Goal: Task Accomplishment & Management: Use online tool/utility

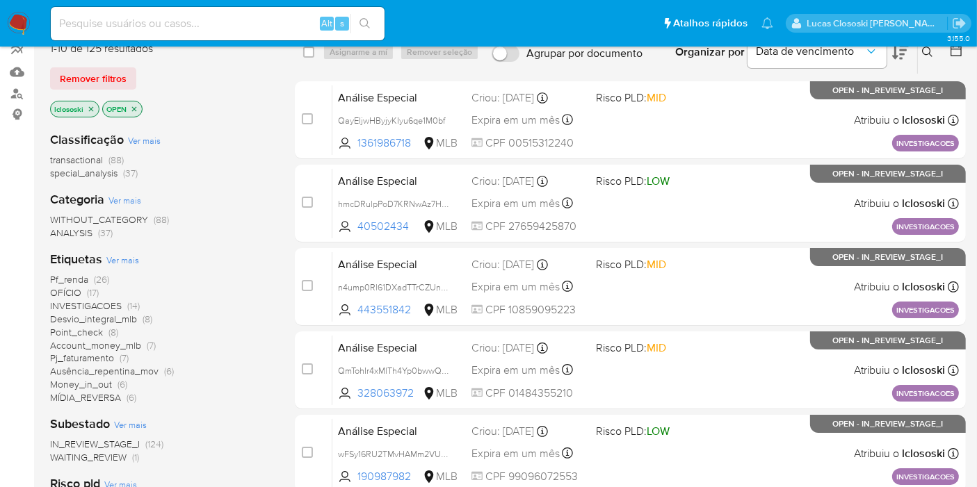
scroll to position [232, 0]
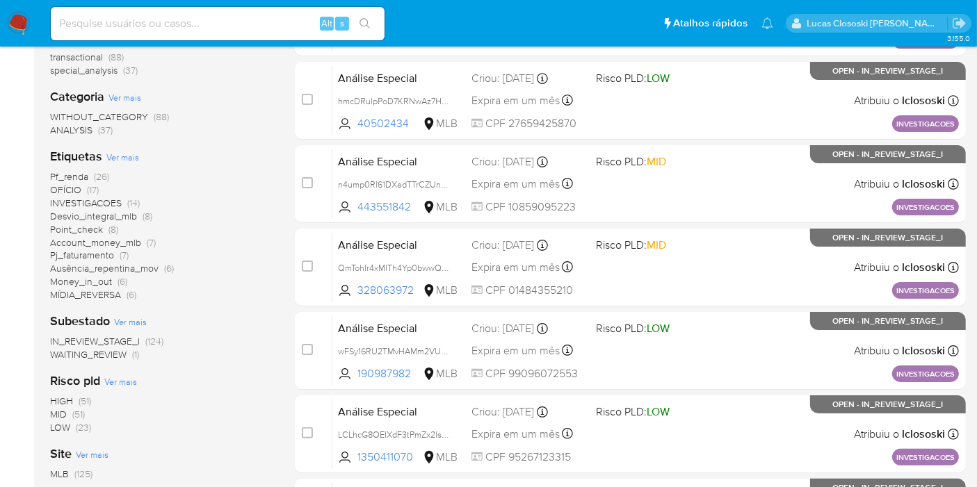
click at [72, 185] on span "OFÍCIO" at bounding box center [65, 190] width 31 height 14
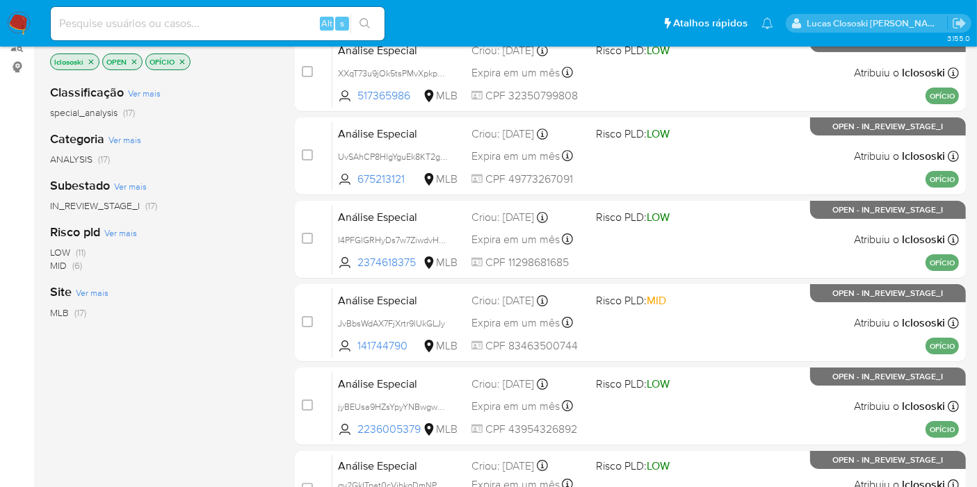
scroll to position [77, 0]
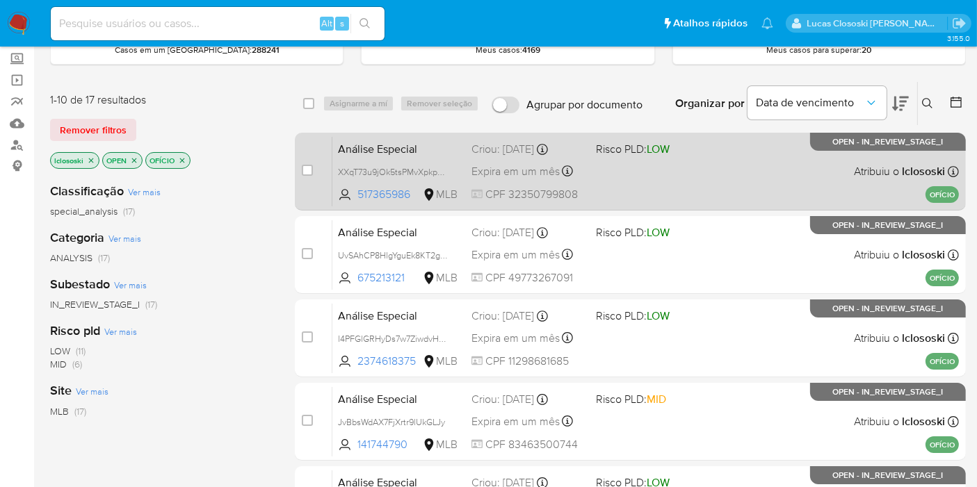
click at [715, 193] on div "Análise Especial XXqT73u9jOk5tsPMvXpkpOL3 517365986 MLB Risco PLD: LOW Criou: 1…" at bounding box center [645, 171] width 626 height 70
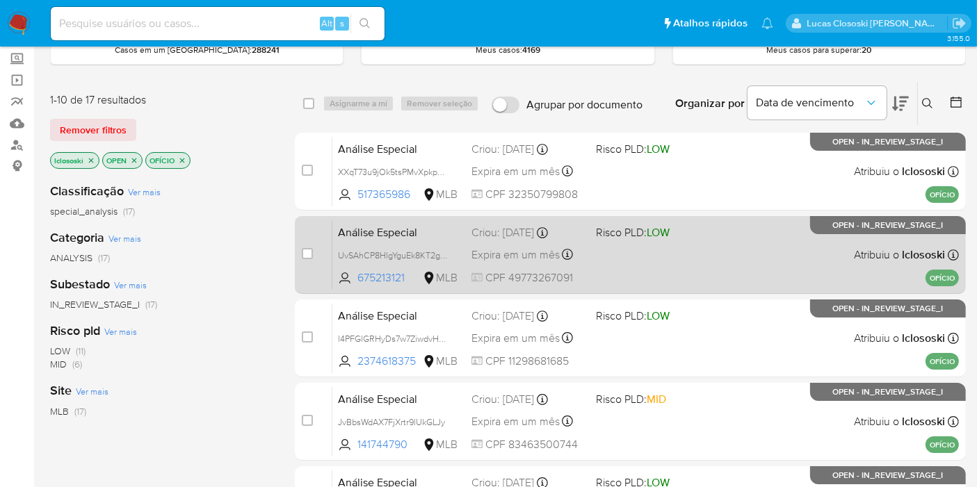
click at [759, 250] on div "Análise Especial UvSAhCP8HlgYguEk8KT2g01X 675213121 MLB Risco PLD: LOW Criou: 1…" at bounding box center [645, 255] width 626 height 70
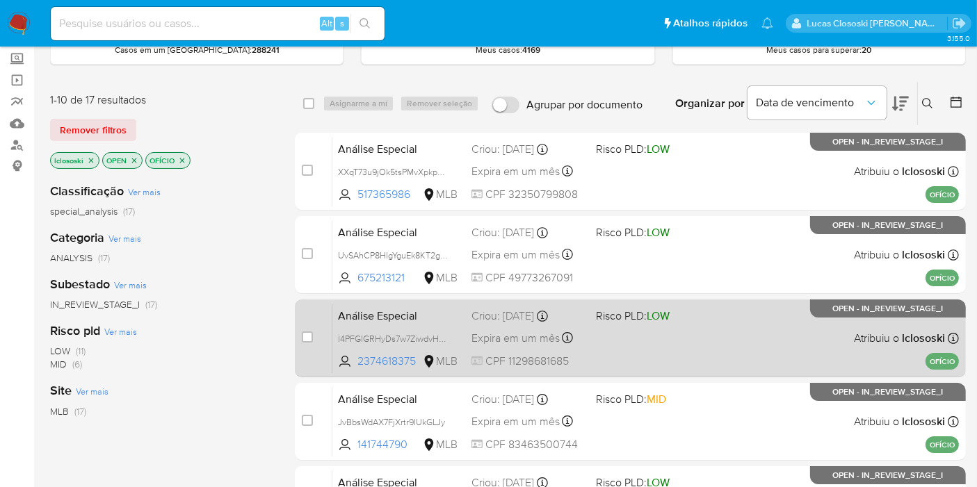
click at [679, 307] on span "Risco PLD: LOW" at bounding box center [652, 315] width 113 height 18
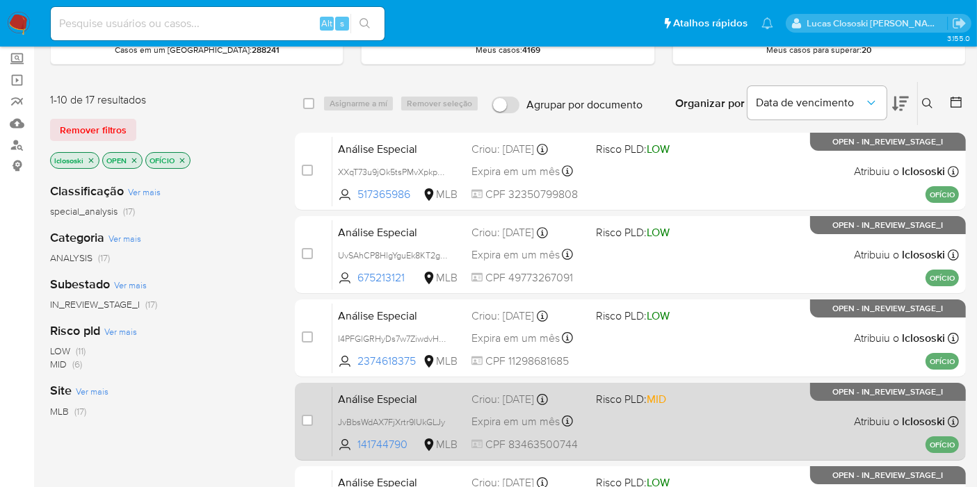
click at [688, 402] on span "Risco PLD: MID" at bounding box center [652, 398] width 113 height 18
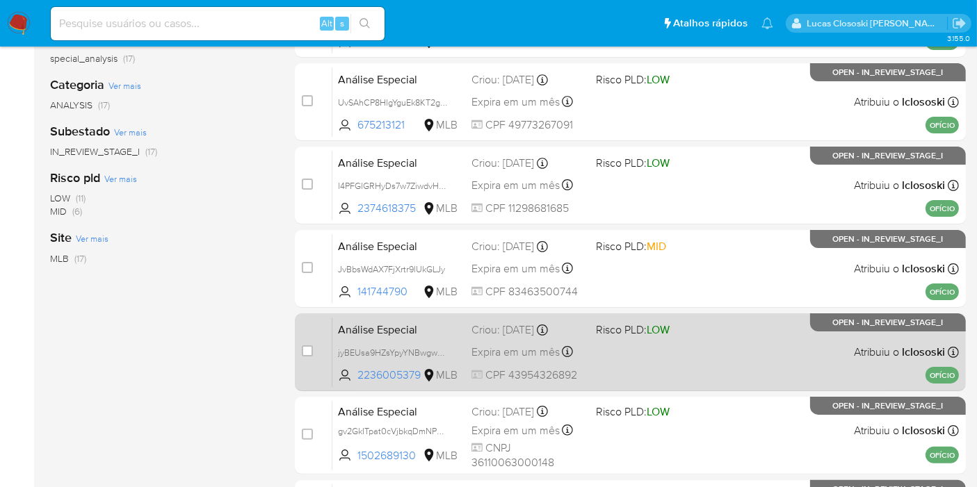
scroll to position [232, 0]
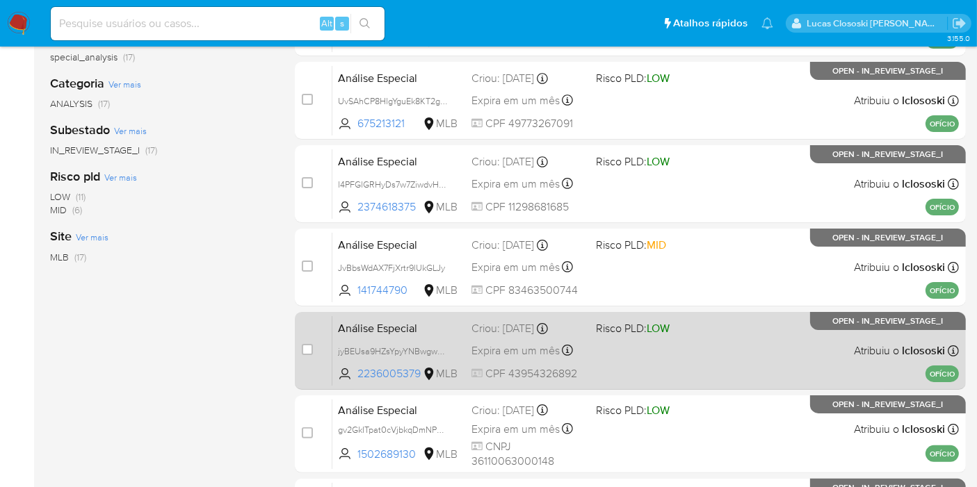
click at [704, 368] on div "Análise Especial jyBEUsa9HZsYpyYNBwgwnbNQ 2236005379 MLB Risco PLD: LOW Criou: …" at bounding box center [645, 351] width 626 height 70
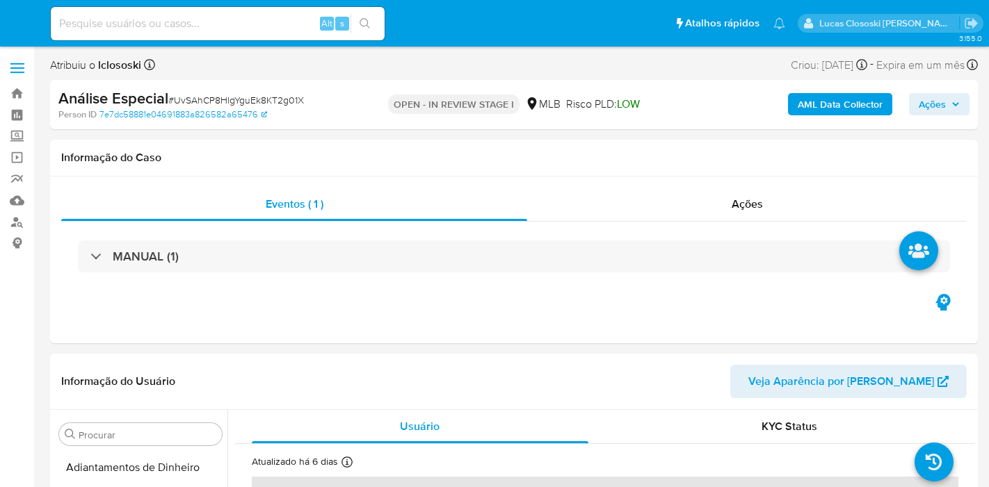
select select "10"
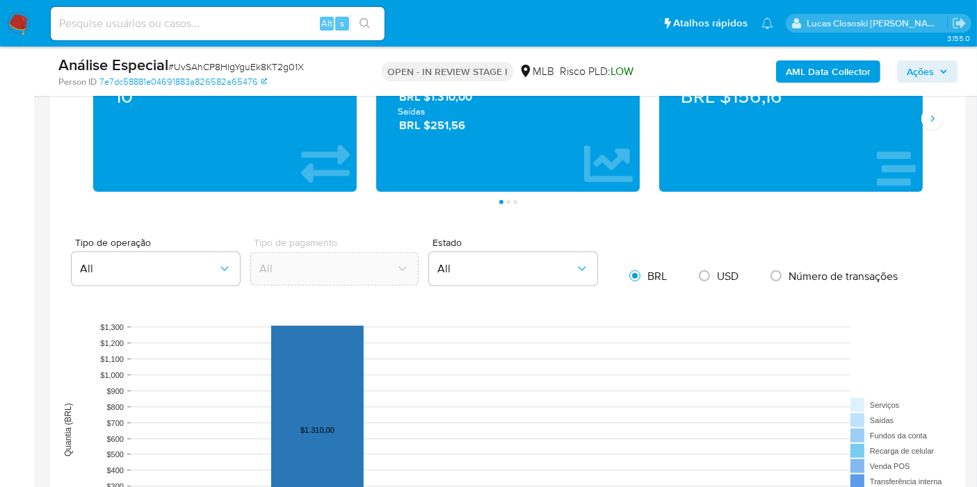
scroll to position [1390, 0]
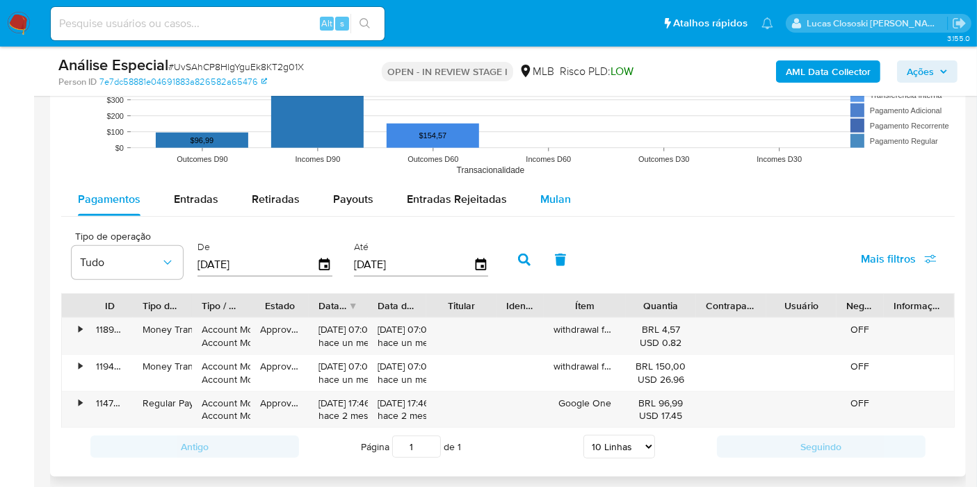
click at [540, 193] on span "Mulan" at bounding box center [555, 199] width 31 height 16
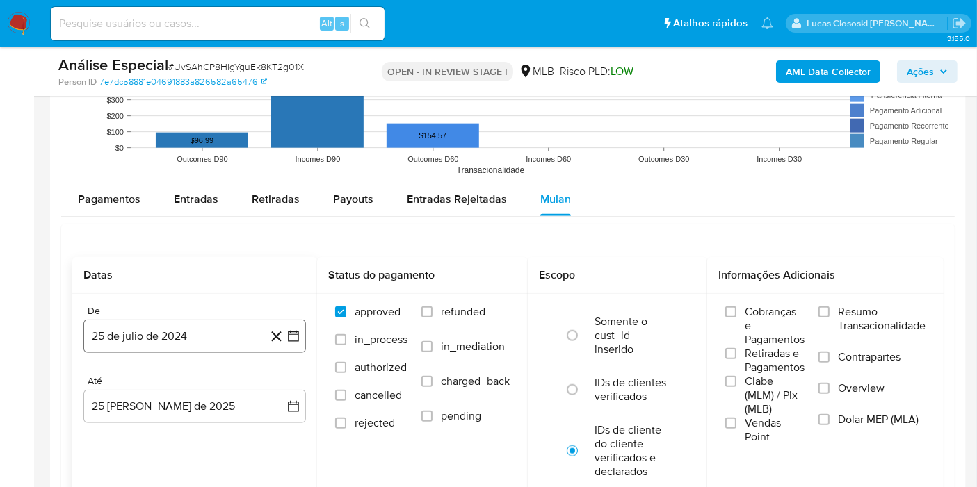
click at [298, 333] on icon "button" at bounding box center [293, 336] width 11 height 11
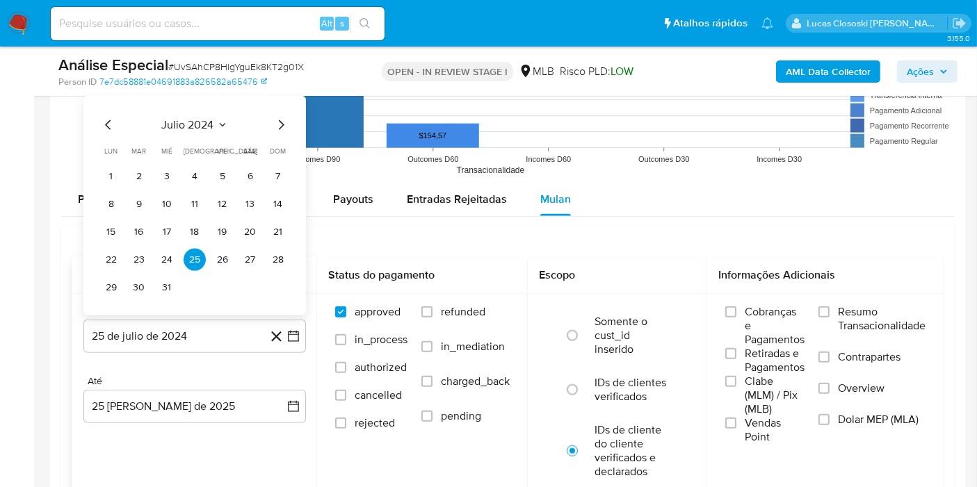
click at [210, 130] on span "julio 2024" at bounding box center [188, 125] width 52 height 14
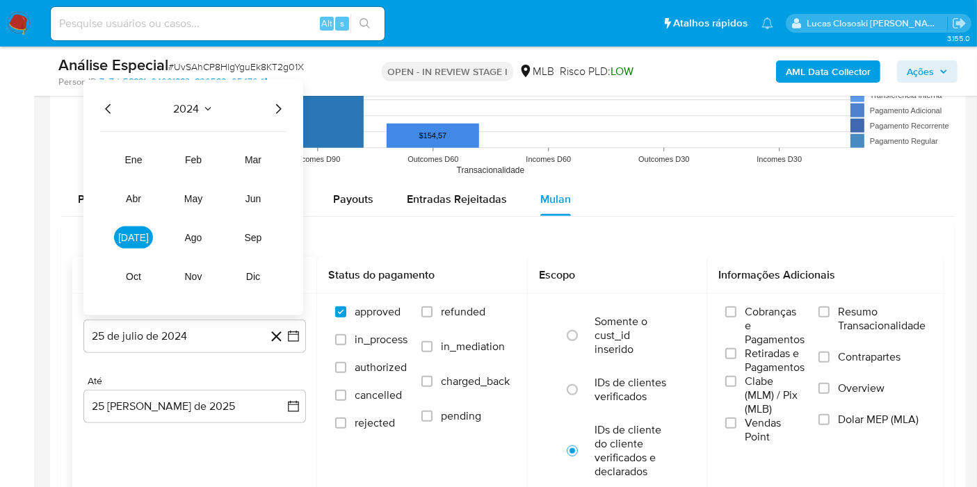
click at [283, 94] on div "2024 2024 ene feb mar abr may jun jul ago sep oct nov dic" at bounding box center [193, 198] width 220 height 236
click at [282, 106] on icon "Año siguiente" at bounding box center [278, 109] width 17 height 17
click at [132, 157] on span "ene" at bounding box center [133, 159] width 17 height 11
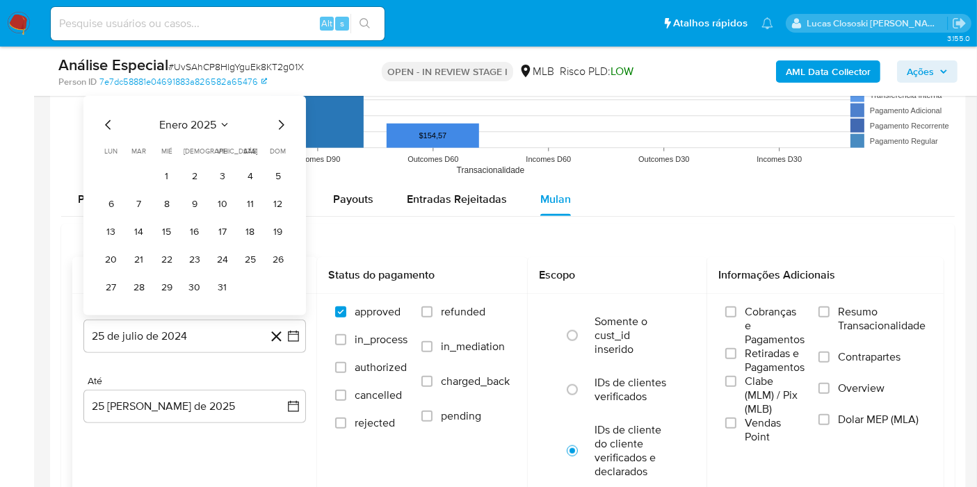
click at [161, 165] on td "1" at bounding box center [167, 176] width 22 height 22
click at [161, 172] on button "1" at bounding box center [167, 176] width 22 height 22
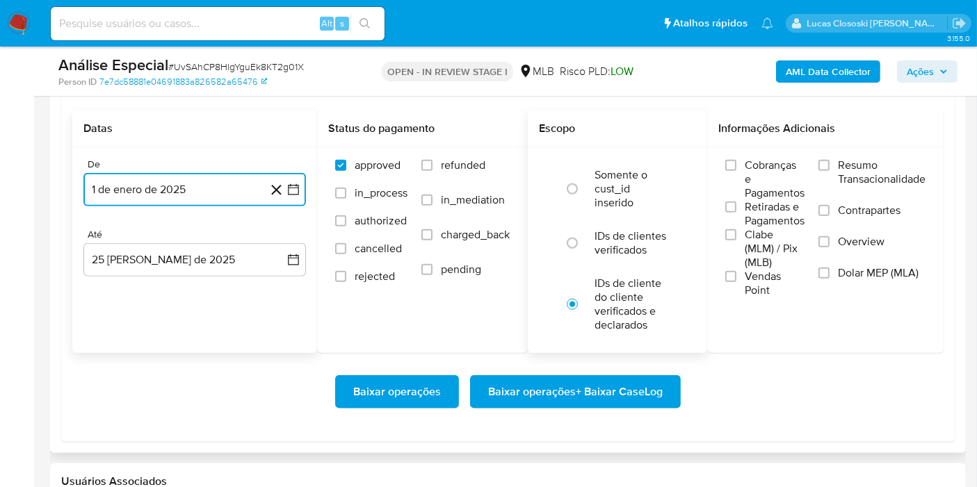
scroll to position [1622, 0]
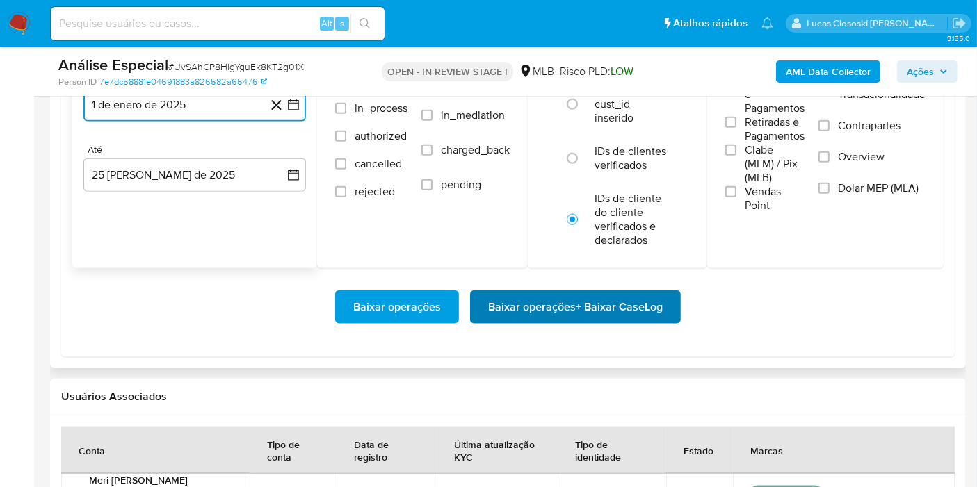
click at [633, 312] on span "Baixar operações + Baixar CaseLog" at bounding box center [575, 307] width 175 height 31
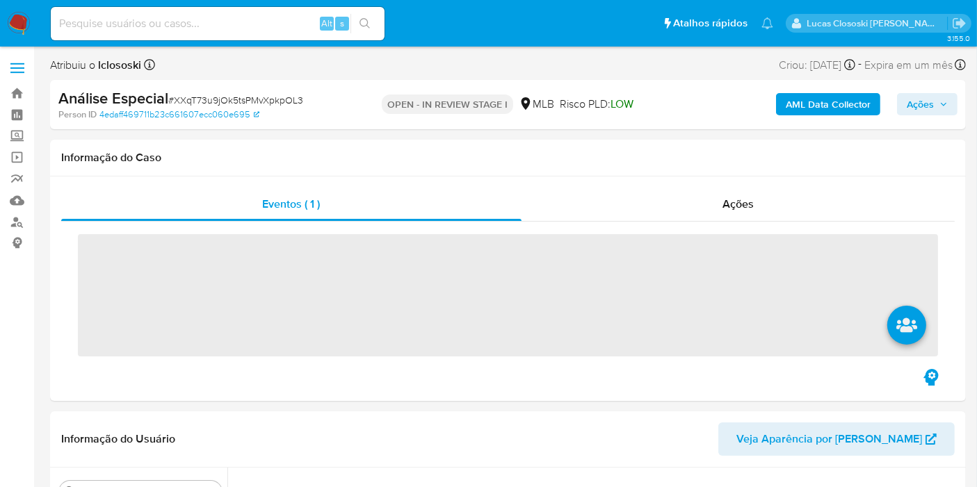
scroll to position [620, 0]
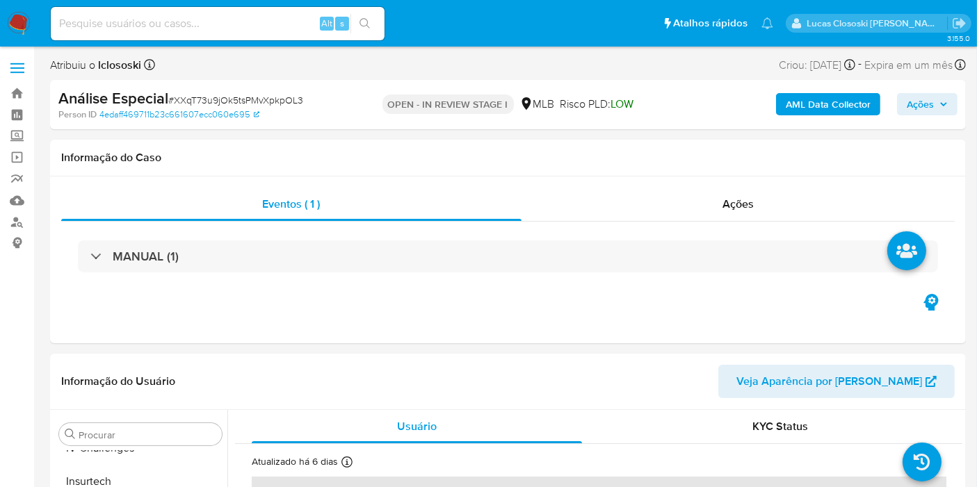
select select "10"
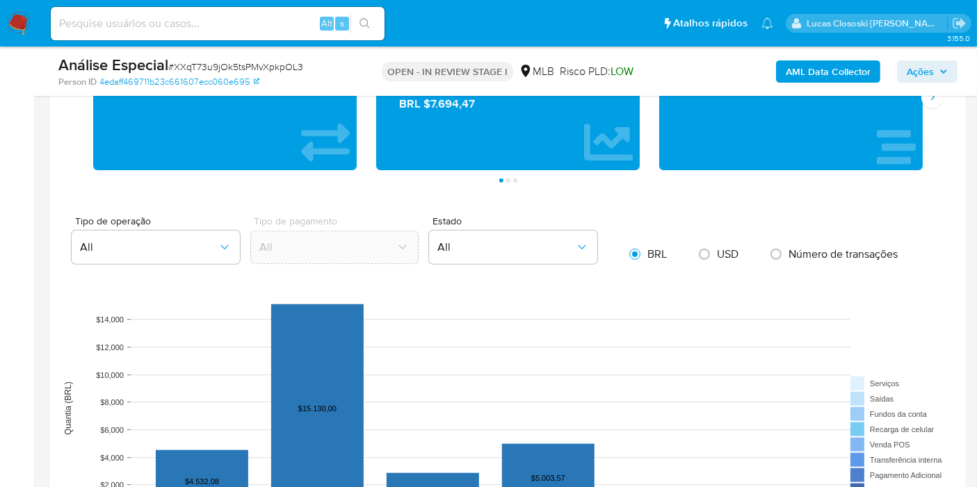
scroll to position [1468, 0]
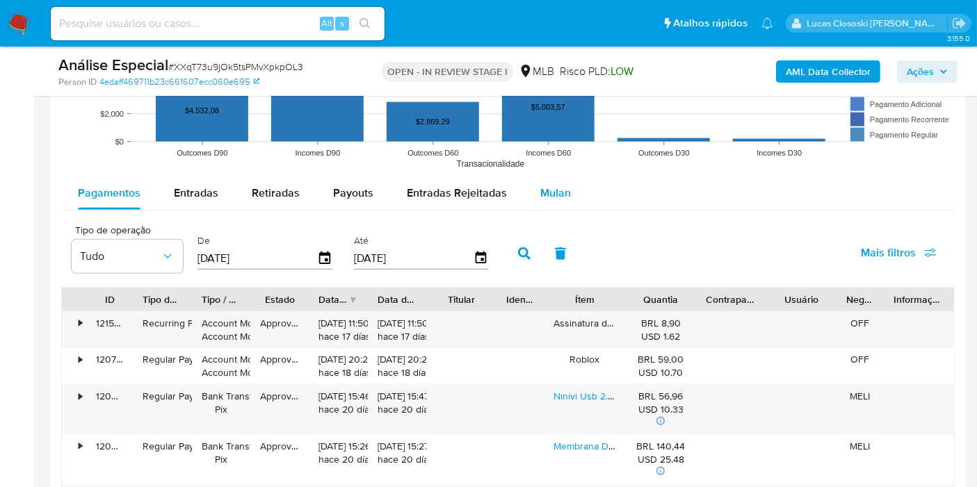
click at [542, 179] on div "Mulan" at bounding box center [555, 193] width 31 height 33
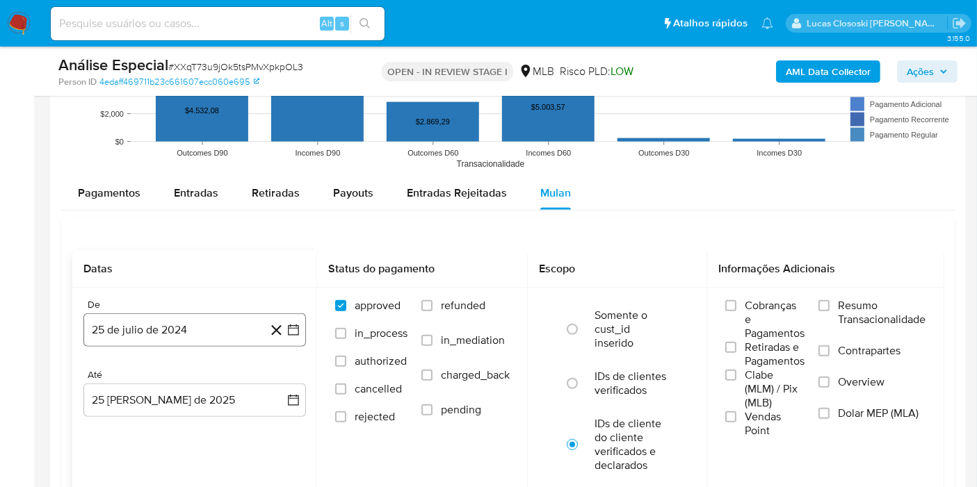
click at [292, 323] on icon "button" at bounding box center [293, 330] width 14 height 14
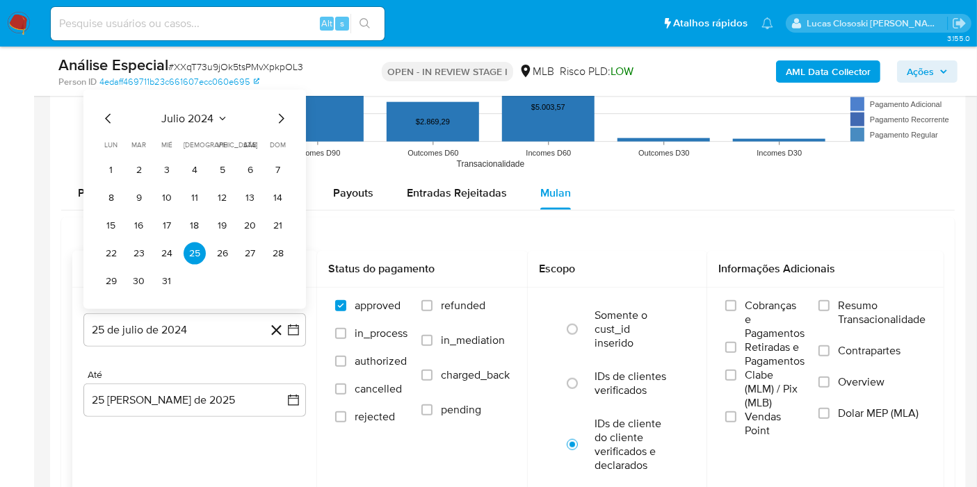
click at [197, 112] on span "julio 2024" at bounding box center [188, 119] width 52 height 14
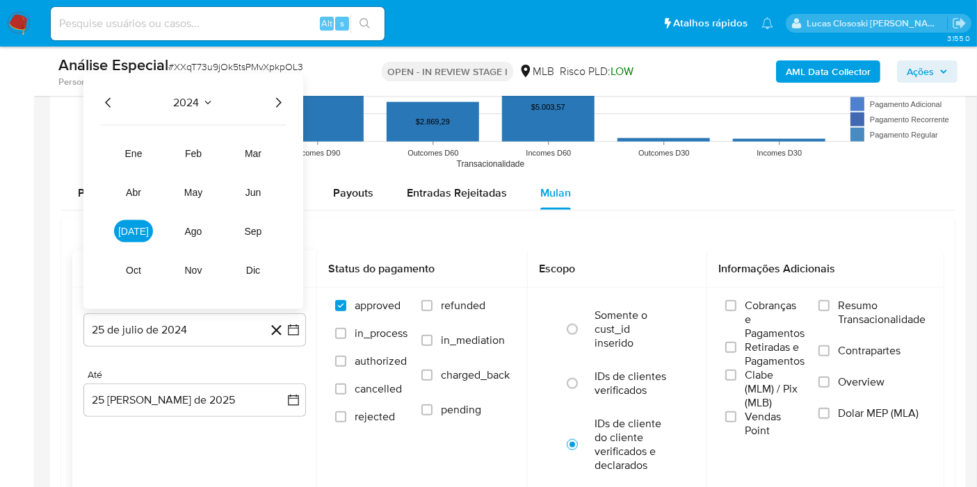
click at [278, 108] on div "2024 2024 ene feb mar abr may jun [DATE] ago sep oct nov dic" at bounding box center [193, 192] width 220 height 236
click at [278, 104] on icon "Año siguiente" at bounding box center [278, 103] width 17 height 17
click at [159, 147] on tr "ene feb mar abr may jun jul ago sep oct nov dic" at bounding box center [193, 212] width 159 height 139
click at [143, 152] on button "ene" at bounding box center [133, 154] width 39 height 22
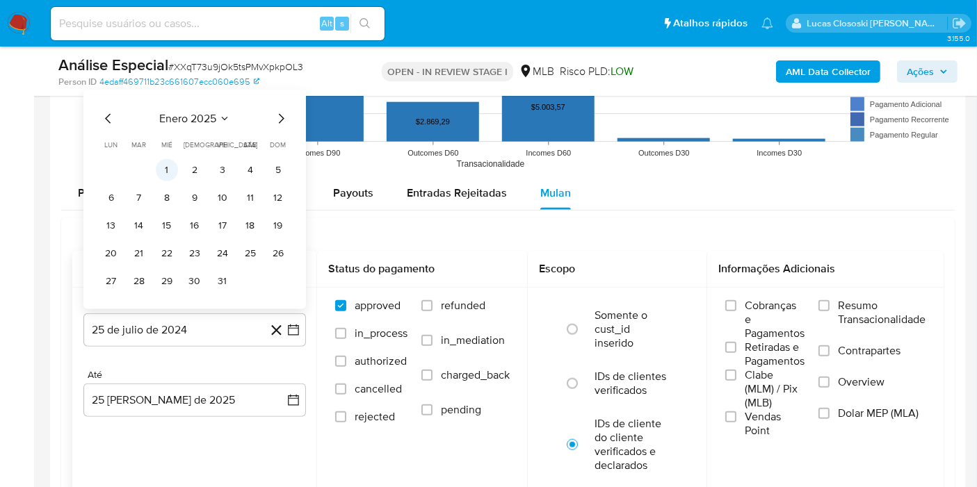
click at [163, 165] on button "1" at bounding box center [167, 170] width 22 height 22
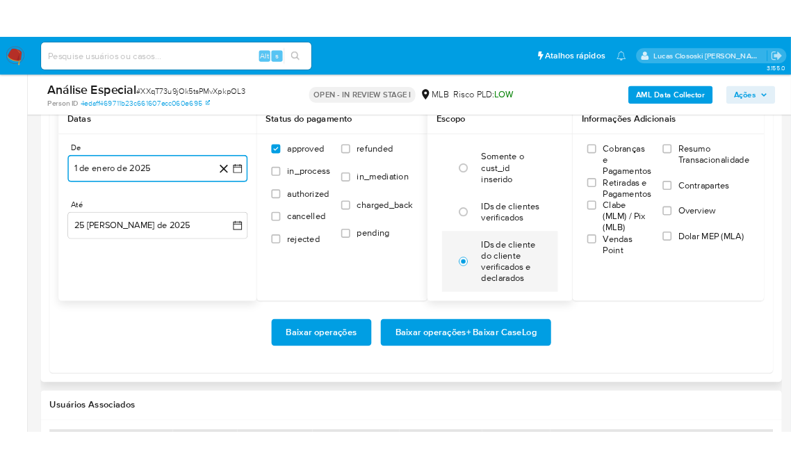
scroll to position [1699, 0]
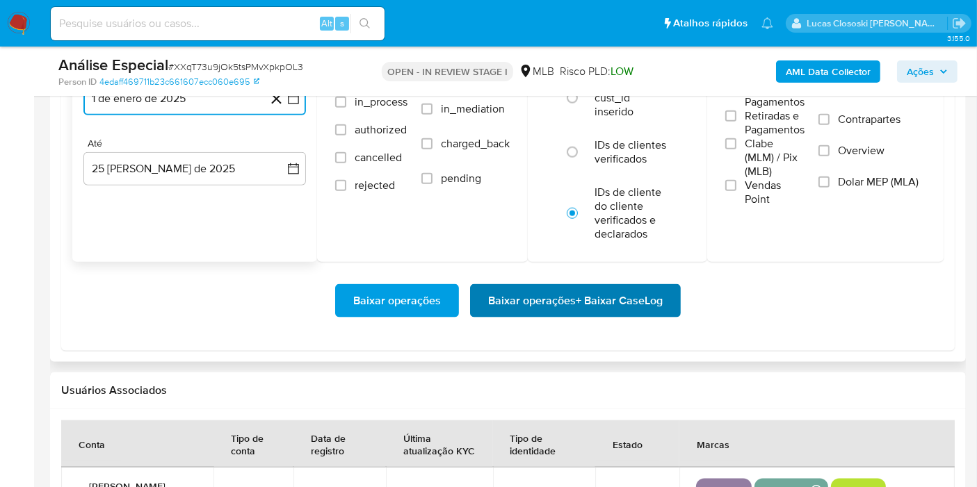
click at [595, 305] on span "Baixar operações + Baixar CaseLog" at bounding box center [575, 301] width 175 height 31
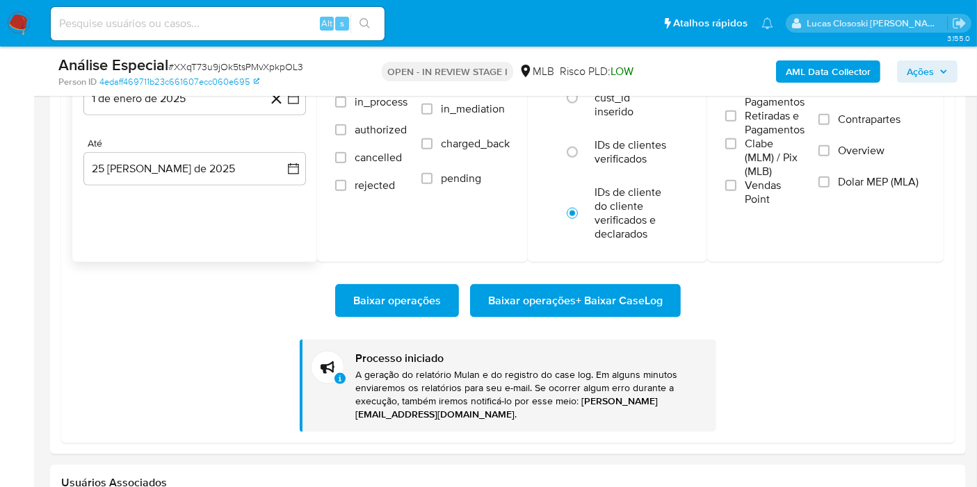
scroll to position [635, 0]
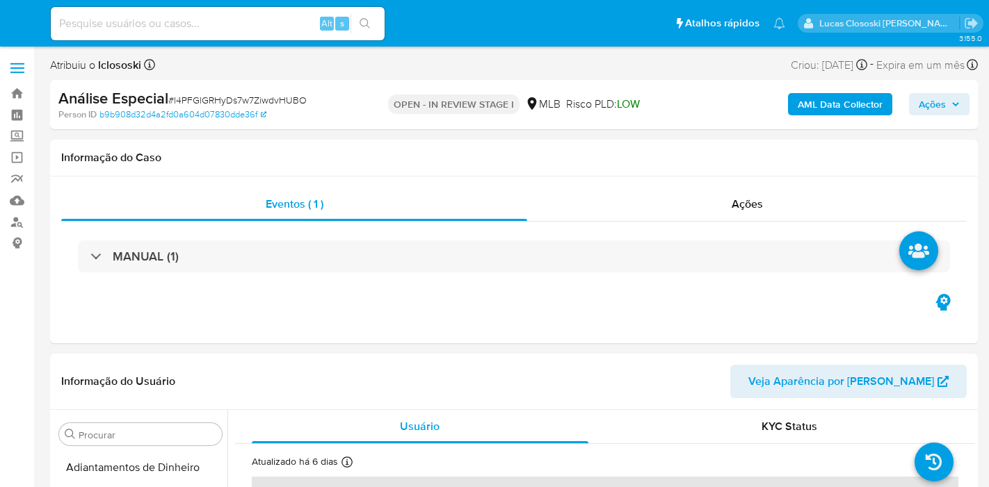
select select "10"
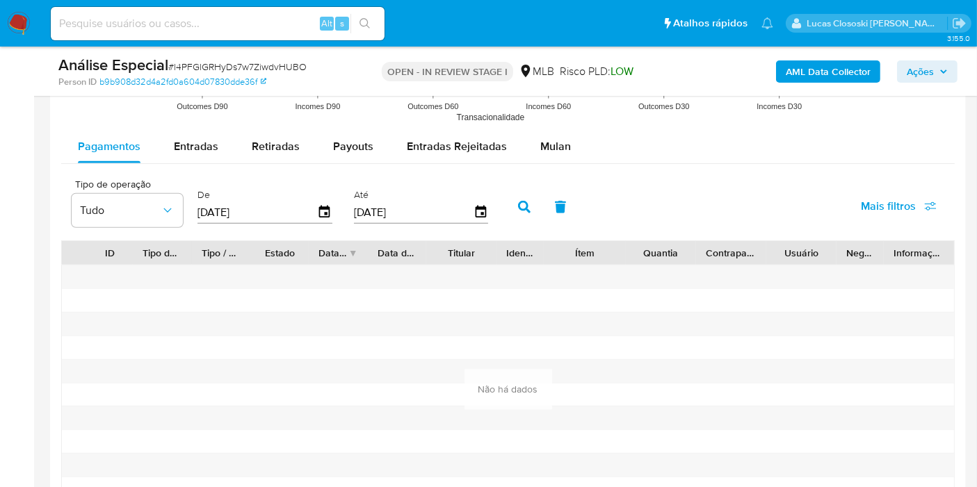
scroll to position [1468, 0]
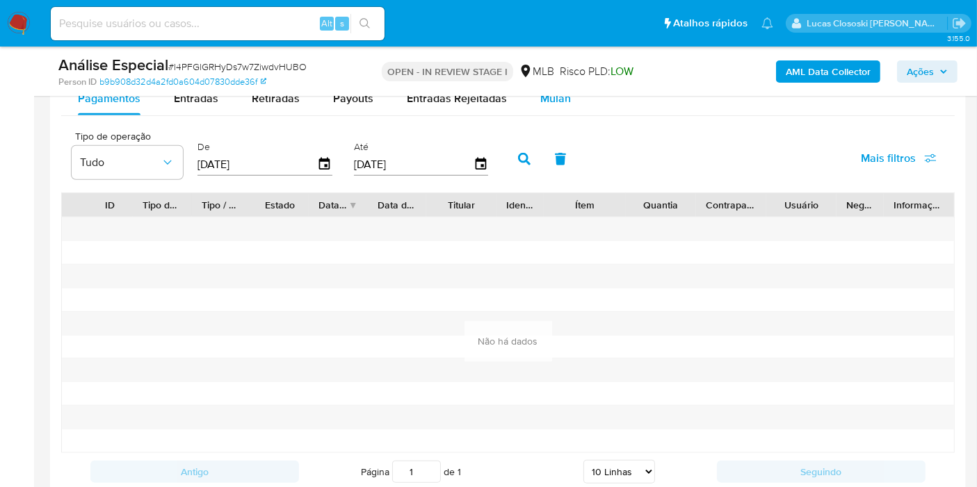
click at [553, 108] on div "Mulan" at bounding box center [555, 98] width 31 height 33
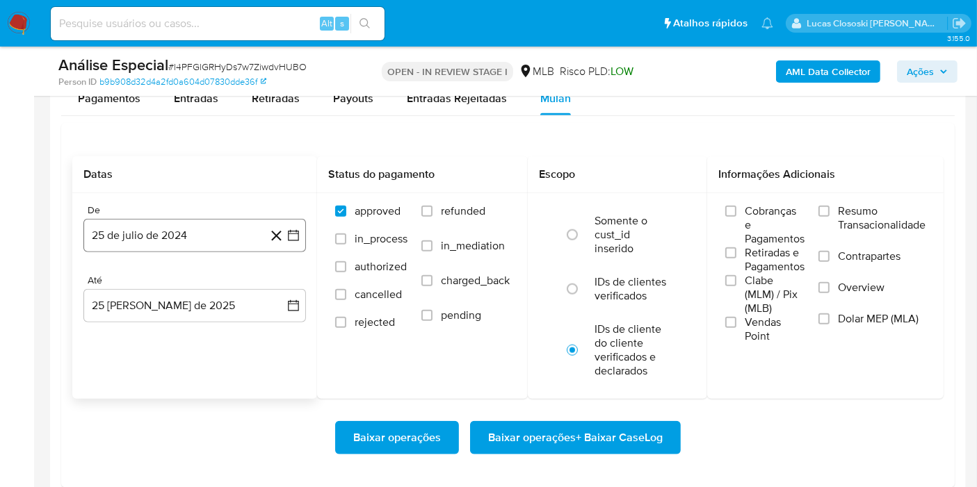
click at [305, 237] on button "25 de julio de 2024" at bounding box center [194, 235] width 222 height 33
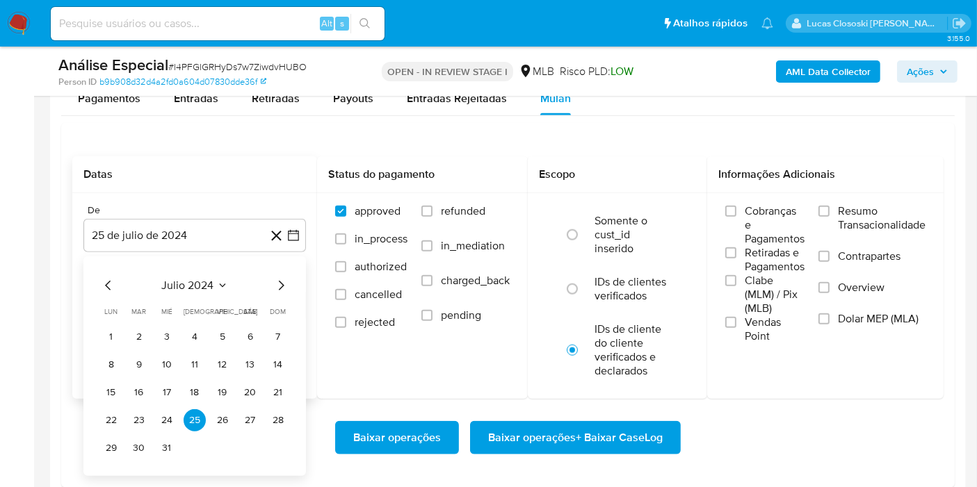
click at [223, 279] on button "julio 2024" at bounding box center [195, 286] width 66 height 14
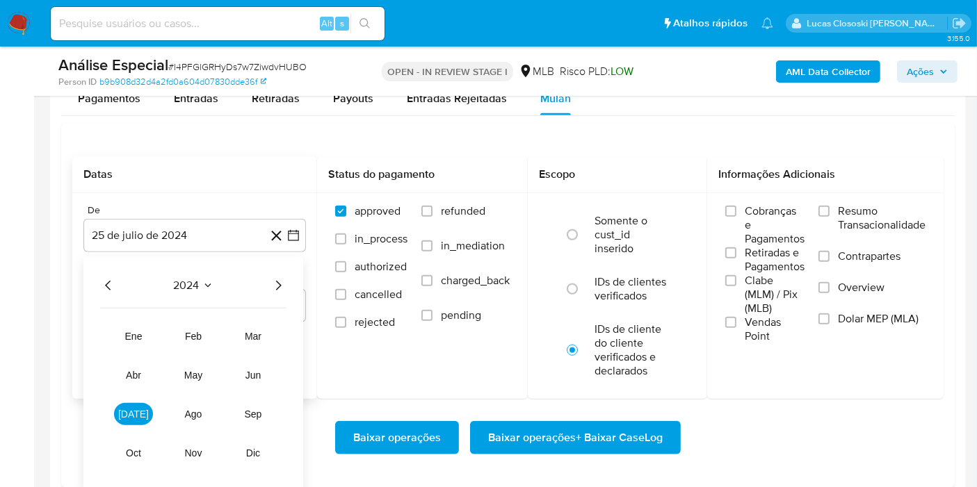
click at [268, 278] on div "2024" at bounding box center [193, 285] width 186 height 17
click at [287, 281] on div "2024 2024 ene feb mar abr may jun [DATE] ago sep oct nov dic" at bounding box center [193, 375] width 220 height 236
click at [284, 287] on icon "Año siguiente" at bounding box center [278, 285] width 17 height 17
click at [119, 339] on button "ene" at bounding box center [133, 336] width 39 height 22
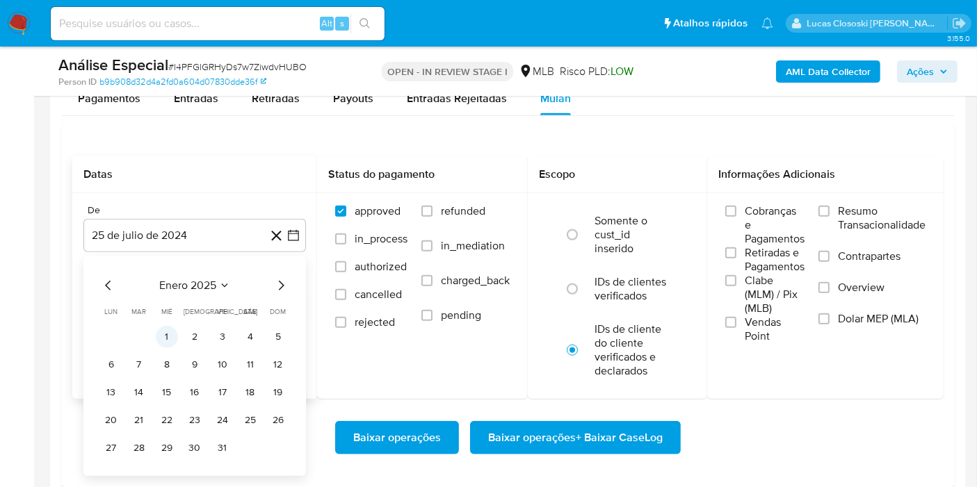
click at [159, 334] on button "1" at bounding box center [167, 337] width 22 height 22
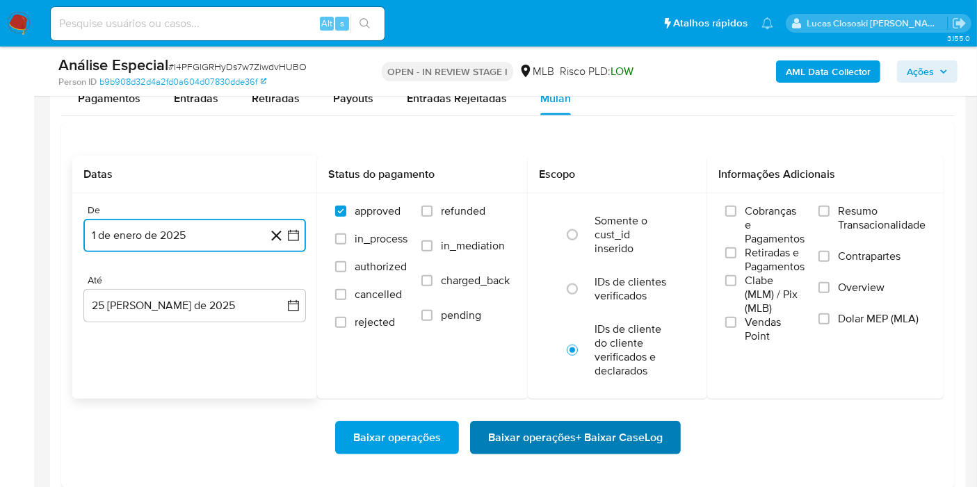
click at [651, 442] on span "Baixar operações + Baixar CaseLog" at bounding box center [575, 438] width 175 height 31
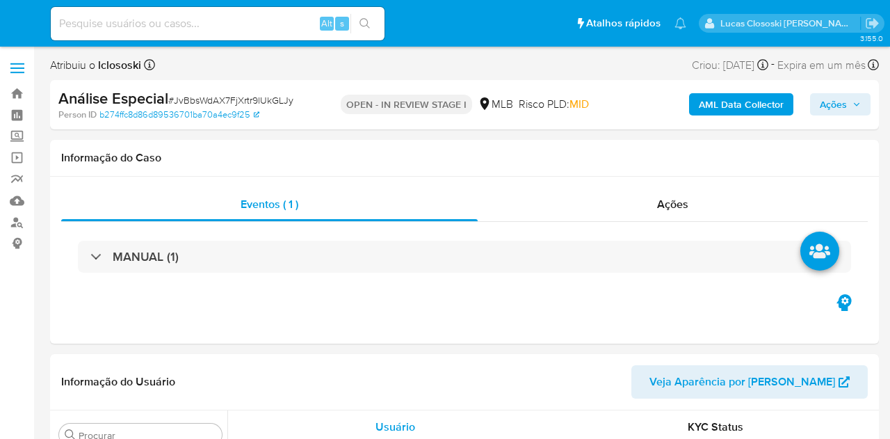
select select "10"
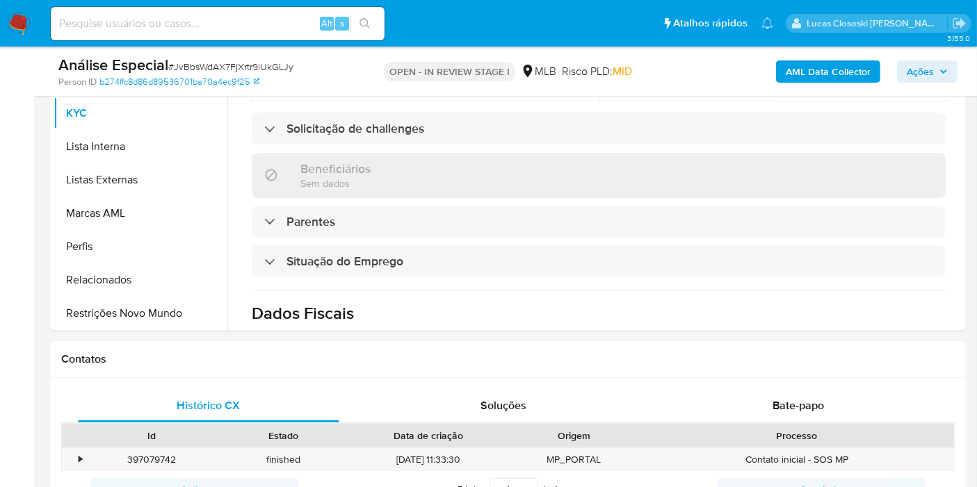
scroll to position [660, 0]
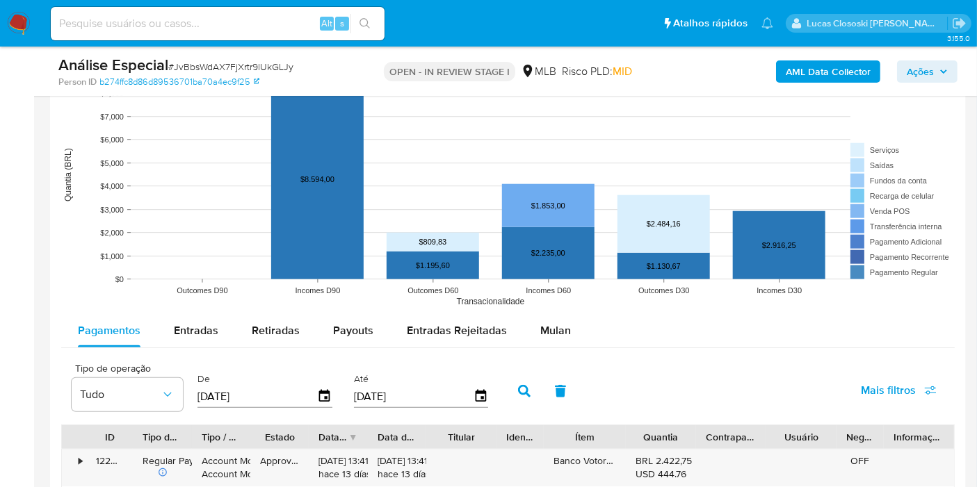
drag, startPoint x: 557, startPoint y: 325, endPoint x: 503, endPoint y: 308, distance: 56.3
click at [557, 326] on span "Mulan" at bounding box center [555, 331] width 31 height 16
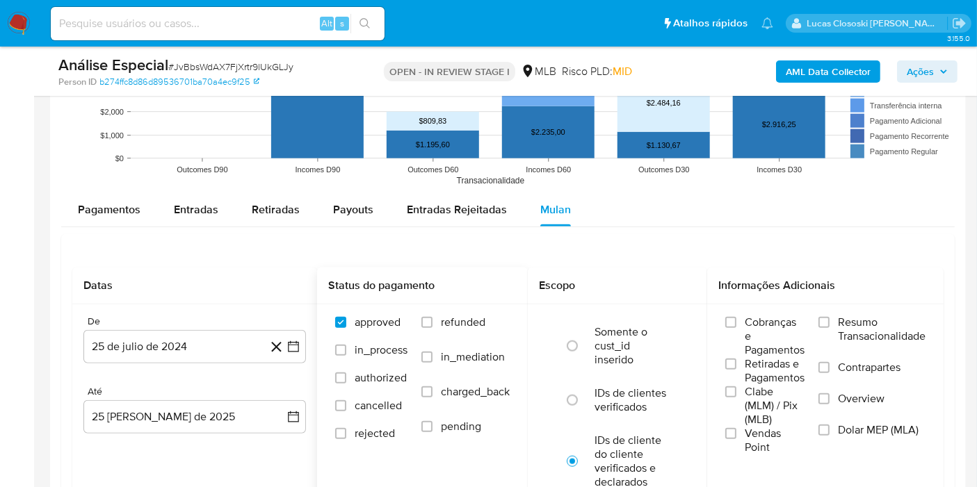
scroll to position [1468, 0]
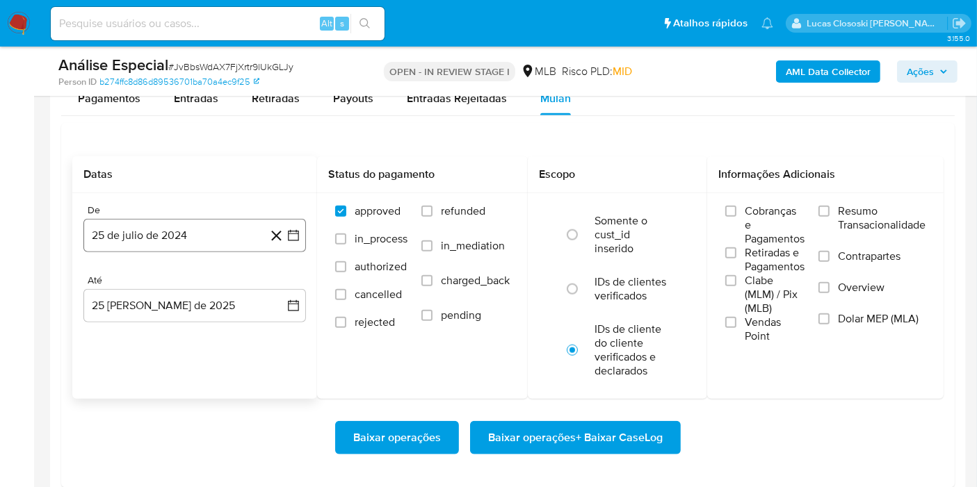
click at [302, 227] on button "25 de julio de 2024" at bounding box center [194, 235] width 222 height 33
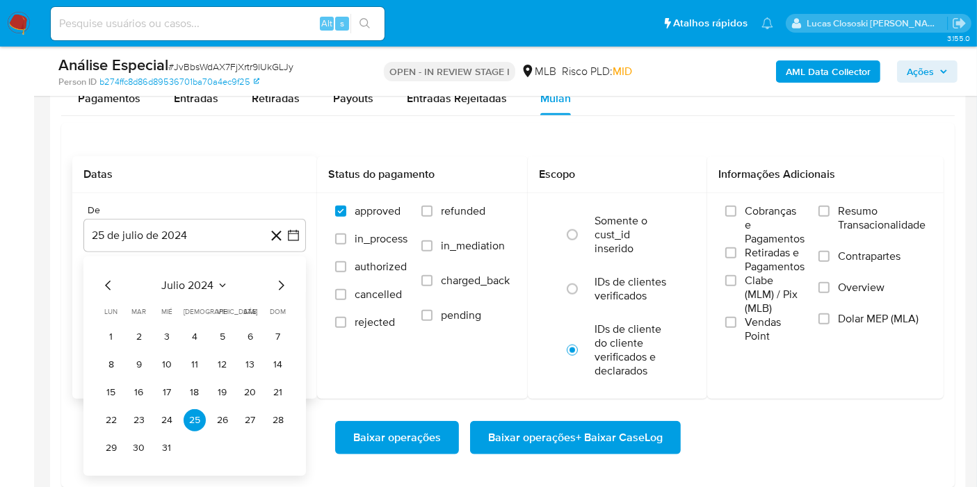
click at [184, 289] on span "julio 2024" at bounding box center [188, 286] width 52 height 14
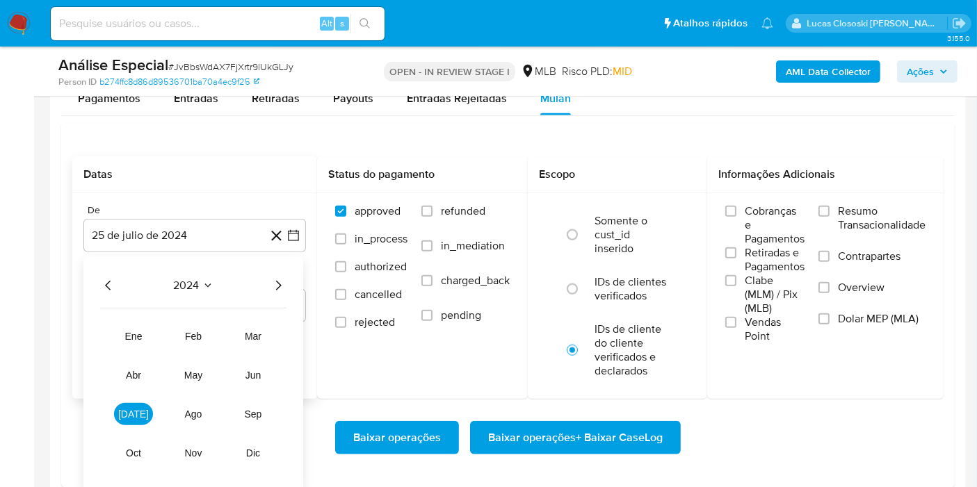
click at [275, 277] on icon "Año siguiente" at bounding box center [278, 285] width 17 height 17
click at [143, 328] on button "ene" at bounding box center [133, 336] width 39 height 22
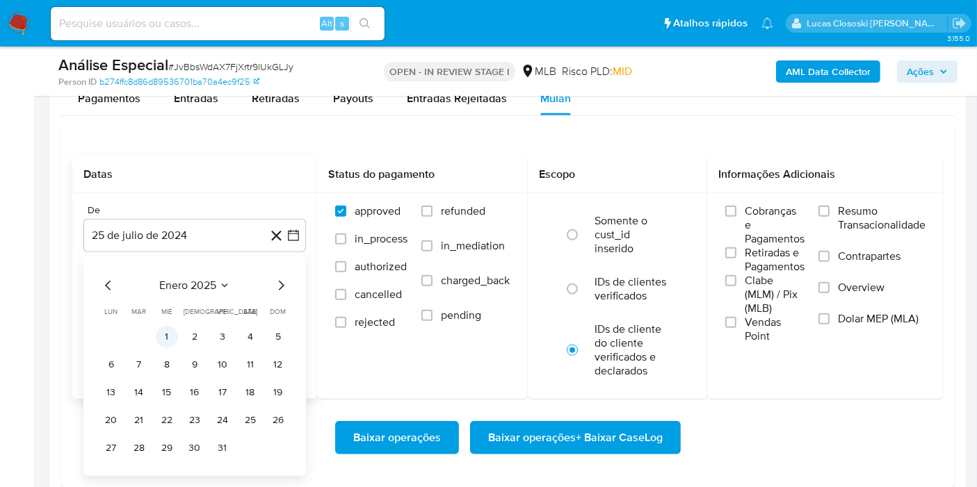
click at [163, 326] on button "1" at bounding box center [167, 337] width 22 height 22
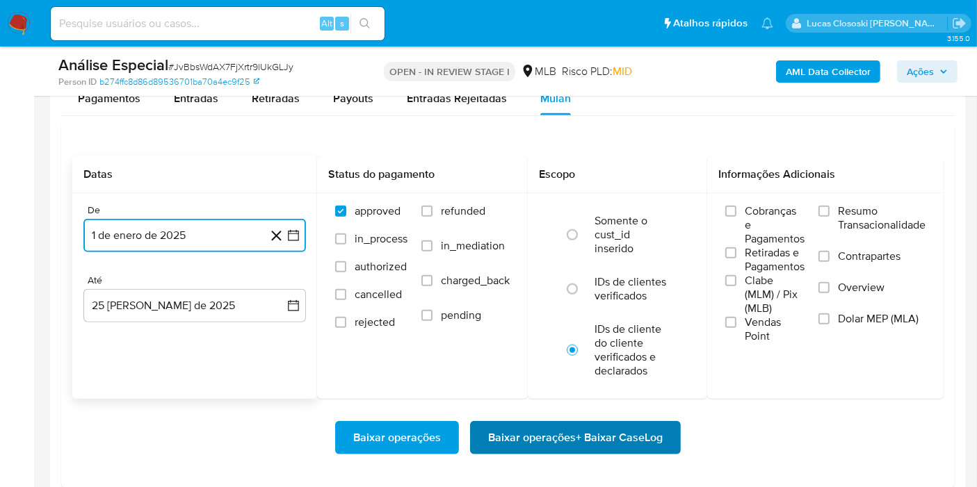
click at [555, 436] on span "Baixar operações + Baixar CaseLog" at bounding box center [575, 438] width 175 height 31
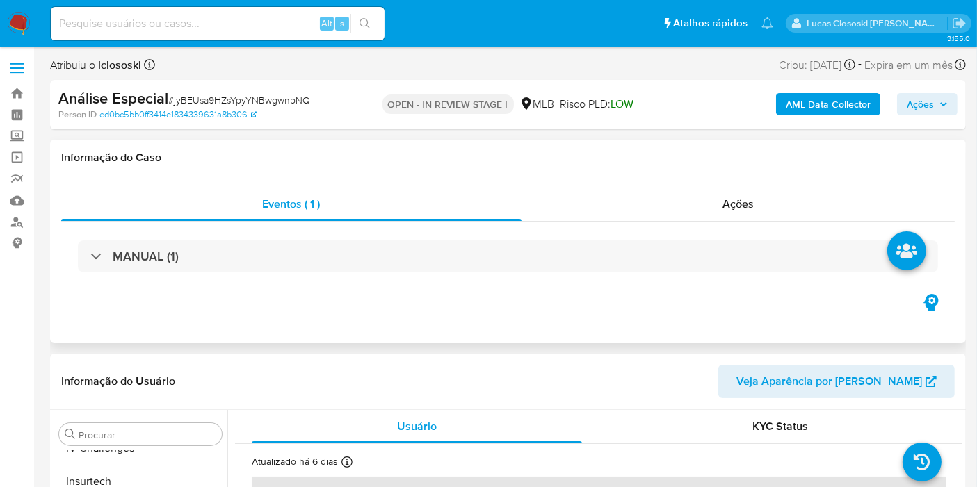
select select "10"
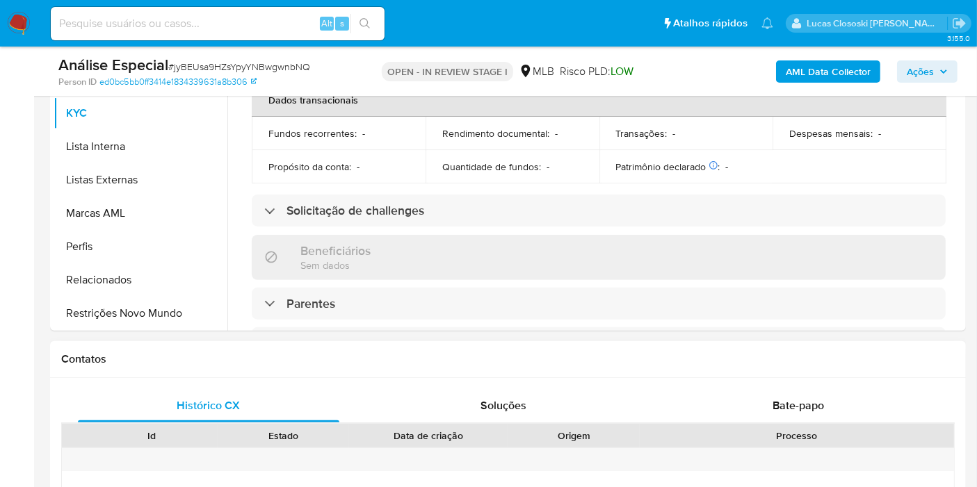
scroll to position [386, 0]
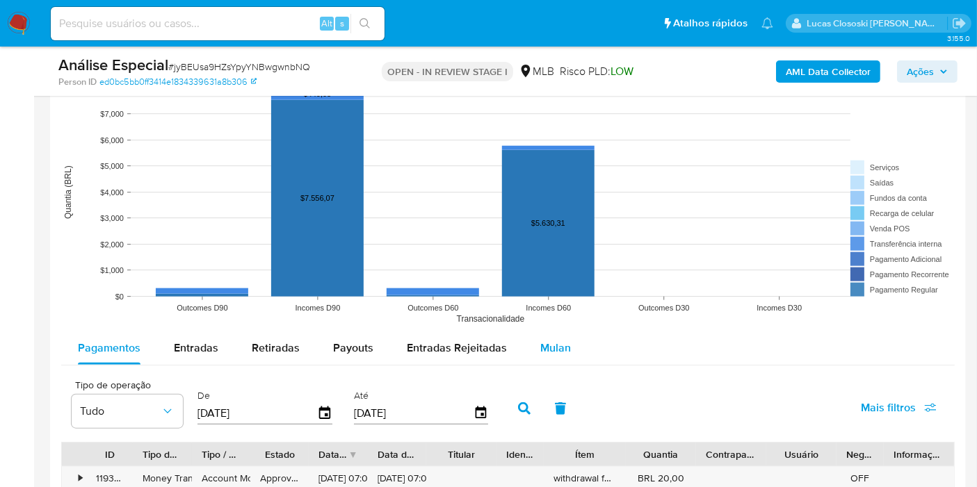
click at [558, 334] on div "Mulan" at bounding box center [555, 348] width 31 height 33
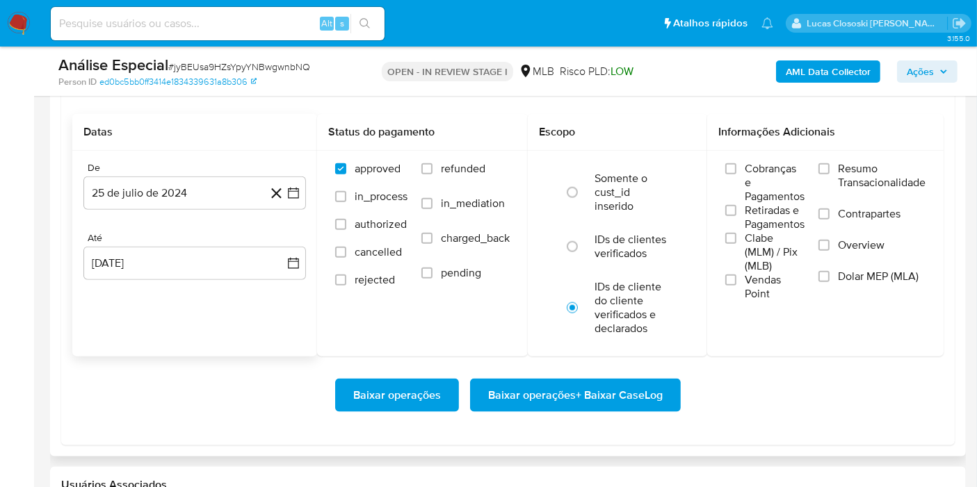
scroll to position [1622, 0]
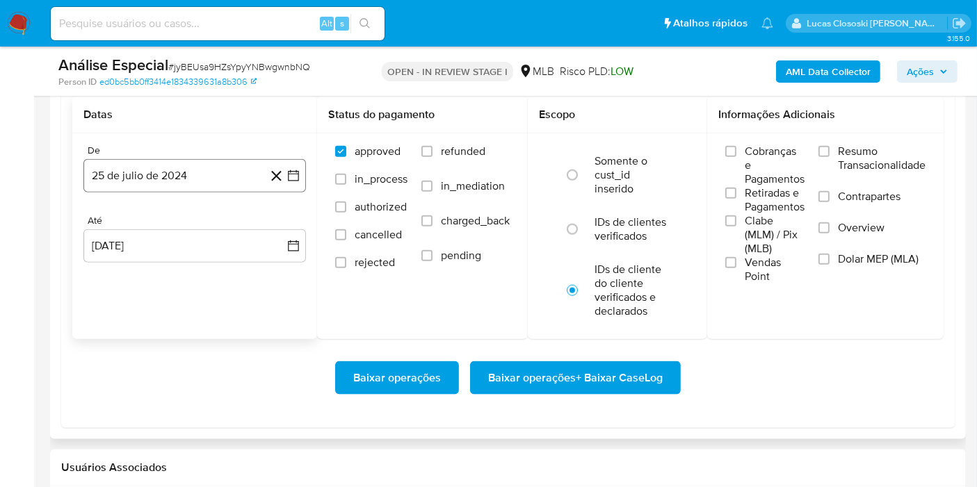
click at [302, 170] on button "25 de julio de 2024" at bounding box center [194, 175] width 222 height 33
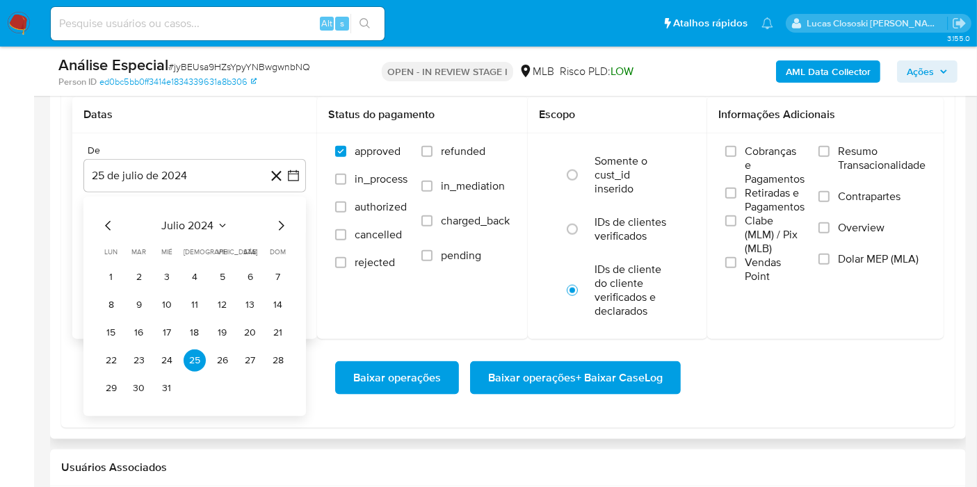
click at [193, 223] on span "julio 2024" at bounding box center [188, 226] width 52 height 14
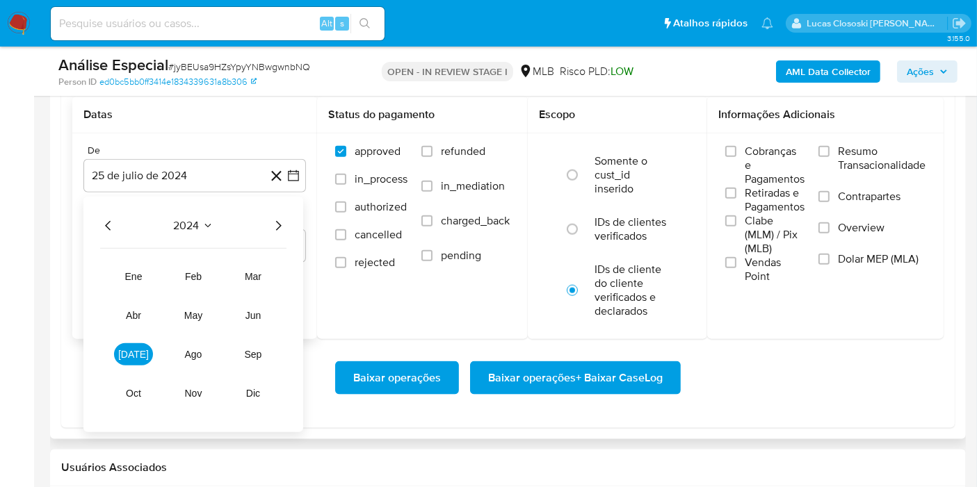
click at [273, 219] on icon "Año siguiente" at bounding box center [278, 226] width 17 height 17
click at [144, 255] on tbody "ene feb mar abr may jun jul ago sep oct nov dic" at bounding box center [193, 327] width 186 height 156
click at [145, 266] on td "ene" at bounding box center [133, 277] width 39 height 22
click at [133, 273] on span "ene" at bounding box center [133, 276] width 17 height 11
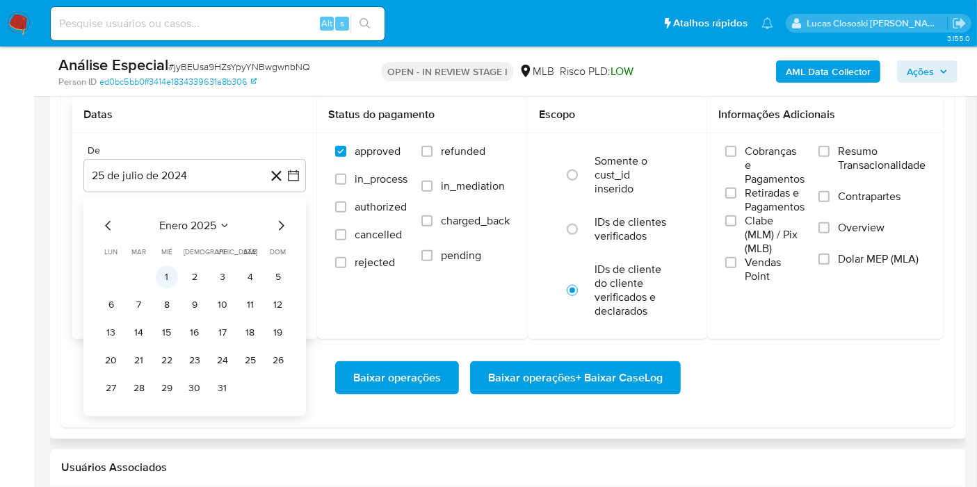
click at [172, 273] on button "1" at bounding box center [167, 277] width 22 height 22
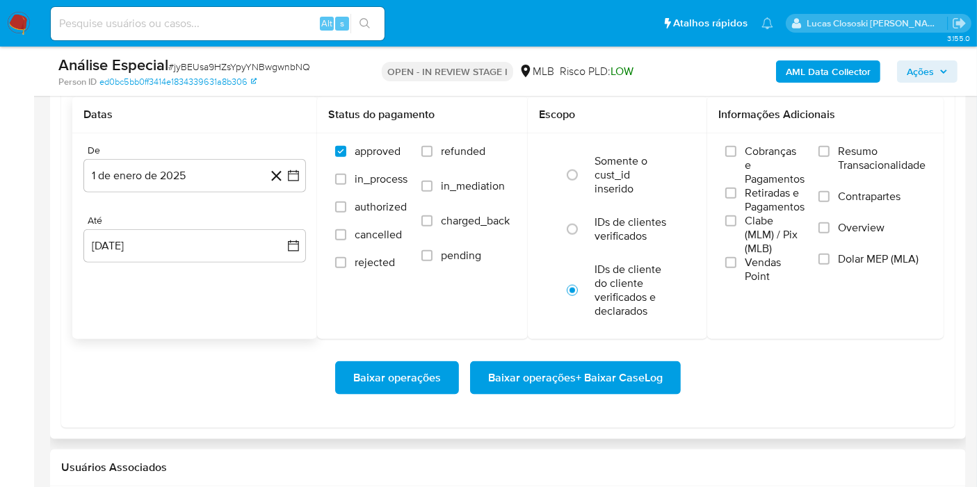
click at [680, 377] on div "Baixar operações Baixar operações + Baixar CaseLog" at bounding box center [507, 378] width 871 height 33
click at [654, 384] on span "Baixar operações + Baixar CaseLog" at bounding box center [575, 378] width 175 height 31
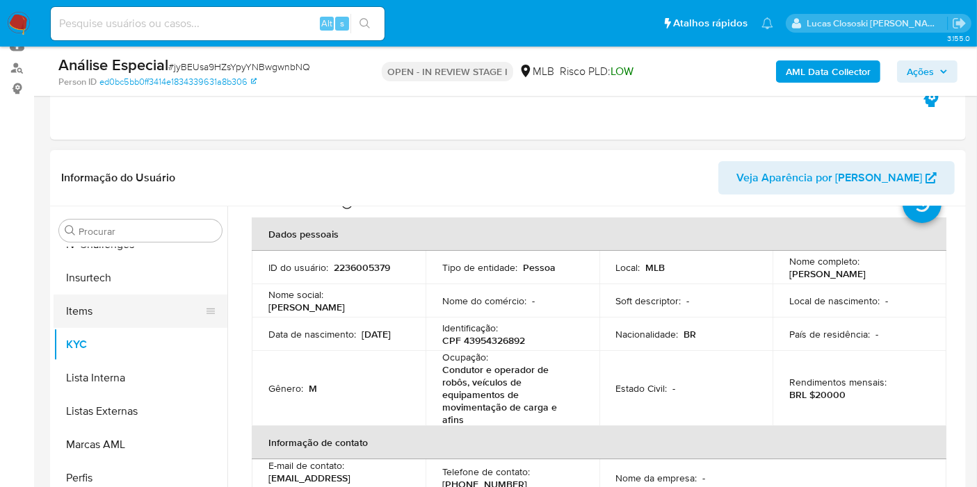
scroll to position [77, 0]
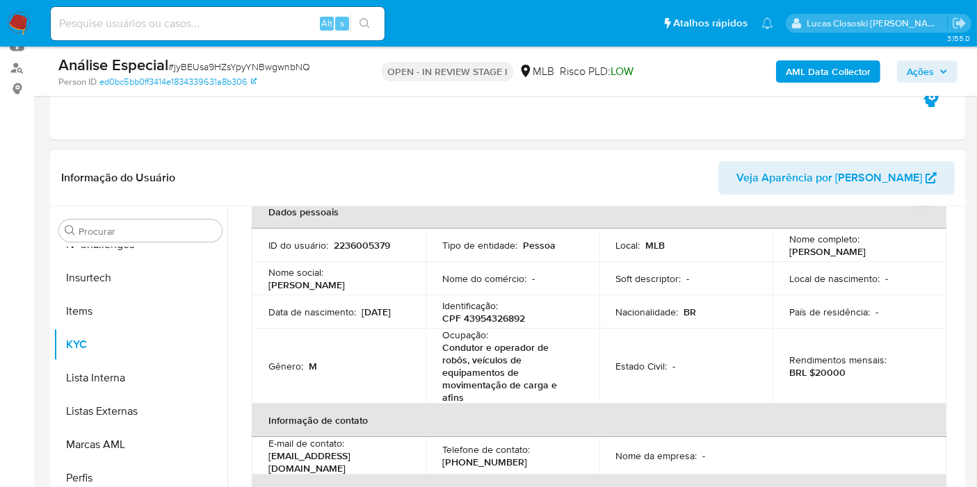
click at [479, 325] on p "CPF 43954326892" at bounding box center [483, 318] width 83 height 13
copy p "43954326892"
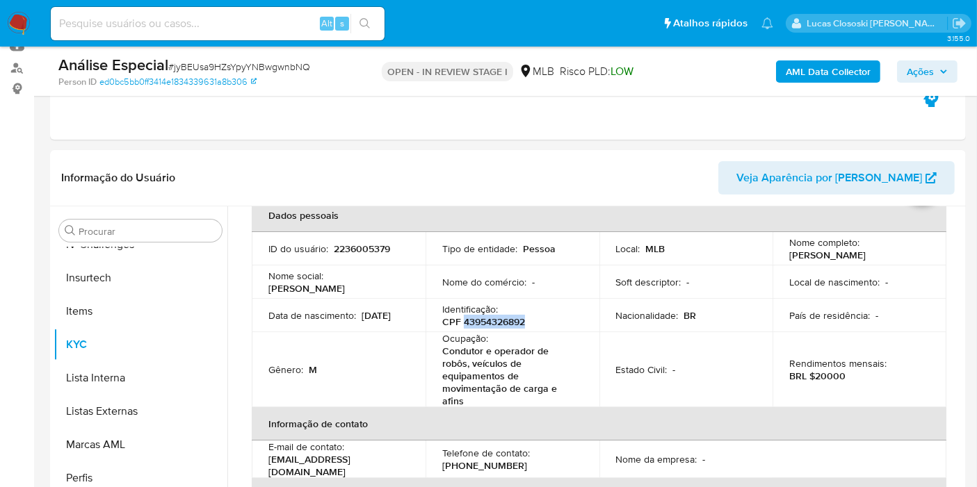
scroll to position [0, 0]
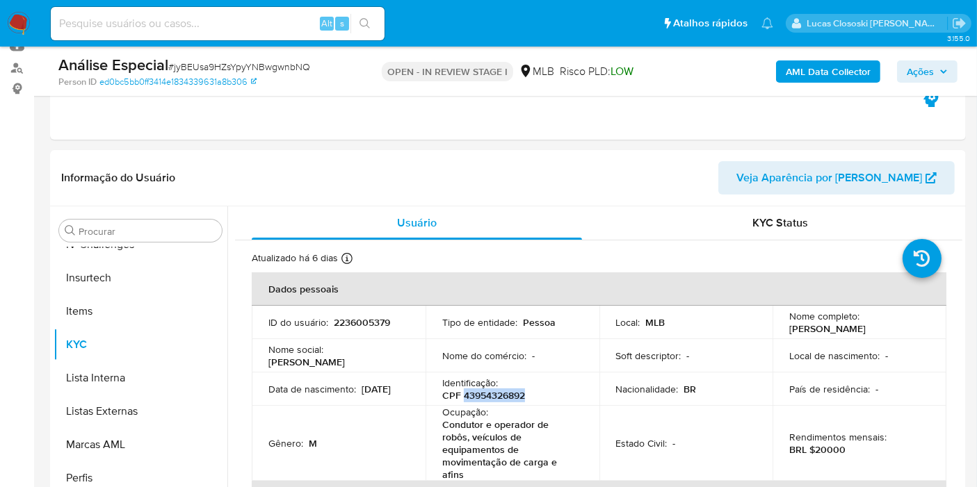
copy p "43954326892"
click at [842, 79] on b "AML Data Collector" at bounding box center [828, 71] width 85 height 22
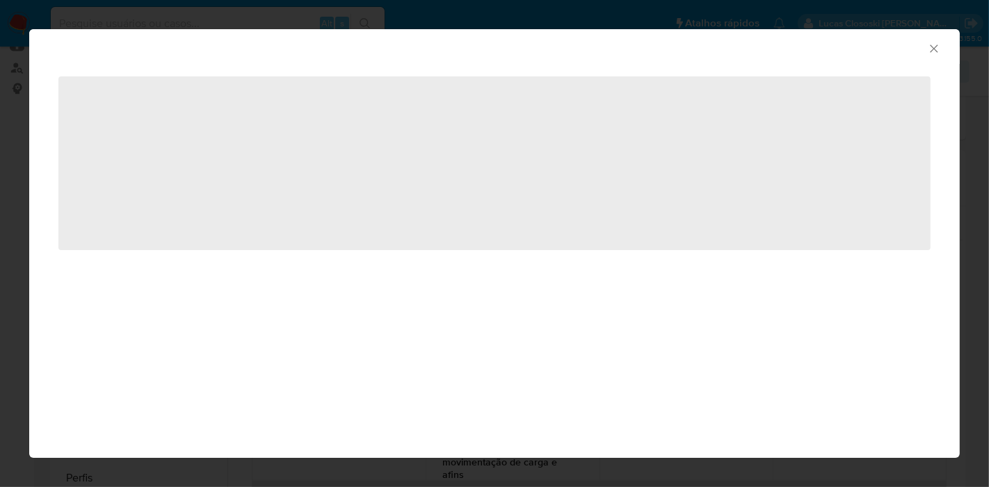
click at [327, 40] on div "AML Data Collector" at bounding box center [483, 46] width 888 height 15
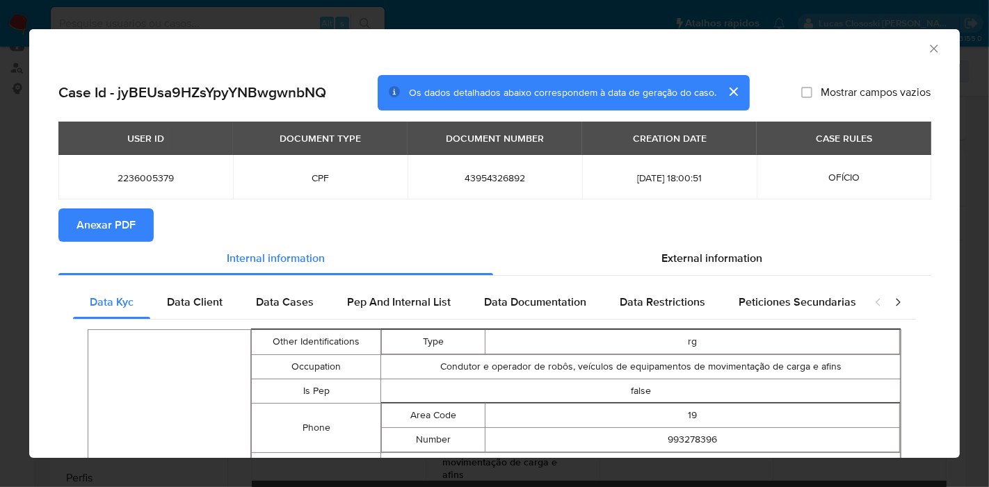
click at [140, 218] on button "Anexar PDF" at bounding box center [105, 225] width 95 height 33
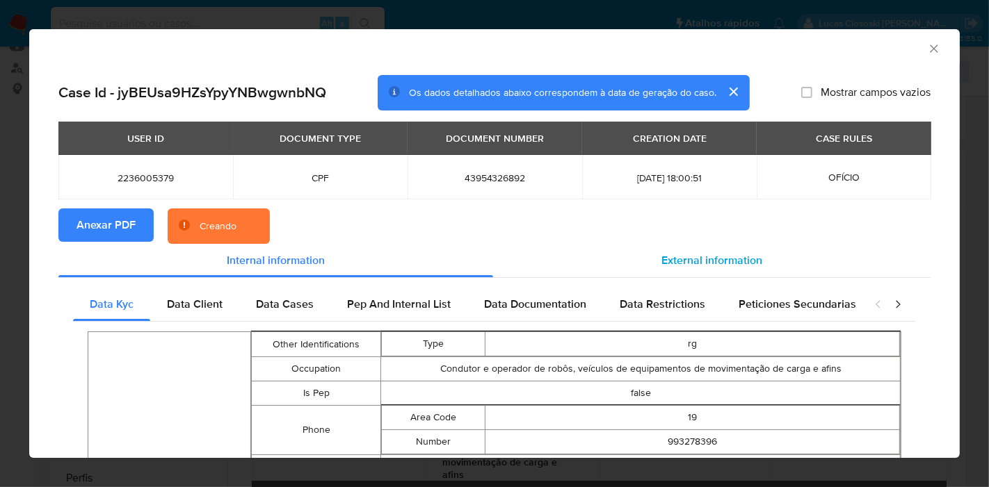
click at [740, 254] on span "External information" at bounding box center [711, 260] width 101 height 16
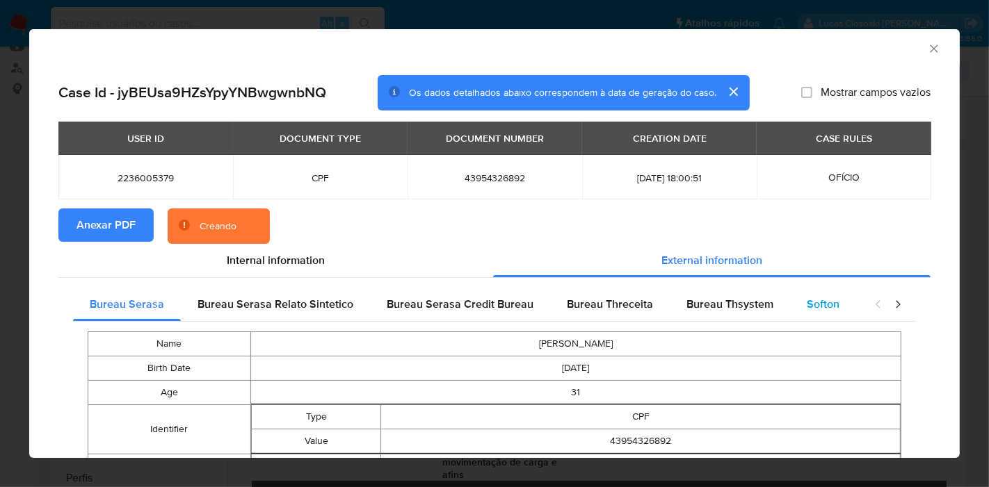
click at [822, 304] on span "Softon" at bounding box center [822, 304] width 33 height 16
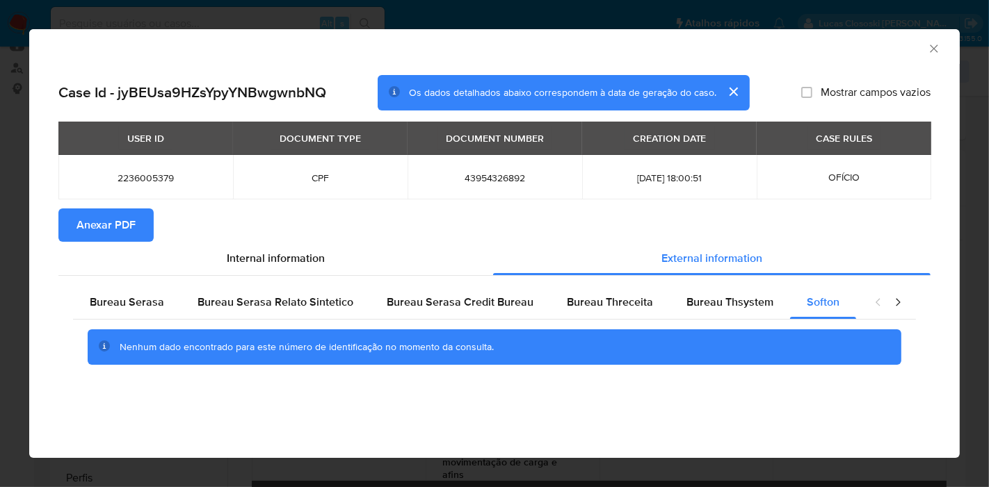
click at [934, 49] on icon "Fechar a janela" at bounding box center [934, 49] width 14 height 14
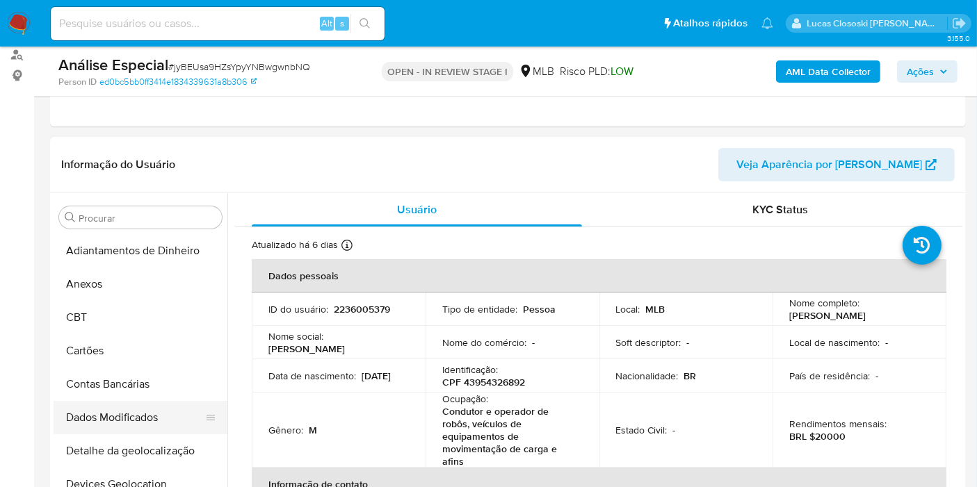
scroll to position [309, 0]
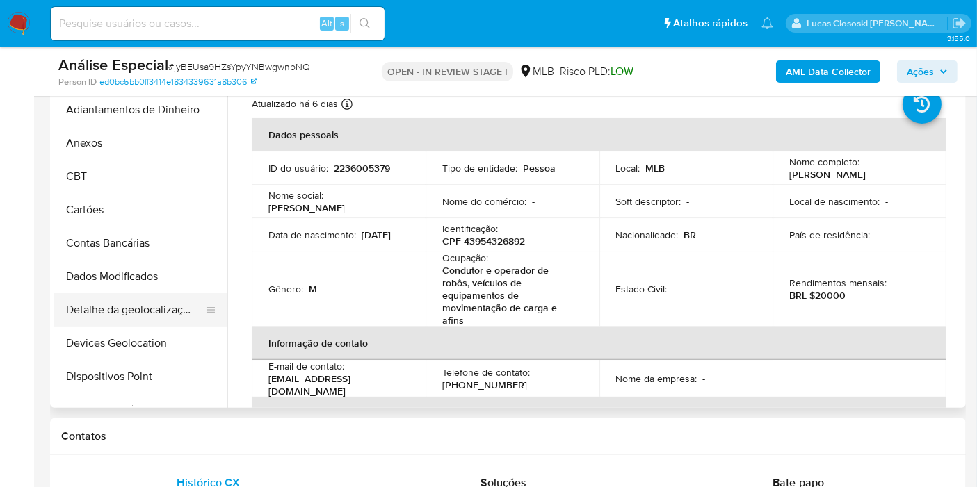
click at [107, 311] on button "Detalhe da geolocalização" at bounding box center [135, 309] width 163 height 33
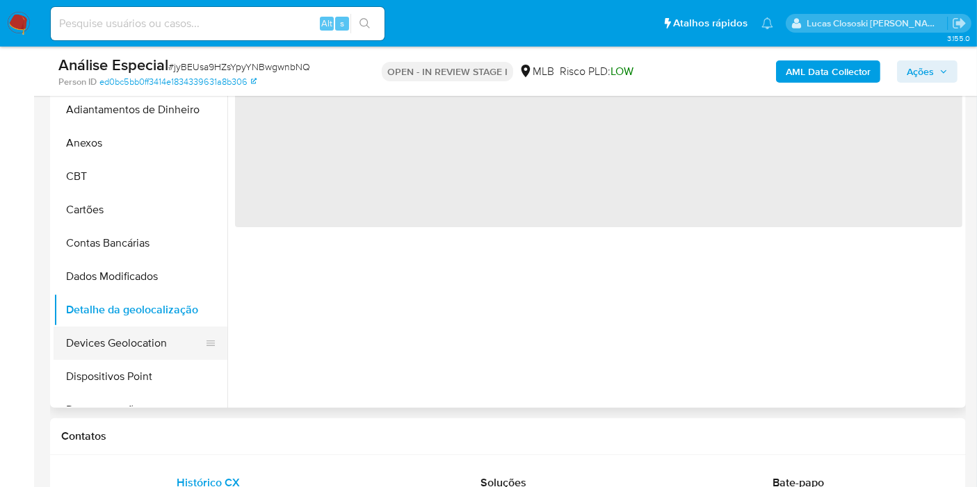
click at [107, 329] on button "Devices Geolocation" at bounding box center [135, 343] width 163 height 33
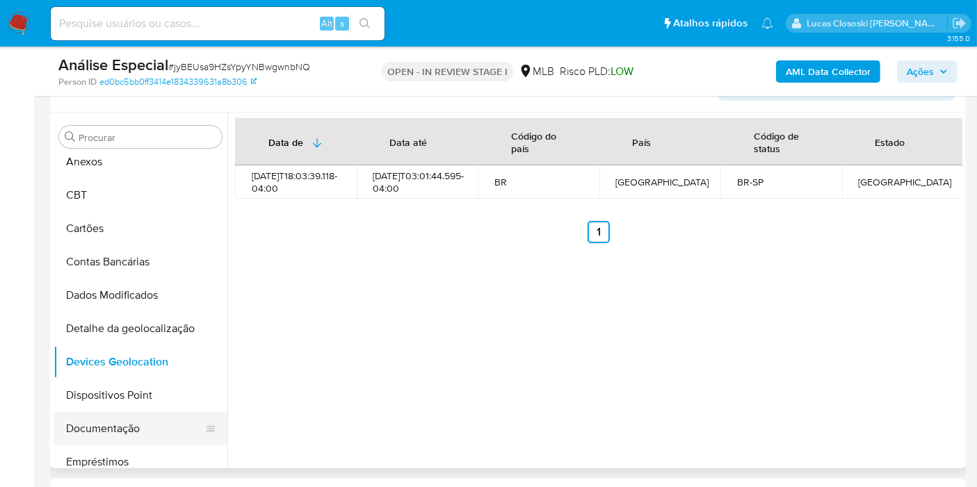
scroll to position [77, 0]
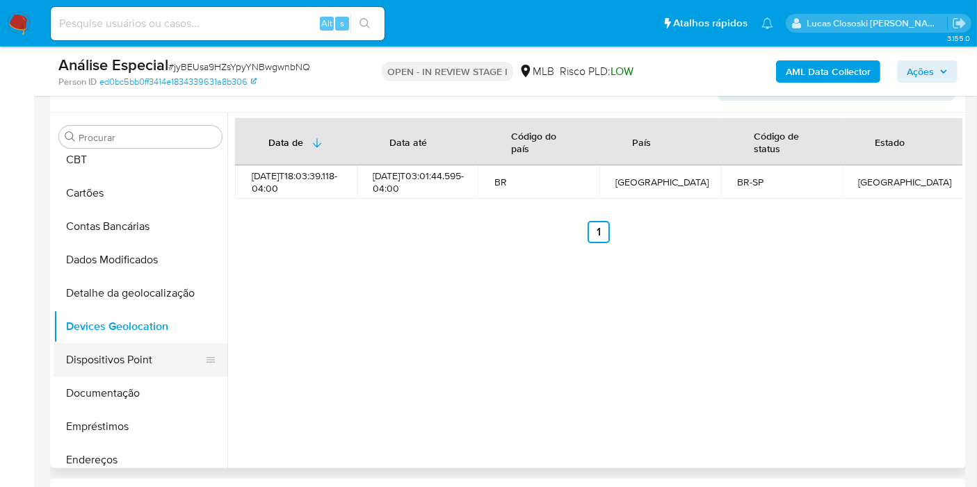
click at [165, 364] on button "Dispositivos Point" at bounding box center [135, 359] width 163 height 33
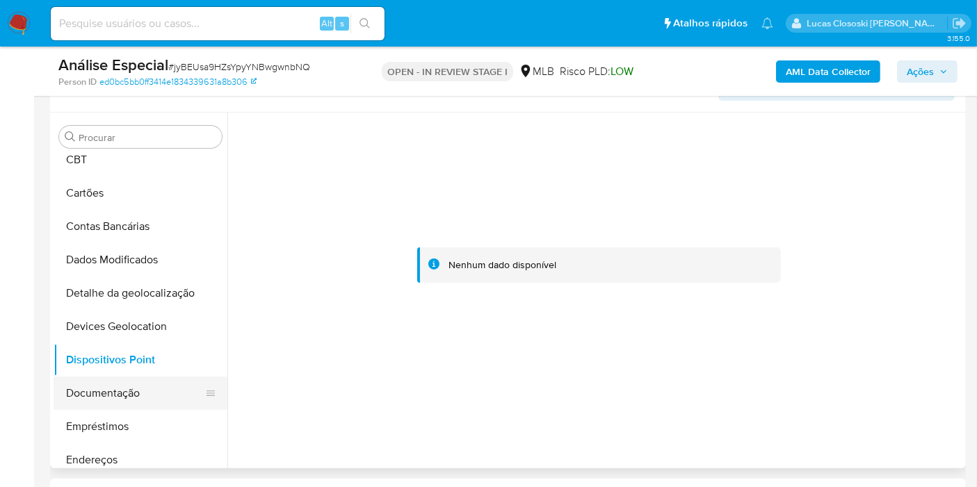
click at [130, 394] on button "Documentação" at bounding box center [135, 393] width 163 height 33
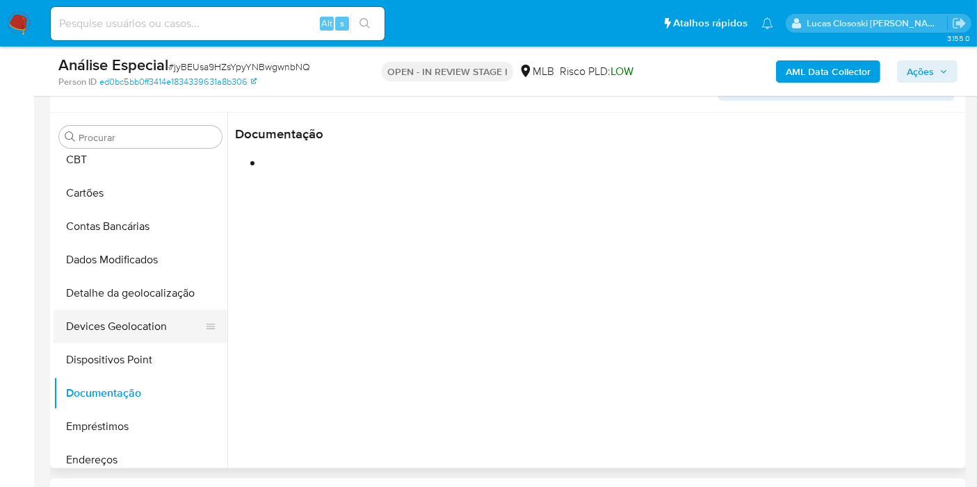
scroll to position [154, 0]
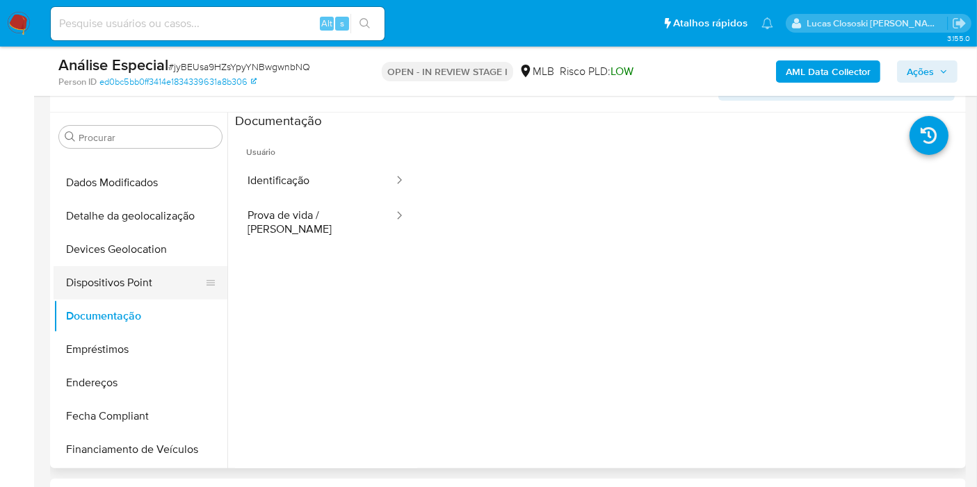
drag, startPoint x: 132, startPoint y: 376, endPoint x: 212, endPoint y: 295, distance: 114.1
click at [132, 376] on button "Endereços" at bounding box center [141, 382] width 174 height 33
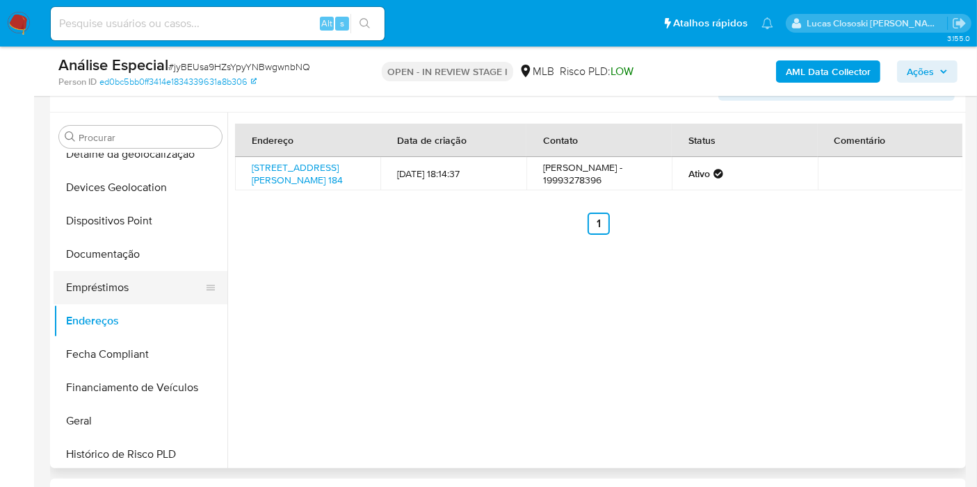
scroll to position [309, 0]
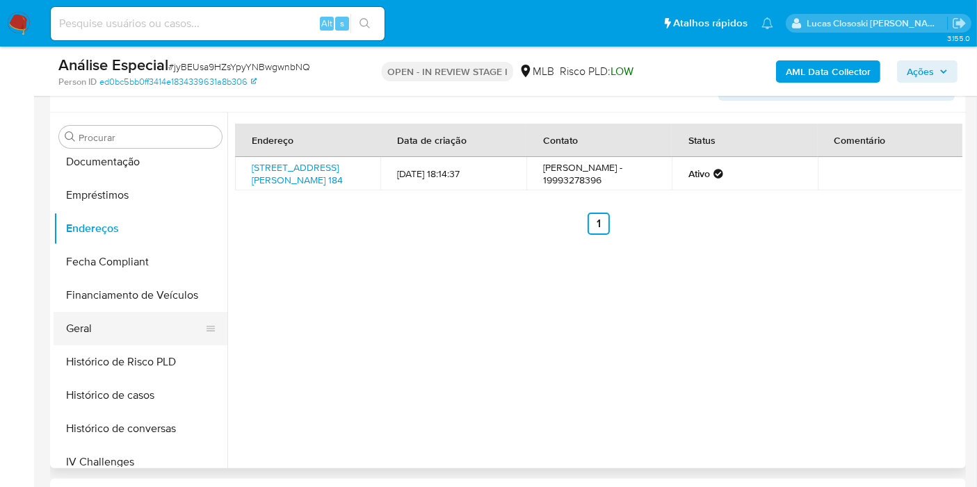
click at [111, 330] on button "Geral" at bounding box center [135, 328] width 163 height 33
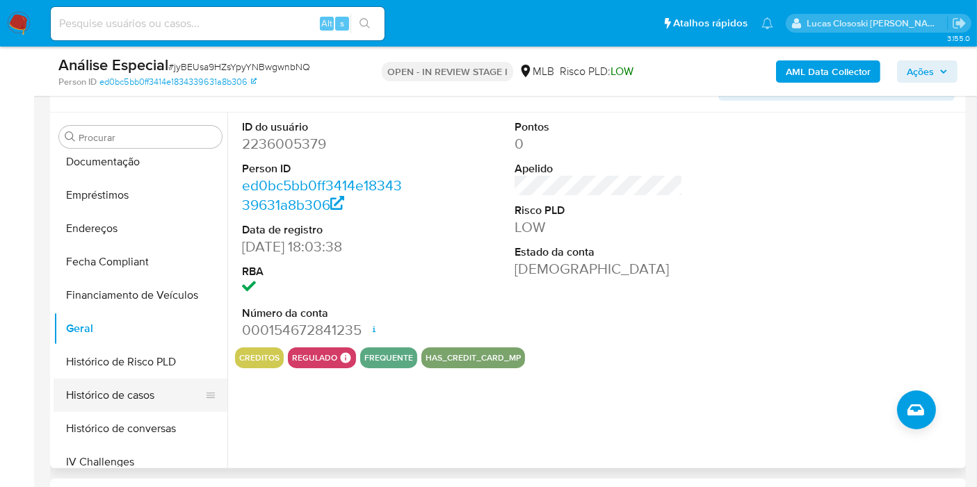
click at [134, 380] on button "Histórico de casos" at bounding box center [135, 395] width 163 height 33
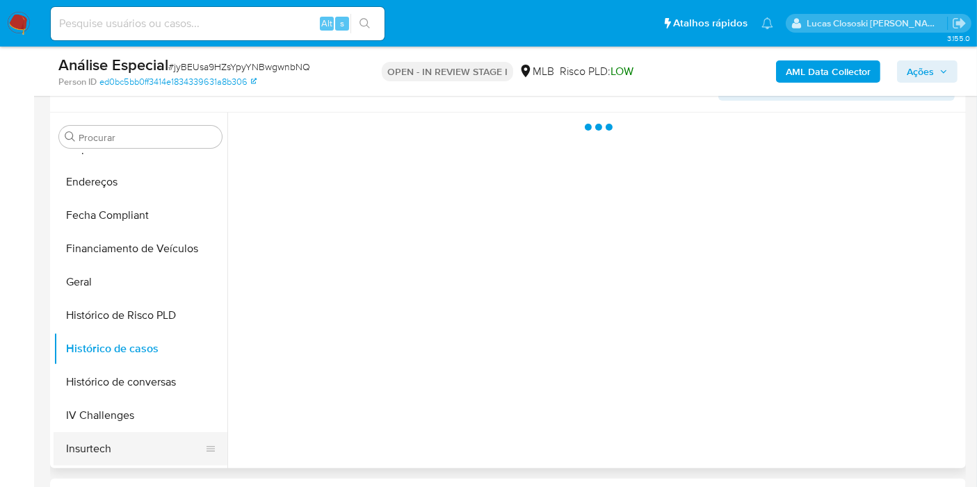
scroll to position [463, 0]
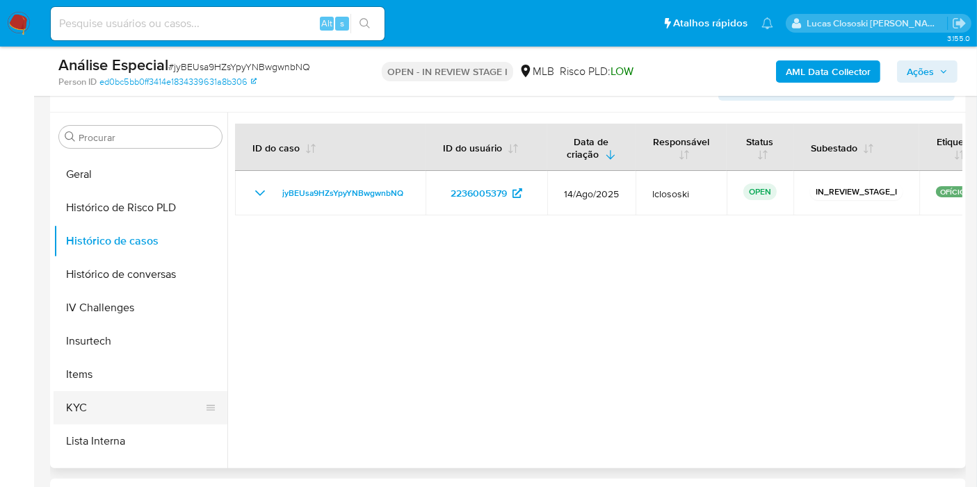
click at [127, 400] on button "KYC" at bounding box center [135, 407] width 163 height 33
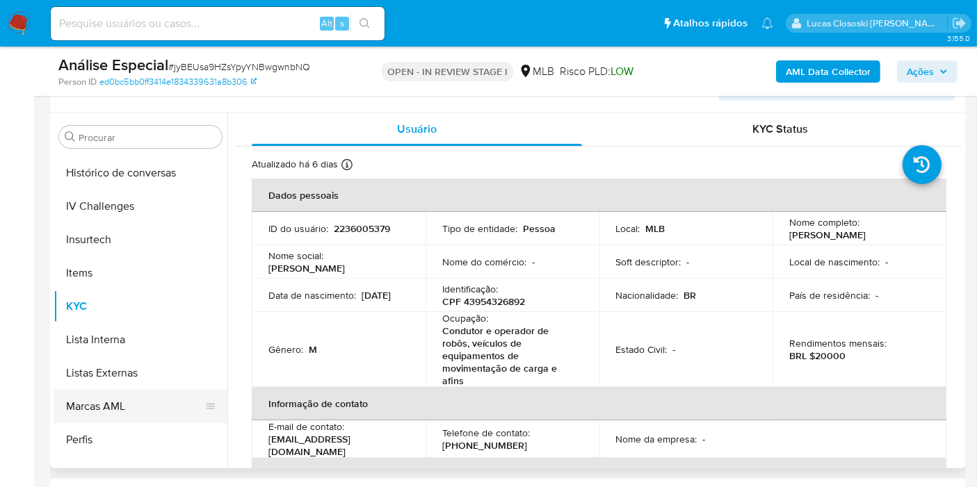
scroll to position [620, 0]
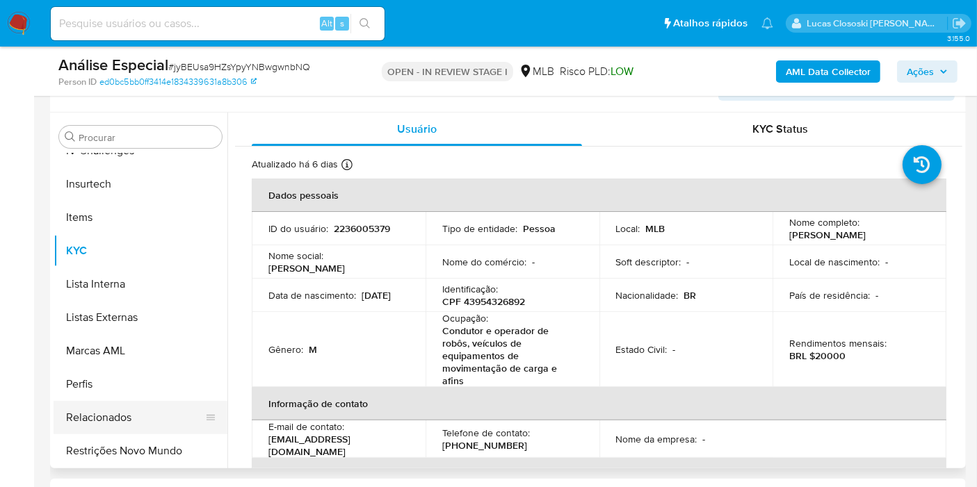
drag, startPoint x: 156, startPoint y: 454, endPoint x: 172, endPoint y: 425, distance: 33.3
click at [156, 455] on button "Restrições Novo Mundo" at bounding box center [141, 451] width 174 height 33
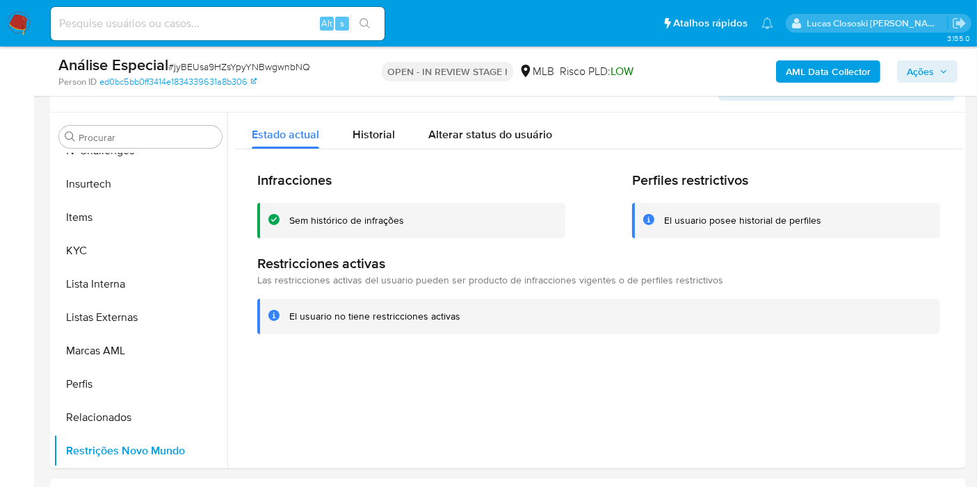
click at [238, 63] on span "# jyBEUsa9HZsYpyYNBwgwnbNQ" at bounding box center [239, 67] width 142 height 14
copy span "jyBEUsa9HZsYpyYNBwgwnbNQ"
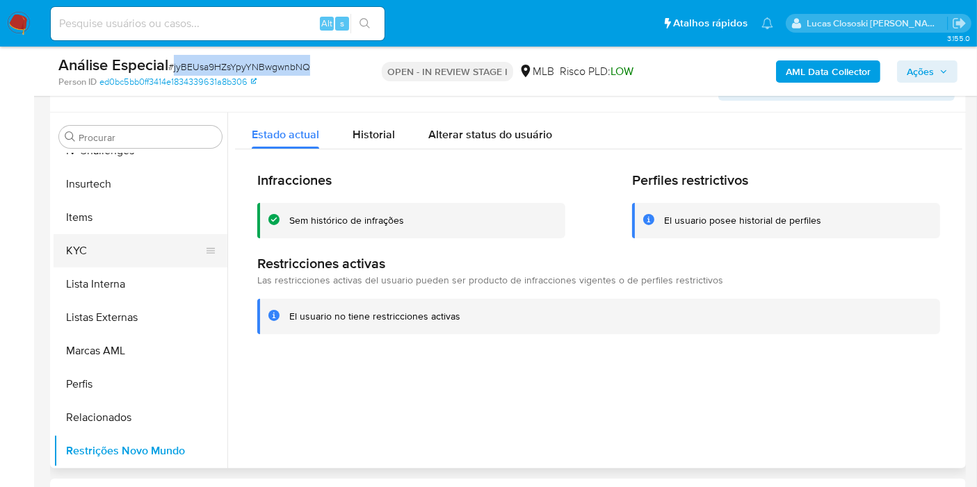
click at [179, 261] on button "KYC" at bounding box center [135, 250] width 163 height 33
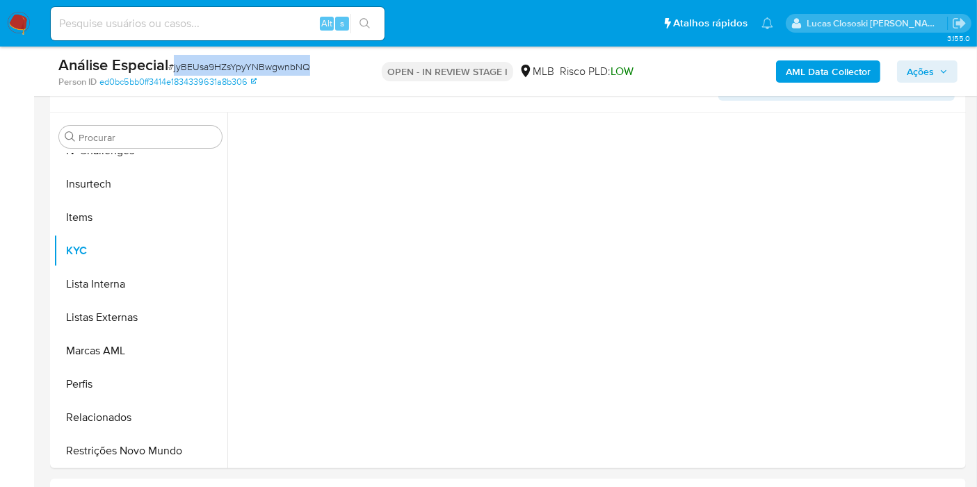
click at [325, 56] on div "Análise Especial # jyBEUsa9HZsYpyYNBwgwnbNQ" at bounding box center [205, 65] width 295 height 21
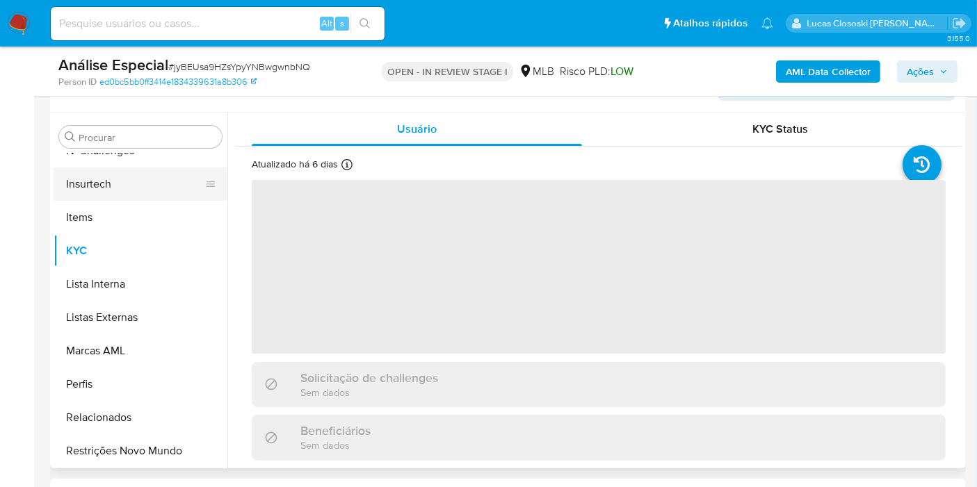
scroll to position [234, 0]
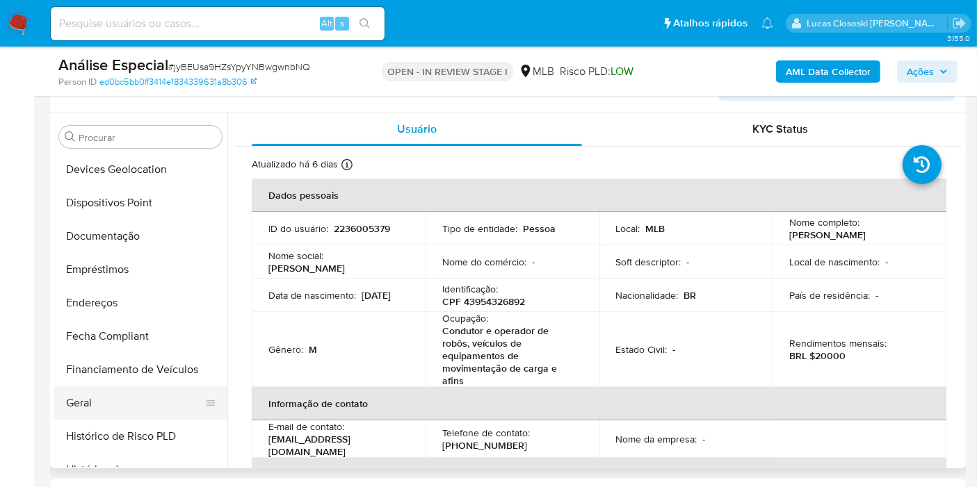
click at [102, 399] on button "Geral" at bounding box center [135, 403] width 163 height 33
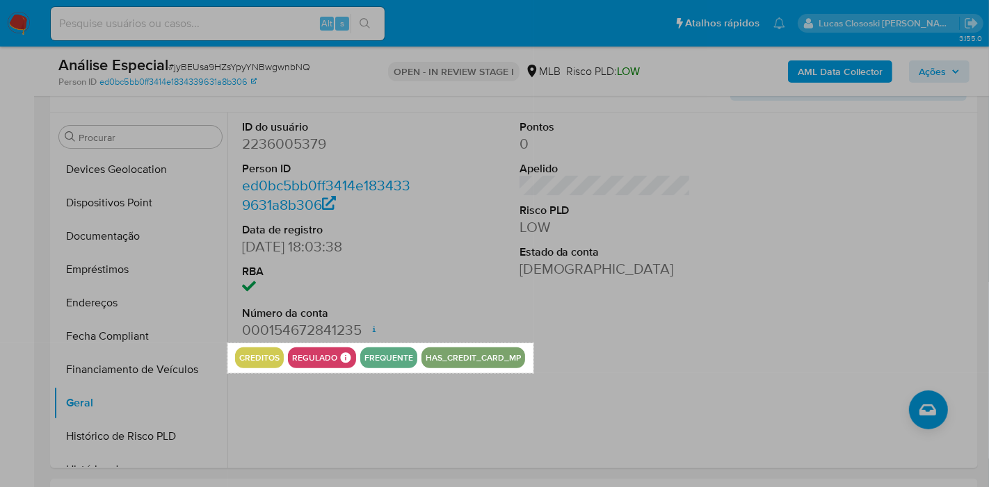
drag, startPoint x: 227, startPoint y: 343, endPoint x: 533, endPoint y: 373, distance: 307.4
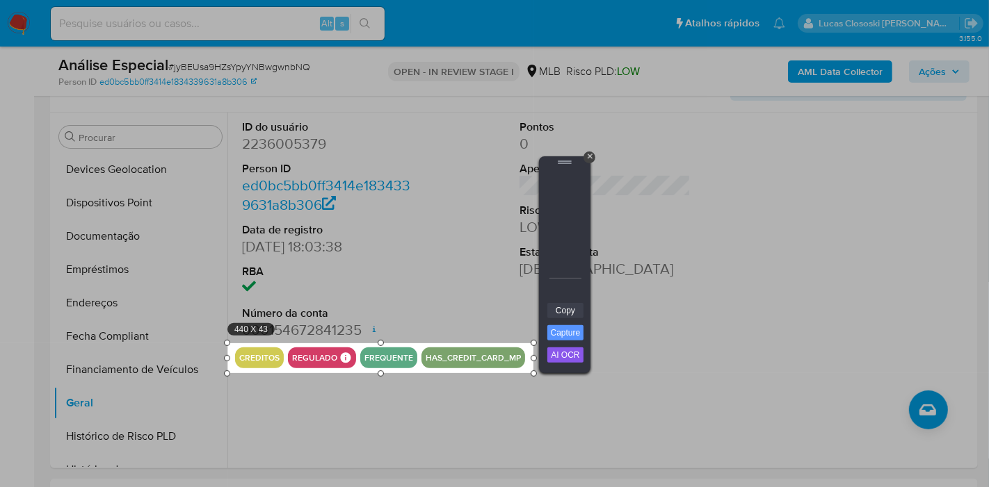
click at [553, 316] on link "Copy" at bounding box center [565, 310] width 36 height 15
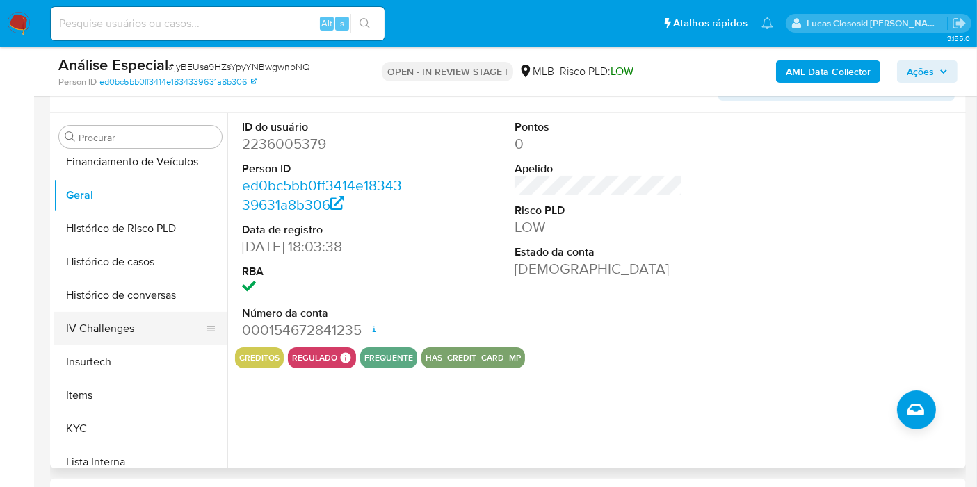
scroll to position [466, 0]
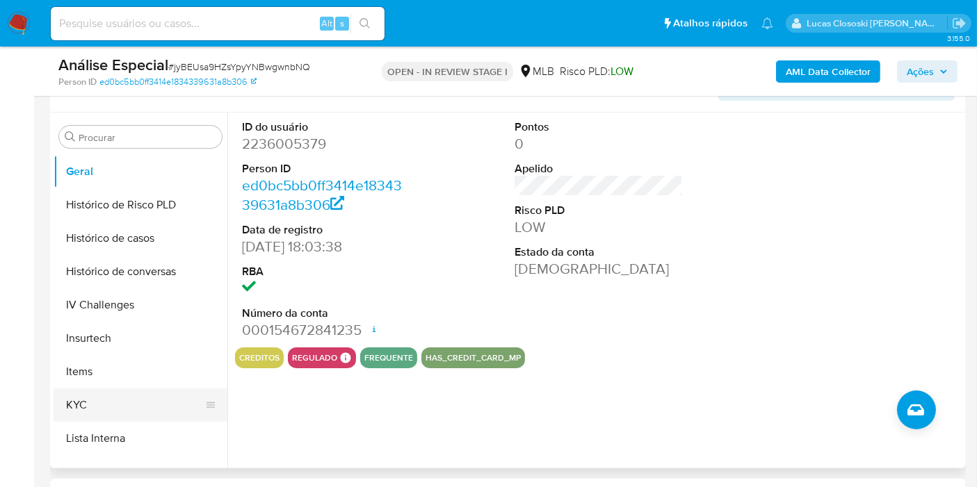
click at [131, 396] on button "KYC" at bounding box center [135, 405] width 163 height 33
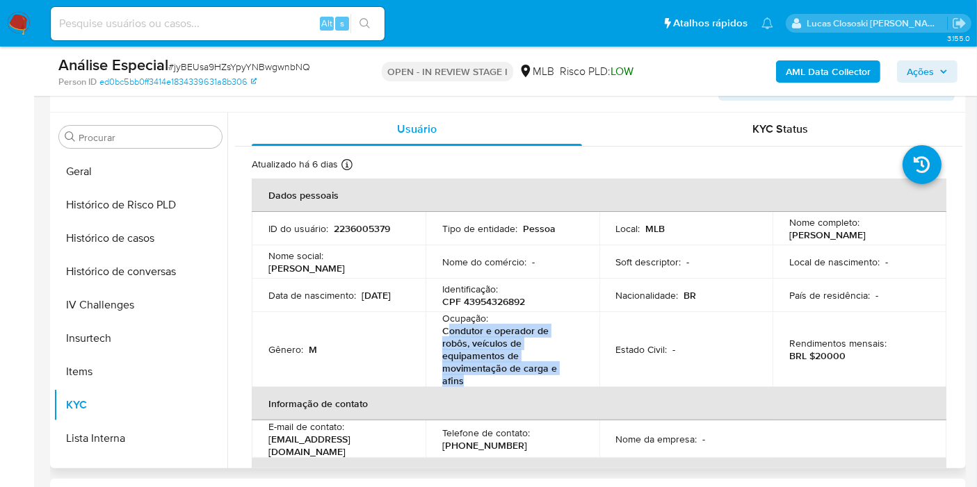
drag, startPoint x: 465, startPoint y: 388, endPoint x: 473, endPoint y: 217, distance: 171.2
click at [445, 339] on p "Condutor e operador de robôs, veículos de equipamentos de movimentação de carga…" at bounding box center [509, 356] width 135 height 63
copy p "ondutor e operador de robôs, veículos de equipamentos de movimentação de carga …"
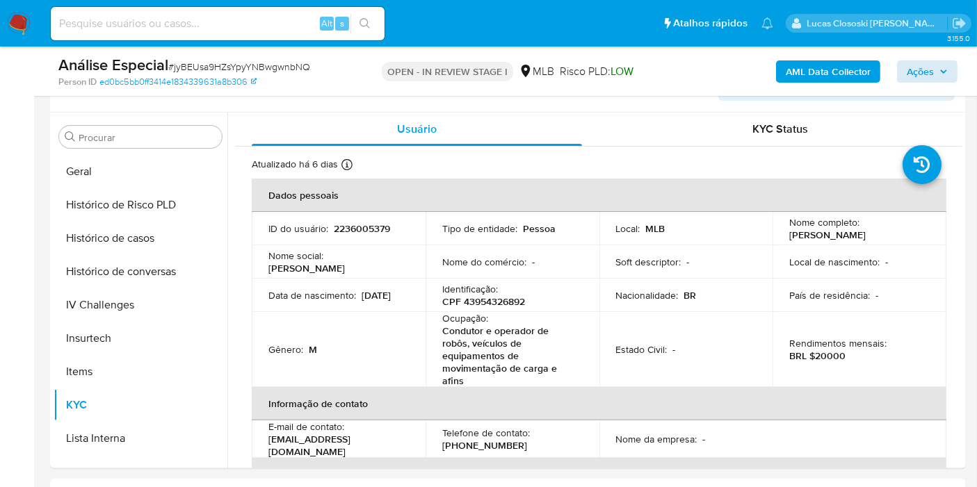
click at [930, 59] on div "AML Data Collector Ações" at bounding box center [809, 71] width 296 height 33
click at [947, 76] on span "Ações" at bounding box center [927, 71] width 41 height 19
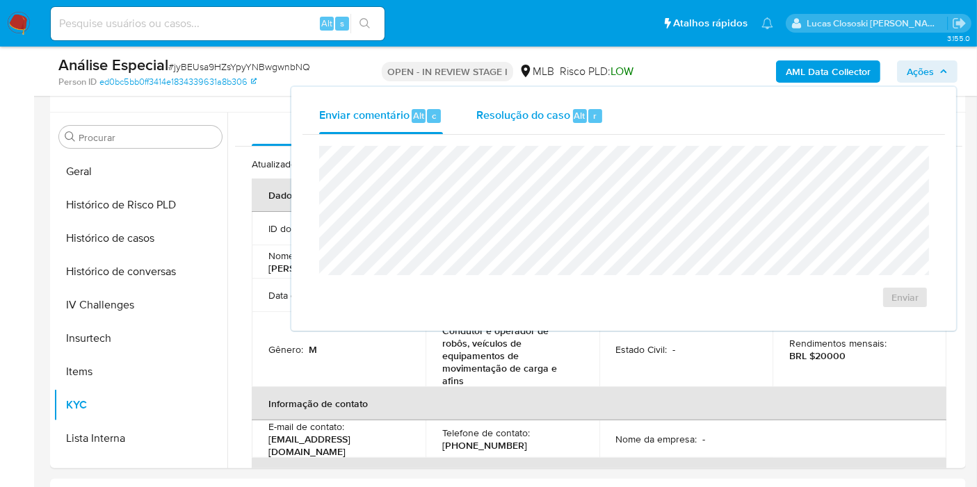
click at [570, 122] on div "Resolução do caso Alt r" at bounding box center [539, 116] width 127 height 36
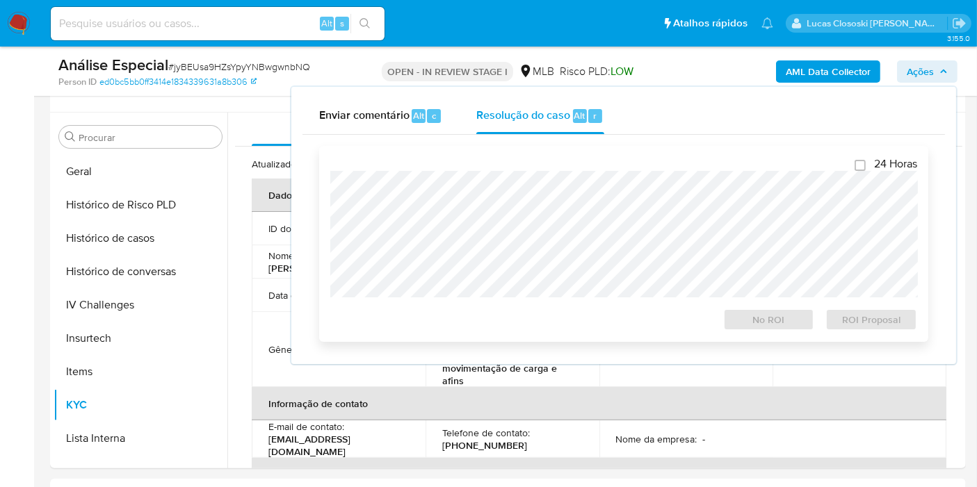
click at [563, 165] on div "24 Horas No ROI ROI Proposal" at bounding box center [623, 244] width 587 height 174
click at [925, 78] on span "Ações" at bounding box center [920, 71] width 27 height 22
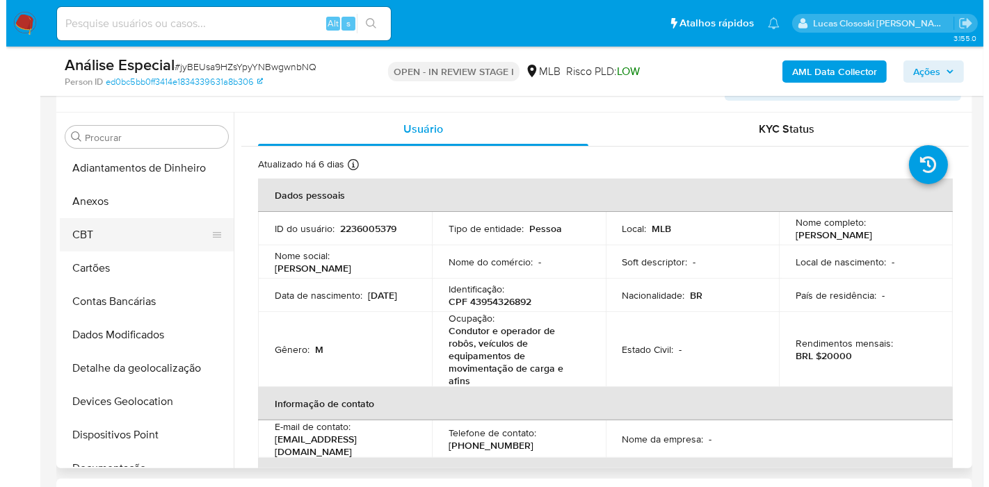
scroll to position [0, 0]
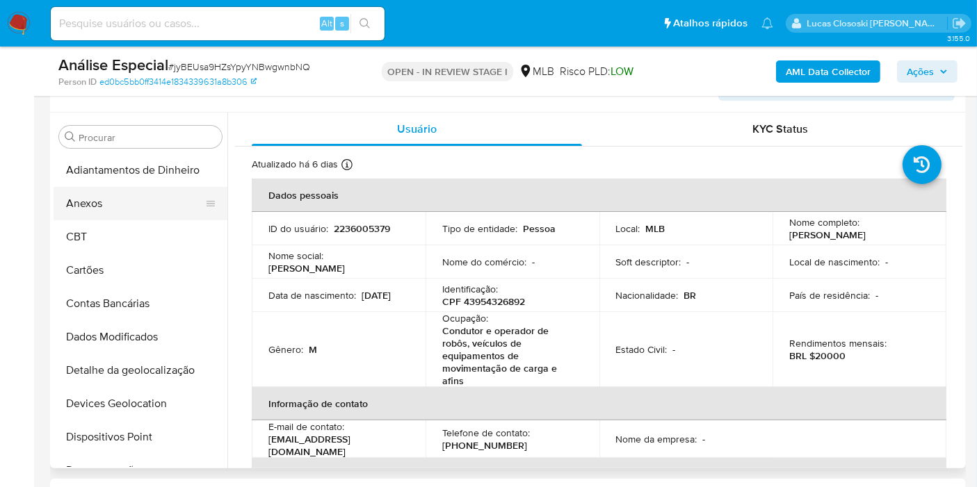
click at [95, 212] on button "Anexos" at bounding box center [135, 203] width 163 height 33
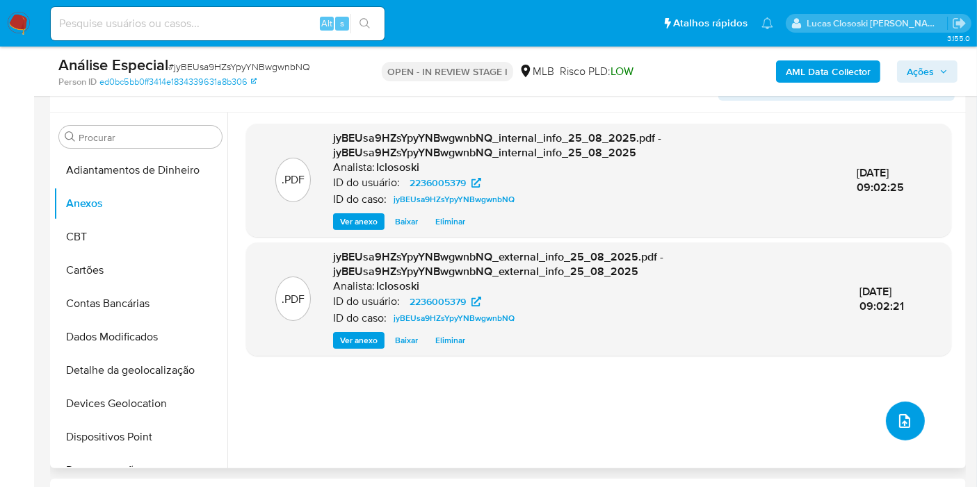
click at [916, 419] on button "upload-file" at bounding box center [905, 421] width 39 height 39
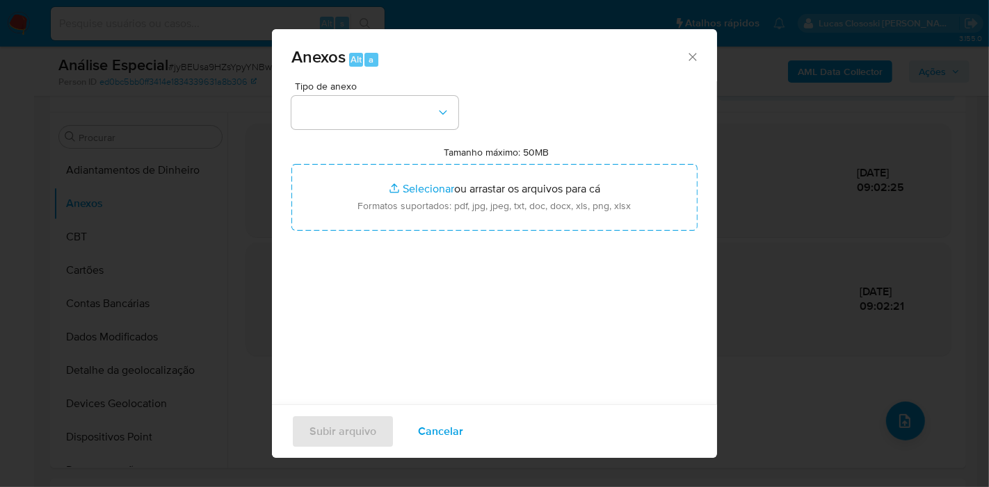
click at [388, 95] on div "Tipo de anexo" at bounding box center [374, 105] width 167 height 48
click at [391, 120] on button "button" at bounding box center [374, 112] width 167 height 33
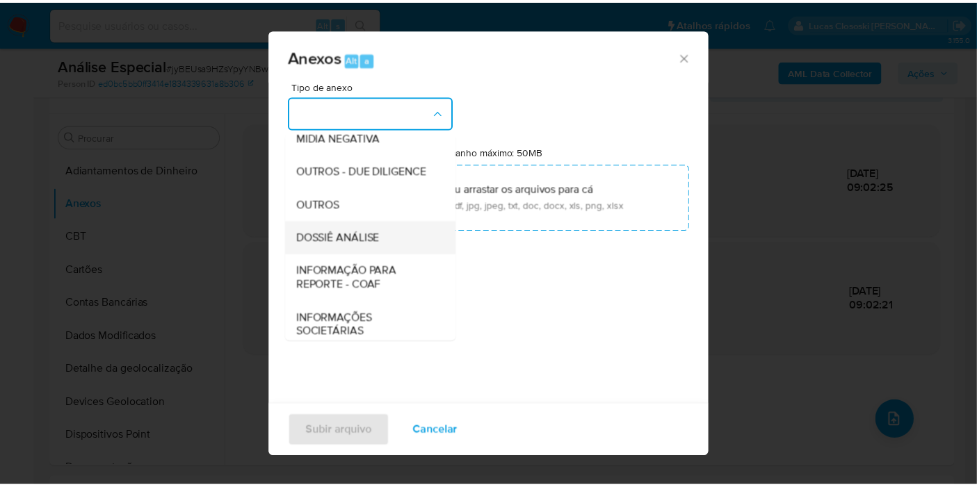
scroll to position [213, 0]
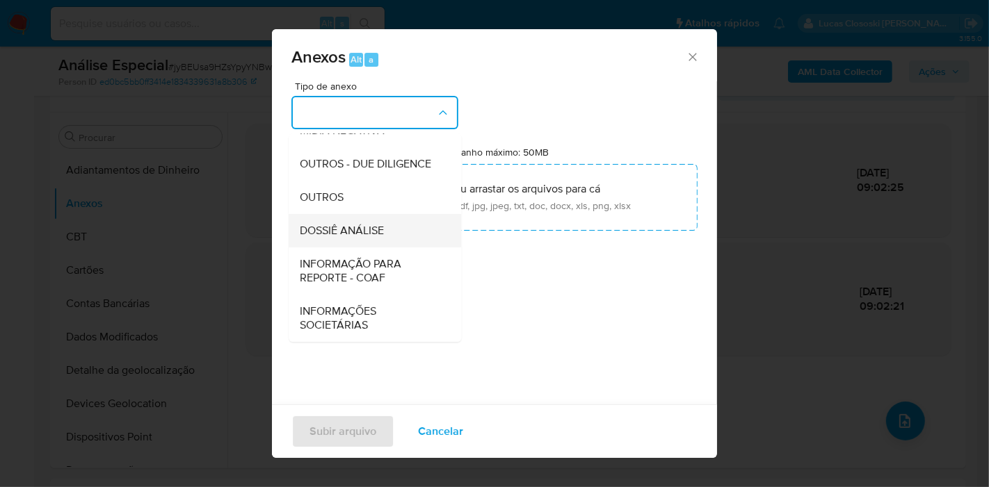
click at [377, 229] on span "DOSSIÊ ANÁLISE" at bounding box center [342, 231] width 84 height 14
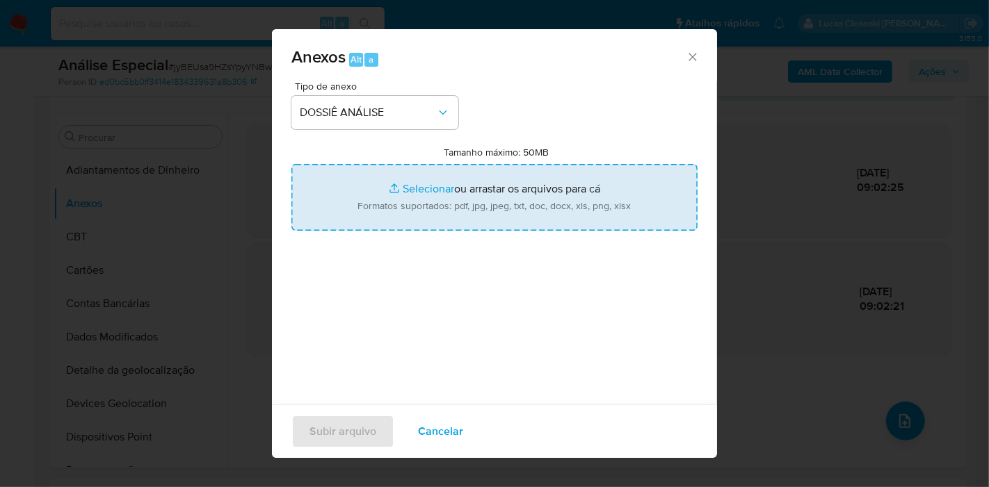
click at [380, 219] on input "Tamanho máximo: 50MB Selecionar arquivos" at bounding box center [494, 197] width 406 height 67
type input "C:\fakepath\SAR - XXXX - CPF 43954326892 - PAULO HENRIQUE ASSIS DOS SANTOS.pdf"
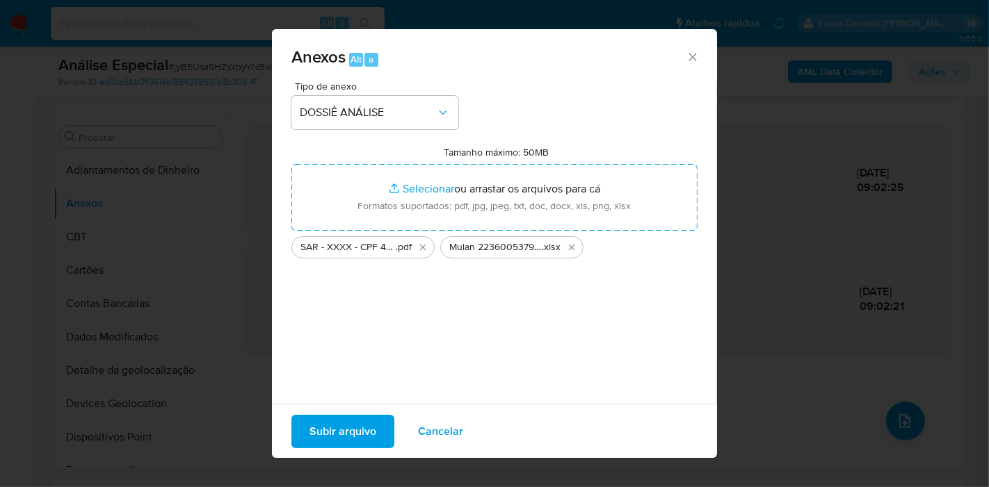
click at [354, 424] on span "Subir arquivo" at bounding box center [342, 431] width 67 height 31
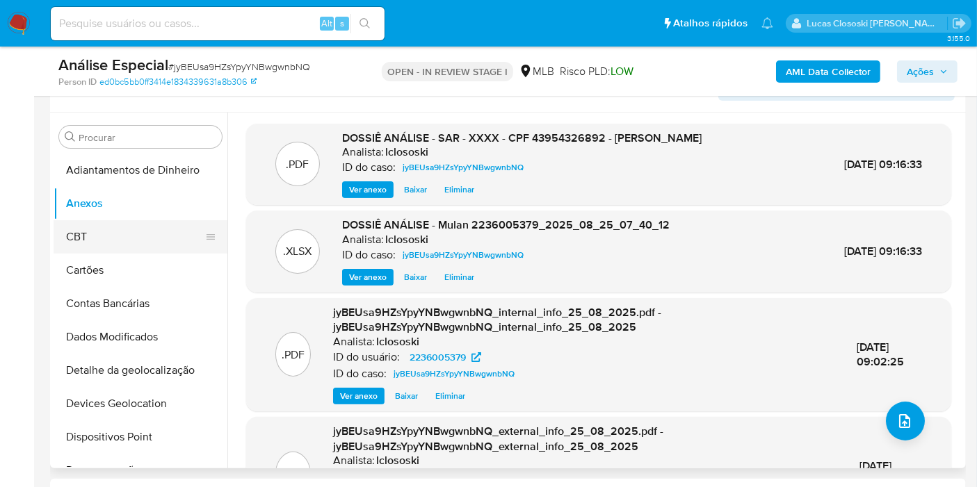
drag, startPoint x: 122, startPoint y: 243, endPoint x: 119, endPoint y: 219, distance: 24.5
click at [122, 243] on button "CBT" at bounding box center [135, 236] width 163 height 33
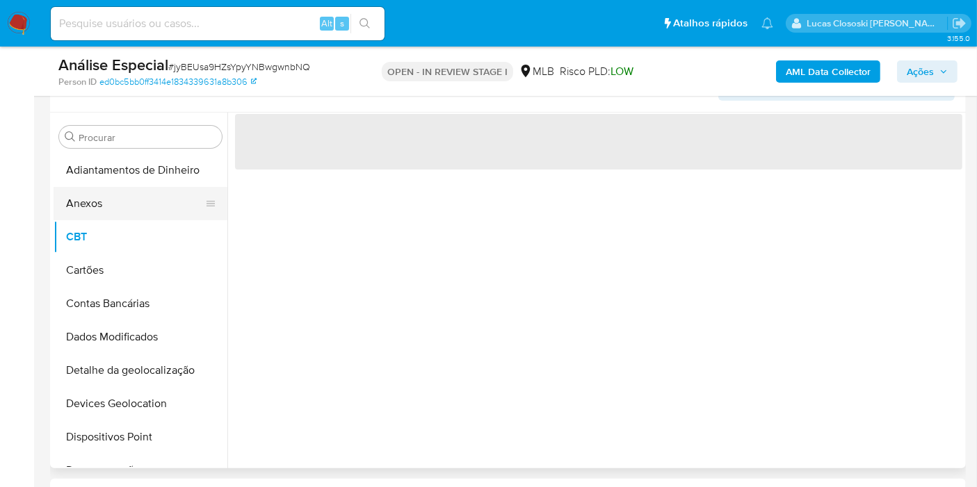
click at [116, 209] on button "Anexos" at bounding box center [135, 203] width 163 height 33
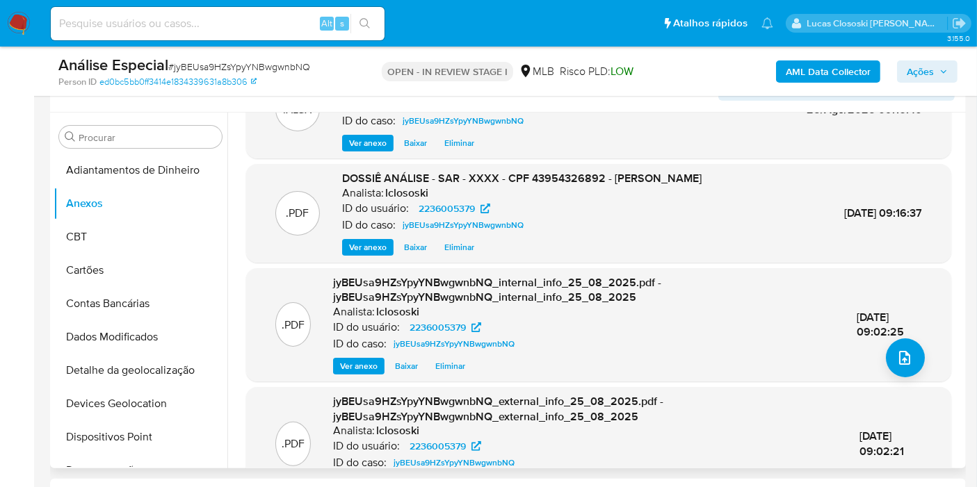
scroll to position [123, 0]
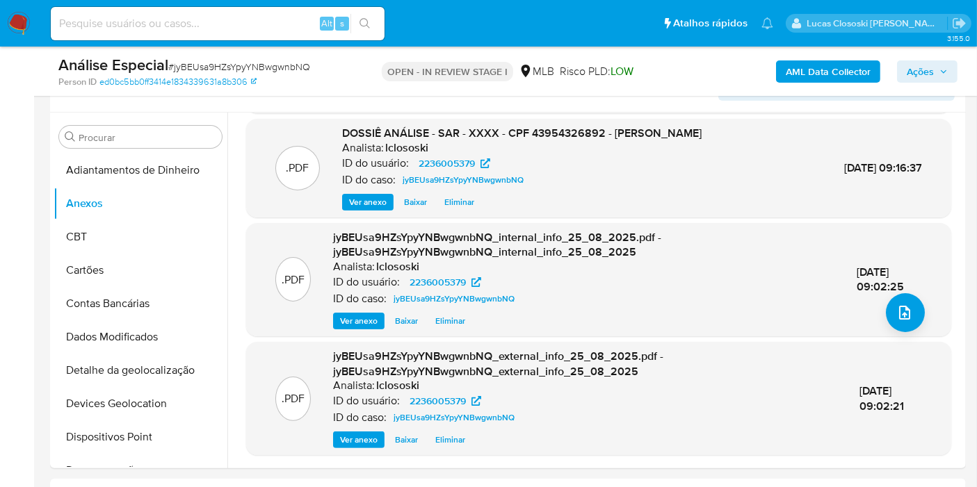
click at [911, 67] on span "Ações" at bounding box center [920, 71] width 27 height 22
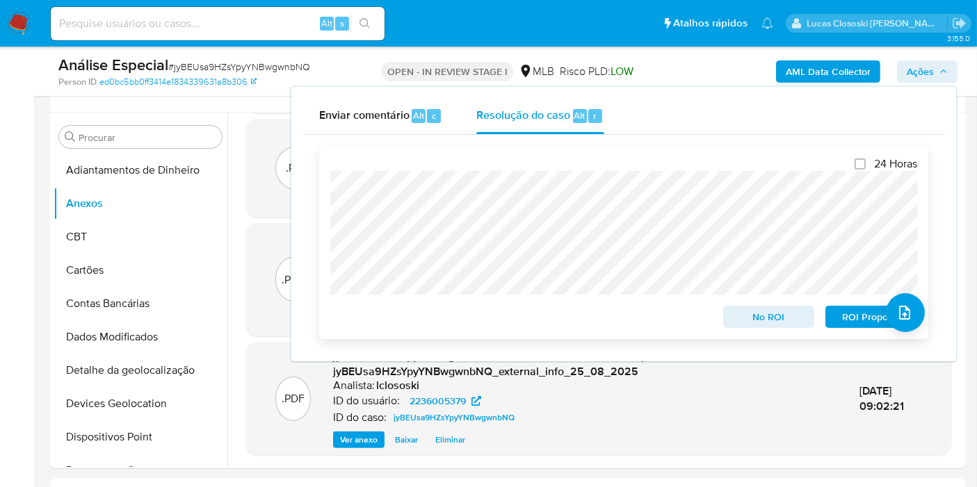
click at [845, 311] on span "ROI Proposal" at bounding box center [871, 316] width 72 height 19
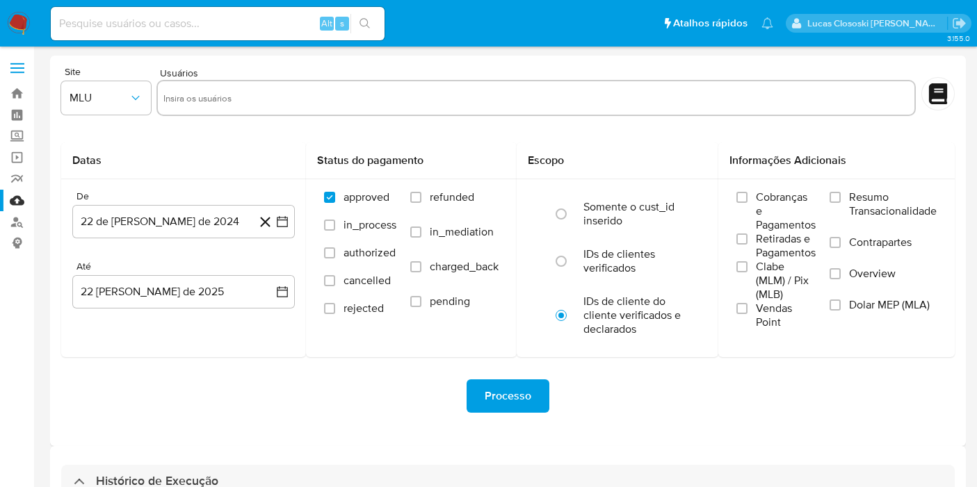
select select "10"
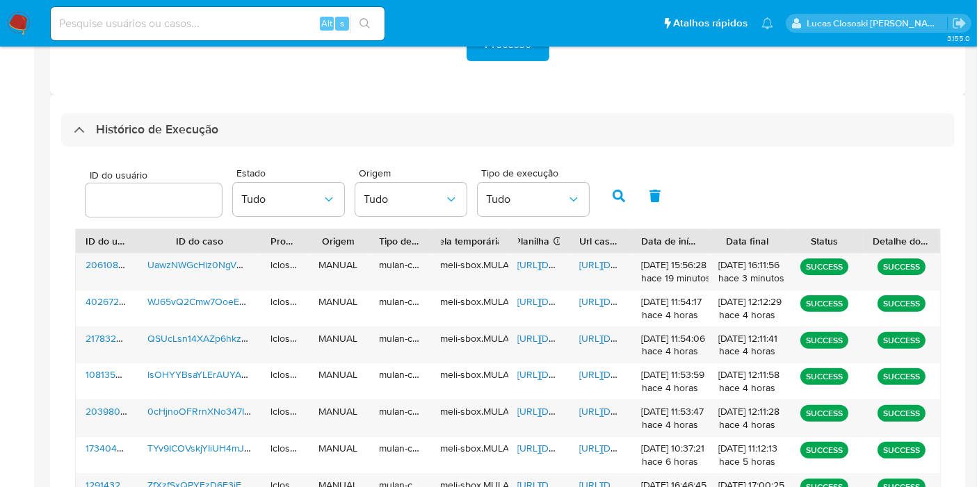
click at [362, 137] on div "Histórico de Execução" at bounding box center [507, 129] width 893 height 33
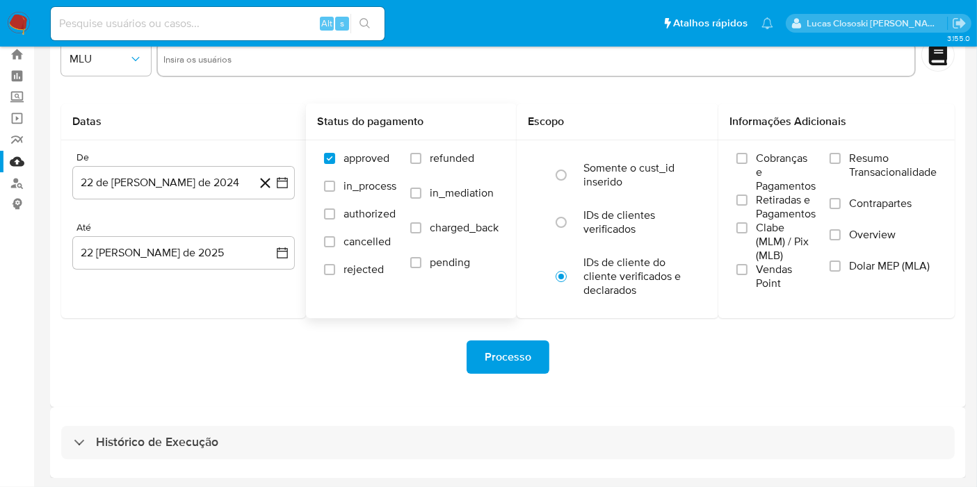
scroll to position [38, 0]
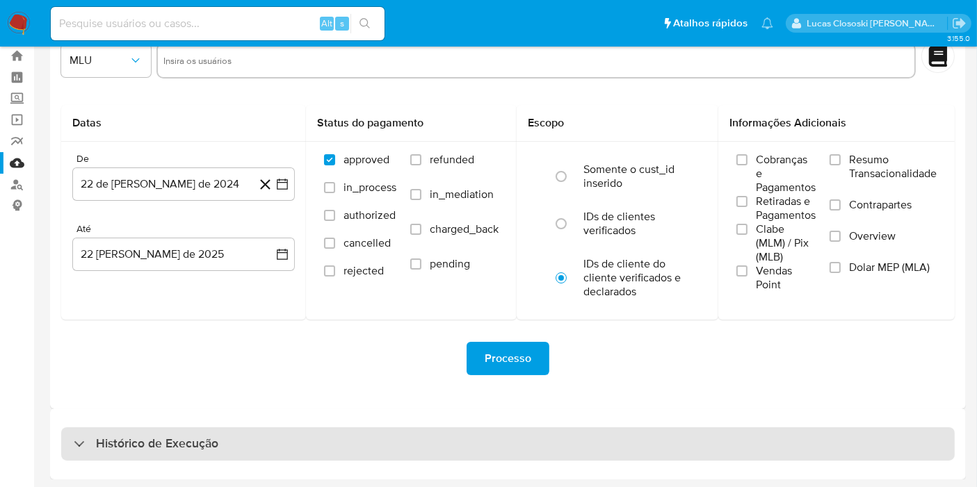
click at [339, 435] on div "Histórico de Execução" at bounding box center [507, 444] width 893 height 33
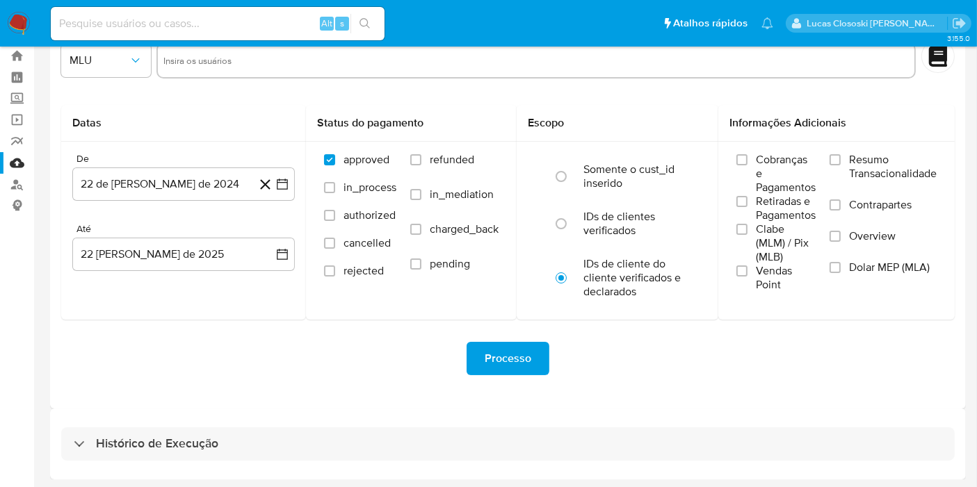
select select "10"
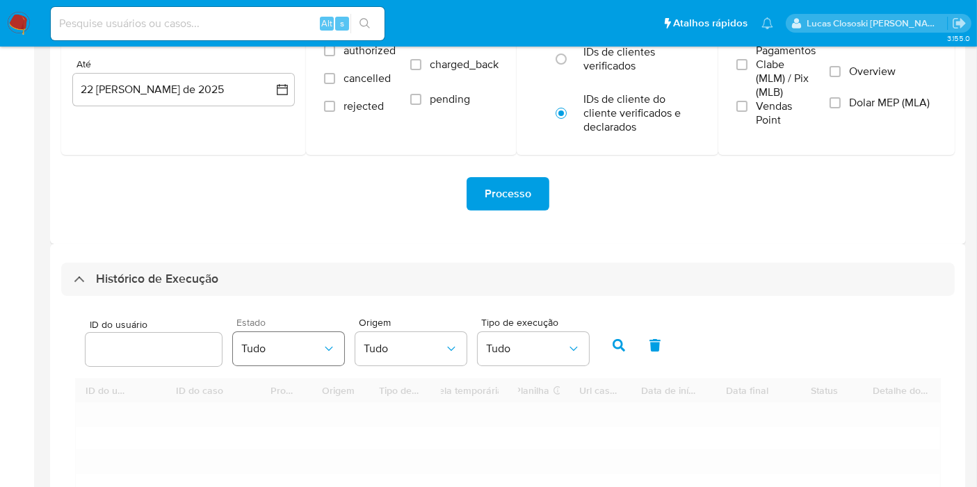
scroll to position [270, 0]
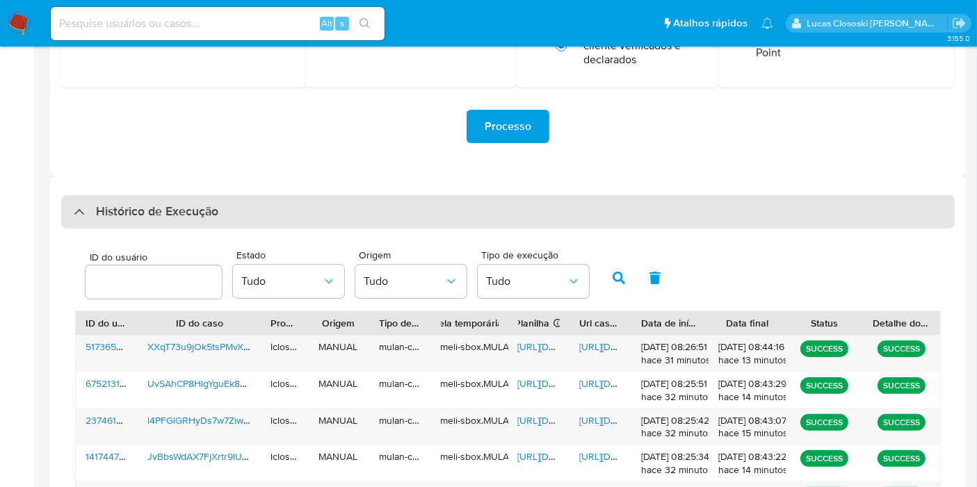
click at [316, 202] on div "Histórico de Execução" at bounding box center [507, 211] width 893 height 33
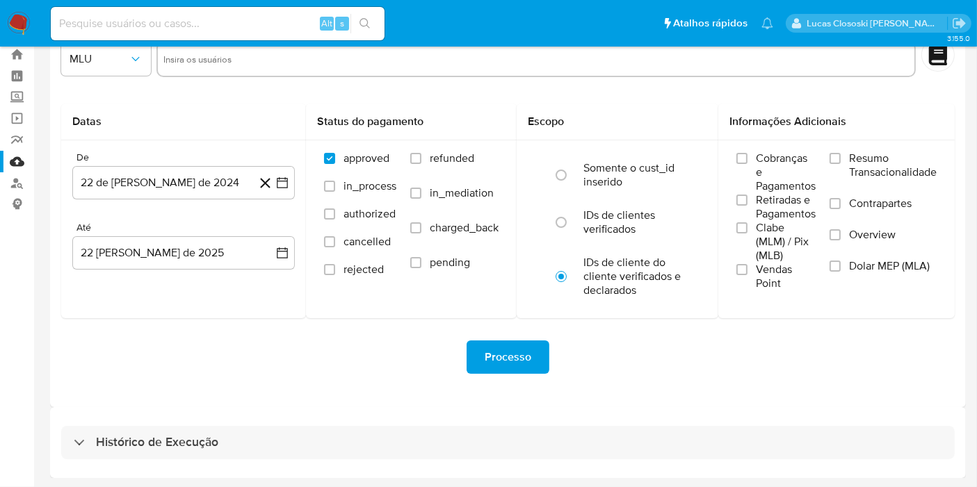
scroll to position [38, 0]
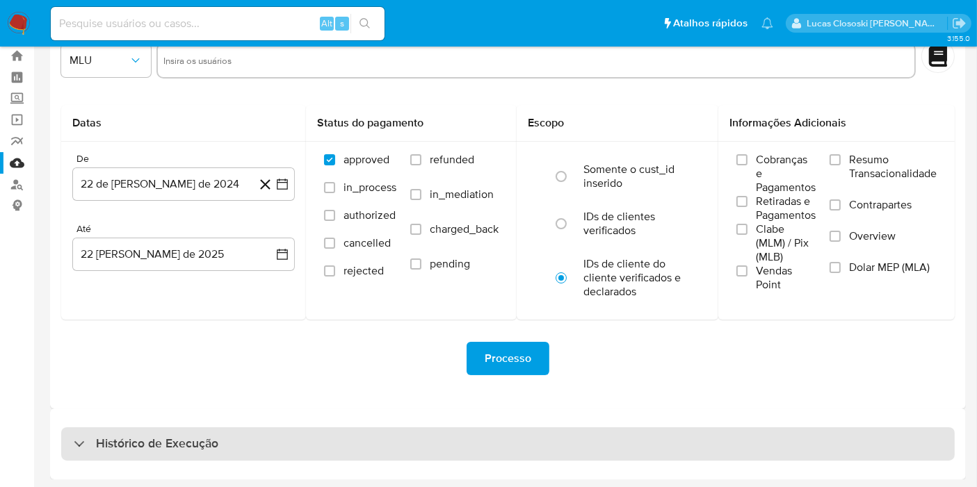
click at [235, 455] on div "Histórico de Execução" at bounding box center [507, 444] width 893 height 33
select select "10"
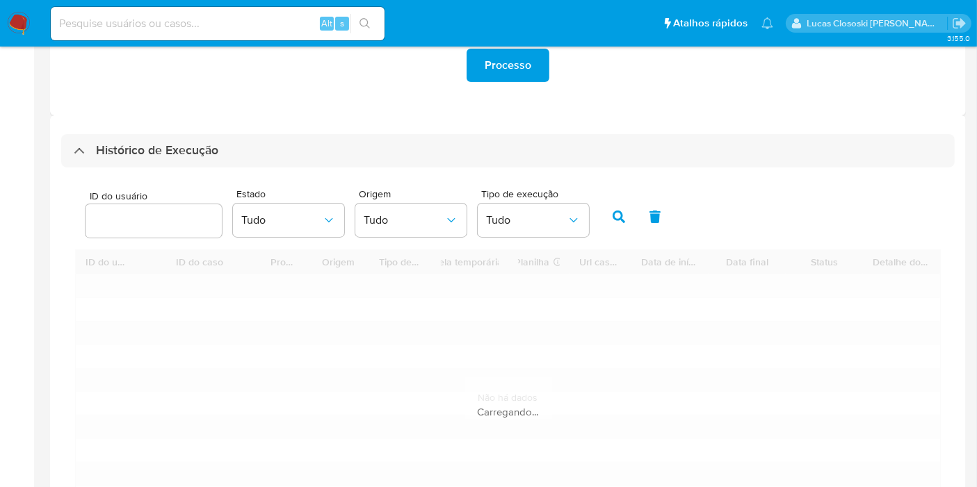
scroll to position [429, 0]
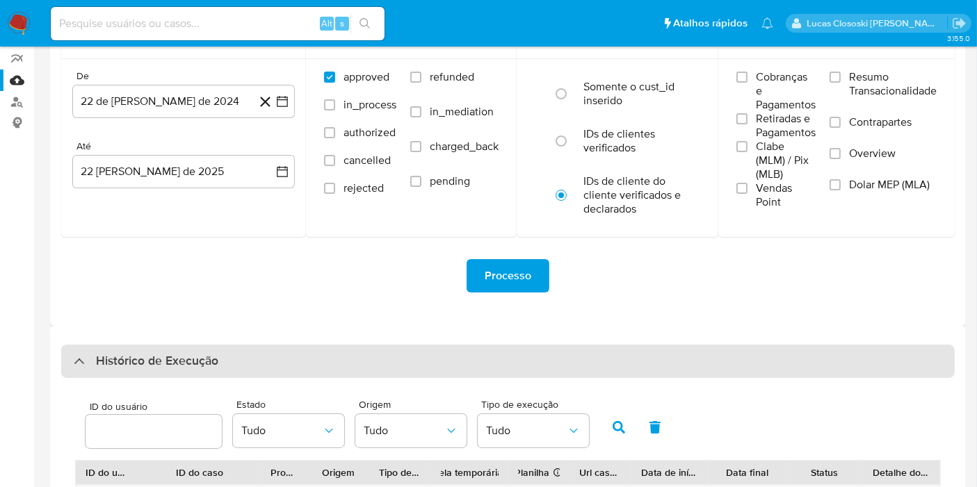
click at [256, 364] on div "Histórico de Execução" at bounding box center [507, 361] width 893 height 33
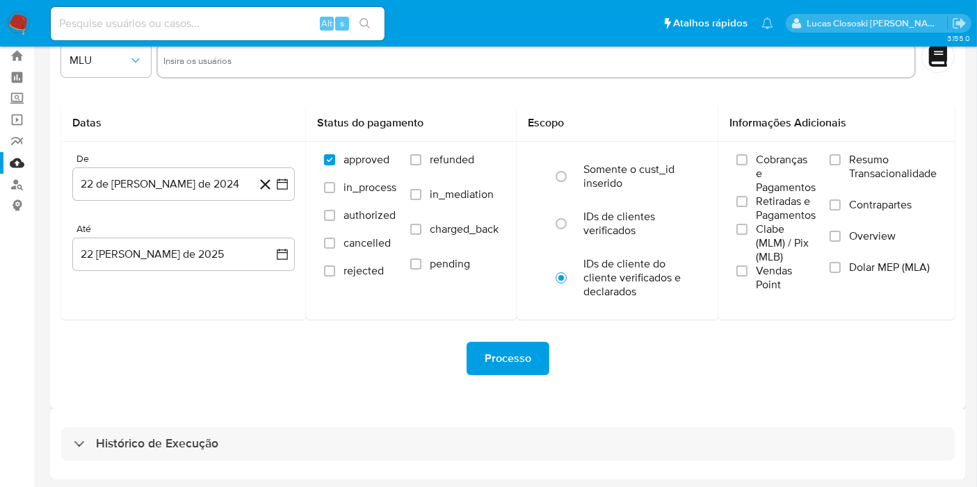
click at [373, 422] on div "Histórico de Execução" at bounding box center [508, 444] width 916 height 71
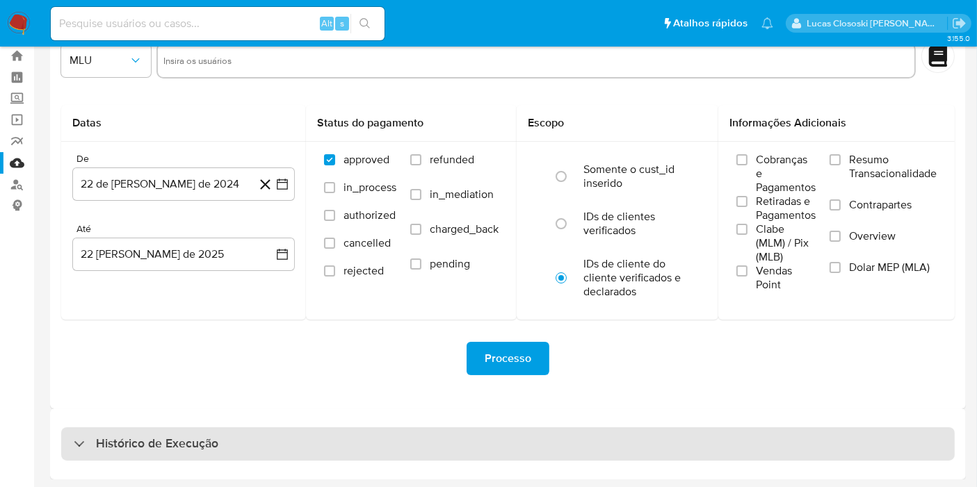
click at [372, 430] on div "Histórico de Execução" at bounding box center [507, 444] width 893 height 33
select select "10"
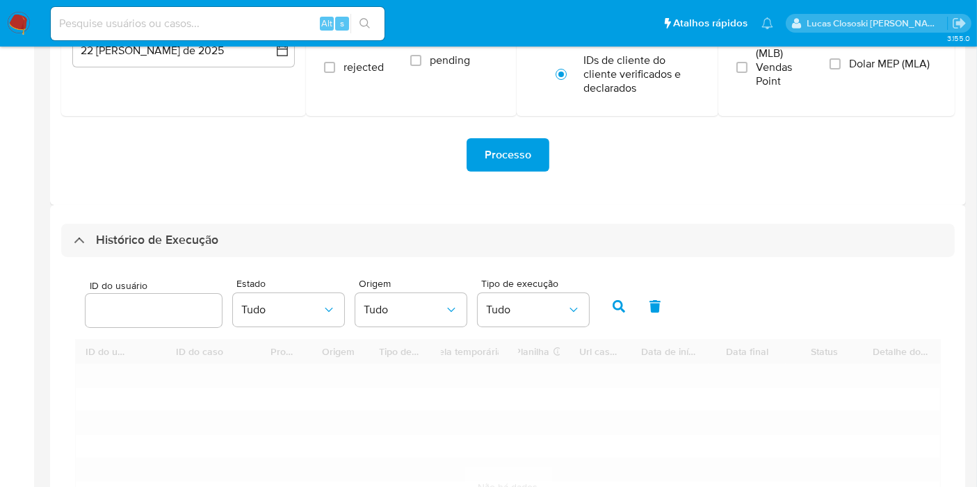
scroll to position [429, 0]
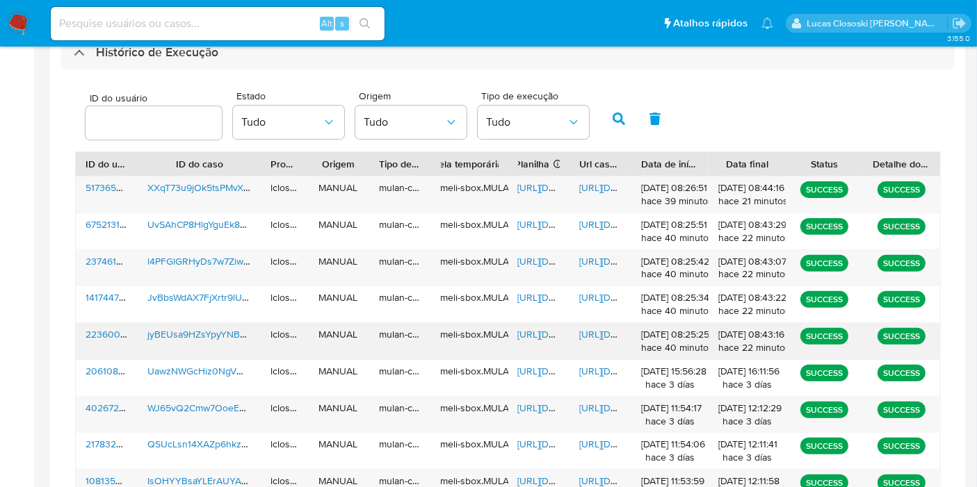
click at [535, 341] on div "[URL][DOMAIN_NAME]" at bounding box center [539, 341] width 62 height 36
click at [526, 334] on span "[URL][DOMAIN_NAME]" at bounding box center [566, 334] width 96 height 14
click at [594, 332] on span "[URL][DOMAIN_NAME]" at bounding box center [627, 334] width 96 height 14
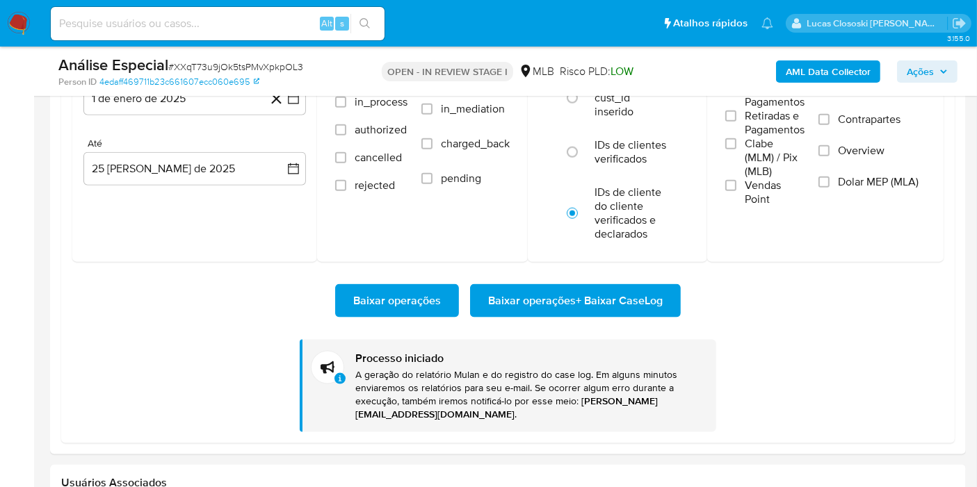
scroll to position [635, 0]
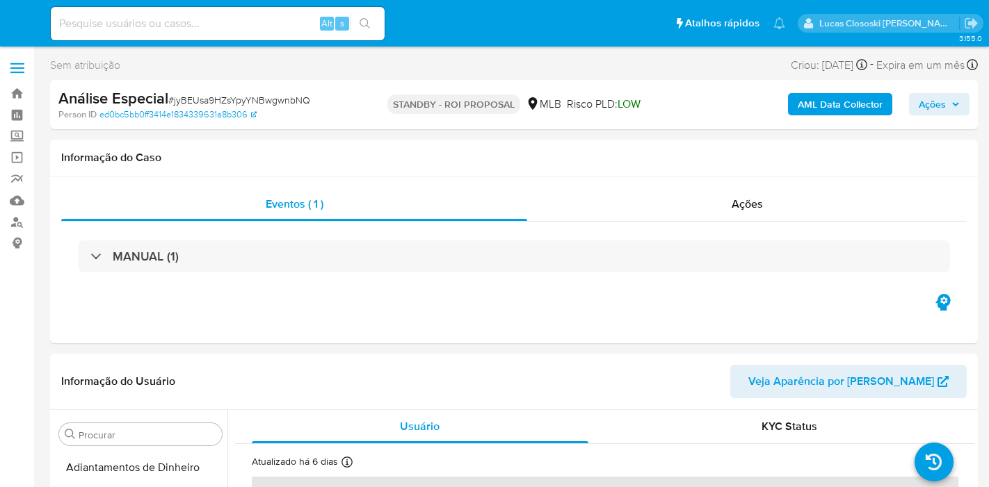
select select "10"
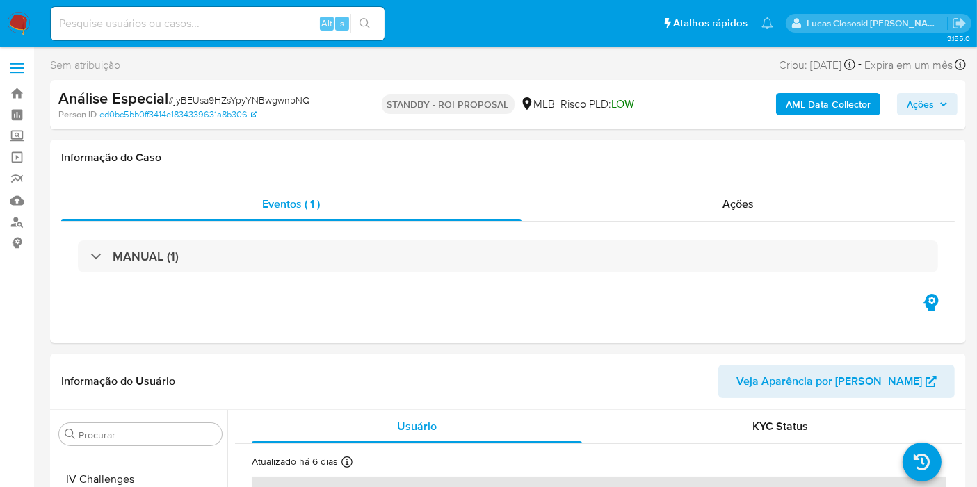
scroll to position [620, 0]
drag, startPoint x: 0, startPoint y: 0, endPoint x: 223, endPoint y: 91, distance: 241.0
click at [223, 91] on div "Análise Especial # jyBEUsa9HZsYpyYNBwgwnbNQ" at bounding box center [205, 98] width 295 height 21
copy span "jyBEUsa9HZsYpyYNBwgwnbNQ"
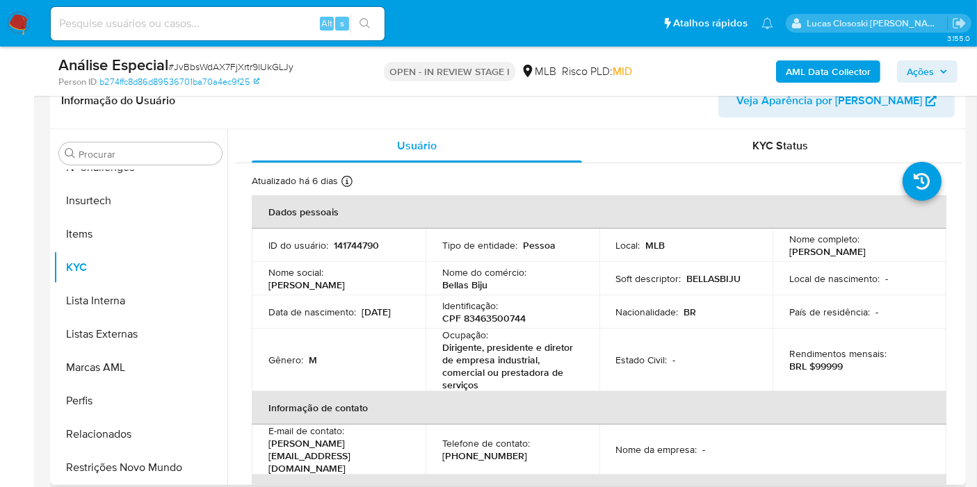
click at [493, 318] on p "CPF 83463500744" at bounding box center [483, 318] width 83 height 13
copy p "83463500744"
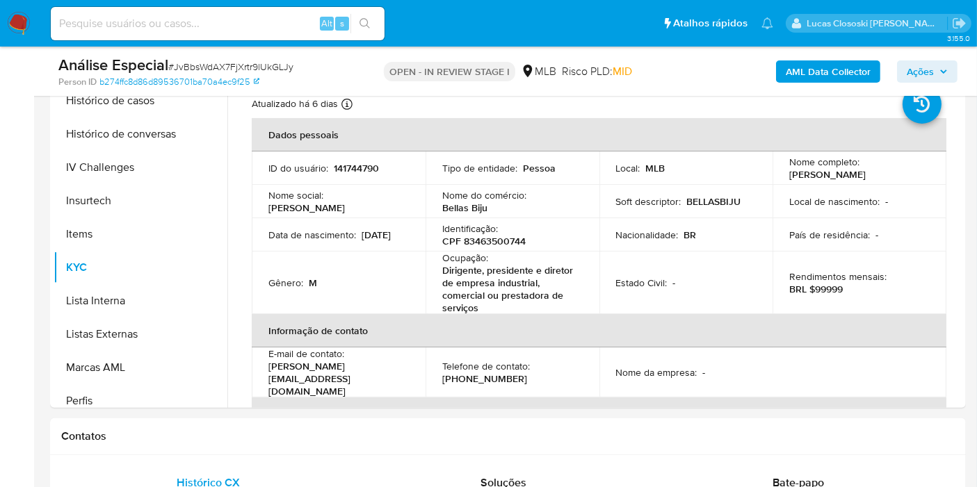
select select "10"
click at [834, 67] on b "AML Data Collector" at bounding box center [828, 71] width 85 height 22
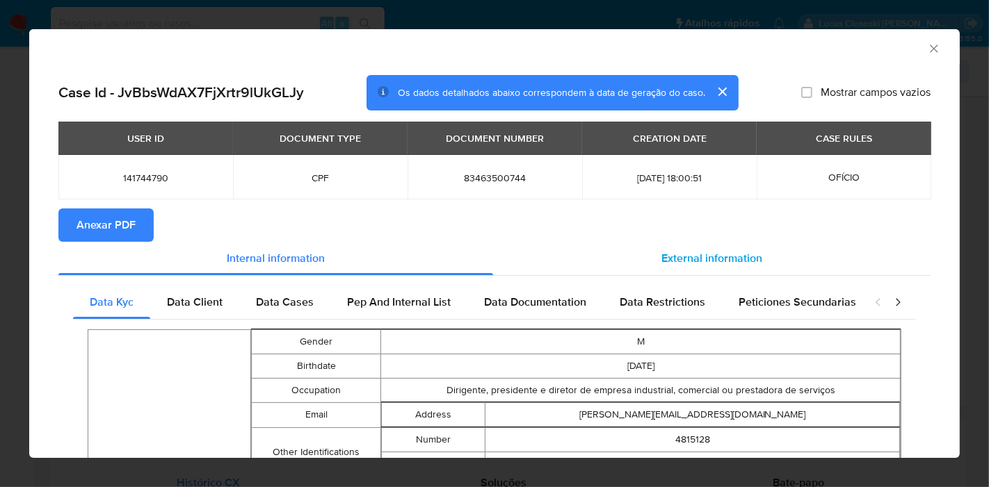
click at [701, 252] on span "External information" at bounding box center [711, 258] width 101 height 16
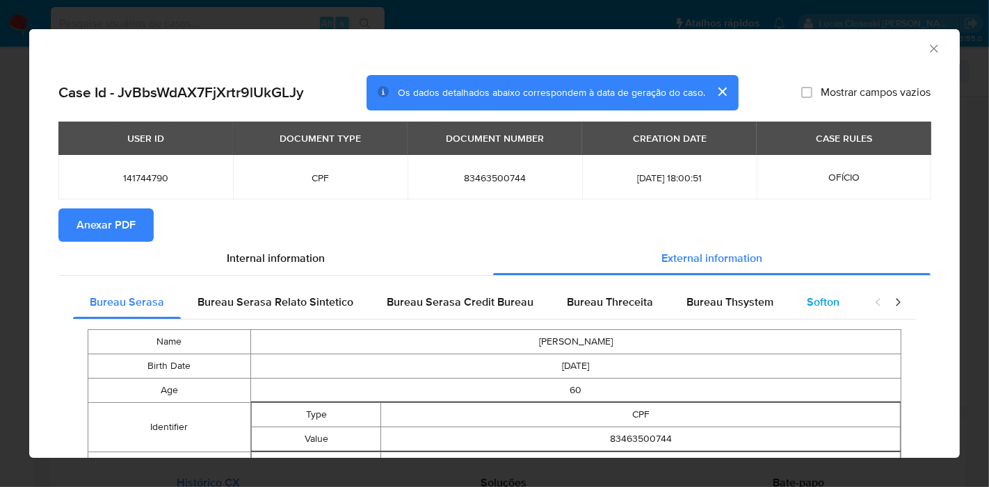
click at [828, 309] on span "Softon" at bounding box center [822, 302] width 33 height 16
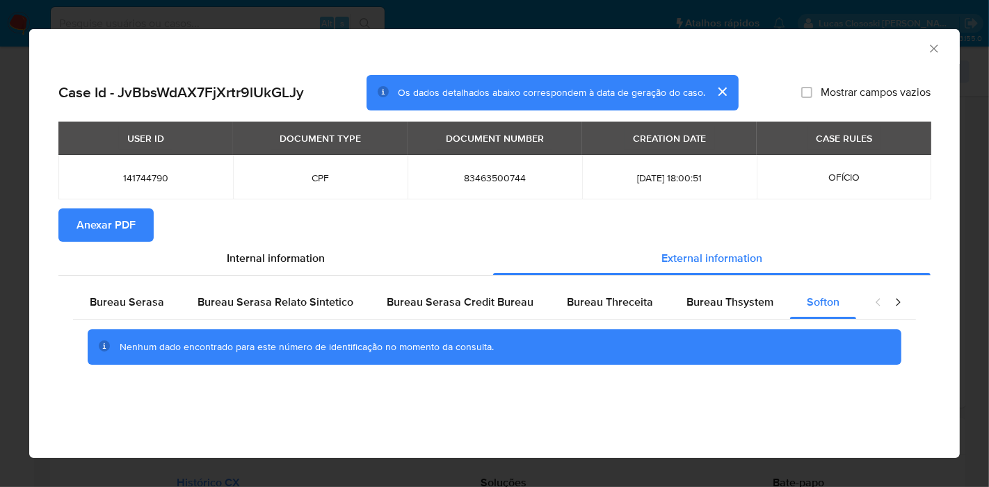
click at [150, 223] on button "Anexar PDF" at bounding box center [105, 225] width 95 height 33
click at [930, 49] on icon "Fechar a janela" at bounding box center [934, 49] width 14 height 14
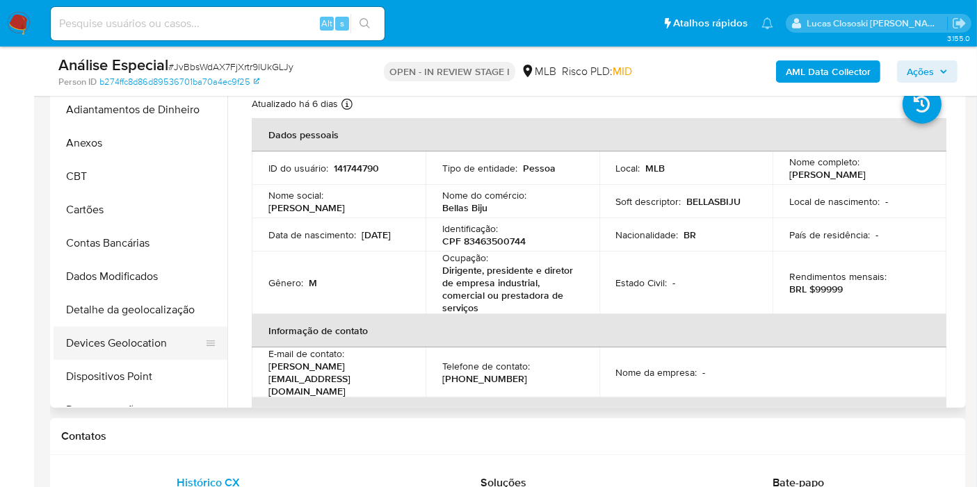
click at [117, 334] on button "Devices Geolocation" at bounding box center [135, 343] width 163 height 33
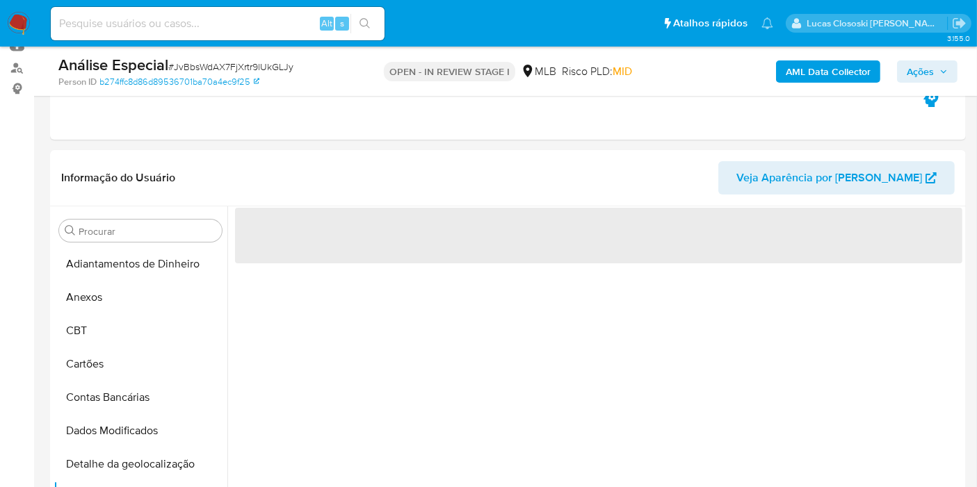
scroll to position [248, 0]
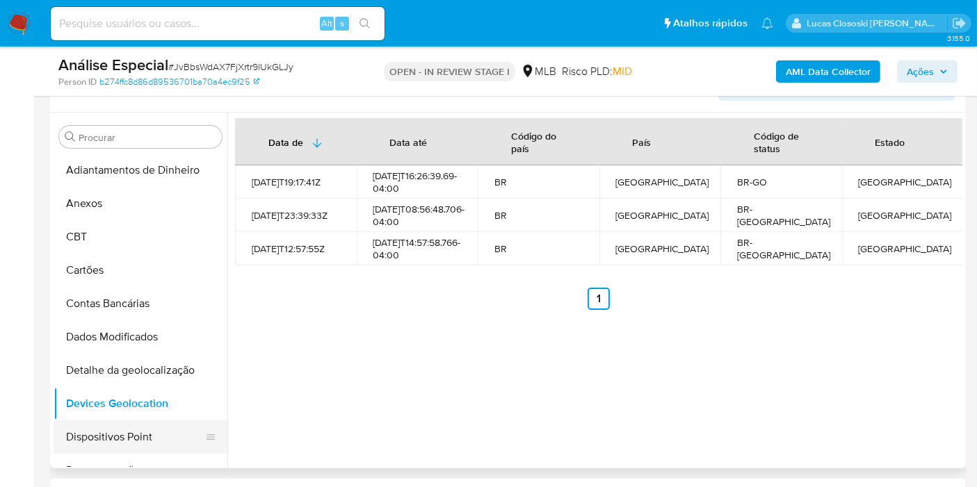
click at [90, 421] on button "Dispositivos Point" at bounding box center [135, 437] width 163 height 33
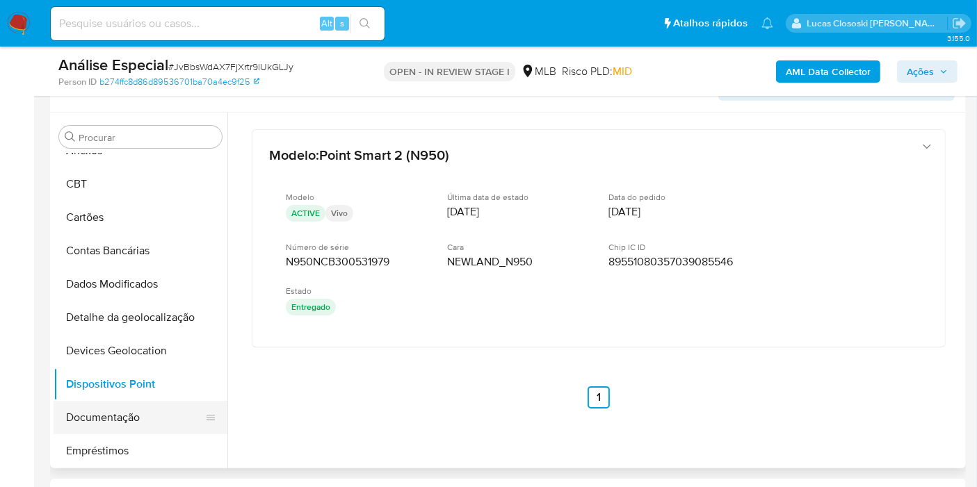
scroll to position [77, 0]
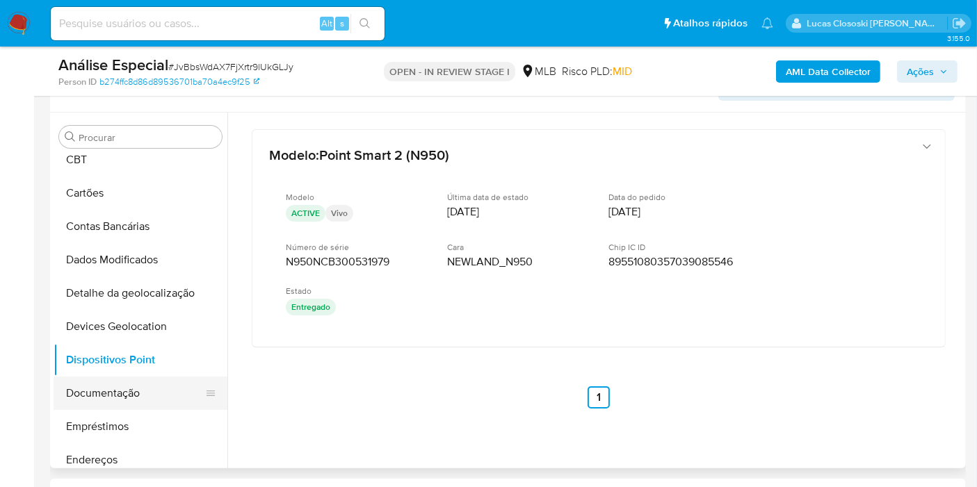
click at [131, 394] on button "Documentação" at bounding box center [135, 393] width 163 height 33
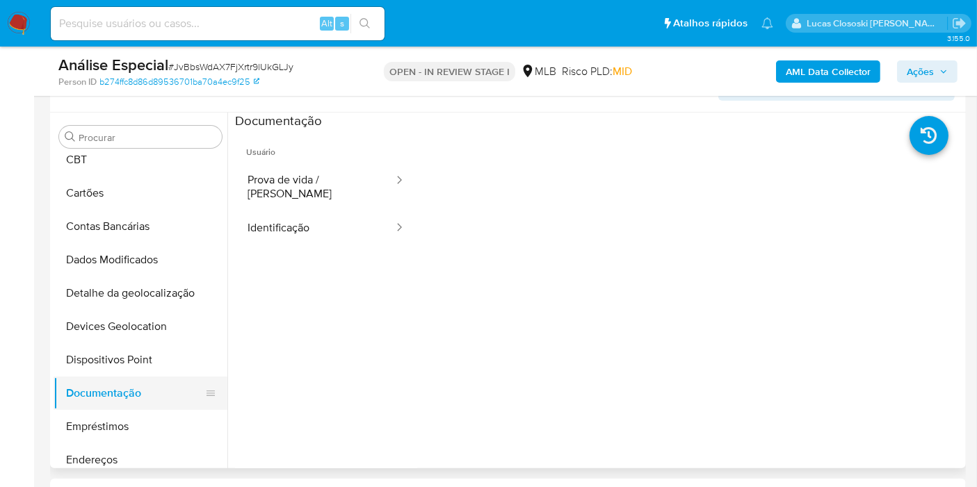
scroll to position [154, 0]
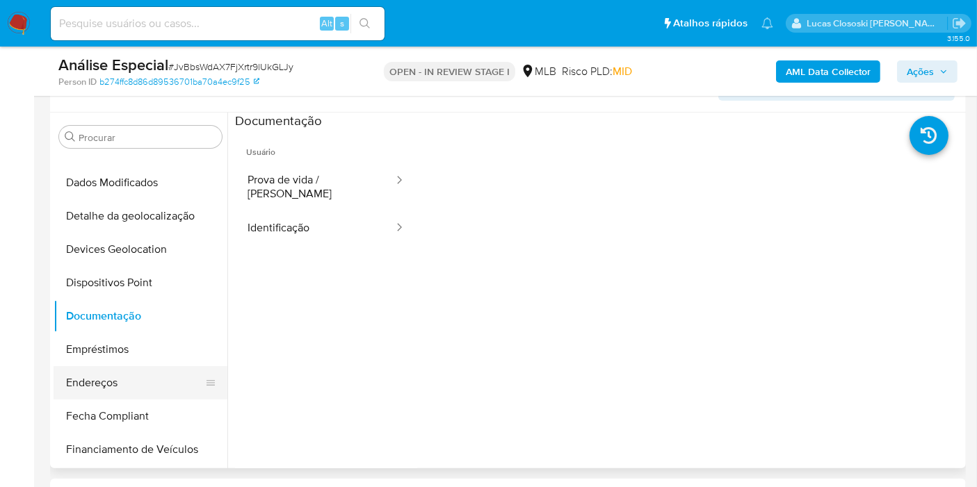
drag, startPoint x: 115, startPoint y: 380, endPoint x: 136, endPoint y: 369, distance: 23.9
click at [115, 380] on button "Endereços" at bounding box center [135, 382] width 163 height 33
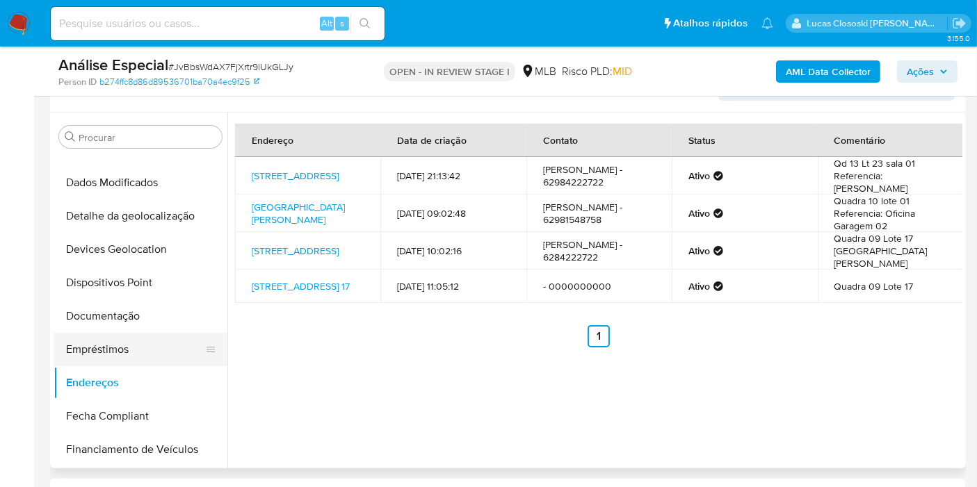
scroll to position [309, 0]
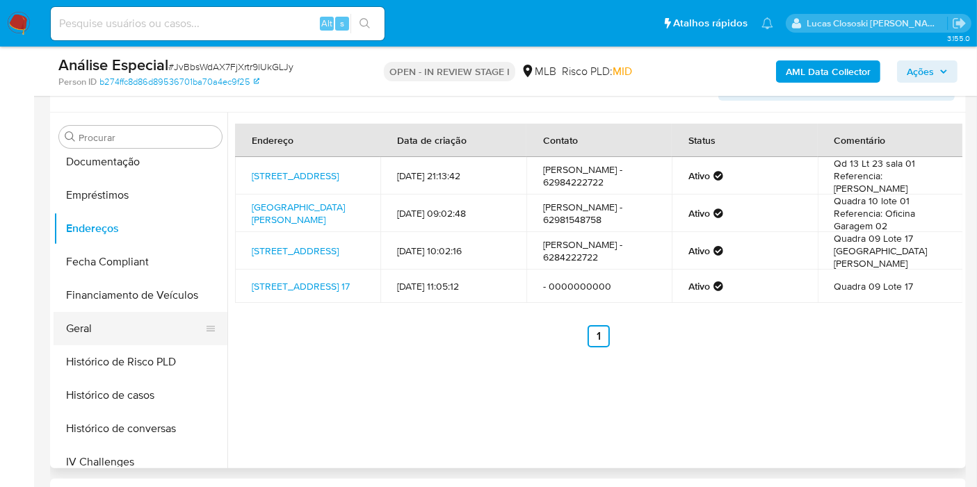
click at [123, 334] on button "Geral" at bounding box center [135, 328] width 163 height 33
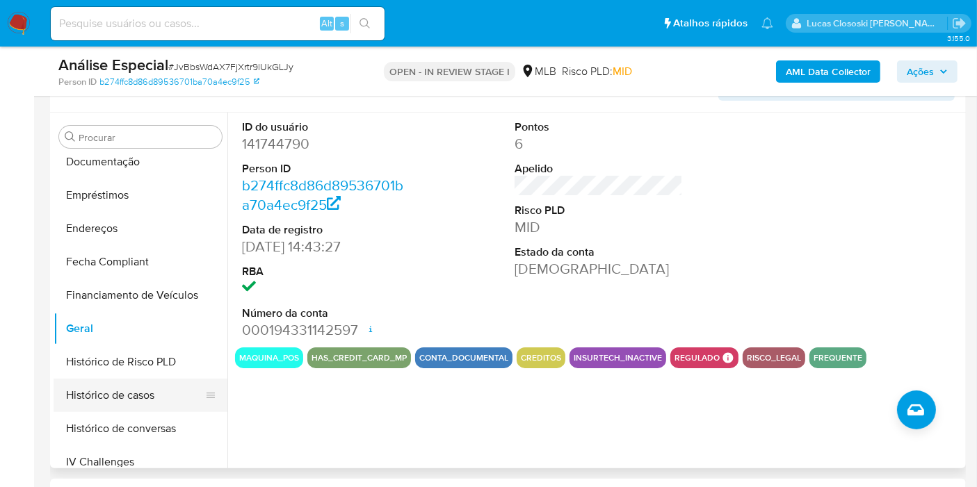
click at [149, 385] on button "Histórico de casos" at bounding box center [135, 395] width 163 height 33
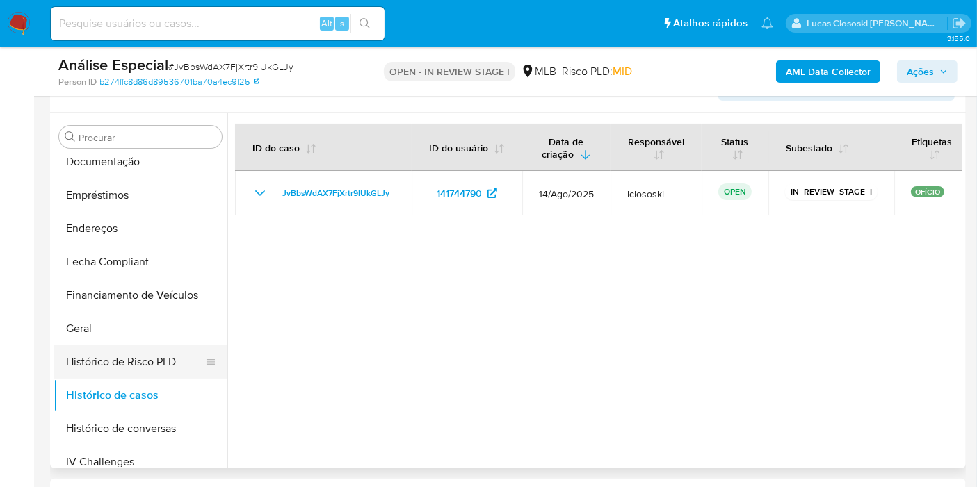
scroll to position [463, 0]
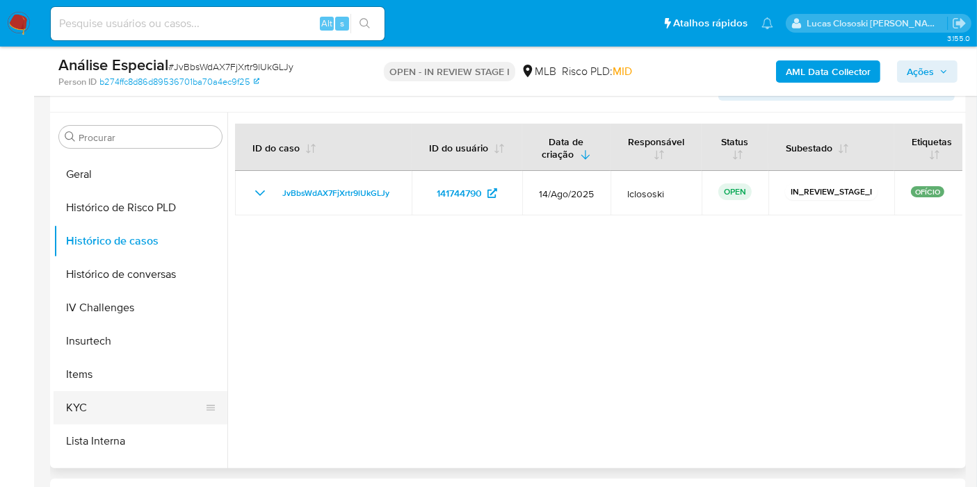
click at [133, 394] on button "KYC" at bounding box center [135, 407] width 163 height 33
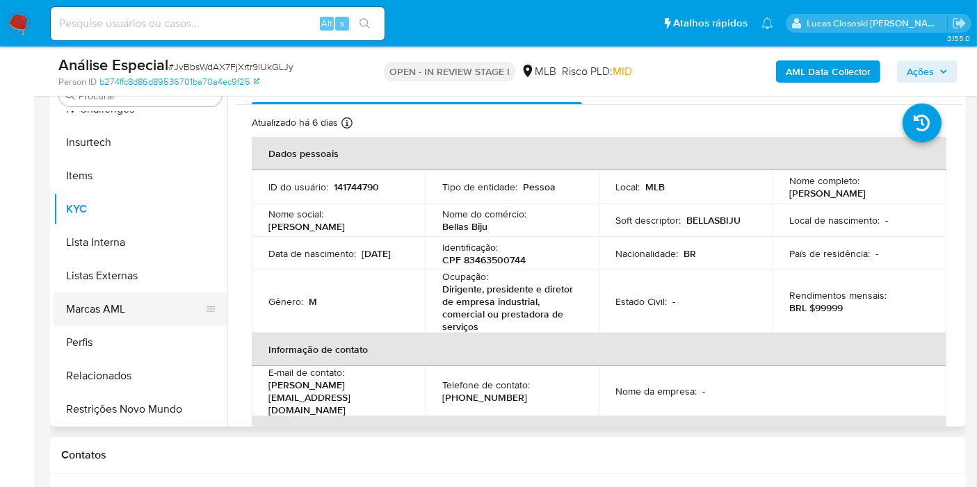
scroll to position [325, 0]
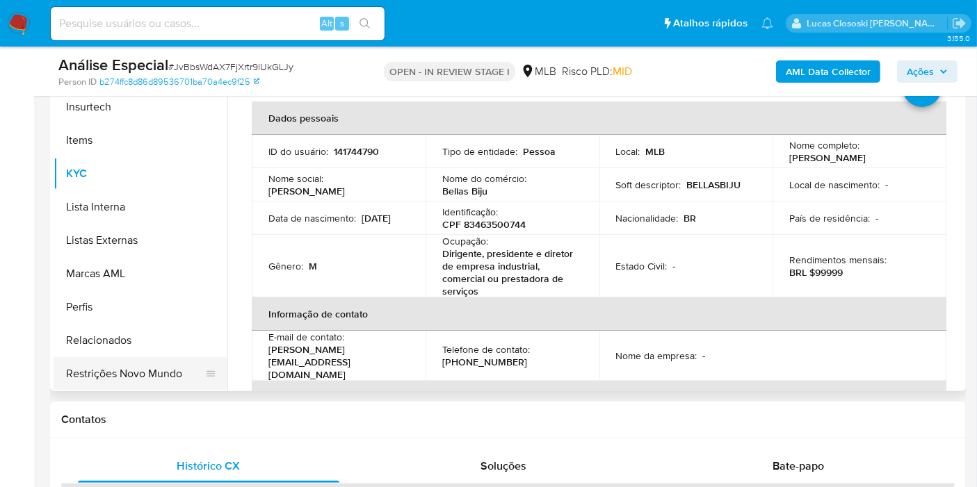
click at [153, 383] on button "Restrições Novo Mundo" at bounding box center [135, 373] width 163 height 33
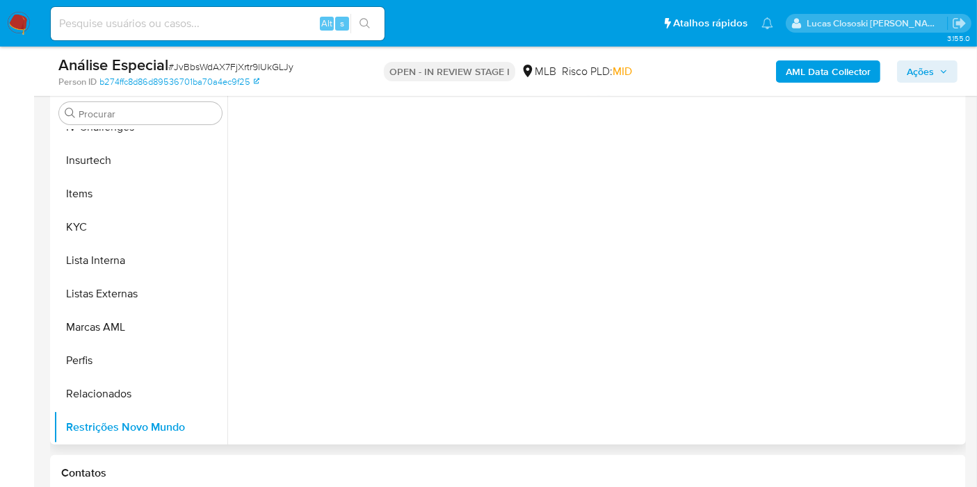
scroll to position [248, 0]
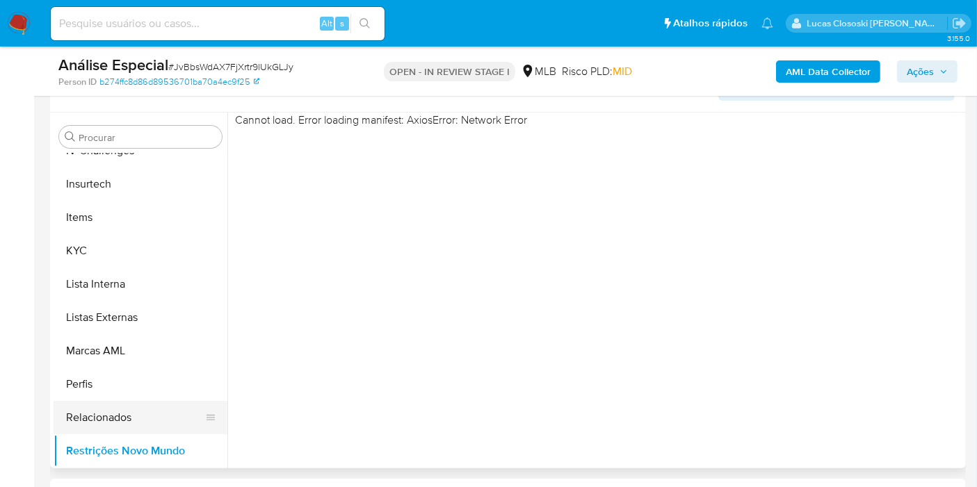
click at [129, 412] on button "Relacionados" at bounding box center [135, 417] width 163 height 33
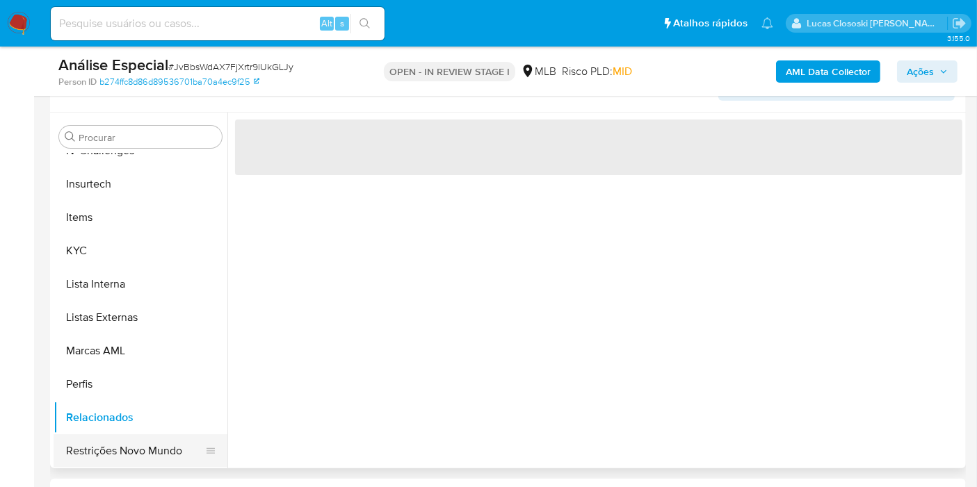
click at [131, 438] on button "Restrições Novo Mundo" at bounding box center [135, 451] width 163 height 33
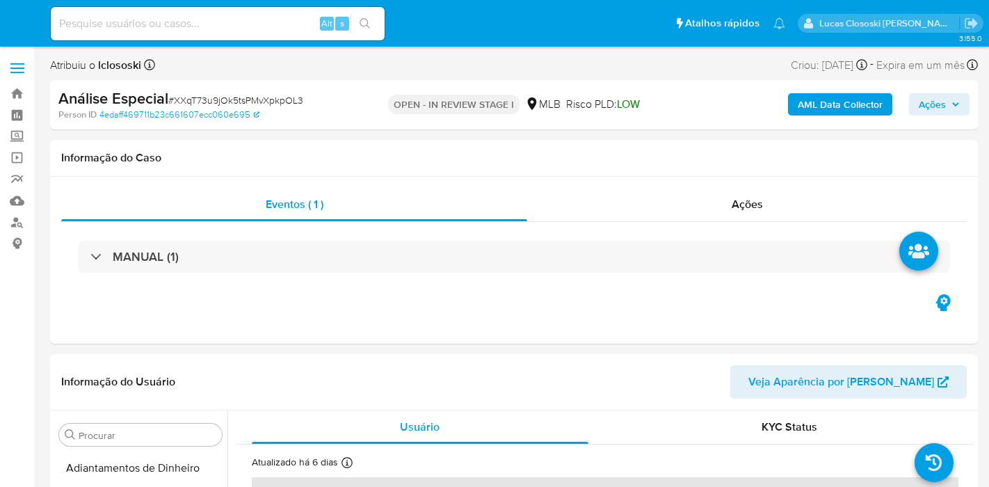
select select "10"
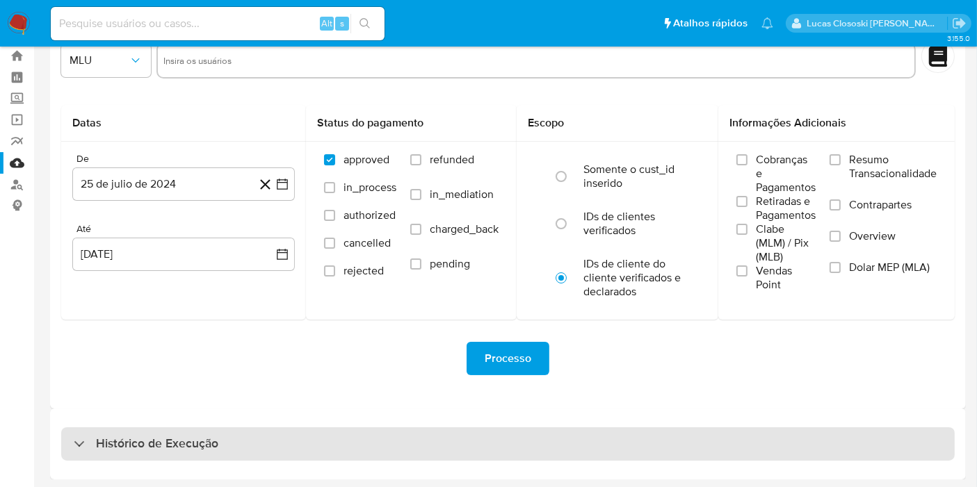
click at [631, 444] on div "Histórico de Execução" at bounding box center [507, 444] width 893 height 33
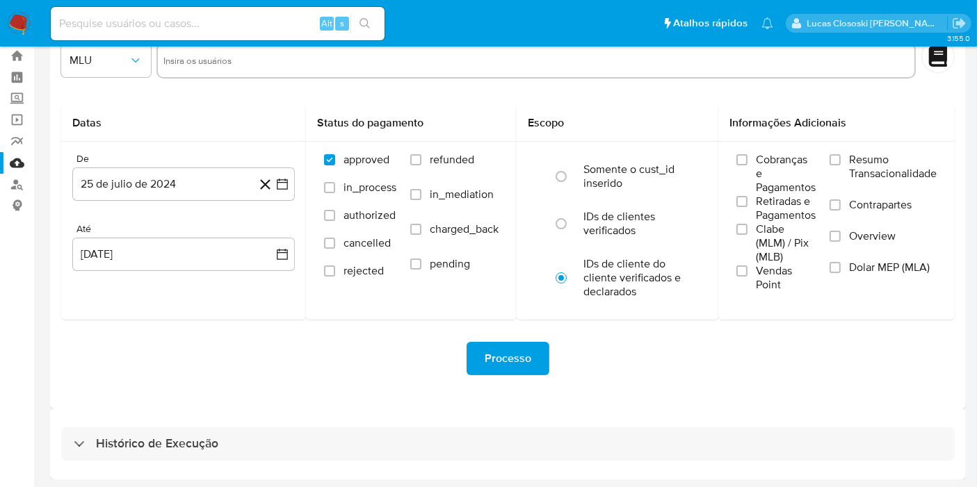
select select "10"
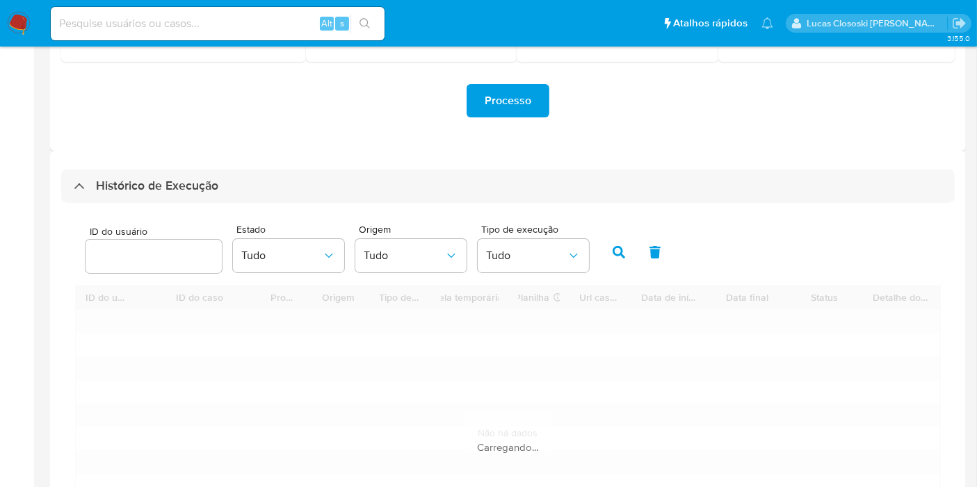
scroll to position [347, 0]
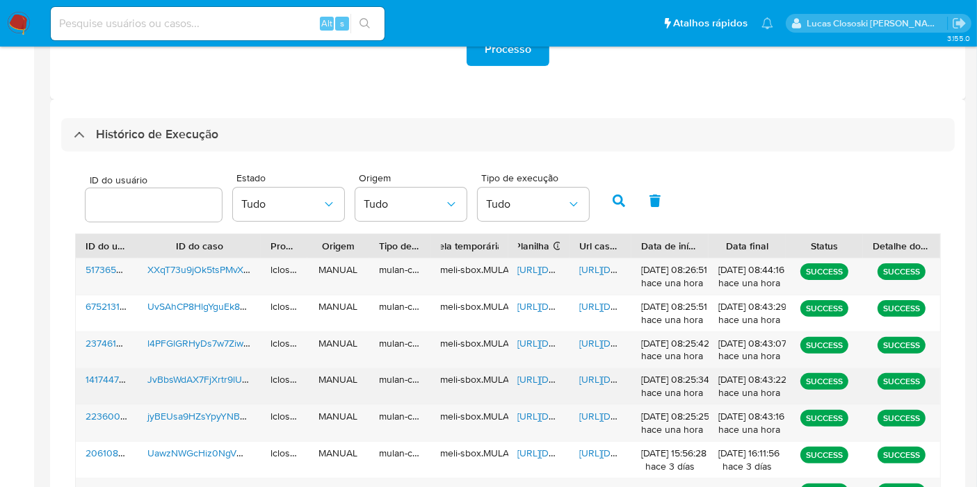
click at [542, 378] on span "[URL][DOMAIN_NAME]" at bounding box center [566, 380] width 96 height 14
click at [619, 384] on span "[URL][DOMAIN_NAME]" at bounding box center [627, 380] width 96 height 14
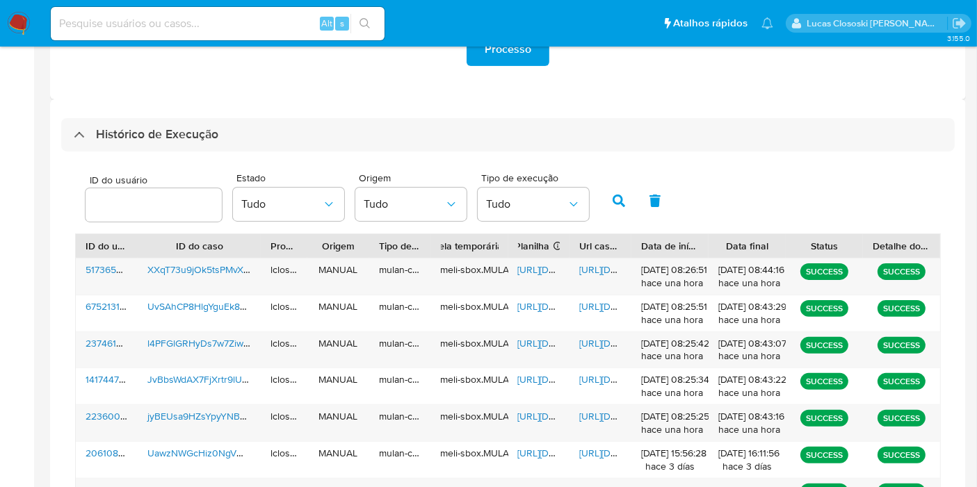
click at [540, 336] on span "https://docs.google.com/spreadsheets/d/1JJmgFfJ_nh7SsN59L-WbHqOP74RpRKBpnY76-UU…" at bounding box center [566, 343] width 96 height 14
click at [606, 342] on span "https://docs.google.com/document/d/1mB7usR6IwZvX0b1Fh8uPPDEBdjOZuSaSG809ejMRWsc…" at bounding box center [627, 343] width 96 height 14
click at [232, 35] on div "Alt s" at bounding box center [218, 23] width 334 height 33
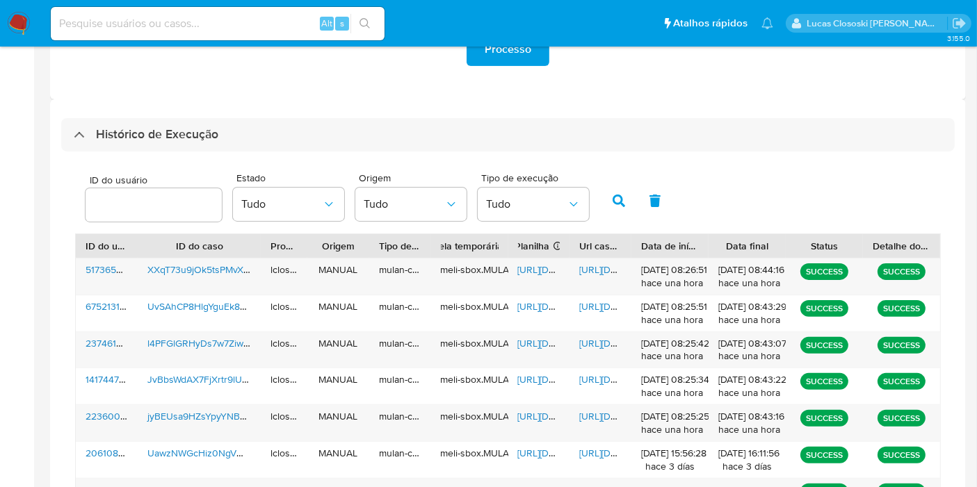
click at [252, 17] on input at bounding box center [218, 24] width 334 height 18
paste input "l4PFGlGRHyDs7w7ZiwdvHUBO"
type input "l4PFGlGRHyDs7w7ZiwdvHUBO"
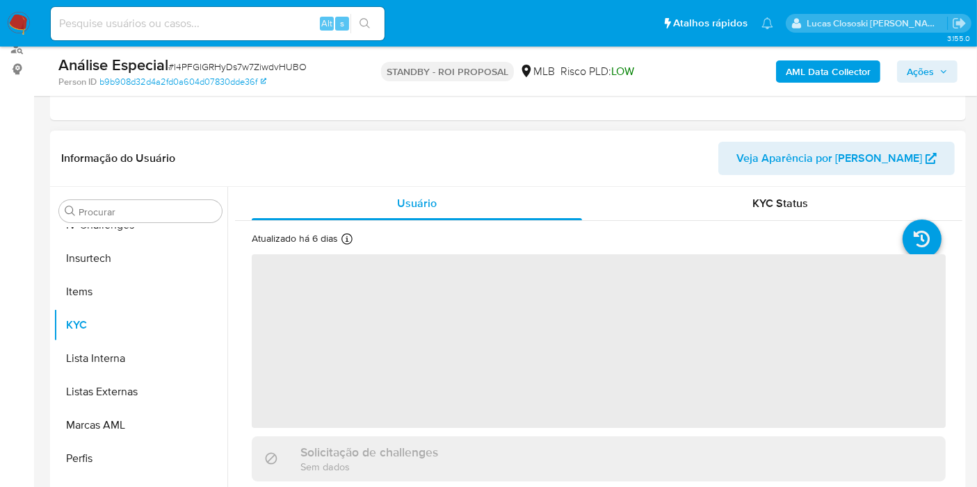
scroll to position [232, 0]
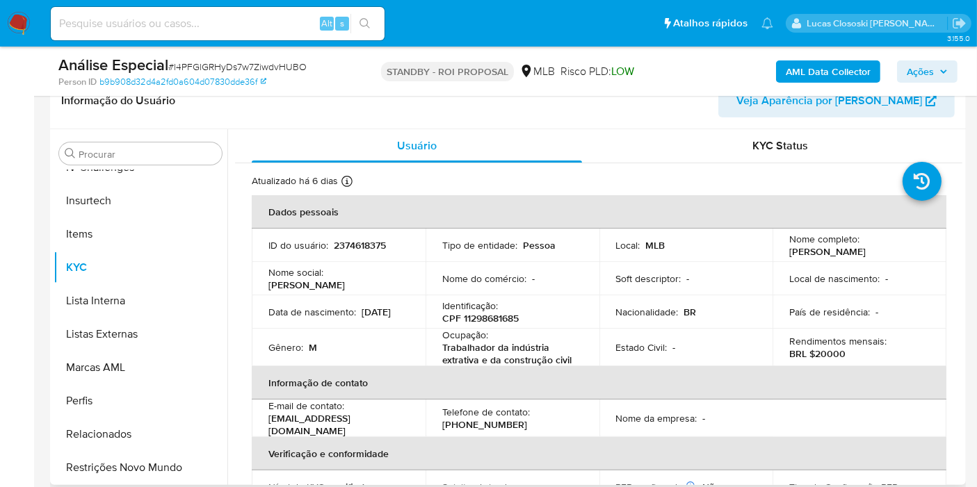
select select "10"
copy p "[PERSON_NAME] Dos [PERSON_NAME]"
drag, startPoint x: 916, startPoint y: 252, endPoint x: 783, endPoint y: 252, distance: 132.8
click at [783, 252] on td "Nome completo : Kelvin Alexsander Dos Santos" at bounding box center [859, 245] width 174 height 33
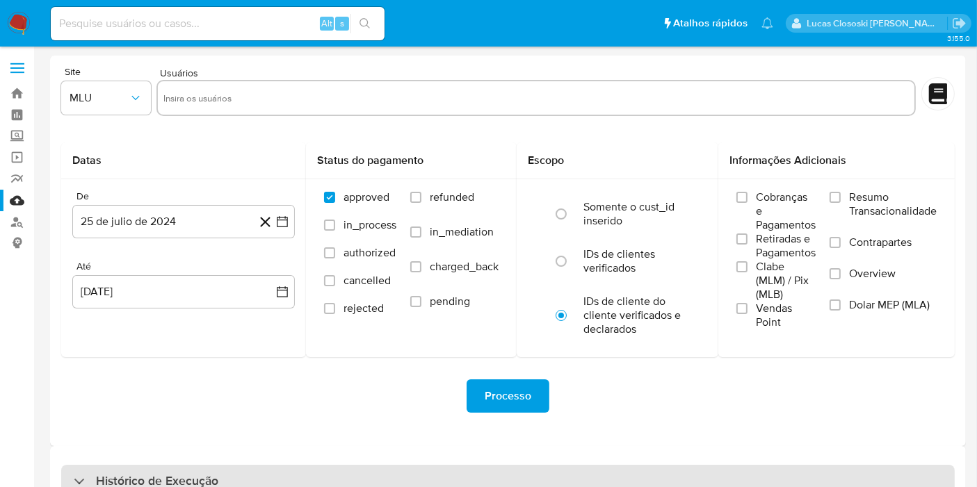
click at [364, 482] on div "Histórico de Execução" at bounding box center [507, 481] width 893 height 33
select select "10"
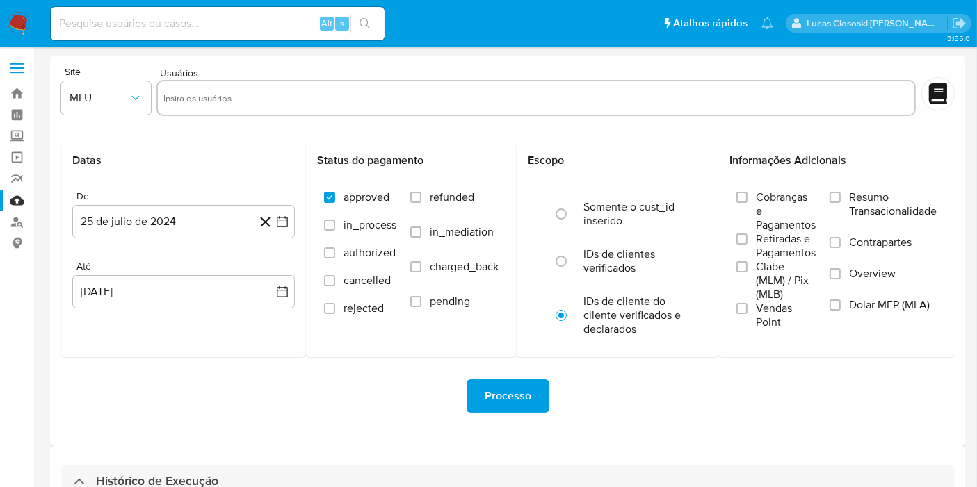
scroll to position [309, 0]
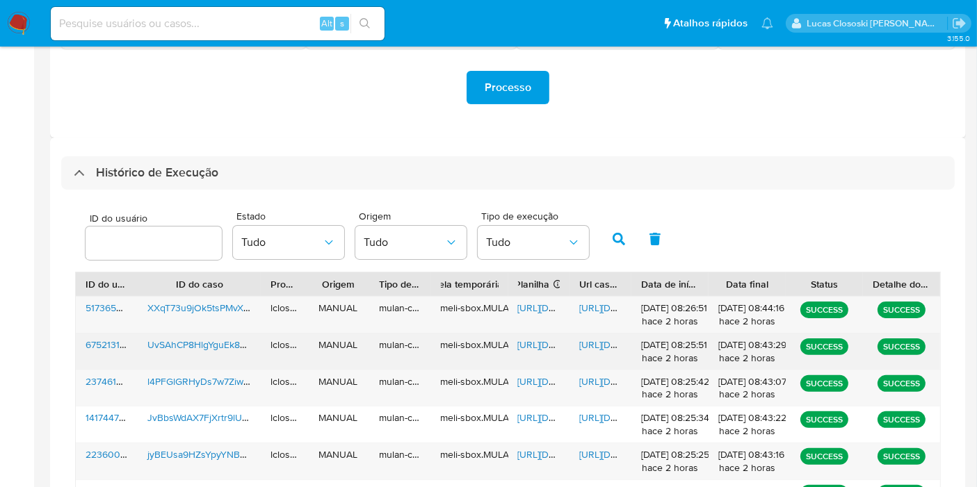
click at [554, 341] on span "https://docs.google.com/spreadsheets/d/1WQaI4XXPLzR6vW-mw07dhzCuzx-dLQ_nekfNyQV…" at bounding box center [566, 345] width 96 height 14
click at [578, 336] on div "https://docs.google.com/document/d/1lhcUm7RODM484jUVDcs4_icDCCvGGFGT8Y5BJBvHGWw…" at bounding box center [600, 352] width 62 height 36
click at [584, 340] on span "https://docs.google.com/document/d/1lhcUm7RODM484jUVDcs4_icDCCvGGFGT8Y5BJBvHGWw…" at bounding box center [627, 345] width 96 height 14
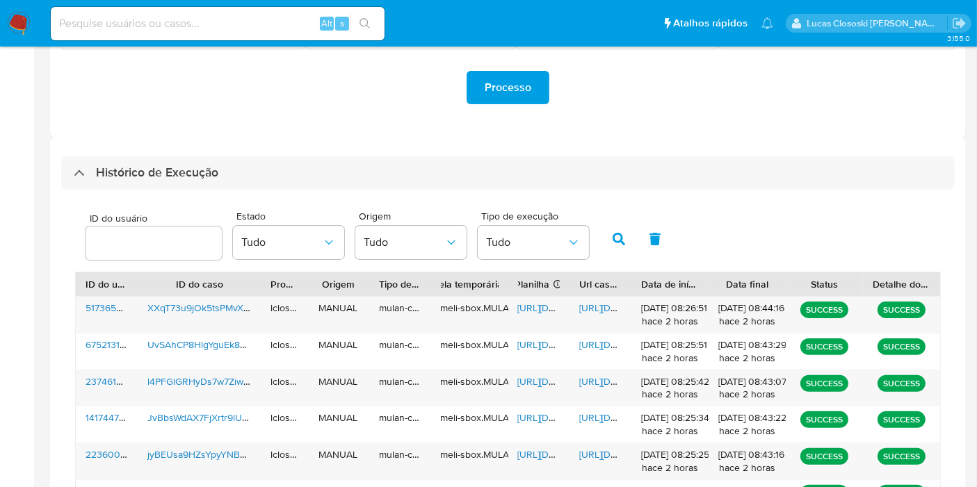
click at [555, 289] on div "Planilha Se o campo estiver vazio, é devido a um erro ao gerar Mulan" at bounding box center [539, 284] width 42 height 14
click at [541, 307] on span "https://docs.google.com/spreadsheets/d/1jorzTaK-TELH_2aqZfpSvr_78qaN4Ispe9gp7Jh…" at bounding box center [566, 308] width 96 height 14
click at [601, 302] on span "https://docs.google.com/document/d/159vixWA_luaKB3dQFY2SuWMWil8aAki0dYLCNI1WxO0…" at bounding box center [627, 308] width 96 height 14
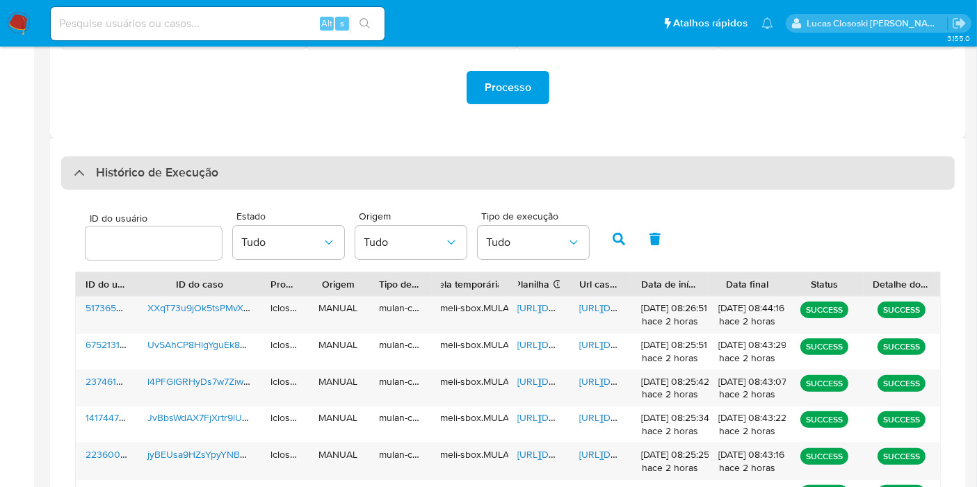
click at [343, 177] on div "Histórico de Execução" at bounding box center [507, 172] width 893 height 33
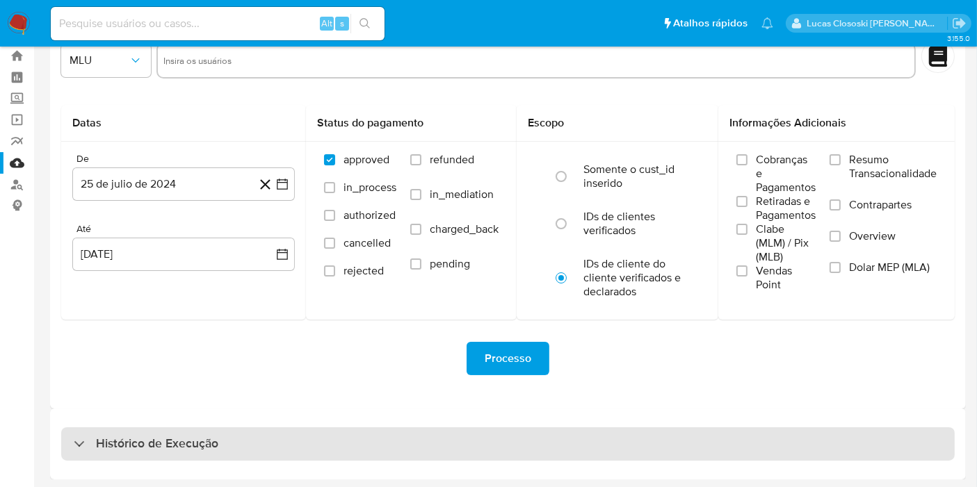
click at [359, 439] on div "Histórico de Execução" at bounding box center [507, 444] width 893 height 33
select select "10"
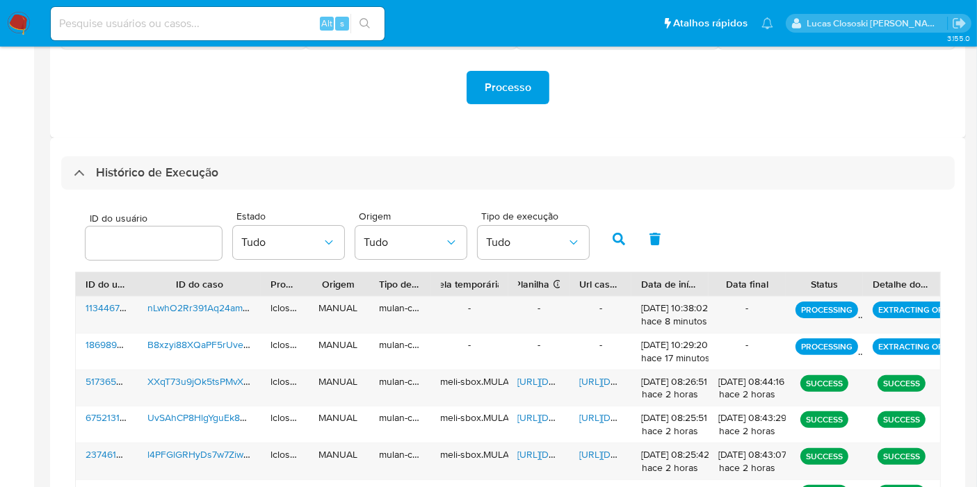
click at [377, 144] on div "Histórico de Execução ID do usuário Estado Tudo Origem Tudo Tipo de execução Tu…" at bounding box center [508, 436] width 916 height 597
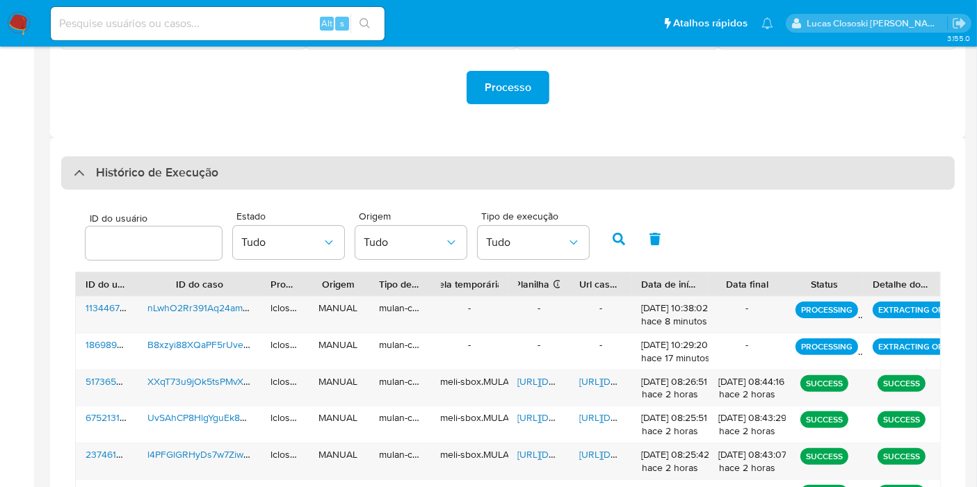
click at [214, 174] on h3 "Histórico de Execução" at bounding box center [157, 173] width 122 height 17
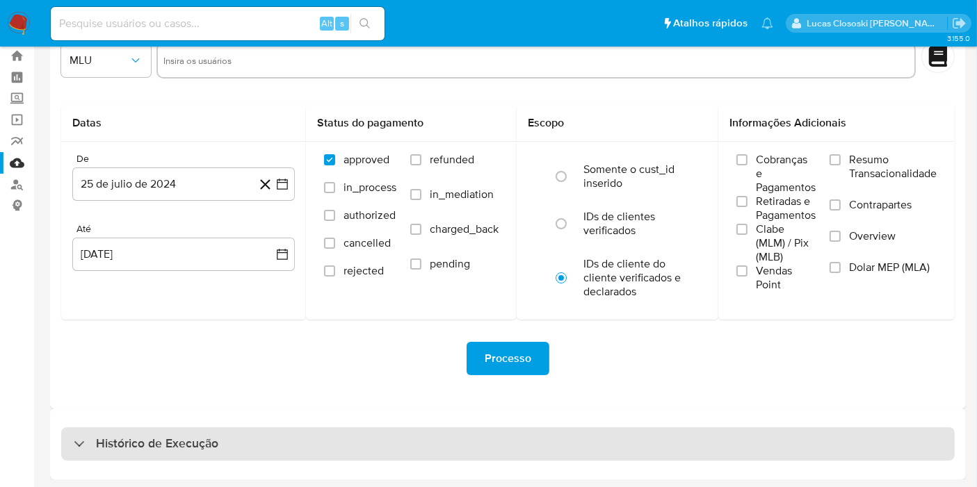
click at [238, 438] on div "Histórico de Execução" at bounding box center [507, 444] width 893 height 33
select select "10"
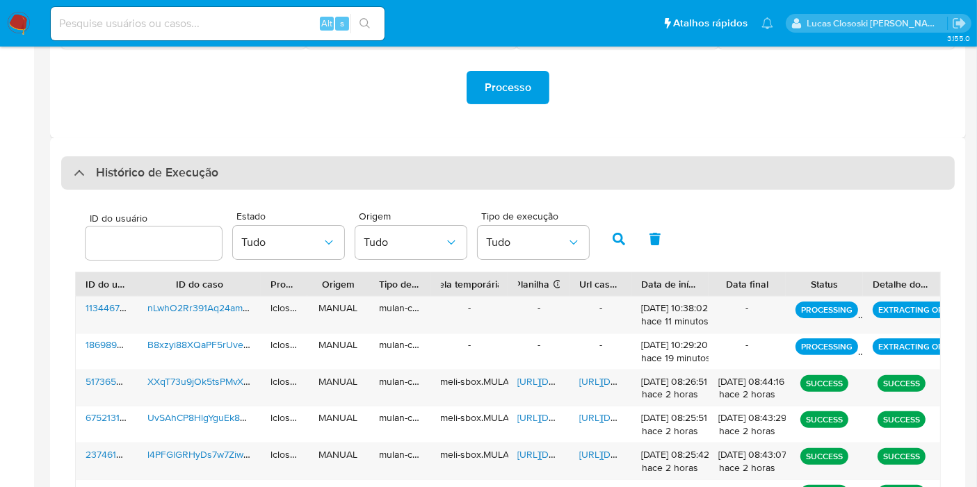
click at [211, 165] on h3 "Histórico de Execução" at bounding box center [157, 173] width 122 height 17
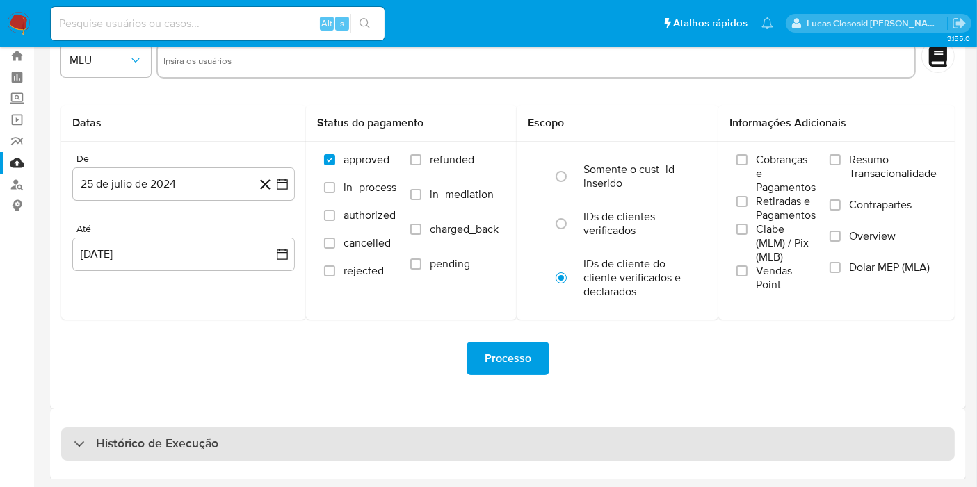
click at [270, 435] on div "Histórico de Execução" at bounding box center [507, 444] width 893 height 33
select select "10"
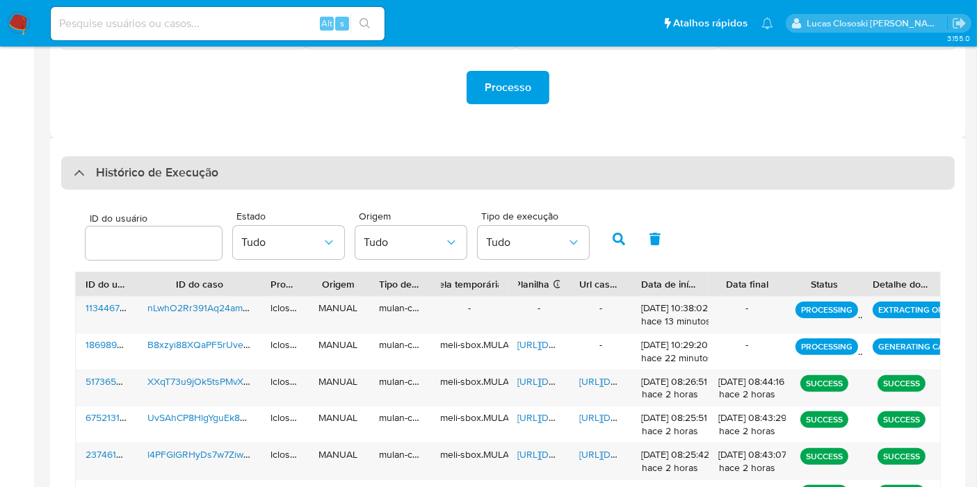
click at [268, 172] on div "Histórico de Execução" at bounding box center [507, 172] width 893 height 33
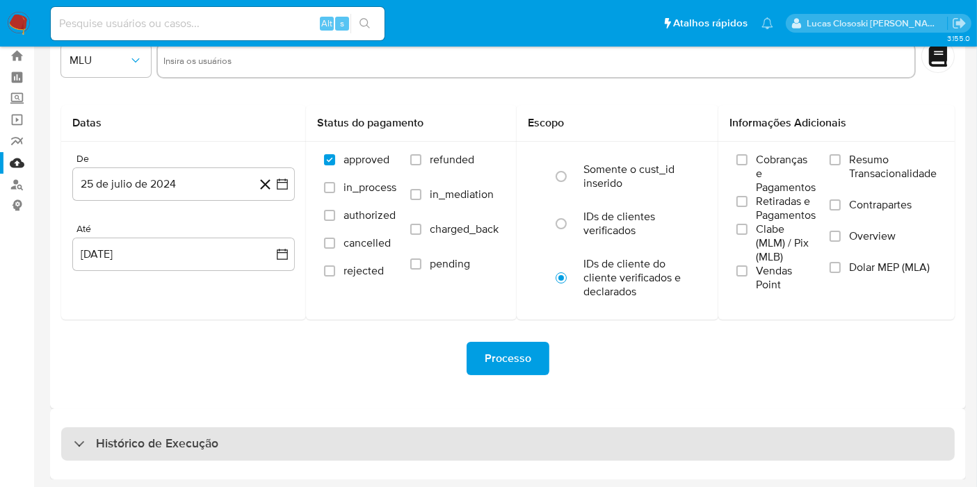
click at [276, 428] on div "Histórico de Execução" at bounding box center [507, 444] width 893 height 33
select select "10"
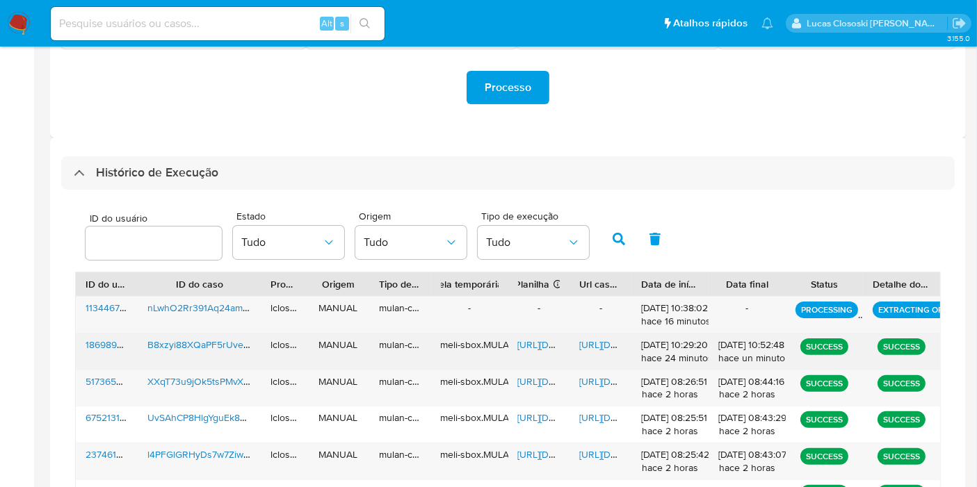
click at [534, 347] on span "https://docs.google.com/spreadsheets/d/1tPwc5mOuNMb_sr3PyZ2mmiB_QzBc_-Rn8HegZ7w…" at bounding box center [566, 345] width 96 height 14
click at [597, 350] on span "https://docs.google.com/document/d/17YgRIXu-6Xt1YHsL8ibOuIn3OfwJ2tT0VwwkVnLuvqo…" at bounding box center [627, 345] width 96 height 14
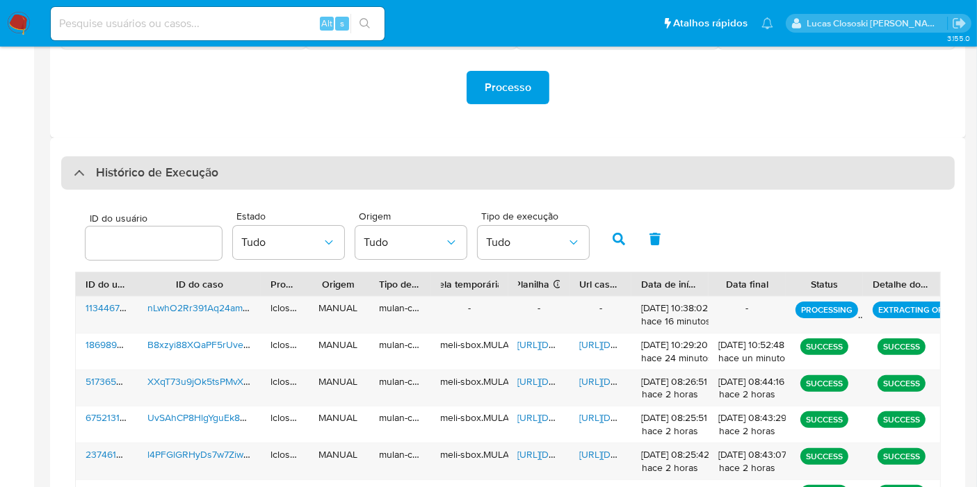
drag, startPoint x: 248, startPoint y: 175, endPoint x: 276, endPoint y: 444, distance: 270.6
click at [248, 173] on div "Histórico de Execução" at bounding box center [507, 172] width 893 height 33
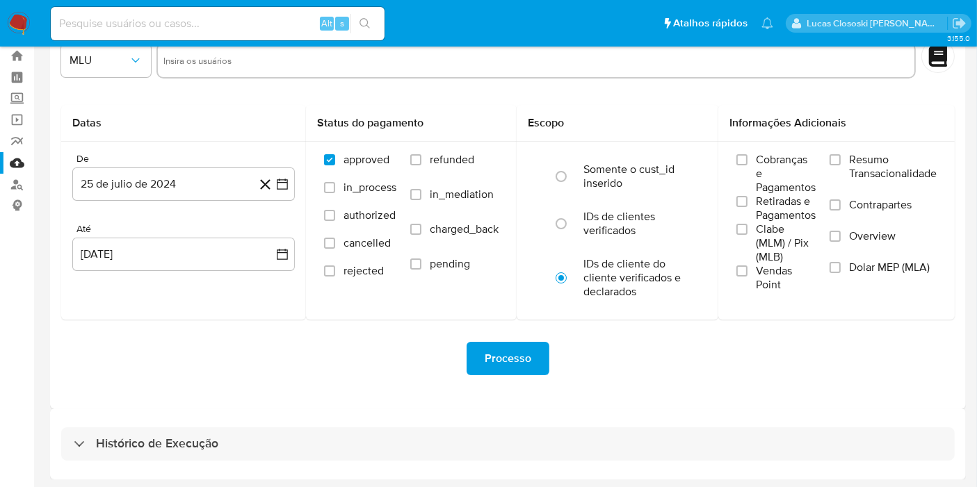
click at [291, 467] on div "Histórico de Execução" at bounding box center [508, 444] width 916 height 71
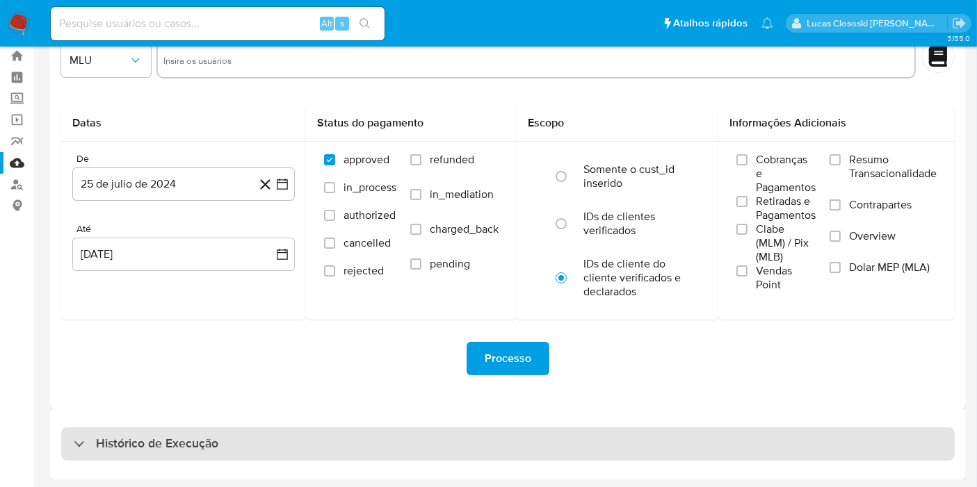
click at [289, 438] on div "Histórico de Execução" at bounding box center [507, 444] width 893 height 33
select select "10"
click at [289, 437] on div "Histórico de Execução" at bounding box center [507, 444] width 893 height 33
select select "10"
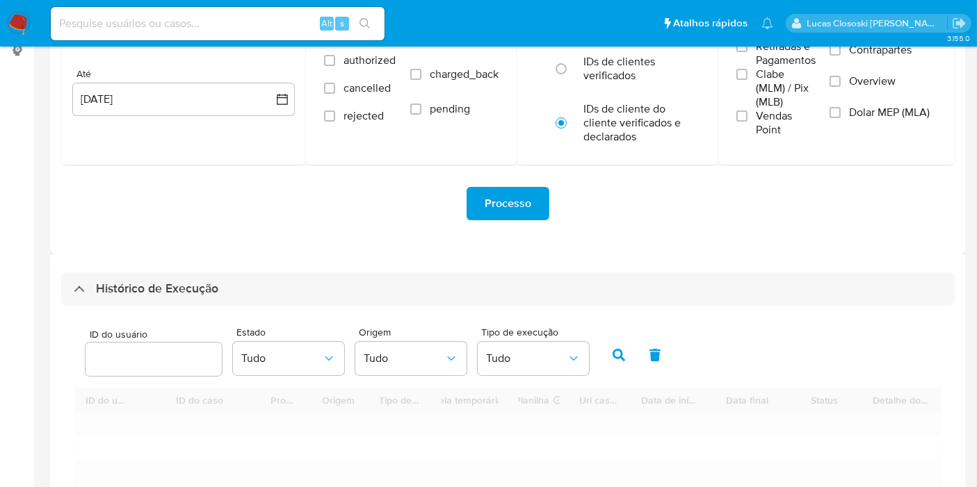
click at [332, 197] on div "Processo" at bounding box center [507, 203] width 893 height 33
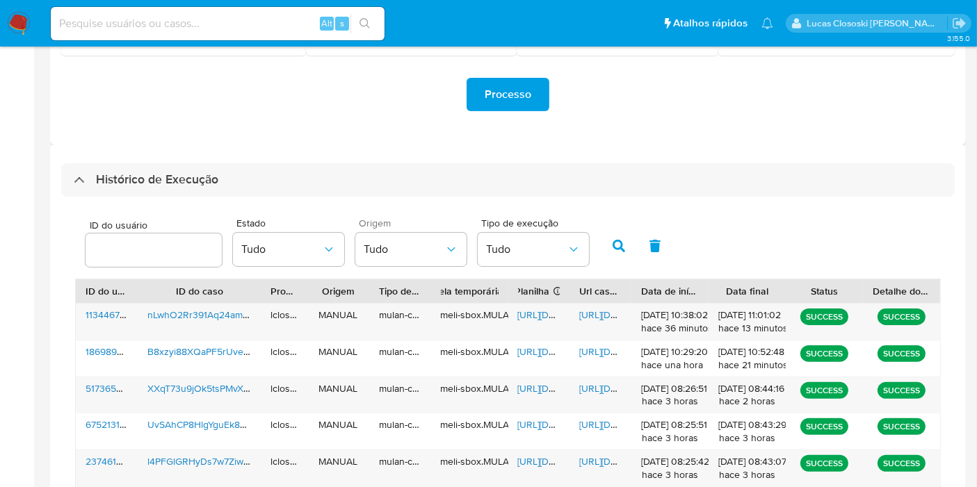
scroll to position [347, 0]
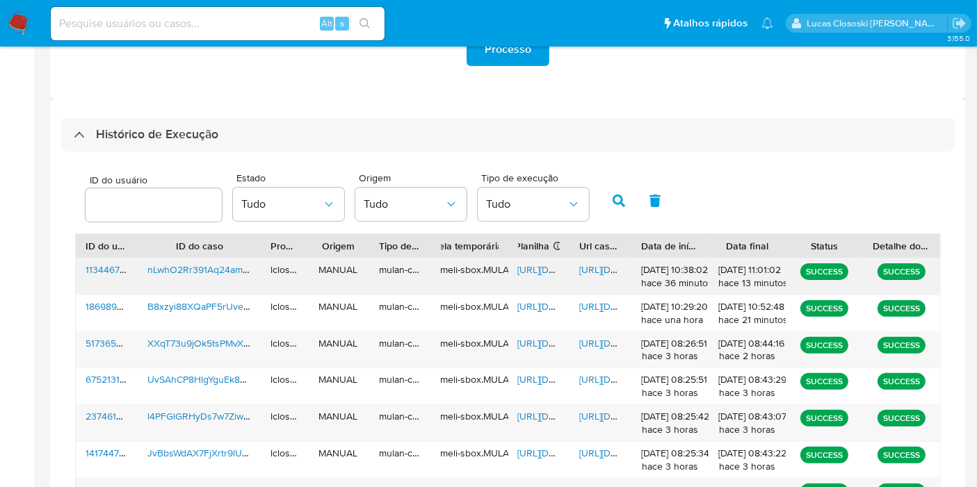
click at [540, 268] on span "https://docs.google.com/spreadsheets/d/1g2hJ2BVj35loCQHWC3R3wdBNYZVRGZNymUIi-Jd…" at bounding box center [566, 270] width 96 height 14
click at [585, 259] on div "https://docs.google.com/document/d/1sCRypGAqMcGh-KeMf4OyEva0oakm0jx1slCGMcpRQNI…" at bounding box center [600, 277] width 62 height 36
click at [589, 269] on span "https://docs.google.com/document/d/1sCRypGAqMcGh-KeMf4OyEva0oakm0jx1slCGMcpRQNI…" at bounding box center [627, 270] width 96 height 14
click at [276, 132] on div "Histórico de Execução" at bounding box center [507, 134] width 893 height 33
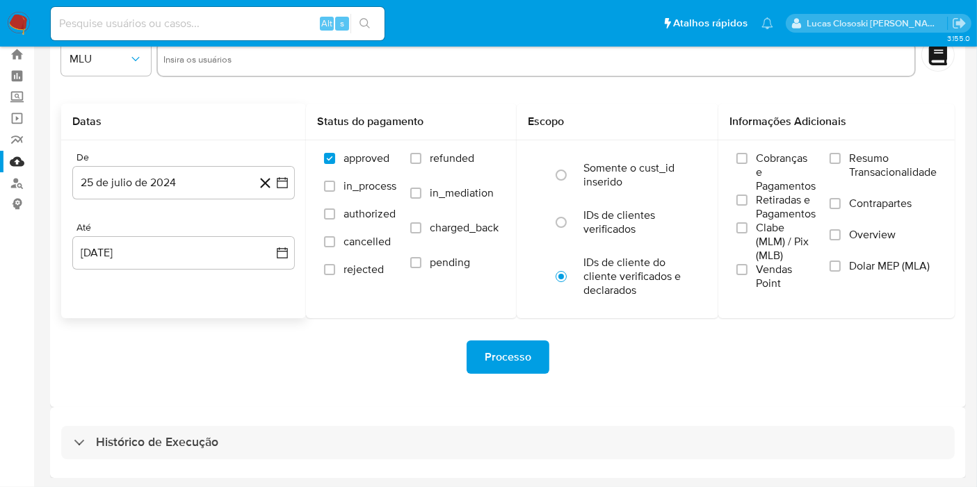
scroll to position [38, 0]
click at [10, 77] on link "Painel" at bounding box center [82, 78] width 165 height 22
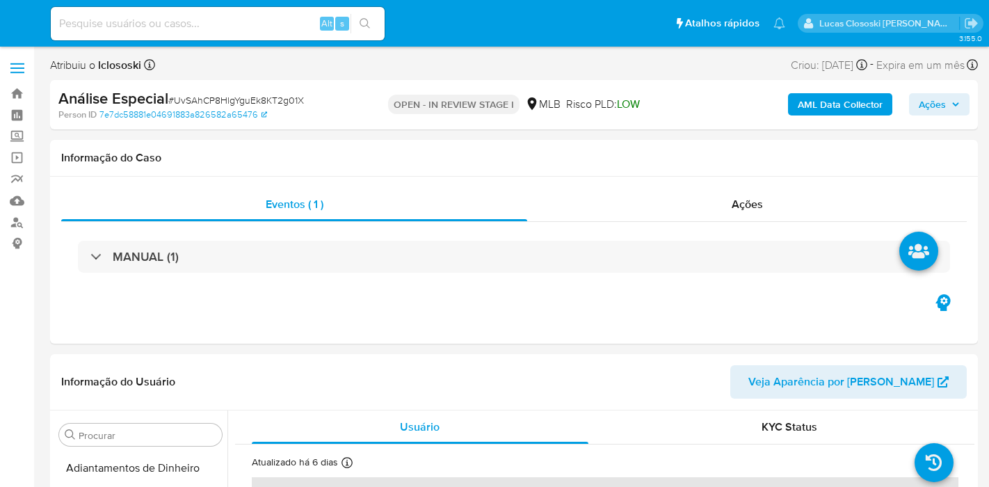
select select "10"
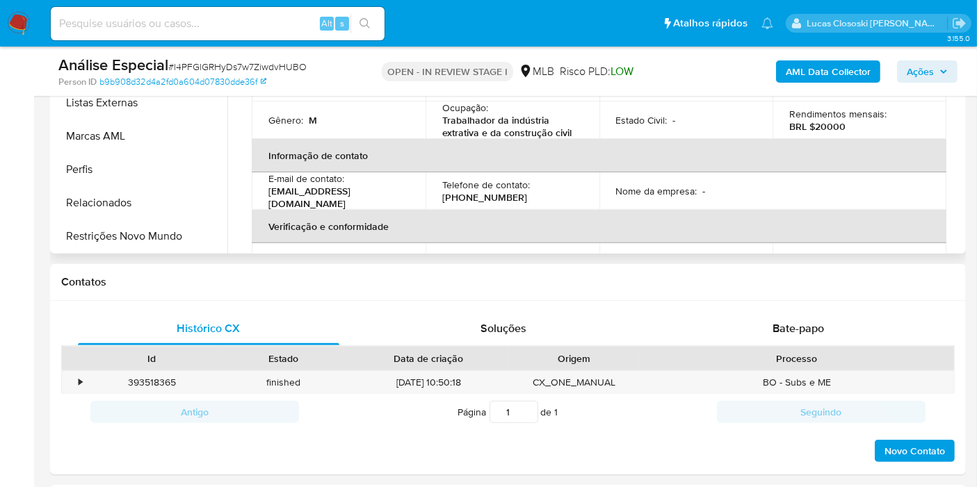
scroll to position [232, 0]
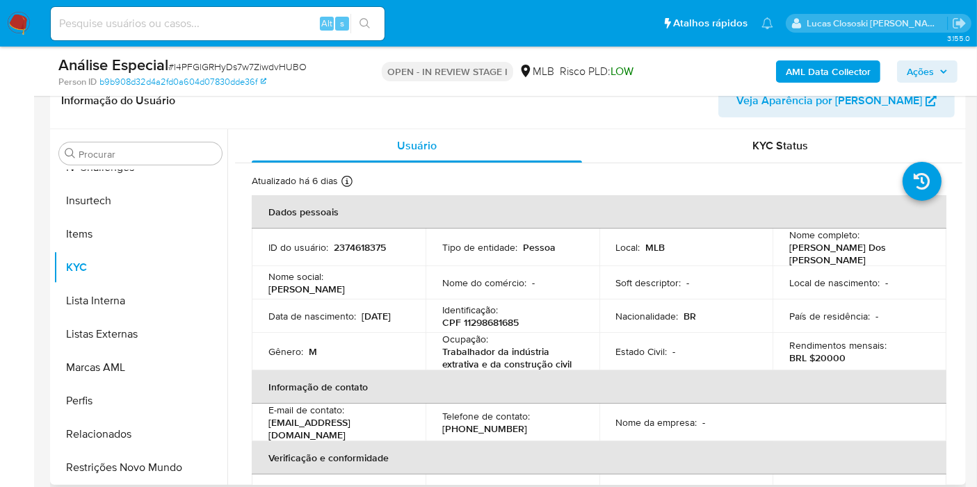
click at [478, 321] on p "CPF 11298681685" at bounding box center [480, 322] width 76 height 13
copy p "11298681685"
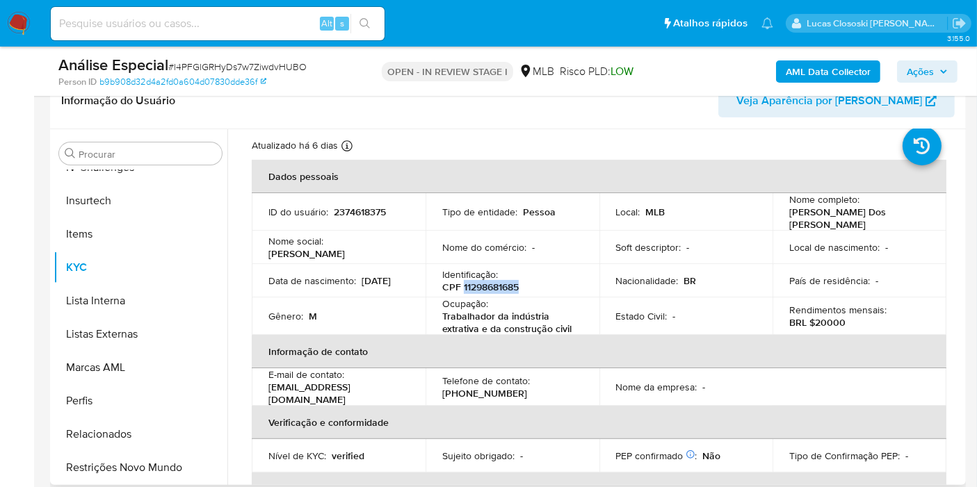
scroll to position [0, 0]
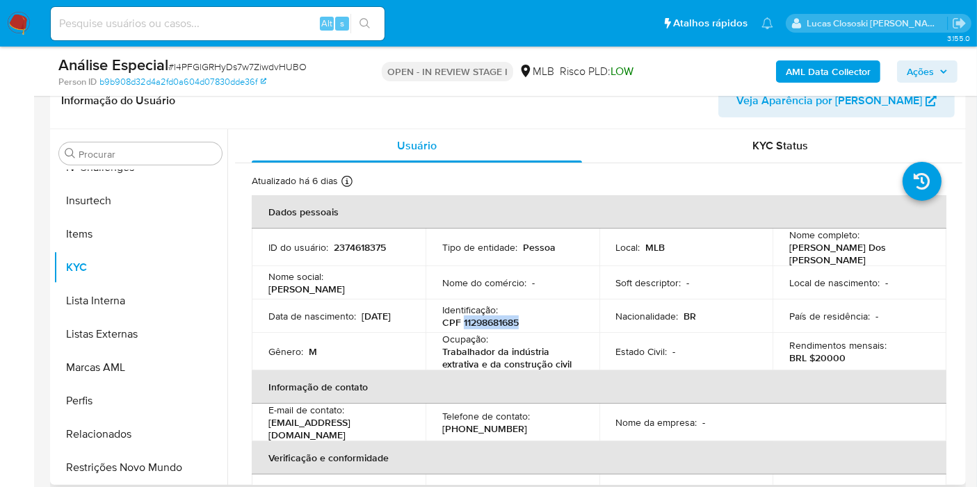
copy p "11298681685"
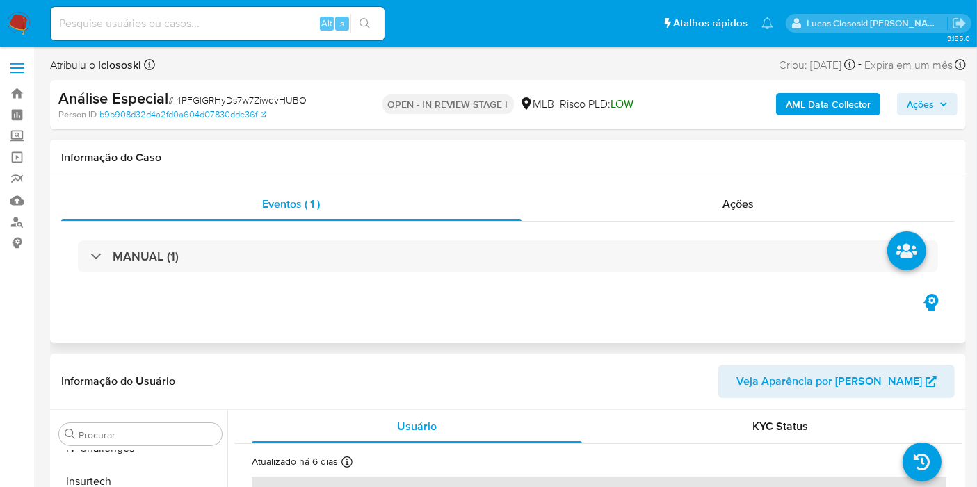
click at [544, 150] on div "Informação do Caso" at bounding box center [508, 158] width 916 height 37
click at [836, 106] on b "AML Data Collector" at bounding box center [828, 104] width 85 height 22
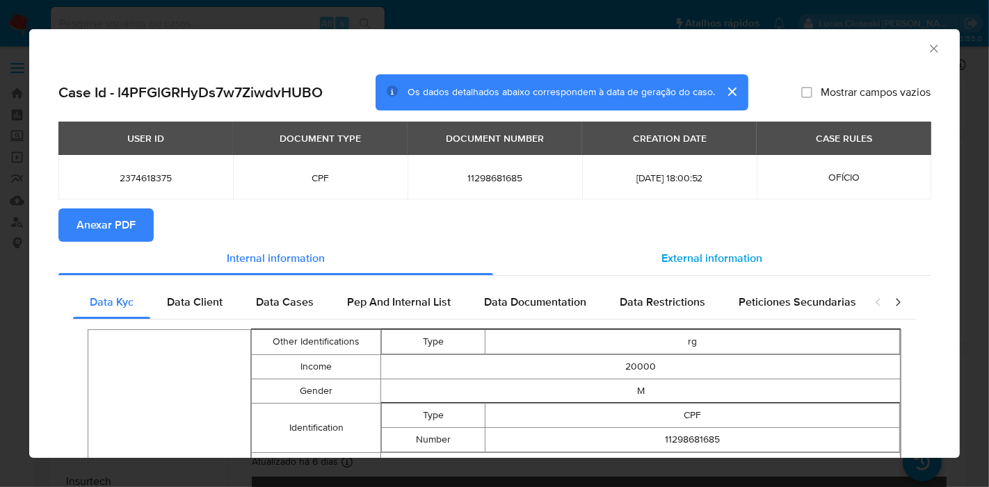
click at [716, 261] on span "External information" at bounding box center [711, 258] width 101 height 16
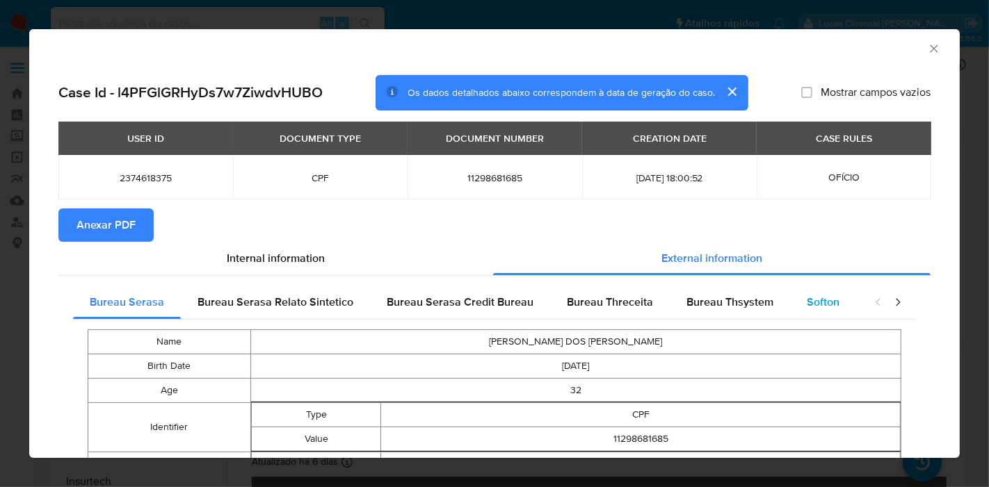
click at [808, 311] on div "Softon" at bounding box center [823, 302] width 66 height 33
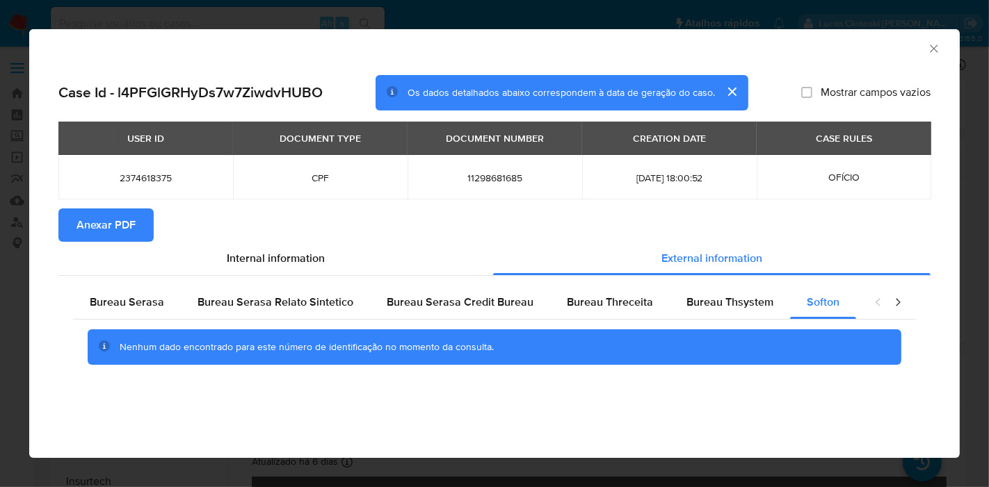
click at [142, 221] on button "Anexar PDF" at bounding box center [105, 225] width 95 height 33
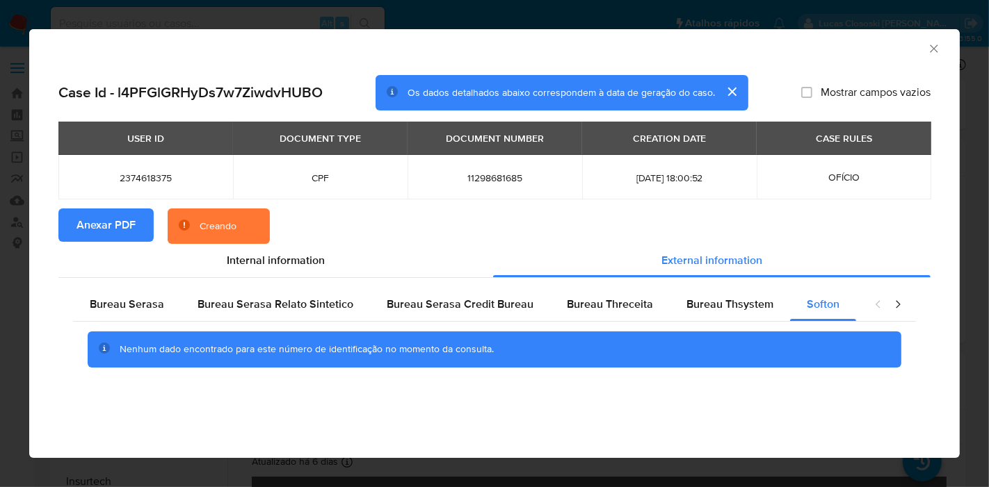
click at [489, 227] on section "Anexar PDF Creando" at bounding box center [494, 227] width 872 height 36
click at [124, 47] on div "AML Data Collector" at bounding box center [483, 46] width 888 height 15
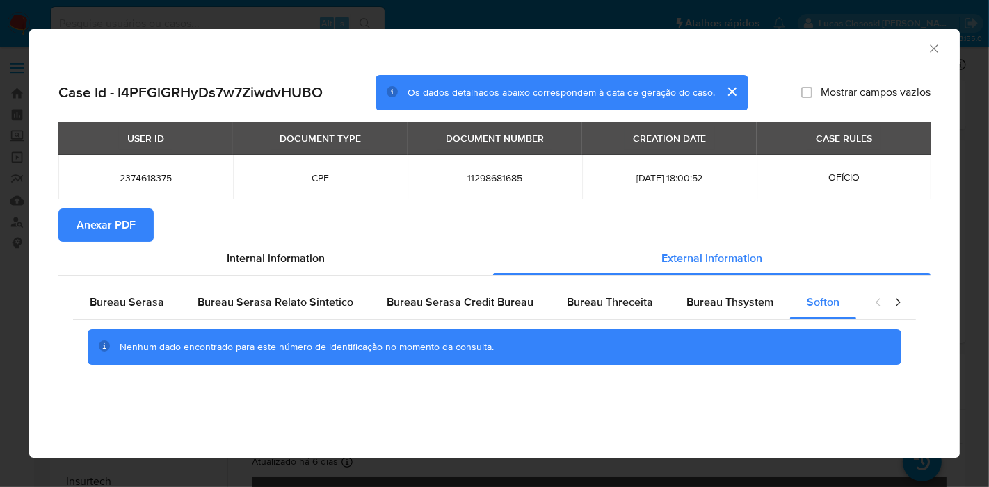
click at [932, 42] on icon "Fechar a janela" at bounding box center [934, 49] width 14 height 14
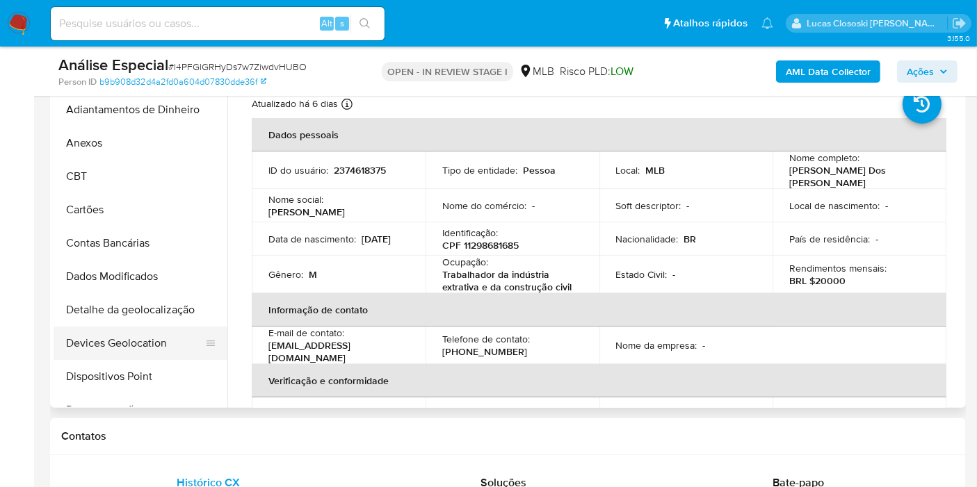
click at [138, 333] on button "Devices Geolocation" at bounding box center [135, 343] width 163 height 33
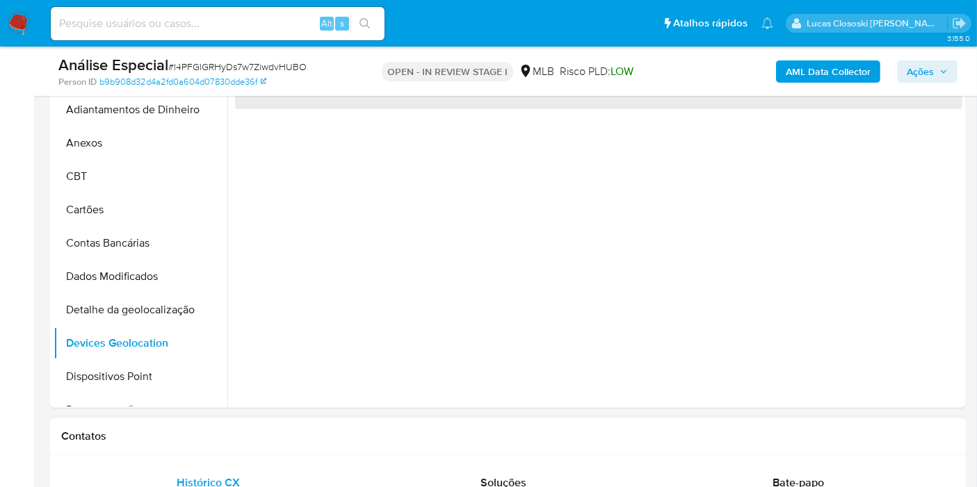
scroll to position [232, 0]
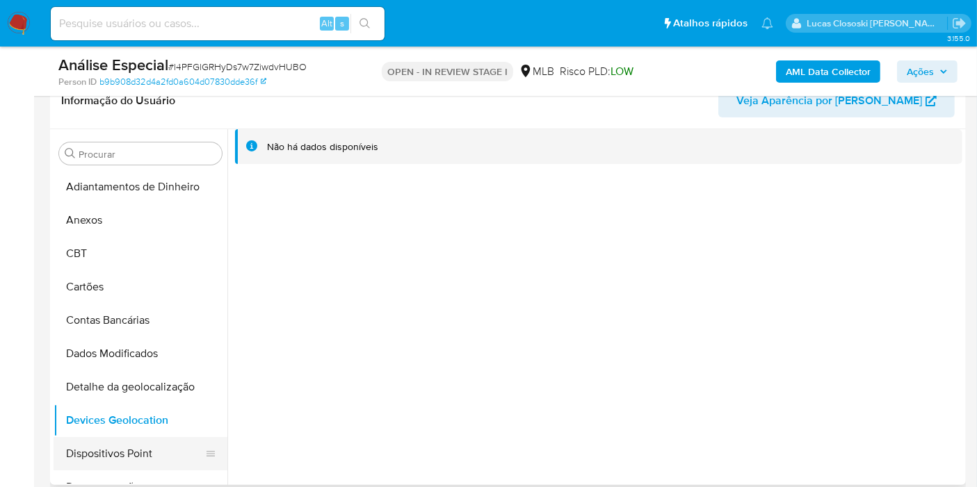
drag, startPoint x: 136, startPoint y: 467, endPoint x: 142, endPoint y: 452, distance: 16.3
click at [136, 467] on button "Dispositivos Point" at bounding box center [135, 453] width 163 height 33
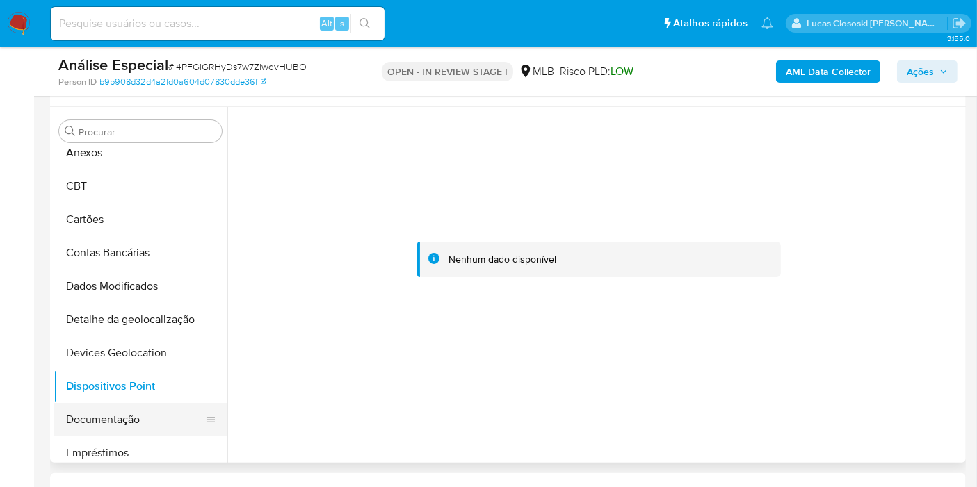
scroll to position [77, 0]
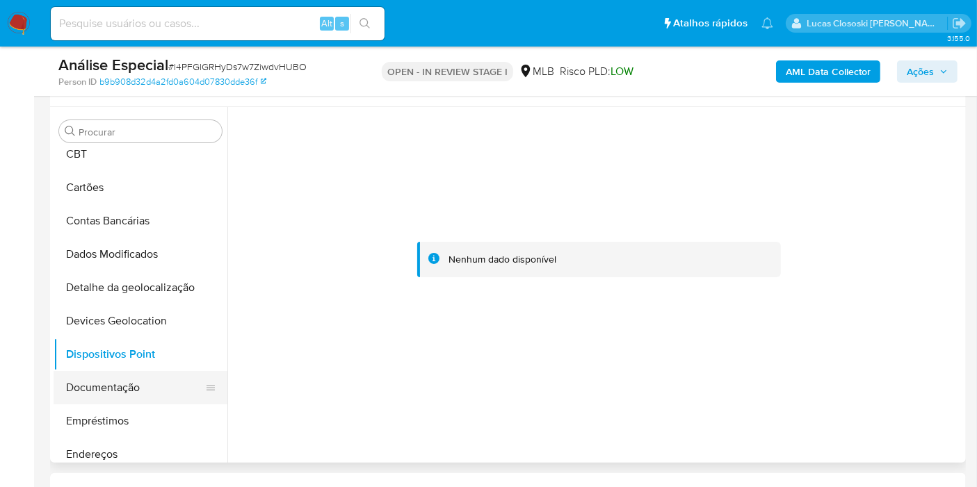
click at [144, 395] on button "Documentação" at bounding box center [135, 387] width 163 height 33
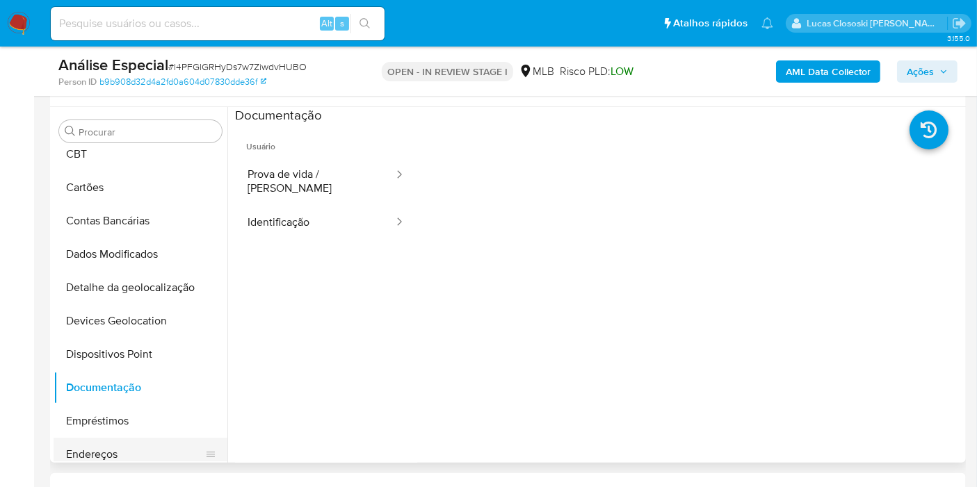
click at [109, 447] on button "Endereços" at bounding box center [135, 454] width 163 height 33
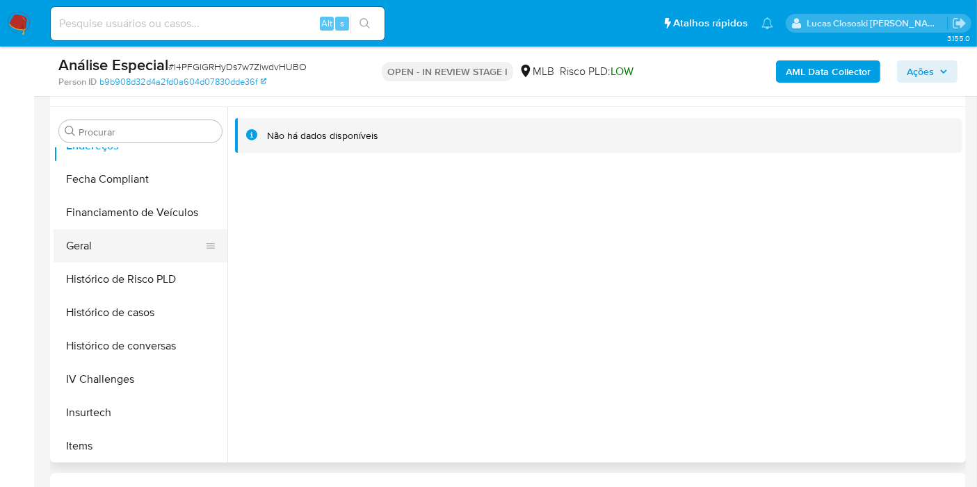
scroll to position [309, 0]
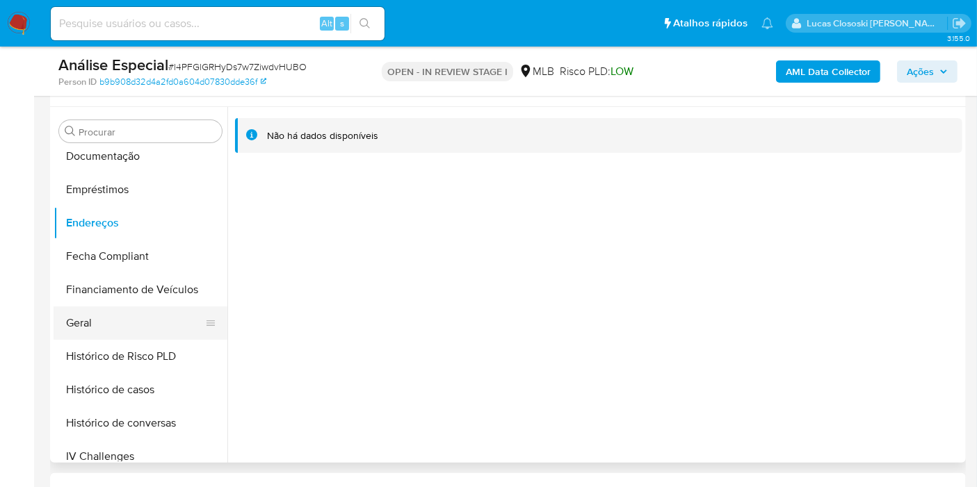
click at [120, 332] on button "Geral" at bounding box center [135, 323] width 163 height 33
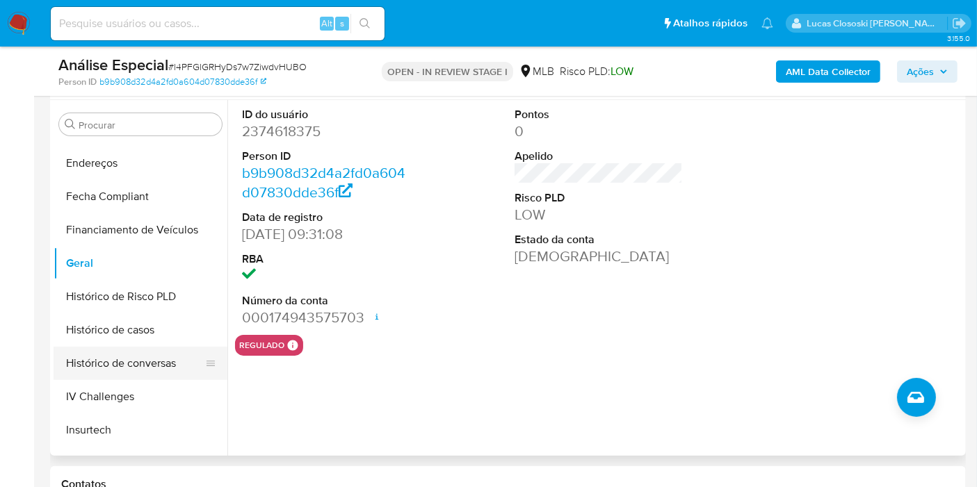
scroll to position [386, 0]
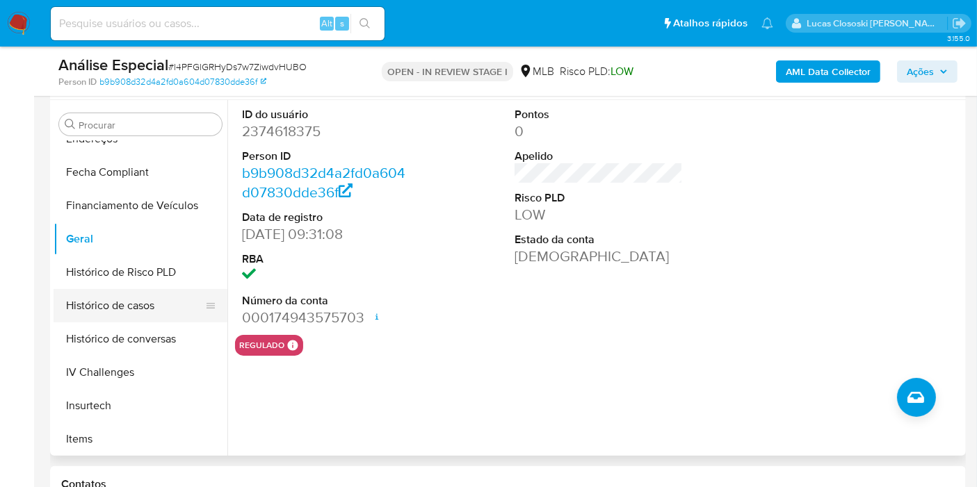
click at [123, 299] on button "Histórico de casos" at bounding box center [135, 305] width 163 height 33
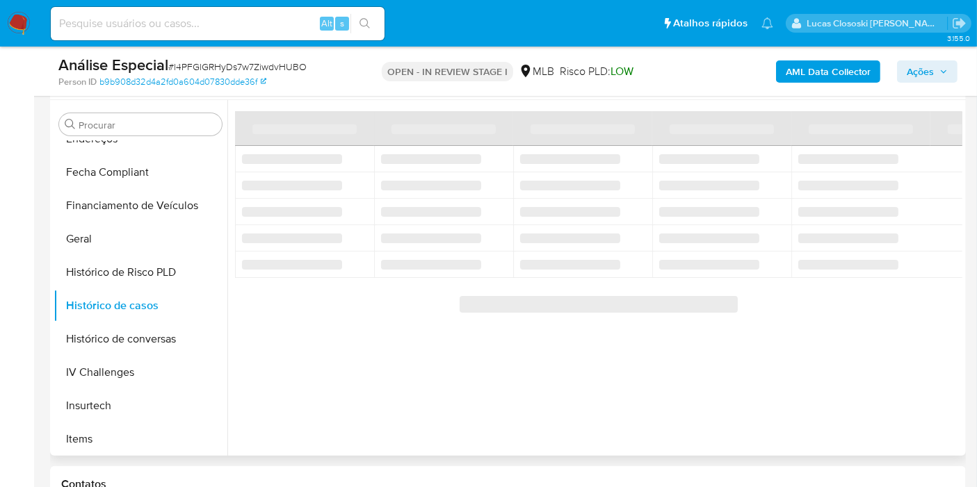
click at [250, 332] on div at bounding box center [594, 278] width 735 height 356
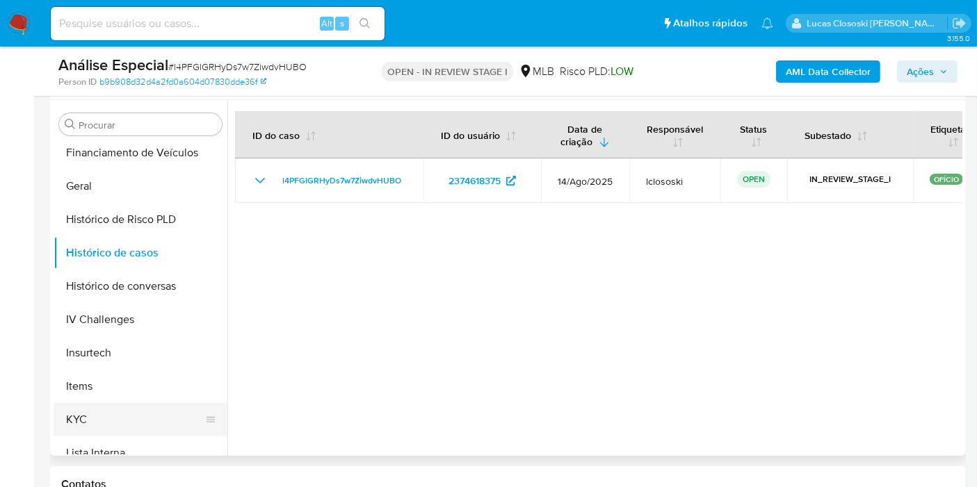
scroll to position [463, 0]
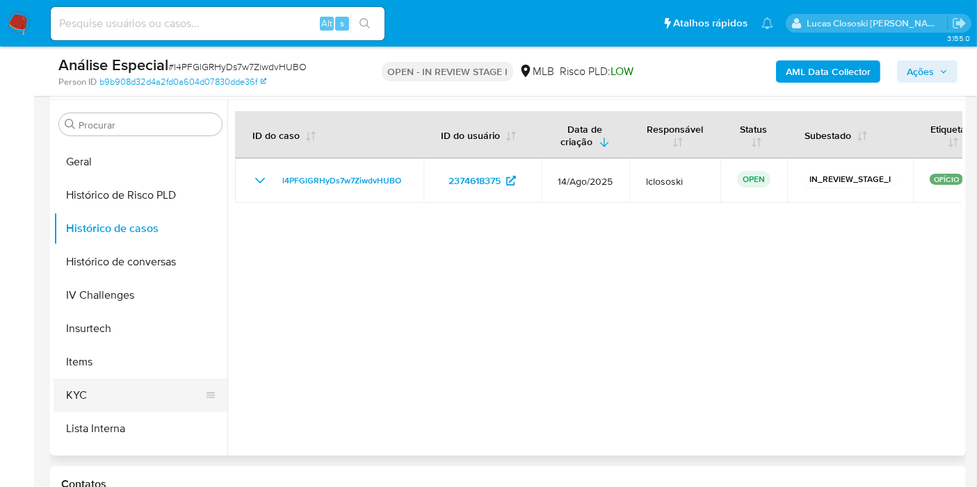
click at [101, 396] on button "KYC" at bounding box center [135, 395] width 163 height 33
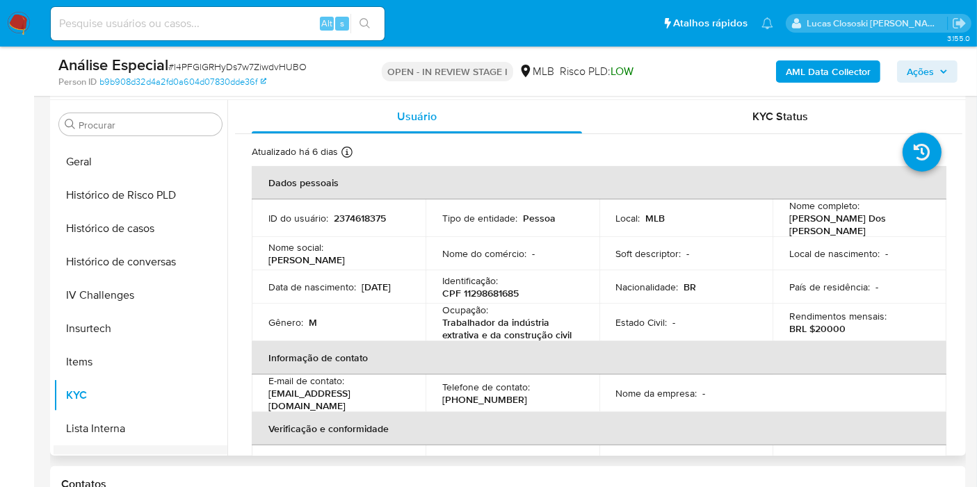
scroll to position [617, 0]
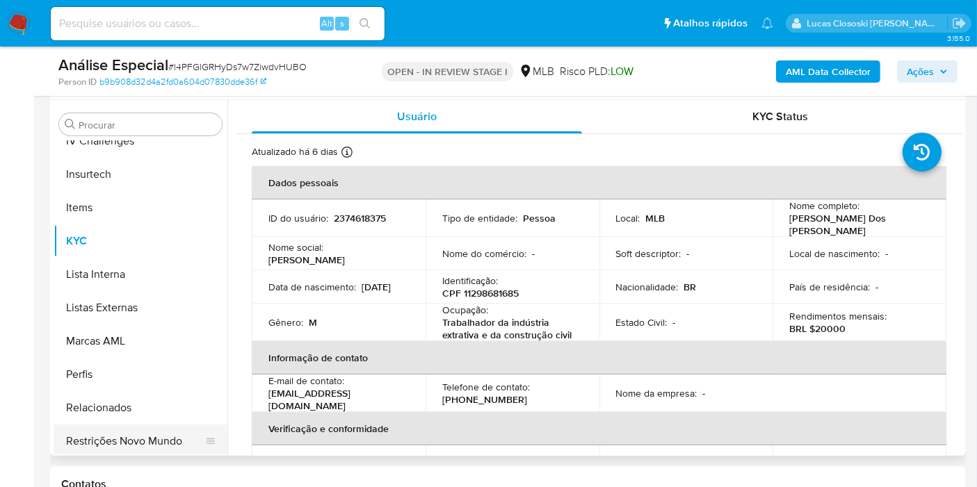
click at [179, 425] on button "Restrições Novo Mundo" at bounding box center [135, 441] width 163 height 33
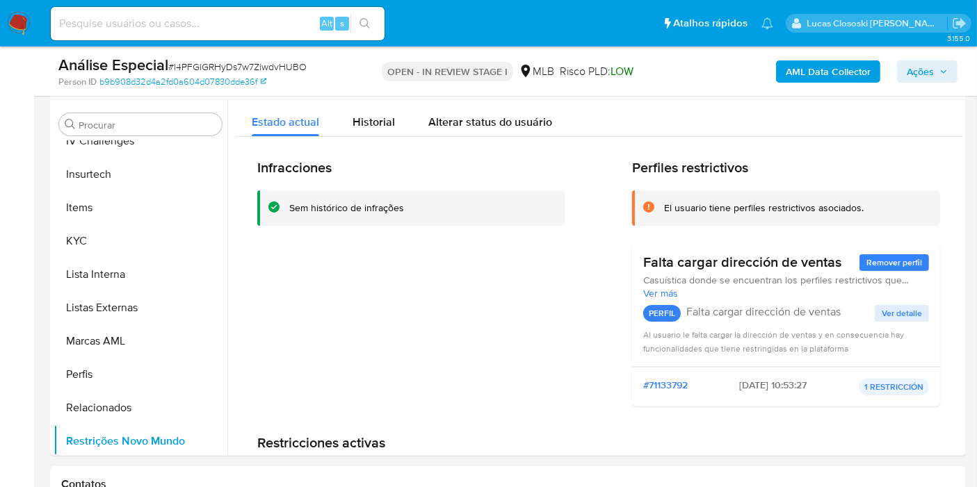
click at [252, 68] on span "# l4PFGlGRHyDs7w7ZiwdvHUBO" at bounding box center [237, 67] width 138 height 14
copy span "l4PFGlGRHyDs7w7ZiwdvHUBO"
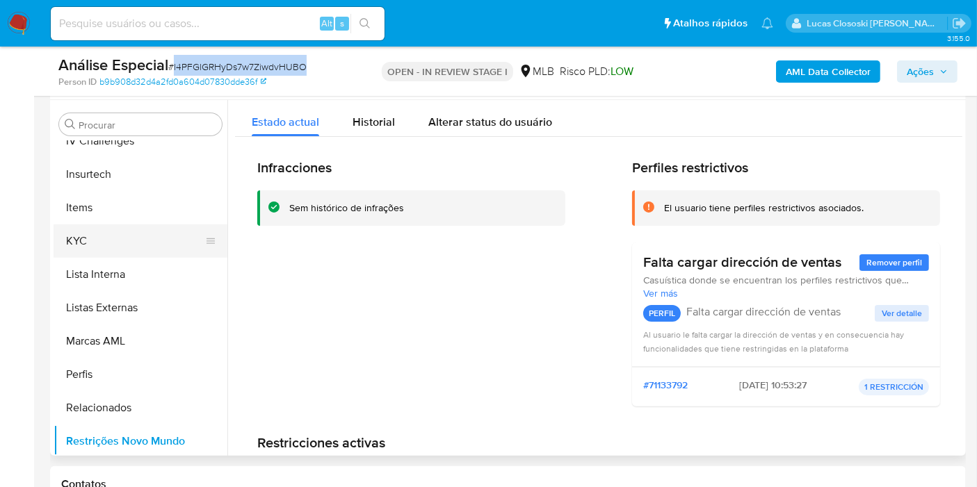
click at [97, 239] on button "KYC" at bounding box center [135, 241] width 163 height 33
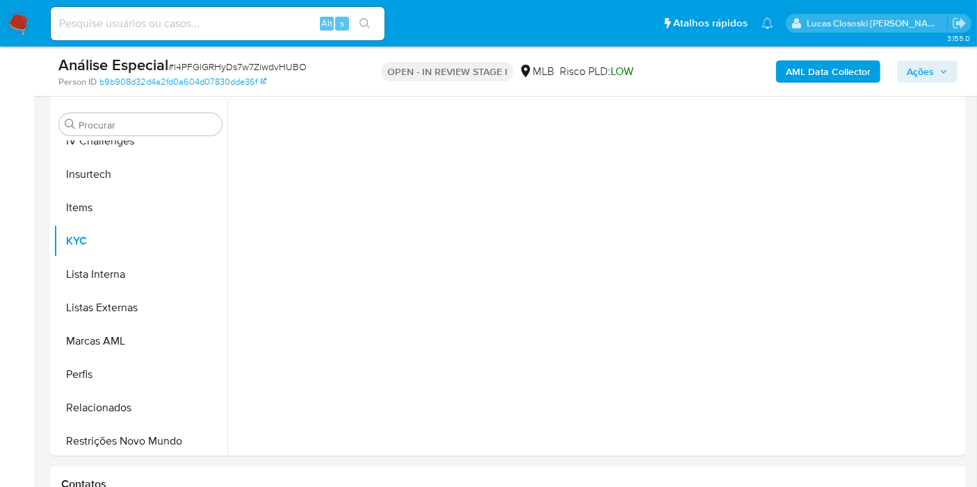
click at [309, 34] on div "Alt s" at bounding box center [218, 23] width 334 height 33
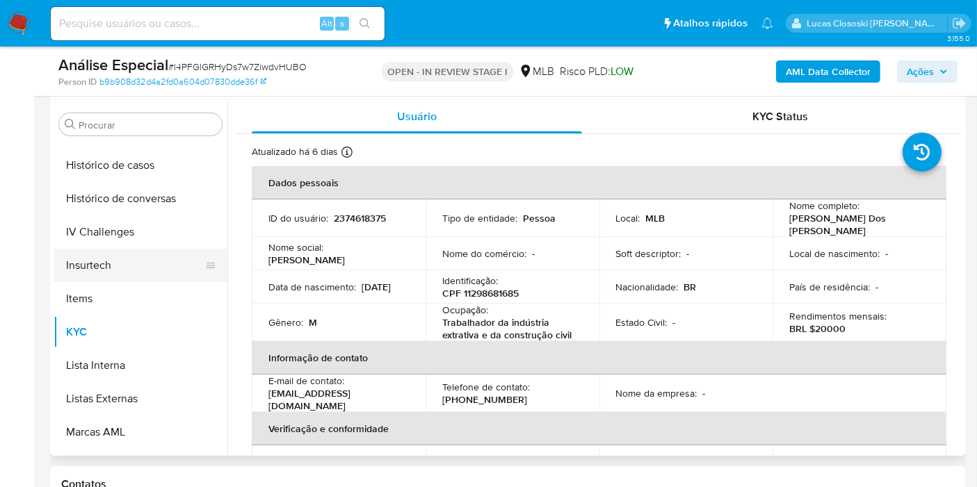
scroll to position [463, 0]
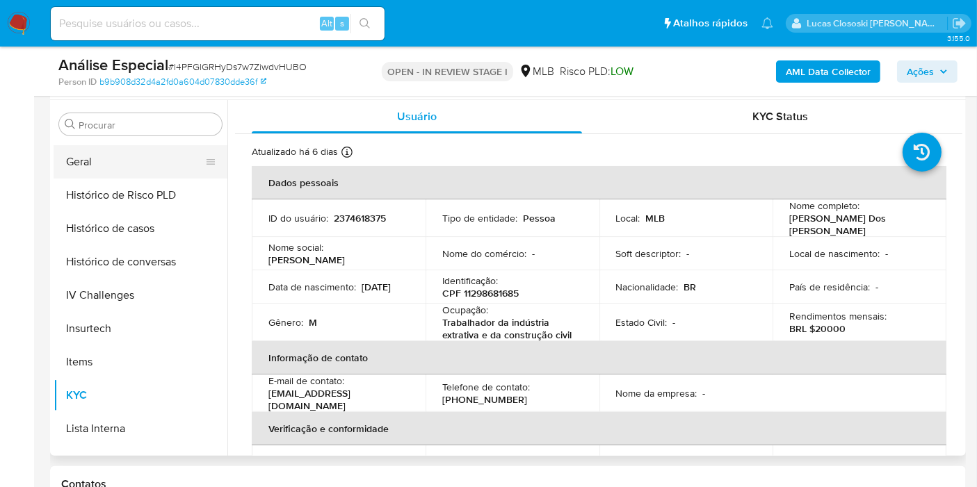
click at [89, 156] on button "Geral" at bounding box center [135, 161] width 163 height 33
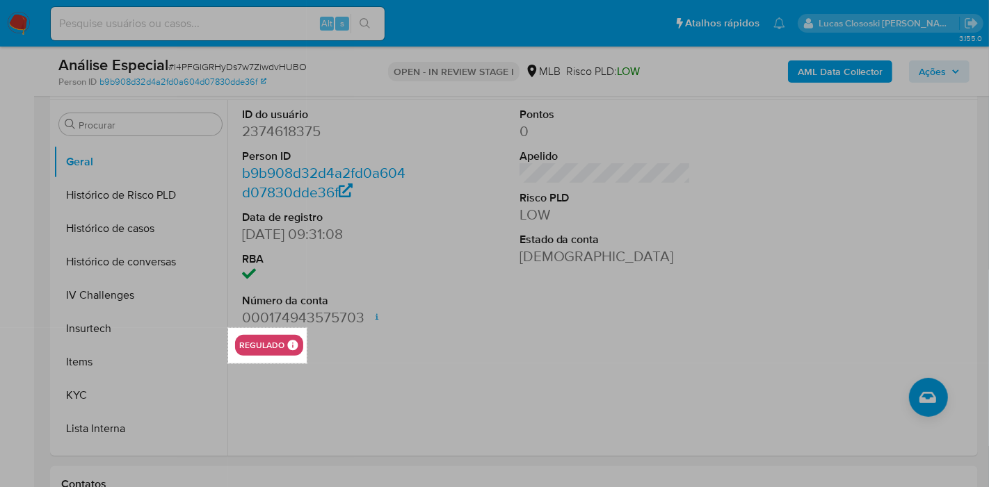
drag, startPoint x: 229, startPoint y: 327, endPoint x: 307, endPoint y: 363, distance: 85.6
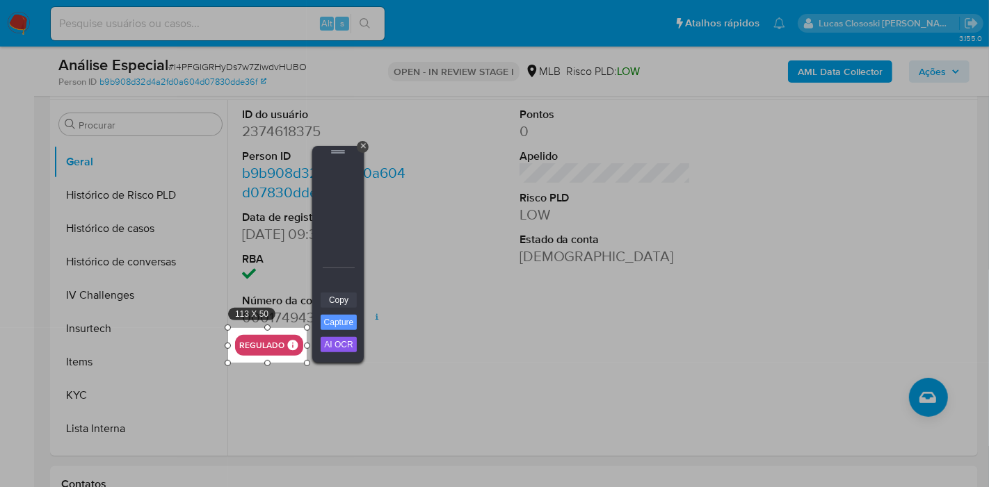
click at [339, 299] on link "Copy" at bounding box center [339, 300] width 36 height 15
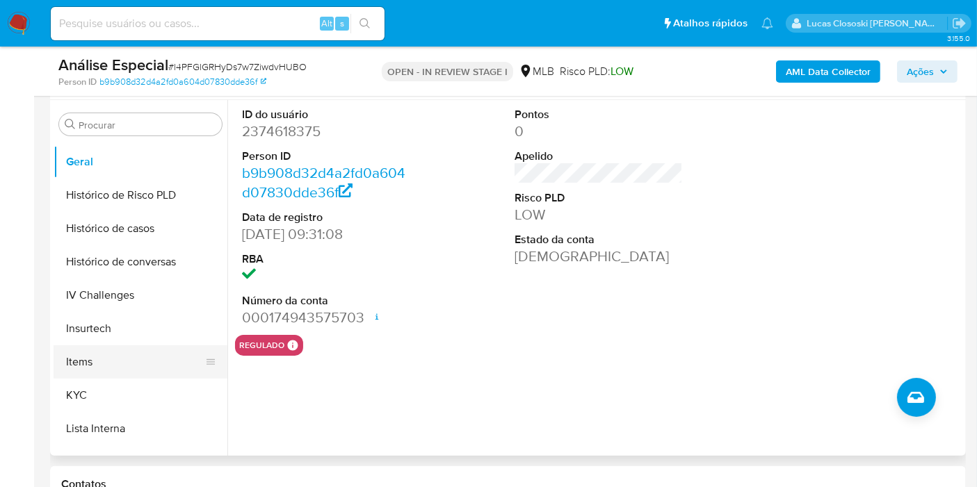
drag, startPoint x: 99, startPoint y: 398, endPoint x: 113, endPoint y: 359, distance: 41.1
click at [99, 398] on button "KYC" at bounding box center [141, 395] width 174 height 33
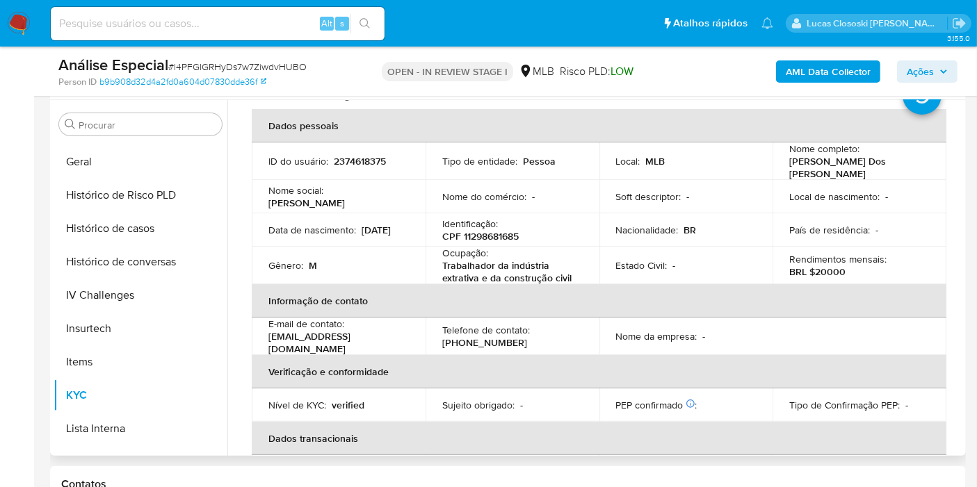
scroll to position [154, 0]
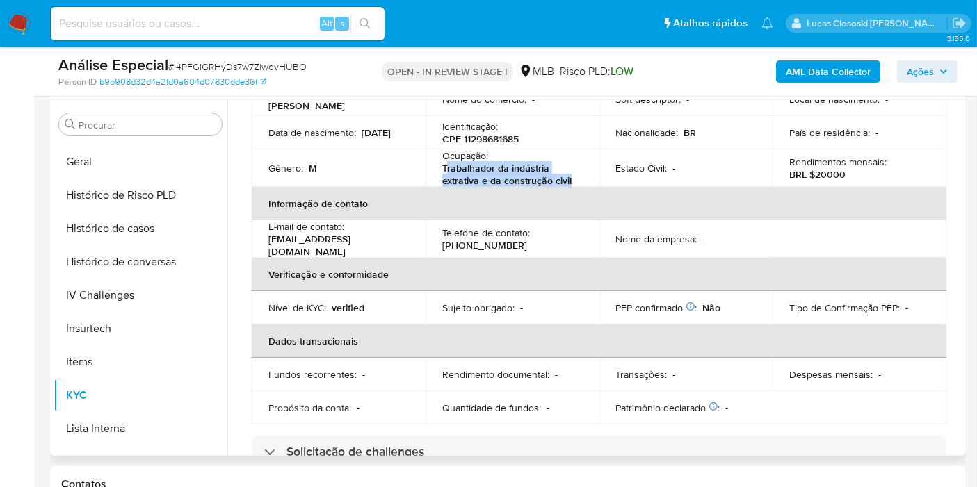
drag, startPoint x: 580, startPoint y: 172, endPoint x: 445, endPoint y: 164, distance: 135.1
click at [445, 164] on td "Ocupação : Trabalhador da indústria extrativa e da construção civil" at bounding box center [512, 168] width 174 height 38
copy p "rabalhador da indústria extrativa e da construção civil"
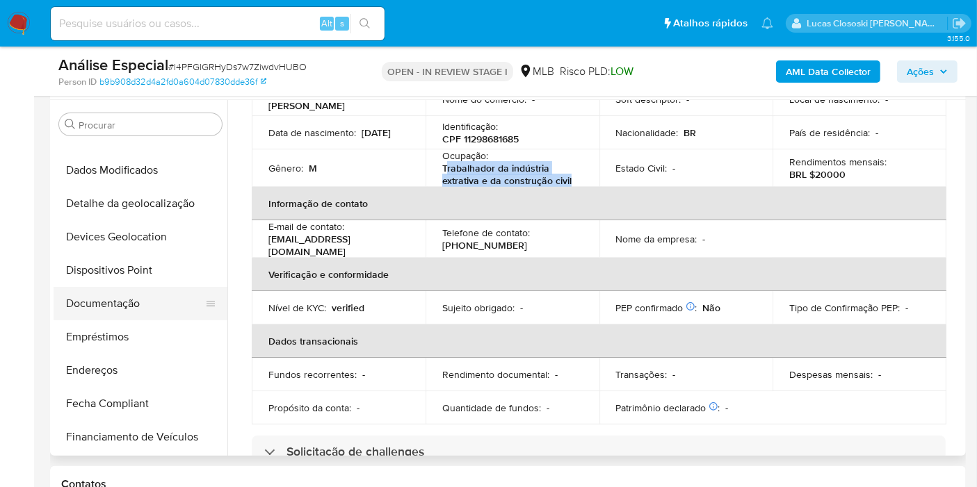
click at [107, 302] on button "Documentação" at bounding box center [135, 303] width 163 height 33
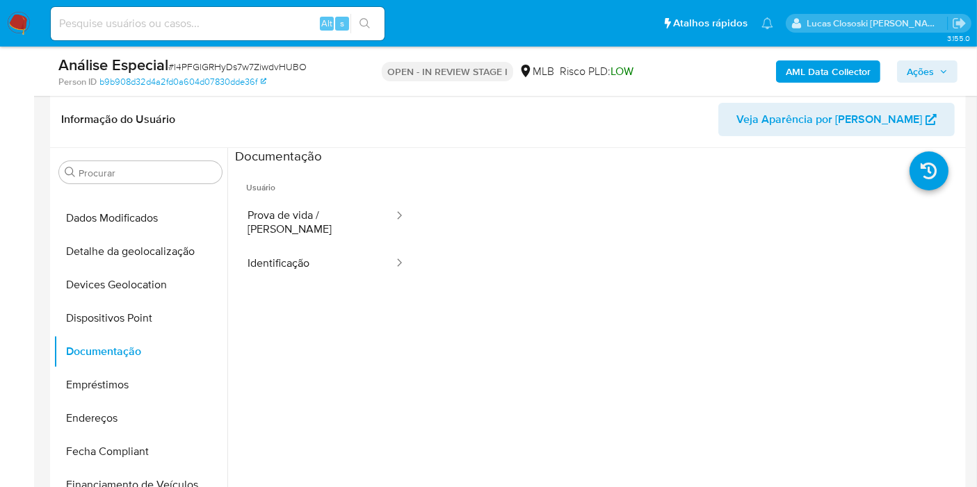
scroll to position [261, 0]
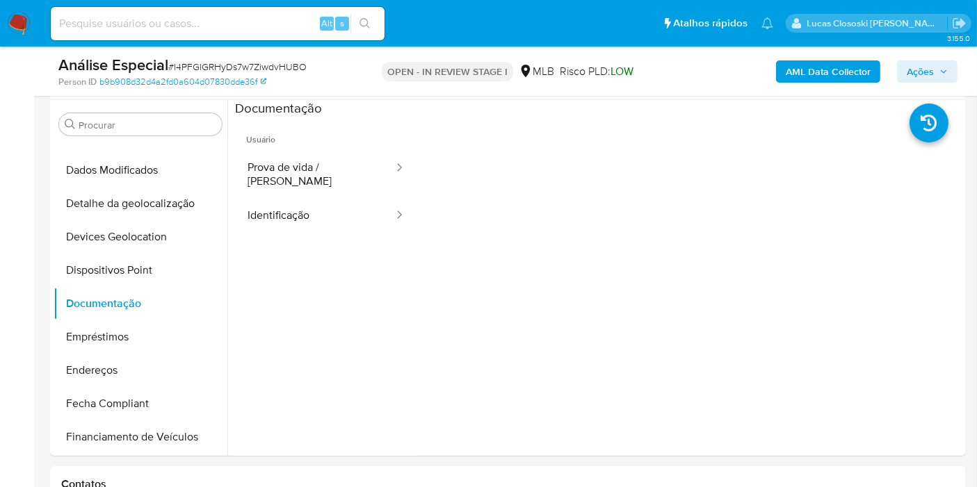
click at [904, 72] on button "Ações" at bounding box center [927, 71] width 60 height 22
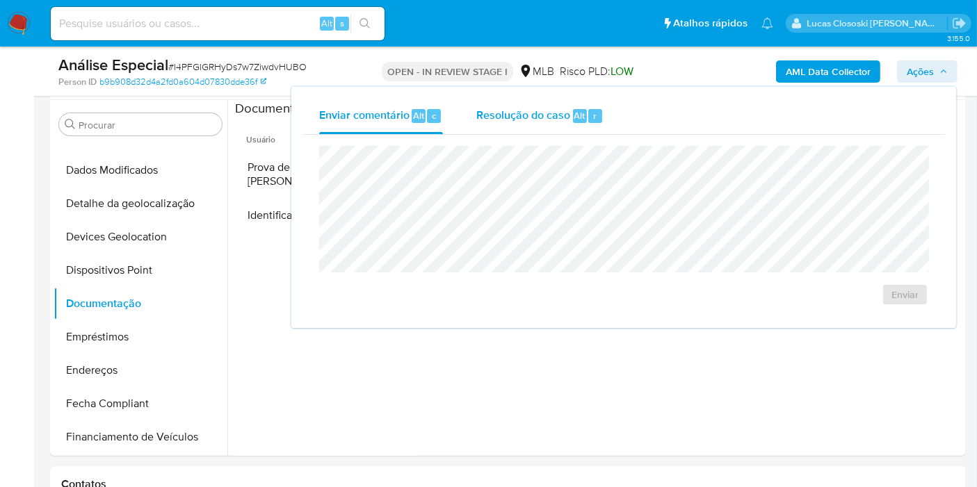
click at [529, 130] on div "Resolução do caso Alt r" at bounding box center [539, 116] width 127 height 36
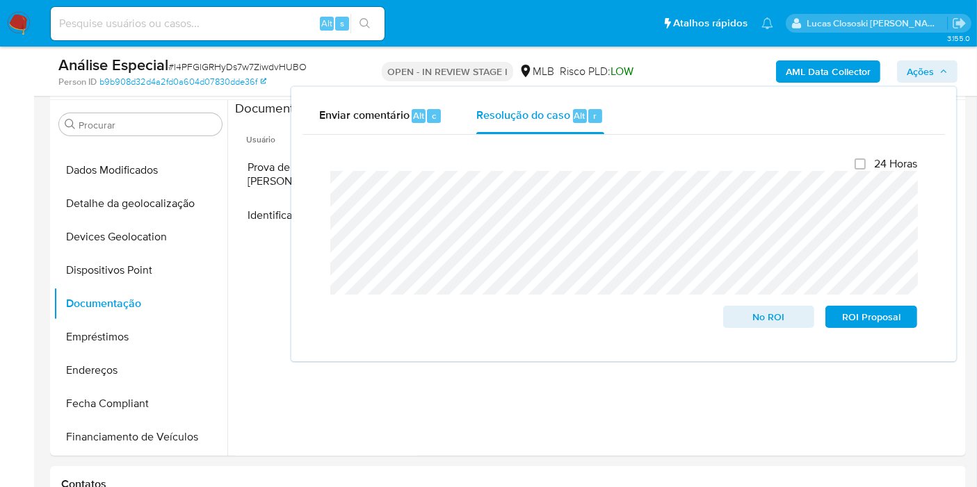
click at [914, 77] on span "Ações" at bounding box center [920, 71] width 27 height 22
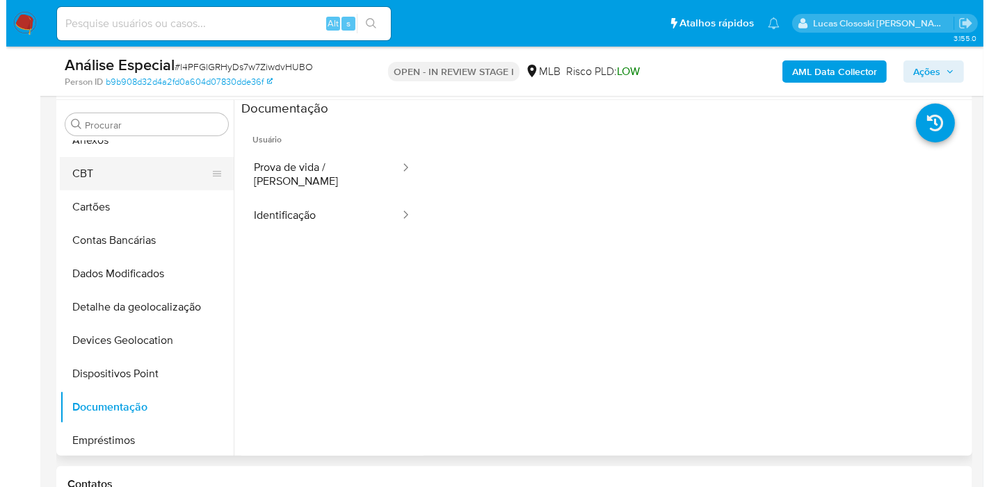
scroll to position [0, 0]
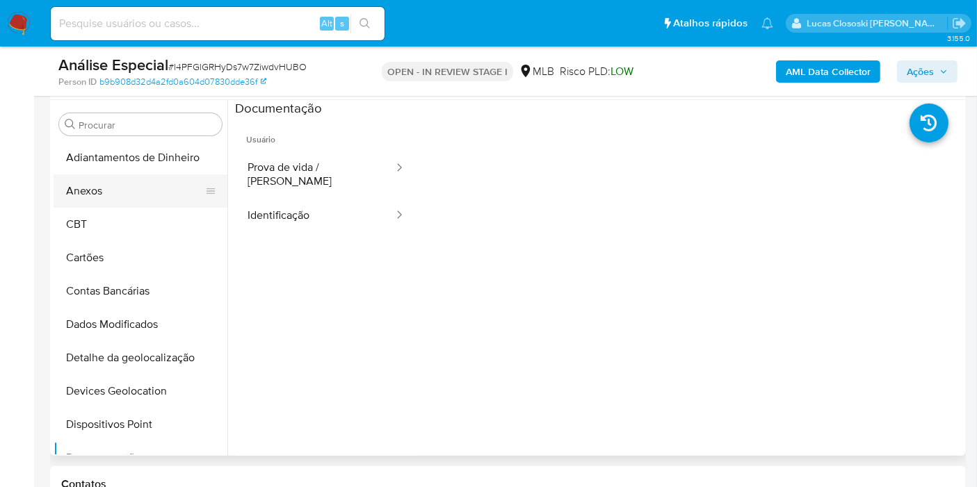
click at [124, 189] on button "Anexos" at bounding box center [135, 191] width 163 height 33
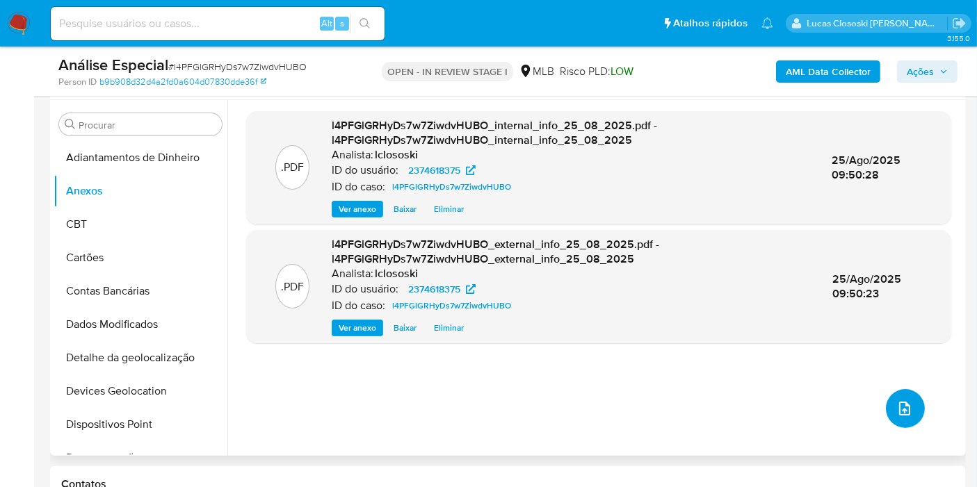
click at [913, 414] on button "upload-file" at bounding box center [905, 408] width 39 height 39
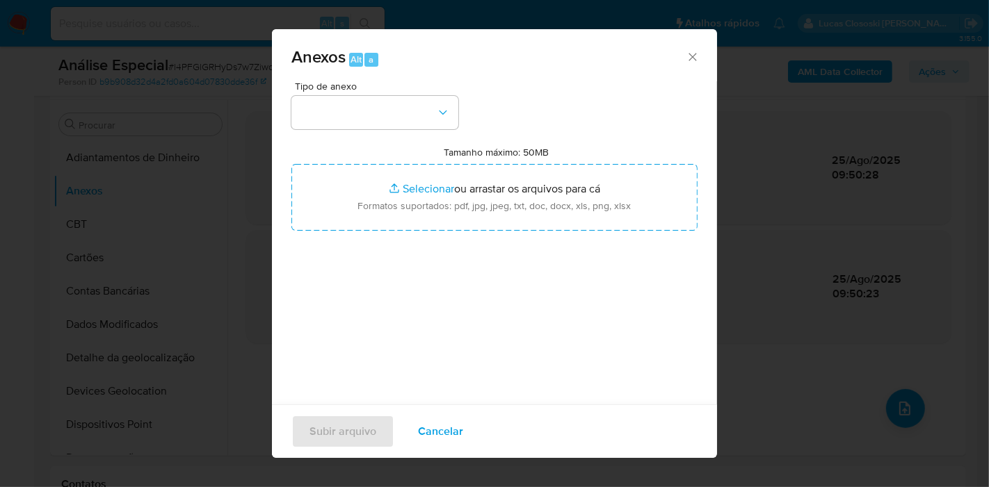
click at [397, 95] on div "Tipo de anexo" at bounding box center [374, 105] width 167 height 48
click at [389, 115] on button "button" at bounding box center [374, 112] width 167 height 33
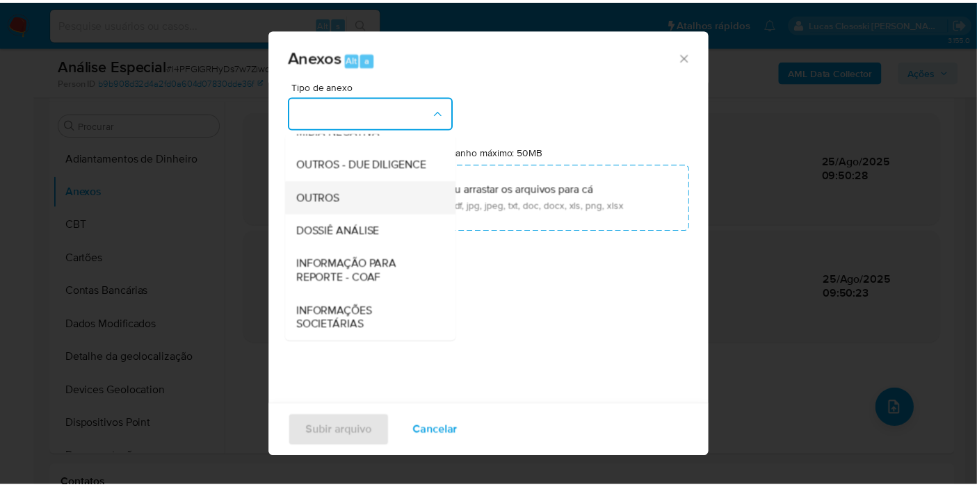
scroll to position [213, 0]
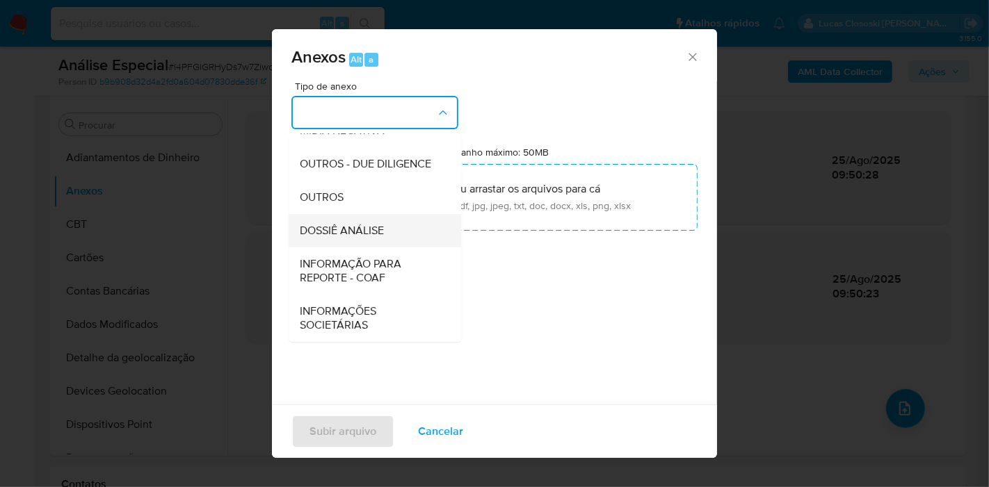
click at [367, 235] on span "DOSSIÊ ANÁLISE" at bounding box center [342, 231] width 84 height 14
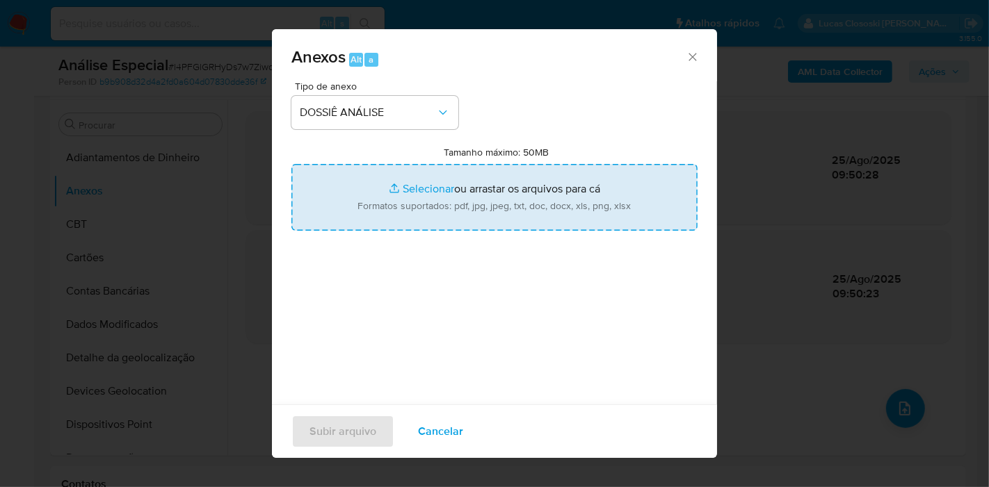
click at [373, 197] on input "Tamanho máximo: 50MB Selecionar arquivos" at bounding box center [494, 197] width 406 height 67
type input "C:\fakepath\SAR - XXXX - CPF 11298681685 - [PERSON_NAME] DOS [PERSON_NAME].pdf"
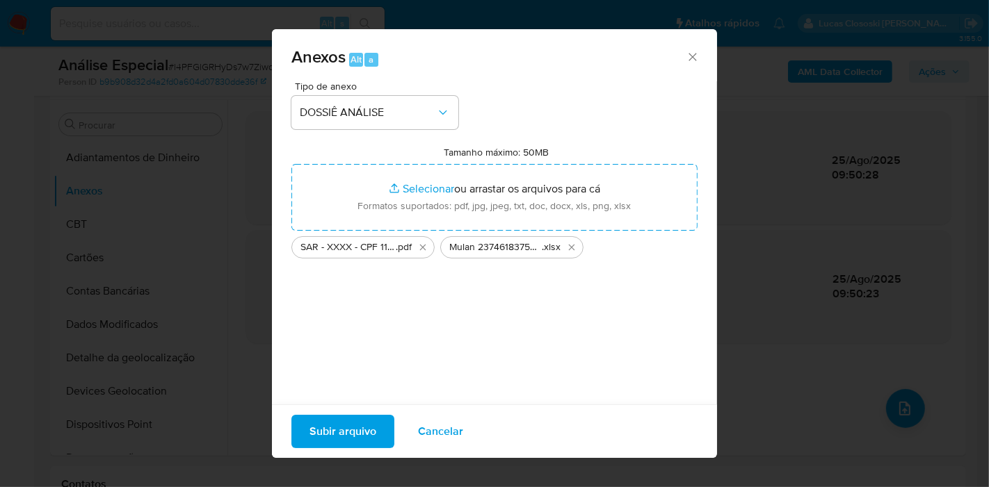
click at [362, 430] on span "Subir arquivo" at bounding box center [342, 431] width 67 height 31
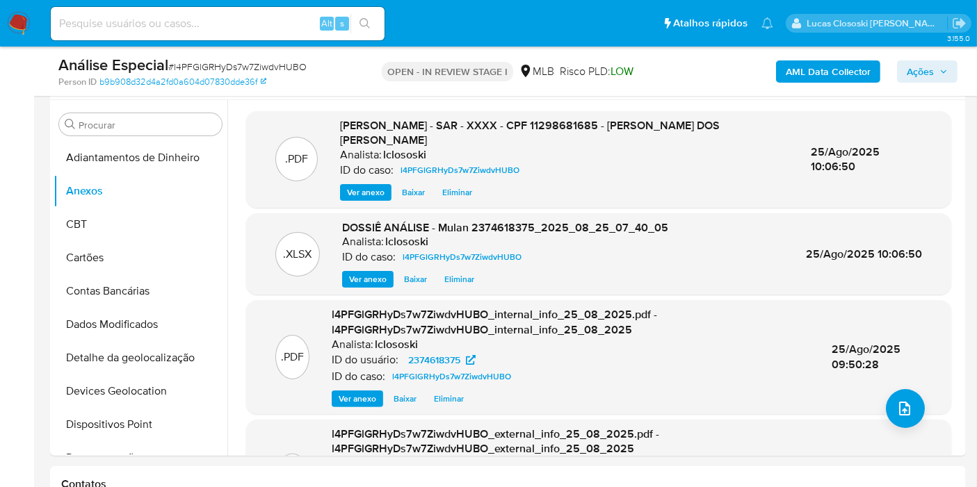
click at [909, 58] on div "AML Data Collector Ações" at bounding box center [809, 71] width 296 height 33
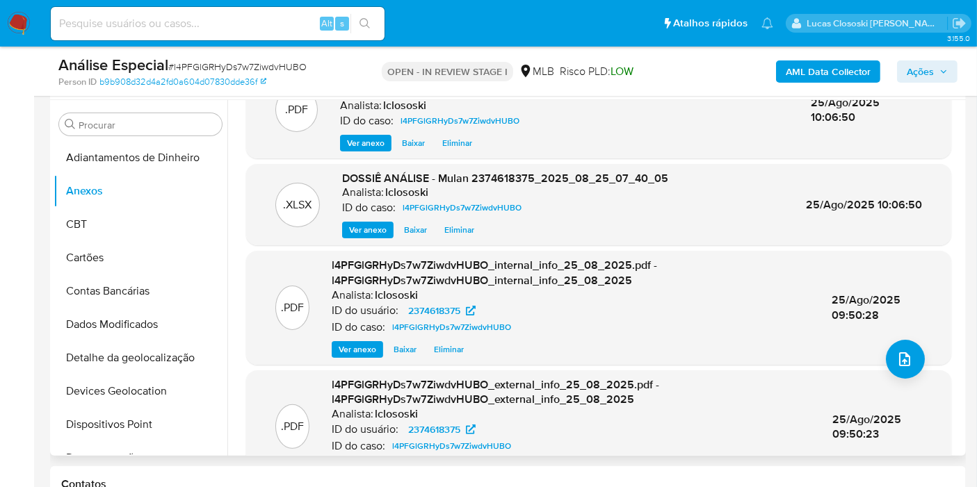
scroll to position [89, 0]
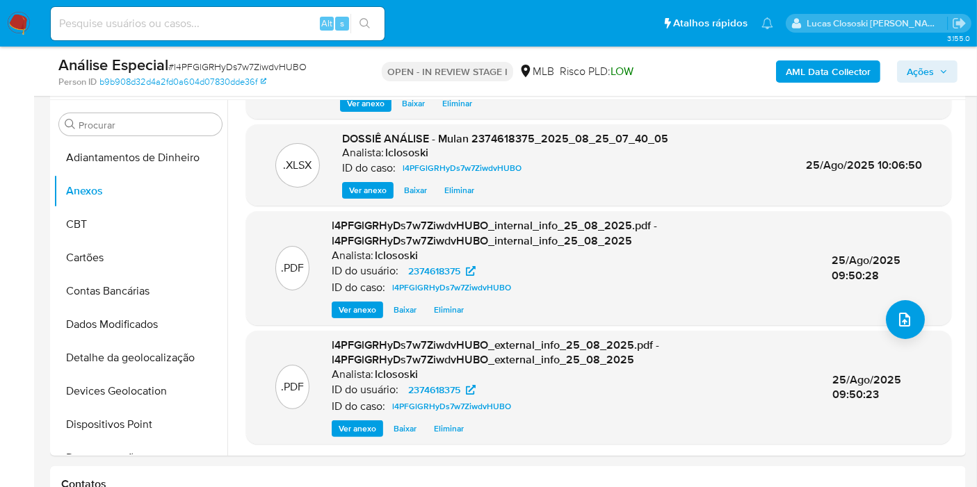
click at [932, 72] on span "Ações" at bounding box center [920, 71] width 27 height 22
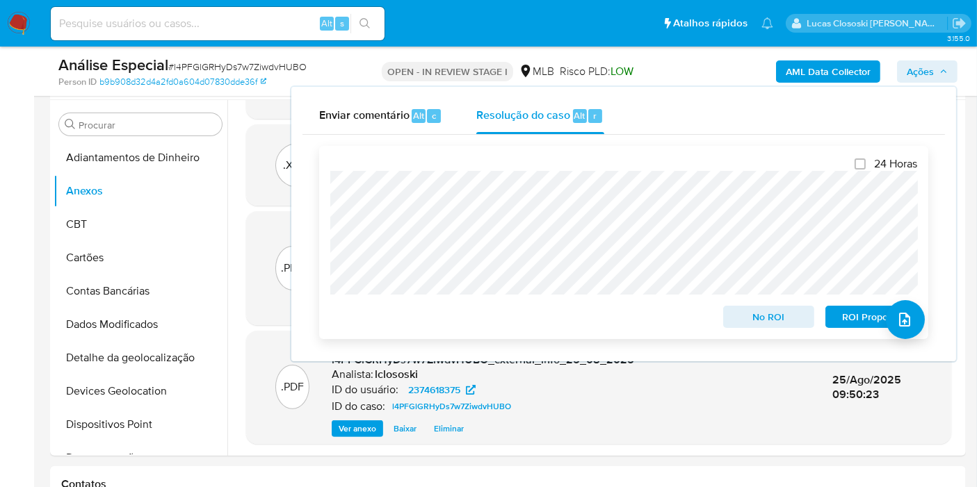
click at [843, 309] on span "ROI Proposal" at bounding box center [871, 316] width 72 height 19
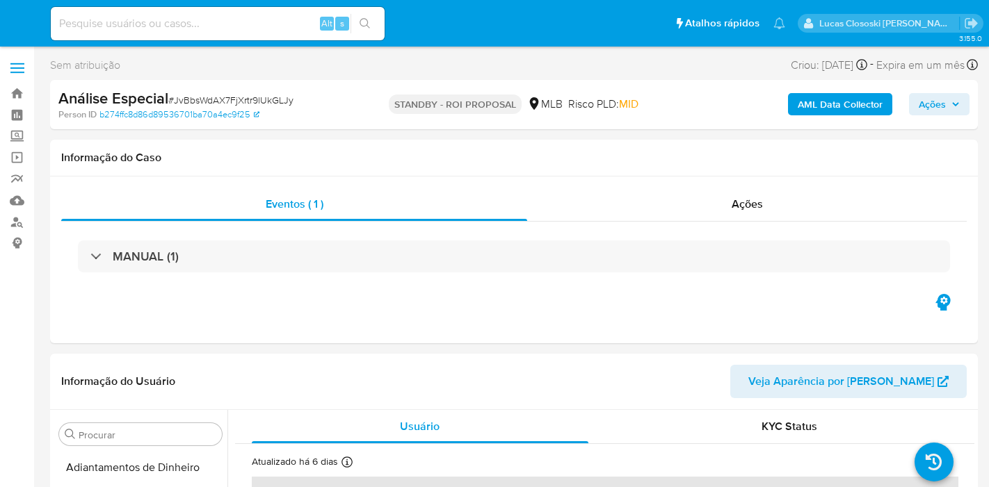
select select "10"
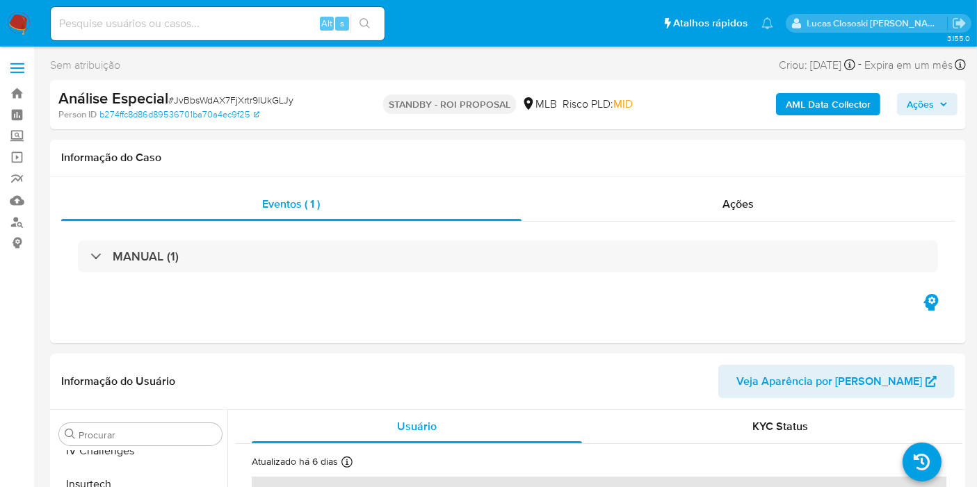
scroll to position [620, 0]
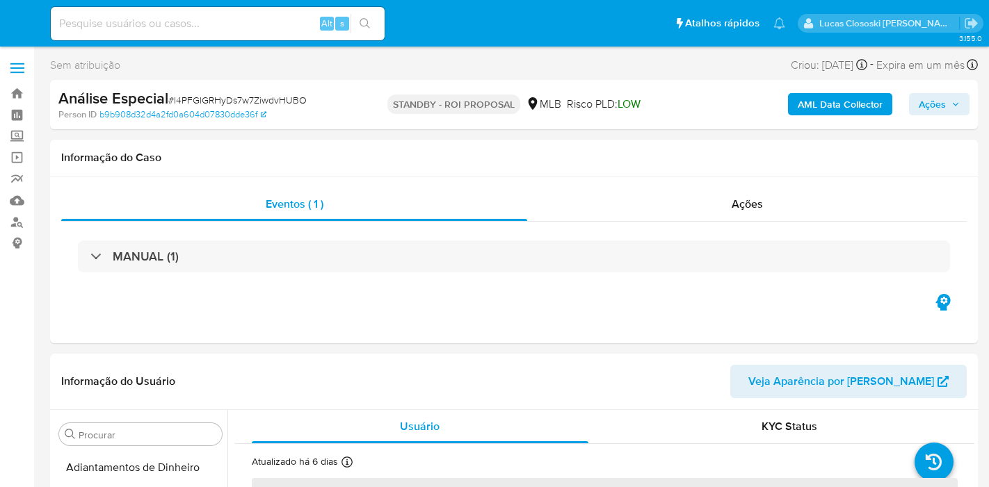
select select "10"
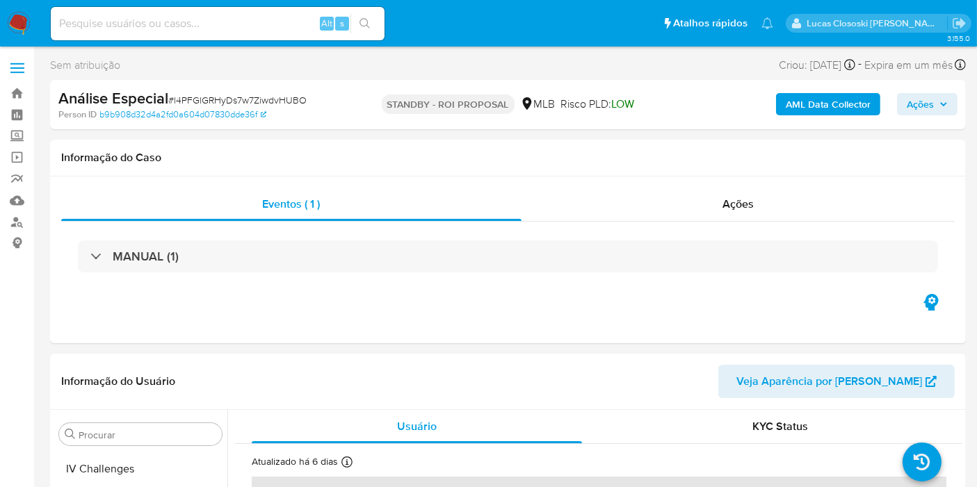
scroll to position [620, 0]
select select "10"
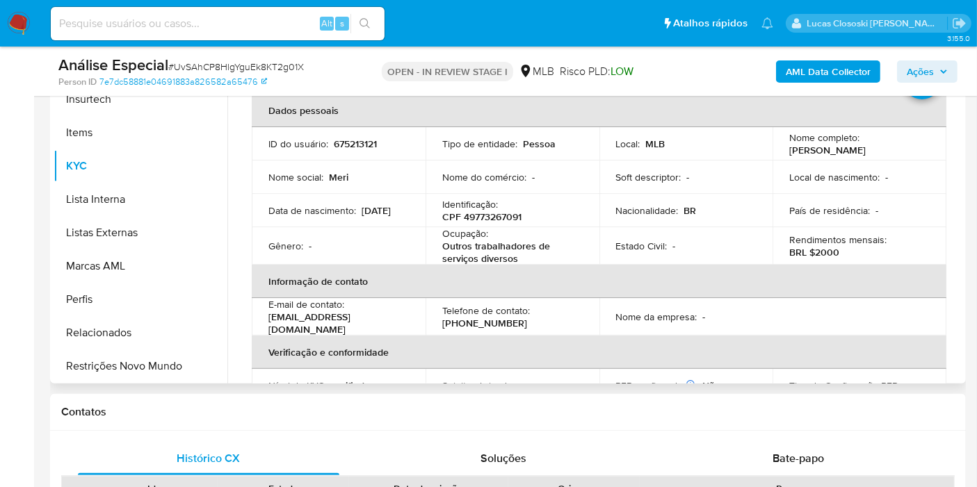
scroll to position [309, 0]
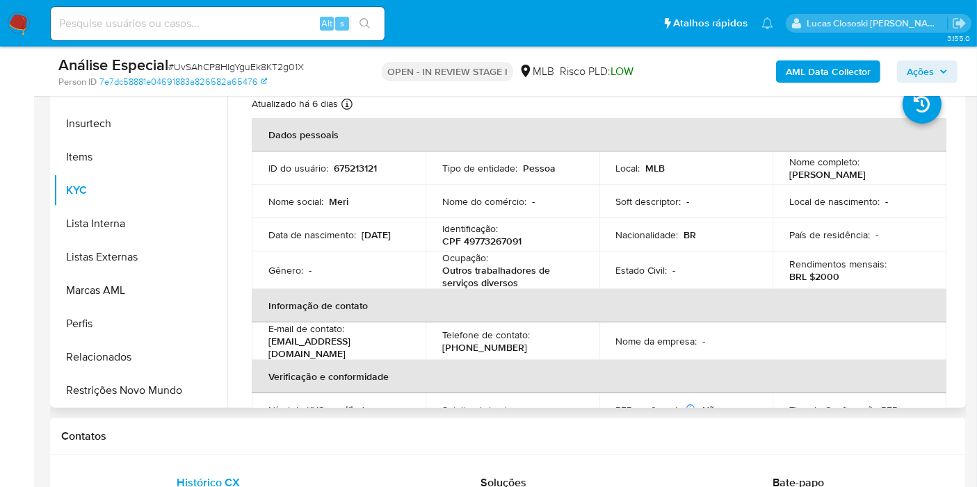
click at [498, 235] on p "CPF 49773267091" at bounding box center [481, 241] width 79 height 13
copy p "49773267091"
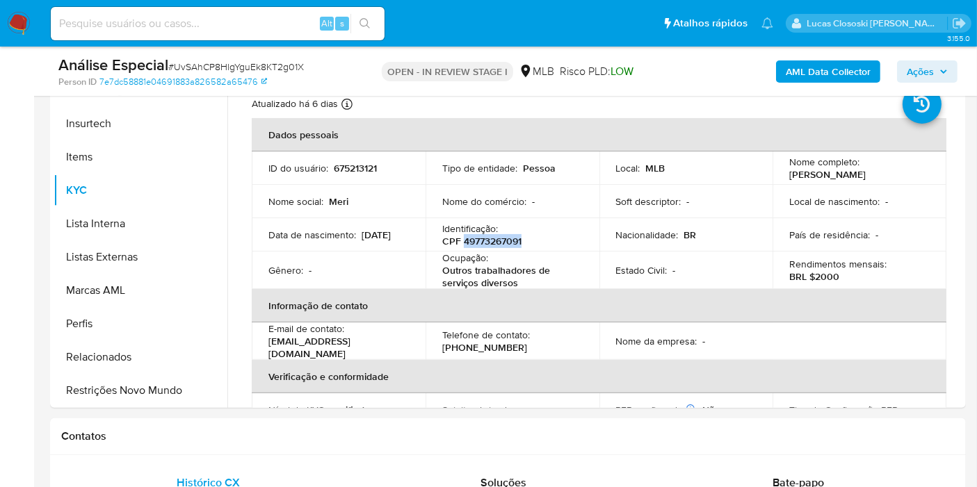
copy p "49773267091"
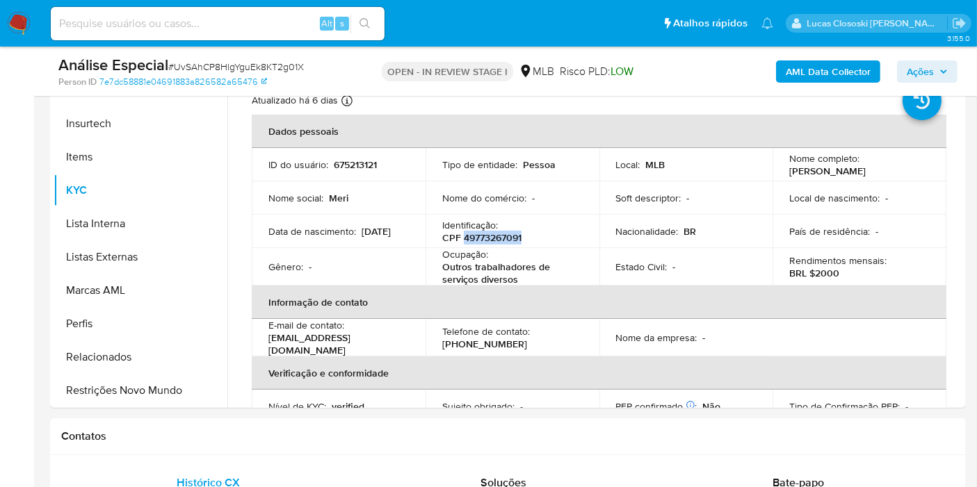
scroll to position [0, 0]
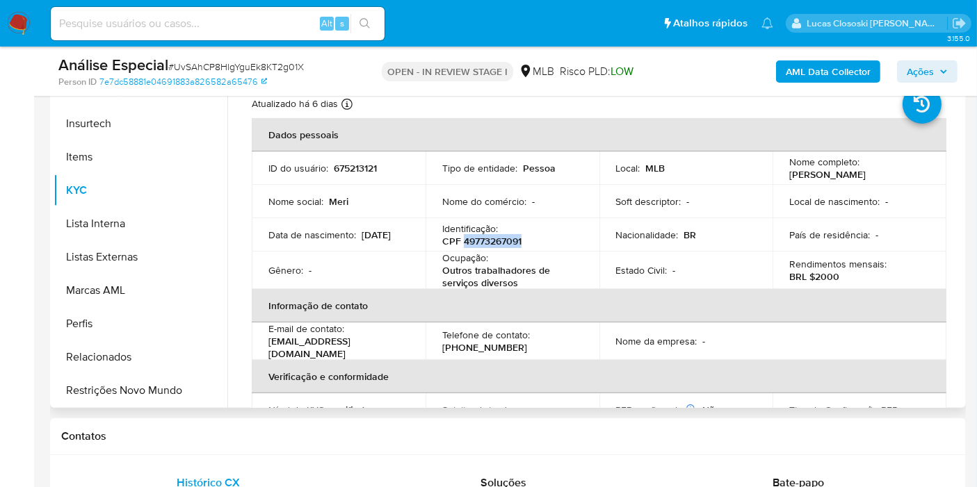
copy p "49773267091"
click at [557, 102] on div "Atualizado há 6 dias Criado: 19/11/2020 23:08:25 Atualizado: 19/08/2025 02:19:35" at bounding box center [581, 106] width 659 height 18
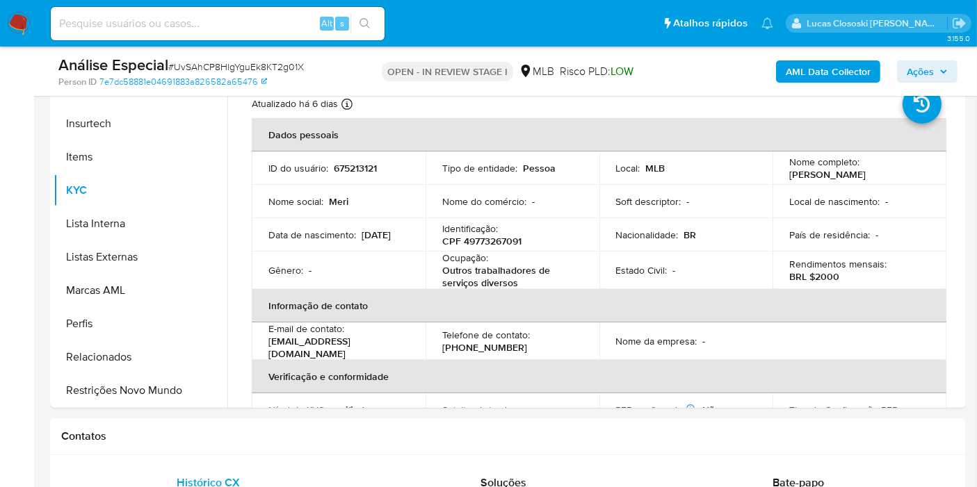
click at [831, 70] on b "AML Data Collector" at bounding box center [828, 71] width 85 height 22
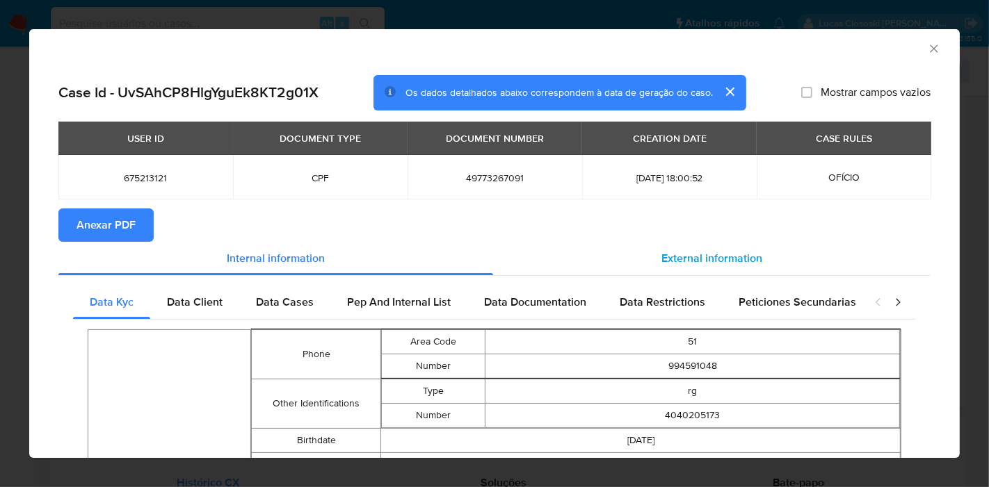
click at [737, 250] on span "External information" at bounding box center [711, 258] width 101 height 16
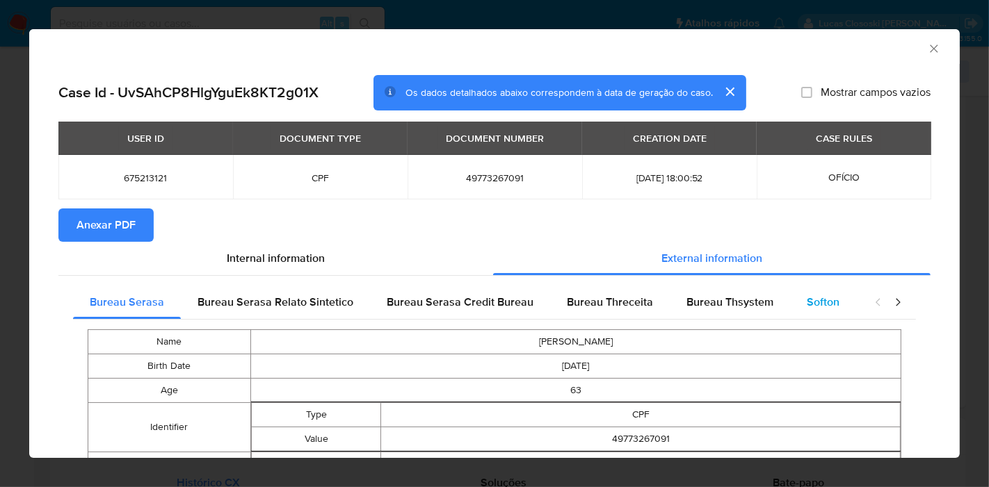
click at [806, 304] on span "Softon" at bounding box center [822, 302] width 33 height 16
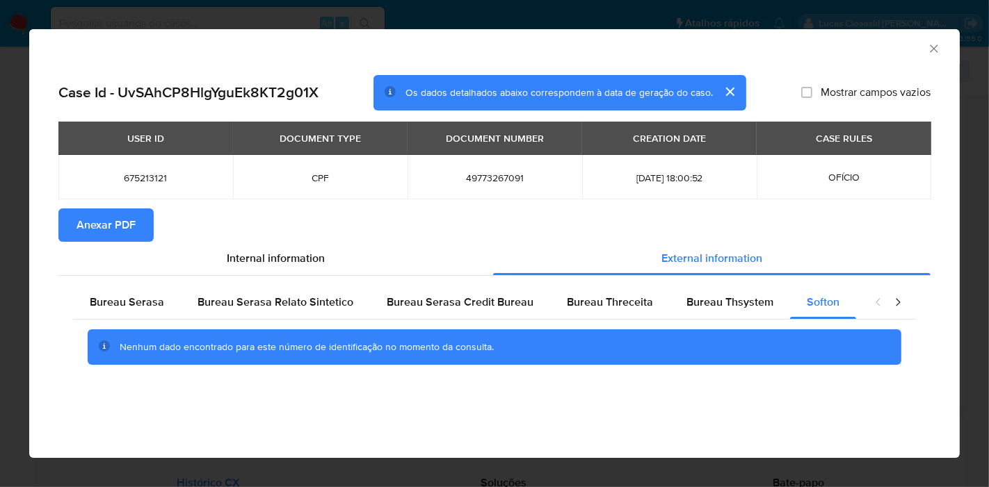
click at [103, 225] on span "Anexar PDF" at bounding box center [105, 225] width 59 height 31
click at [927, 44] on icon "Fechar a janela" at bounding box center [934, 49] width 14 height 14
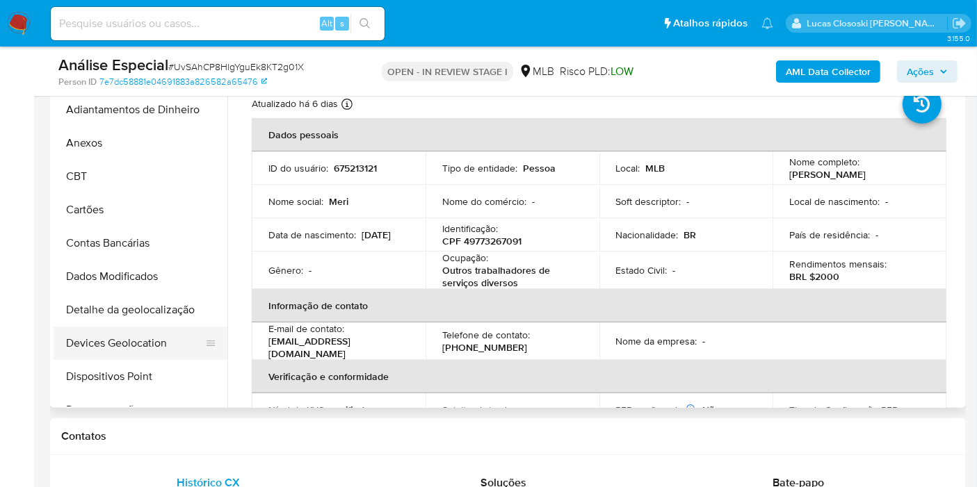
click at [132, 329] on button "Devices Geolocation" at bounding box center [135, 343] width 163 height 33
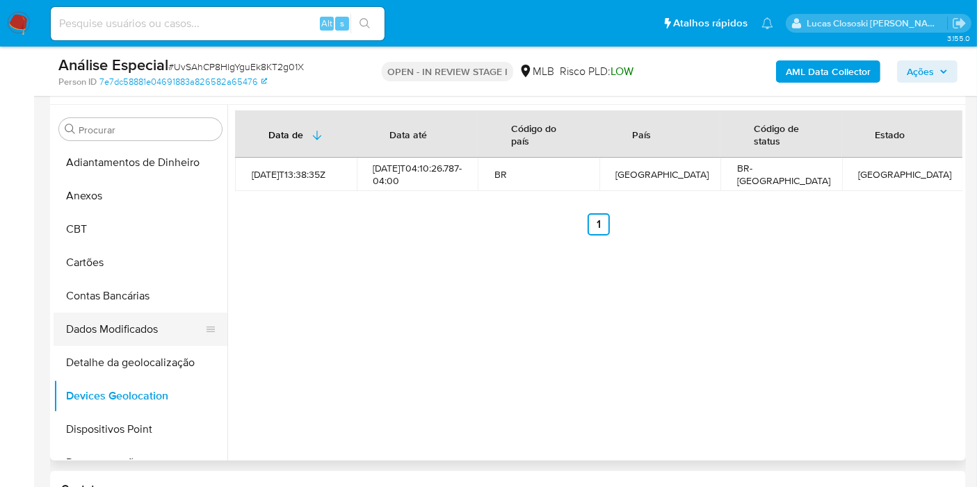
scroll to position [77, 0]
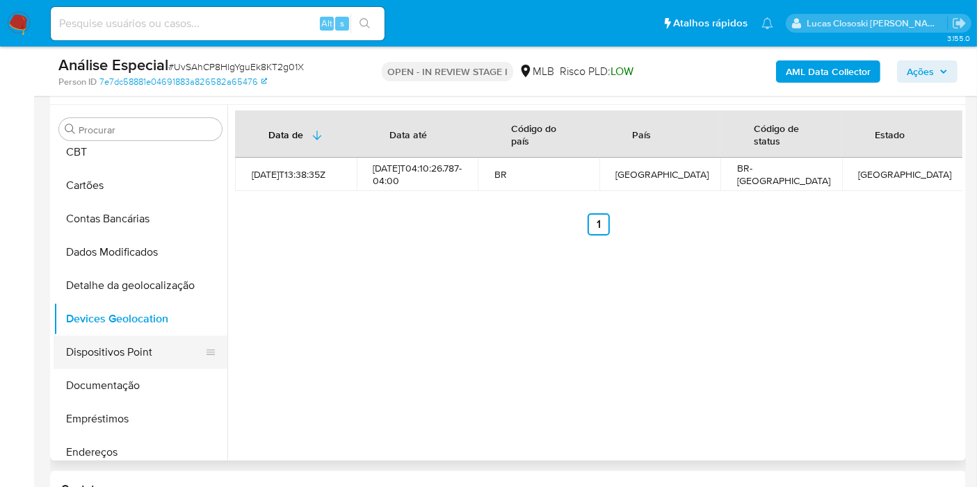
click at [127, 336] on button "Dispositivos Point" at bounding box center [135, 352] width 163 height 33
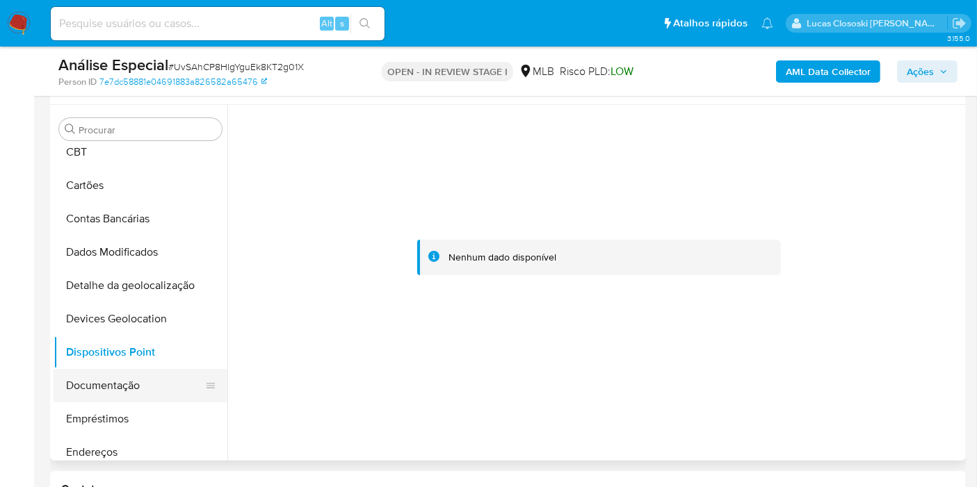
click at [131, 391] on button "Documentação" at bounding box center [135, 385] width 163 height 33
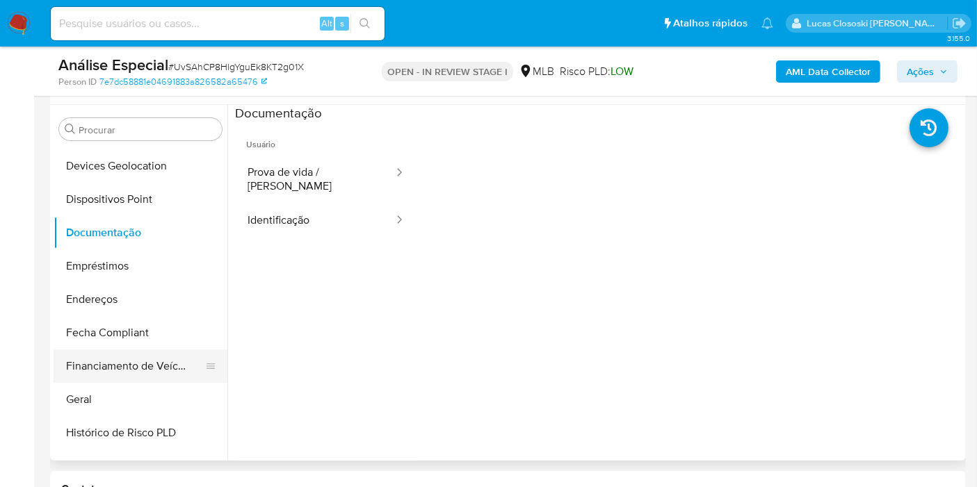
scroll to position [232, 0]
click at [107, 285] on button "Endereços" at bounding box center [135, 298] width 163 height 33
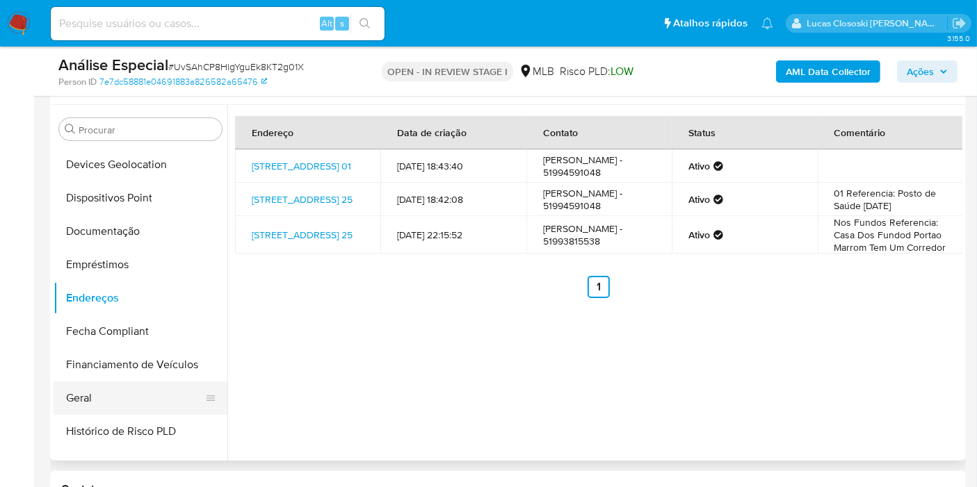
click at [117, 386] on button "Geral" at bounding box center [135, 398] width 163 height 33
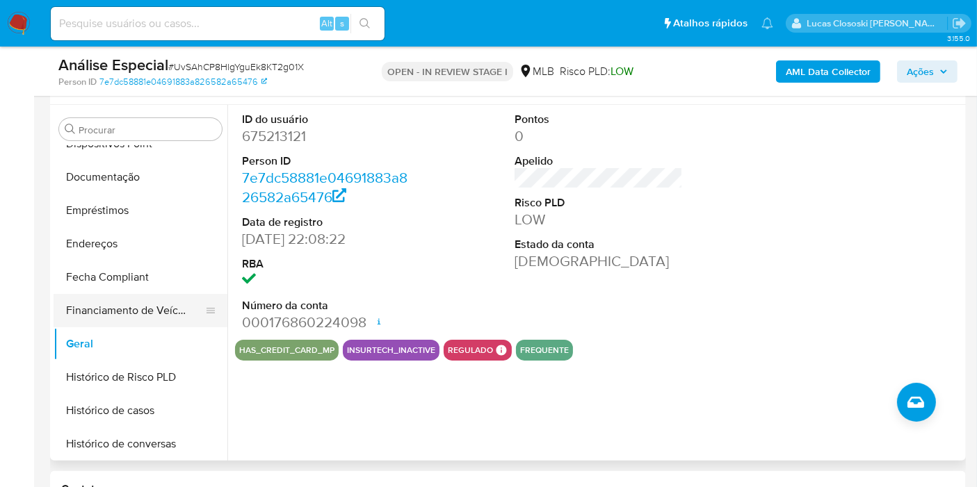
scroll to position [309, 0]
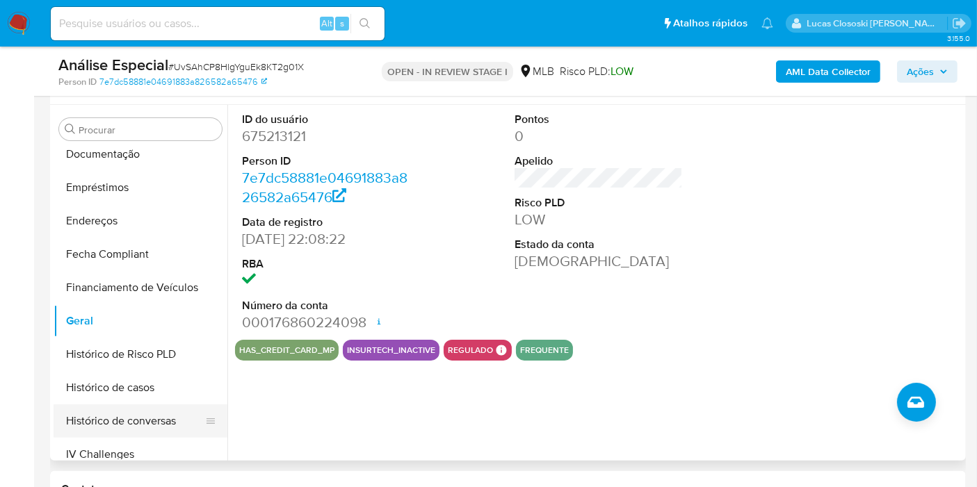
click at [134, 407] on button "Histórico de conversas" at bounding box center [135, 421] width 163 height 33
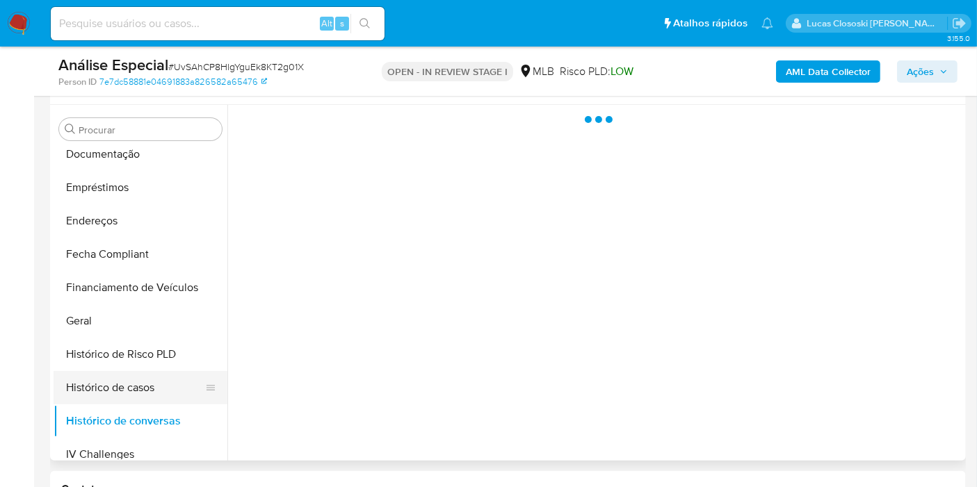
click at [136, 386] on button "Histórico de casos" at bounding box center [135, 387] width 163 height 33
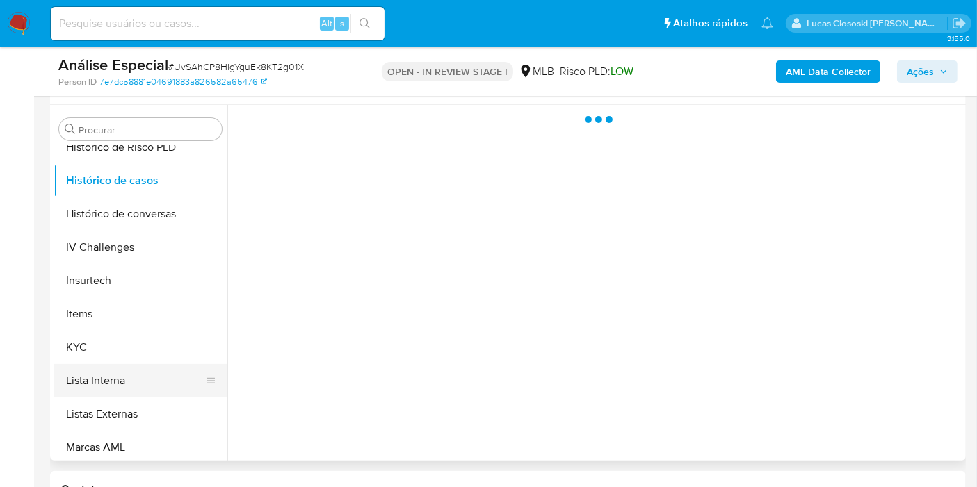
scroll to position [540, 0]
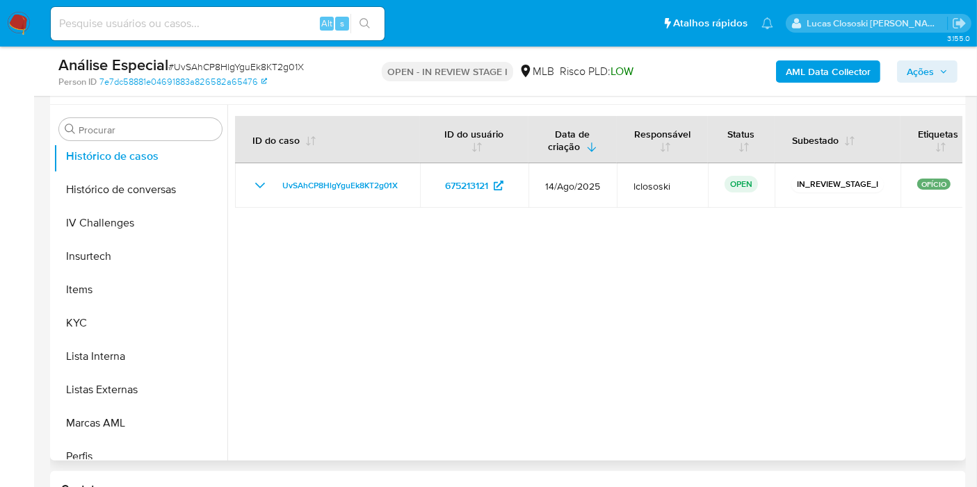
drag, startPoint x: 115, startPoint y: 330, endPoint x: 225, endPoint y: 266, distance: 126.5
click at [115, 330] on button "KYC" at bounding box center [141, 323] width 174 height 33
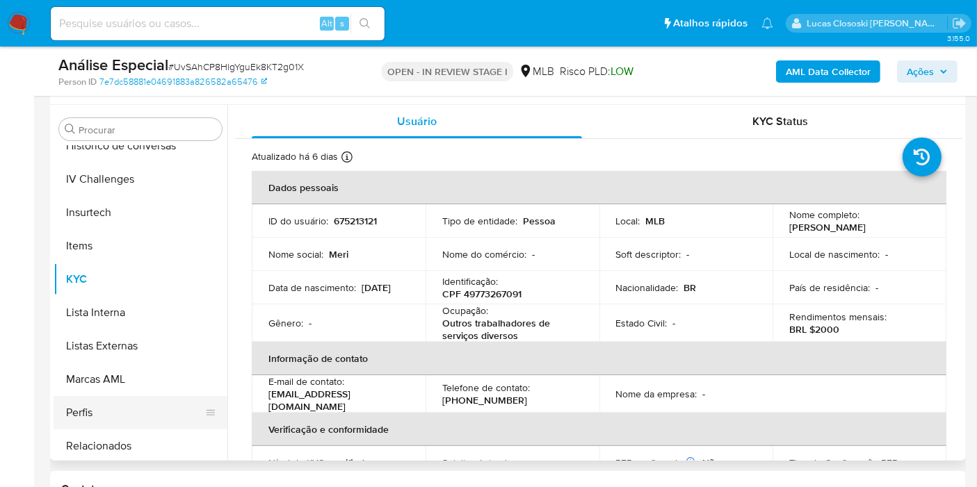
scroll to position [620, 0]
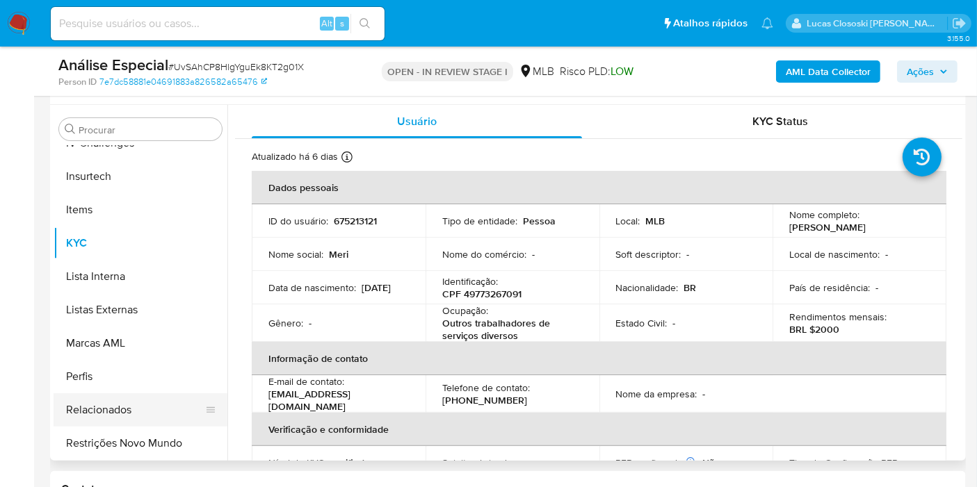
click at [167, 421] on button "Relacionados" at bounding box center [135, 410] width 163 height 33
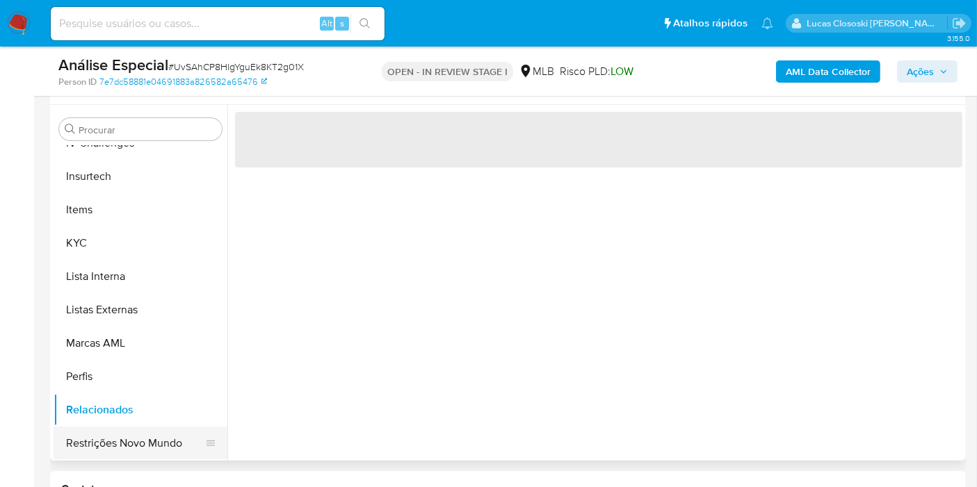
click at [167, 434] on button "Restrições Novo Mundo" at bounding box center [135, 443] width 163 height 33
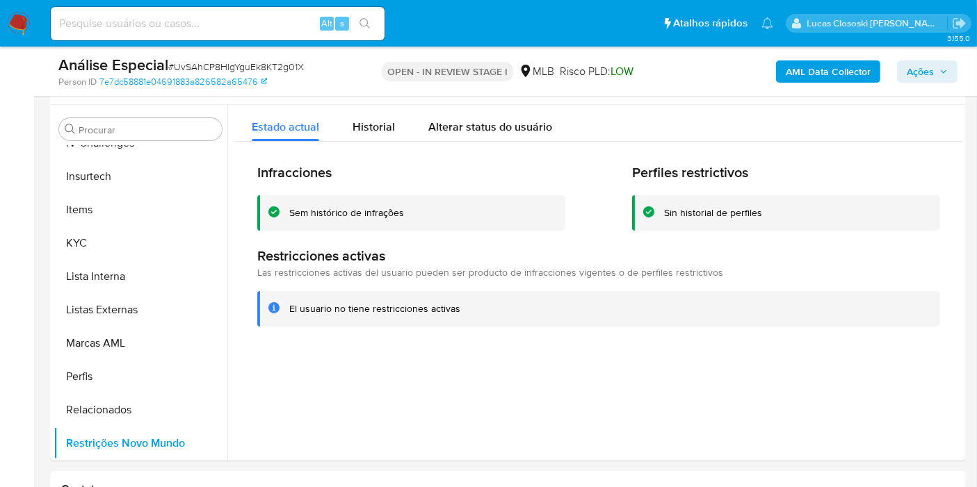
click at [213, 63] on span "# UvSAhCP8HlgYguEk8KT2g01X" at bounding box center [236, 67] width 136 height 14
copy span "UvSAhCP8HlgYguEk8KT2g01X"
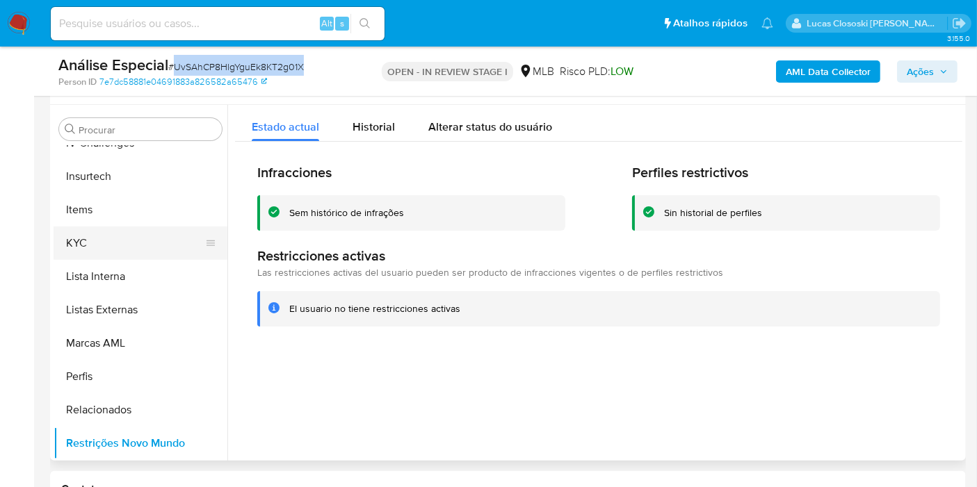
click at [149, 256] on button "KYC" at bounding box center [135, 243] width 163 height 33
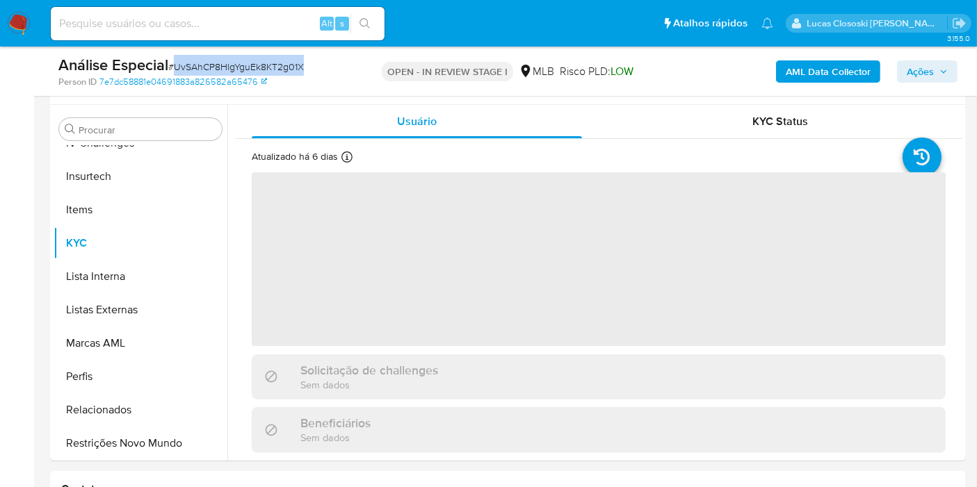
click at [346, 67] on div "Análise Especial # UvSAhCP8HlgYguEk8KT2g01X" at bounding box center [205, 65] width 295 height 21
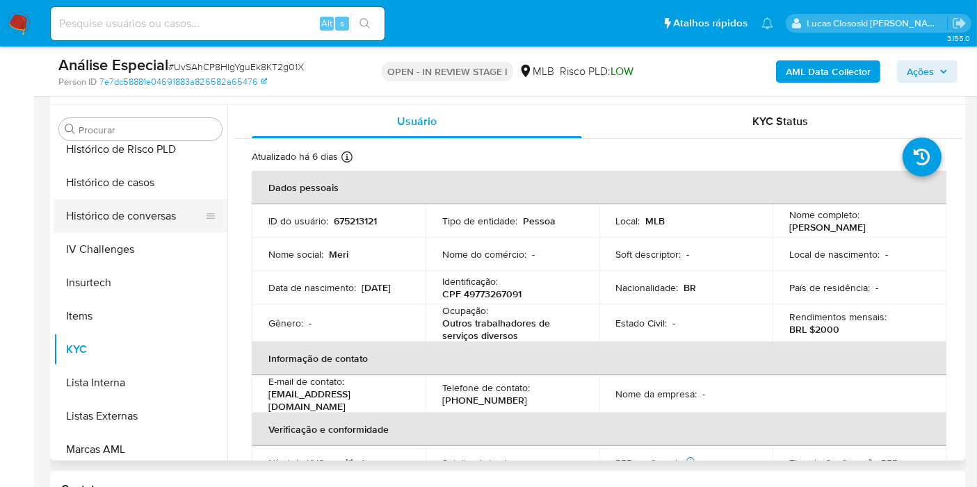
scroll to position [466, 0]
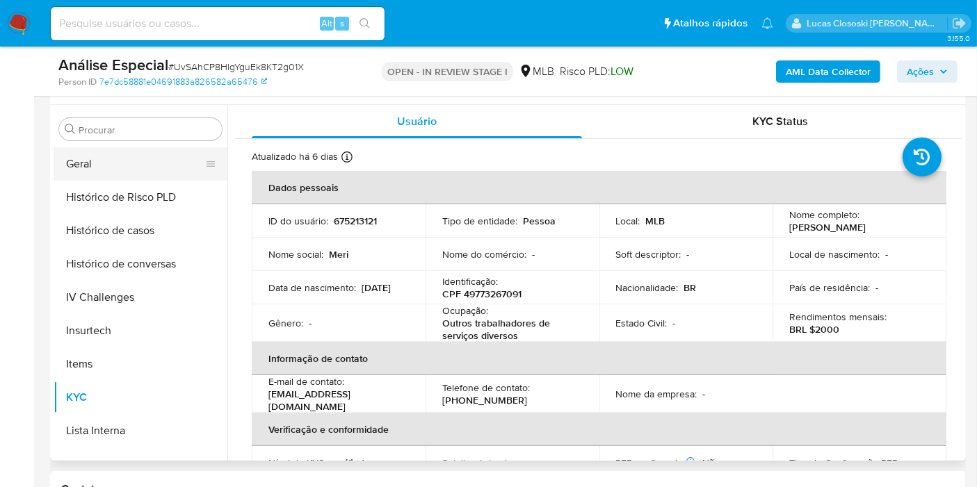
click at [101, 170] on button "Geral" at bounding box center [135, 163] width 163 height 33
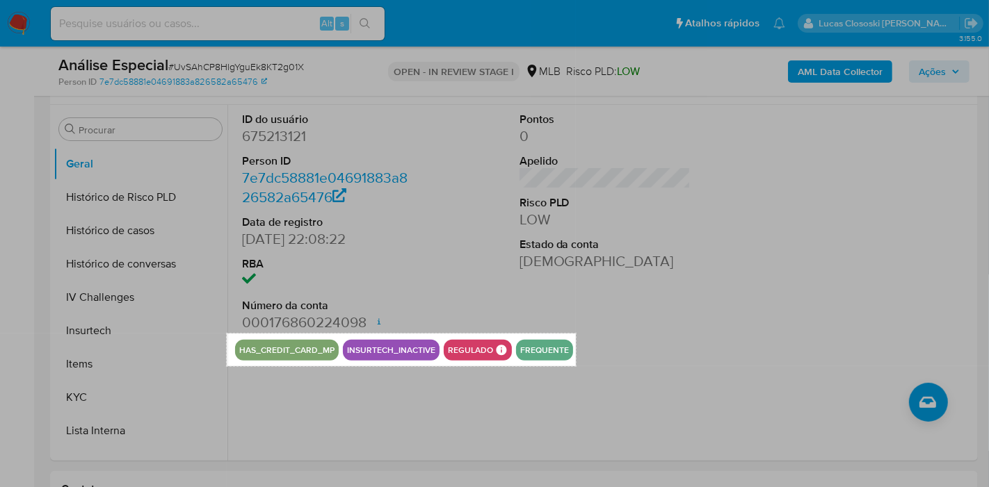
drag, startPoint x: 227, startPoint y: 334, endPoint x: 578, endPoint y: 364, distance: 353.1
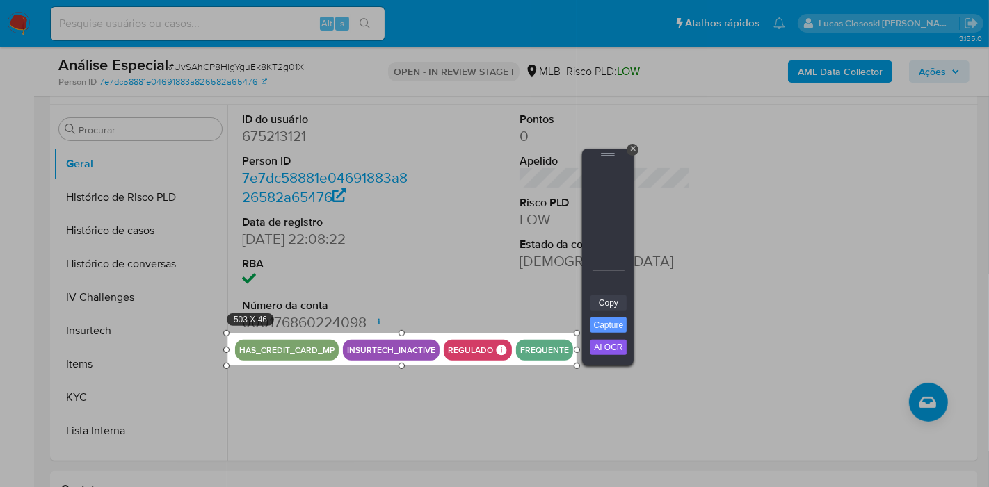
click at [618, 302] on link "Copy" at bounding box center [608, 302] width 36 height 15
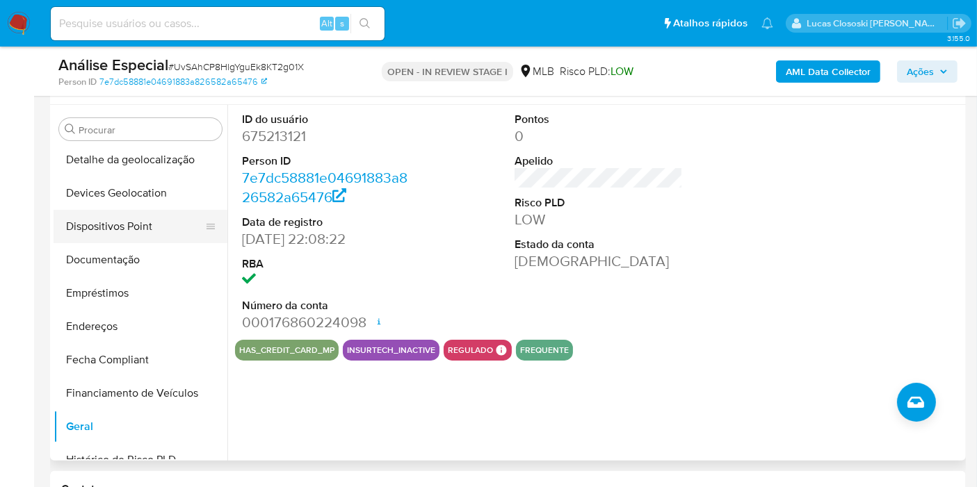
scroll to position [156, 0]
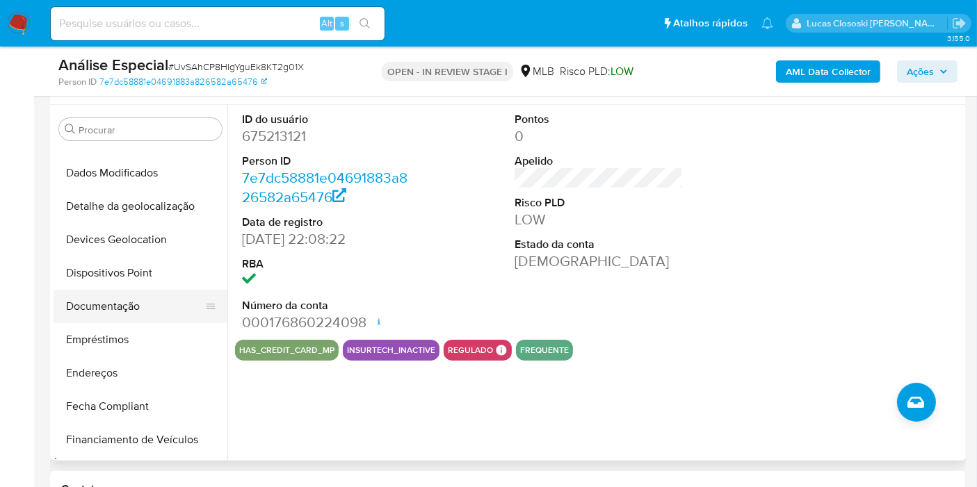
drag, startPoint x: 129, startPoint y: 302, endPoint x: 159, endPoint y: 308, distance: 29.9
click at [129, 302] on button "Documentação" at bounding box center [135, 306] width 163 height 33
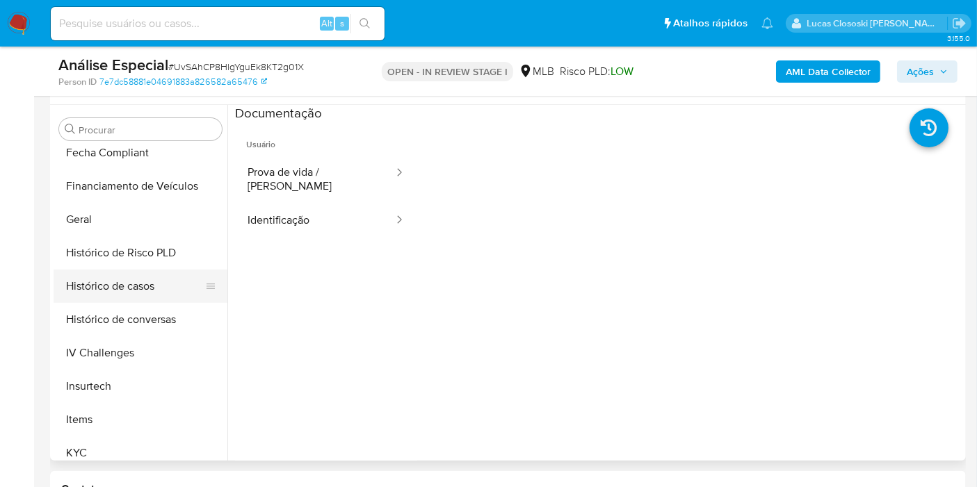
scroll to position [466, 0]
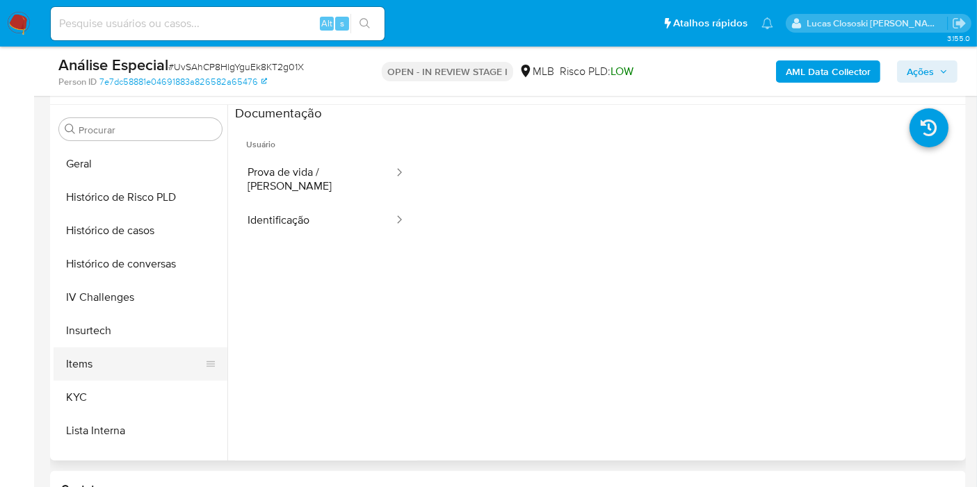
click at [115, 378] on button "Items" at bounding box center [135, 364] width 163 height 33
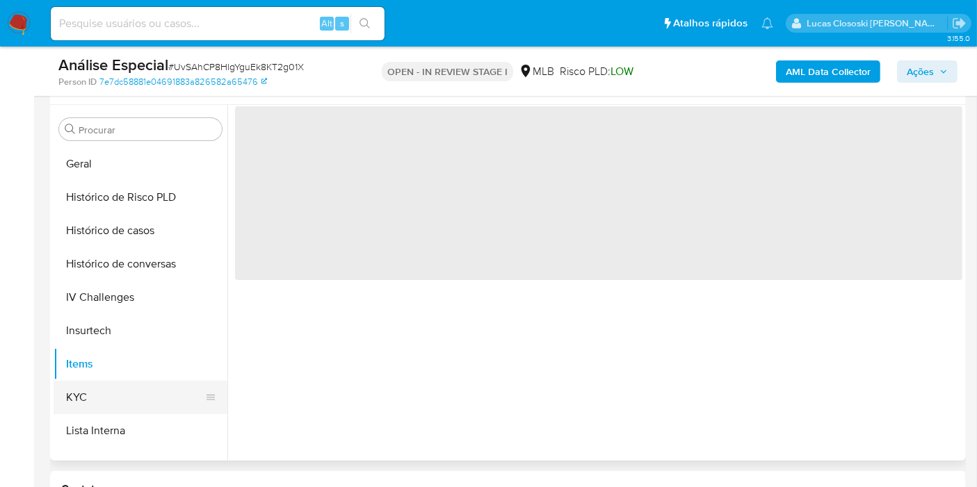
click at [117, 389] on button "KYC" at bounding box center [135, 397] width 163 height 33
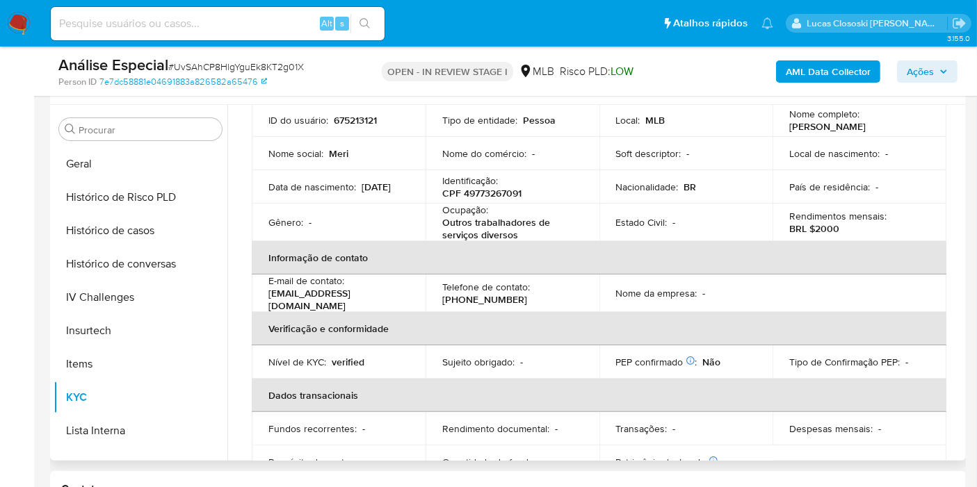
scroll to position [77, 0]
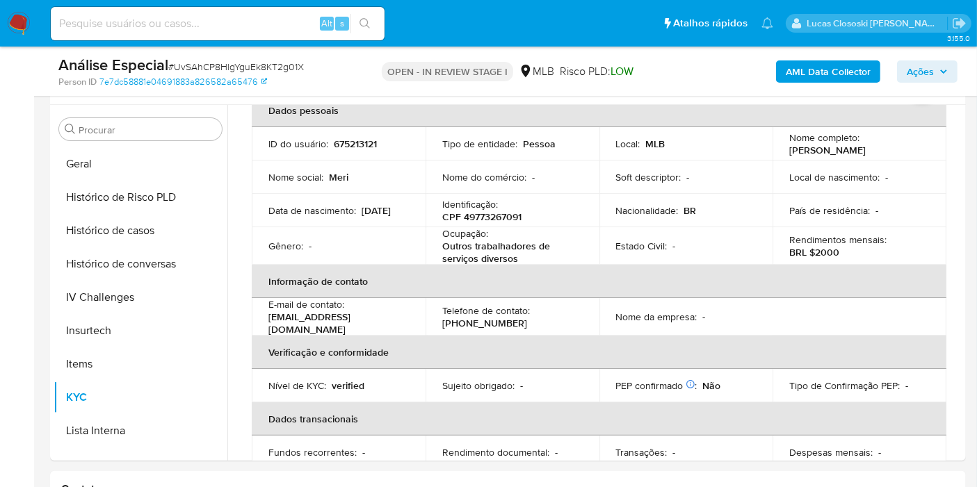
click at [921, 72] on span "Ações" at bounding box center [920, 71] width 27 height 22
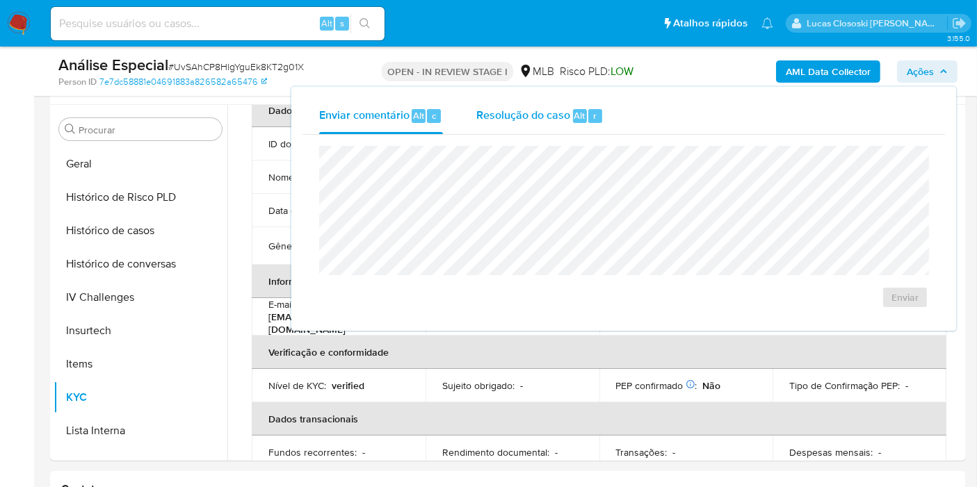
click at [569, 116] on div "Resolução do caso Alt r" at bounding box center [539, 116] width 127 height 36
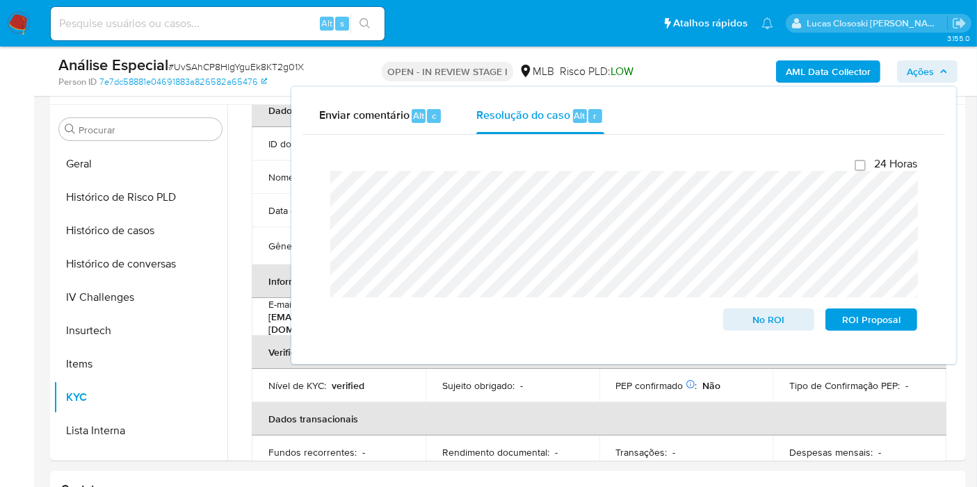
click at [941, 78] on span "Ações" at bounding box center [927, 71] width 41 height 19
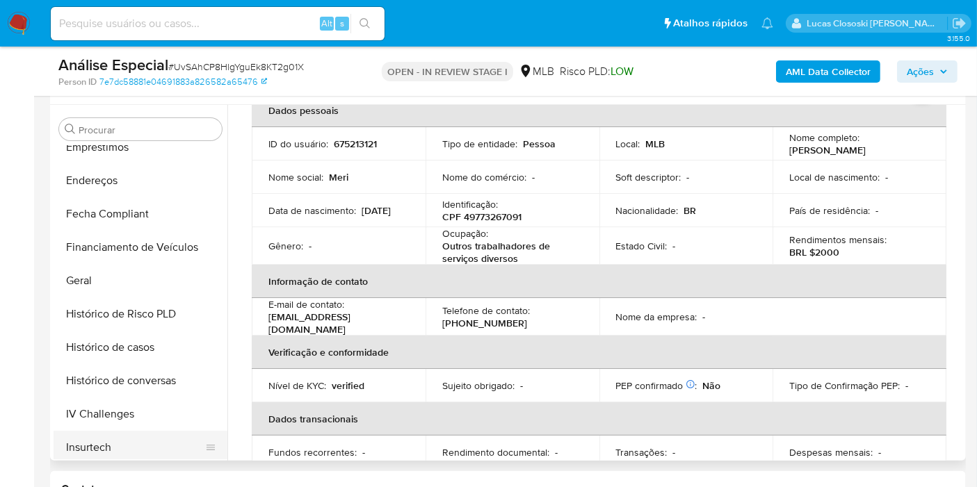
scroll to position [465, 0]
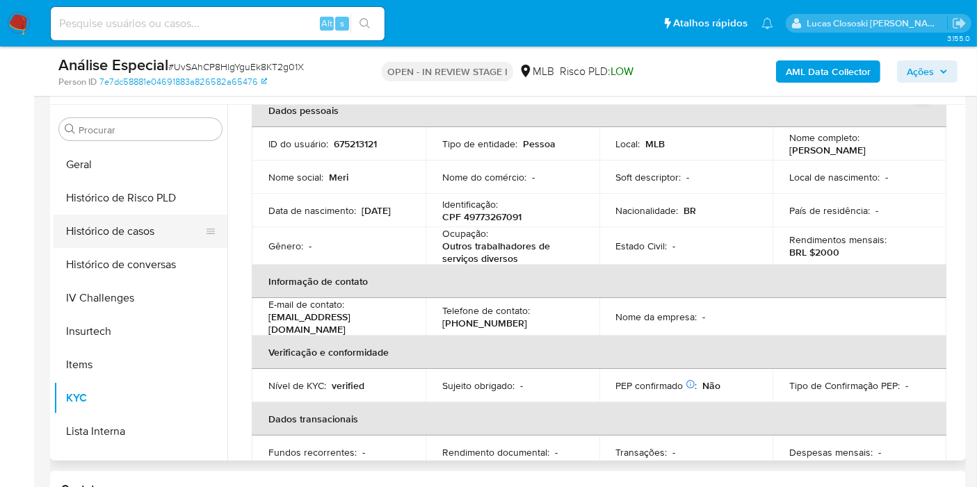
click at [146, 231] on button "Histórico de casos" at bounding box center [135, 231] width 163 height 33
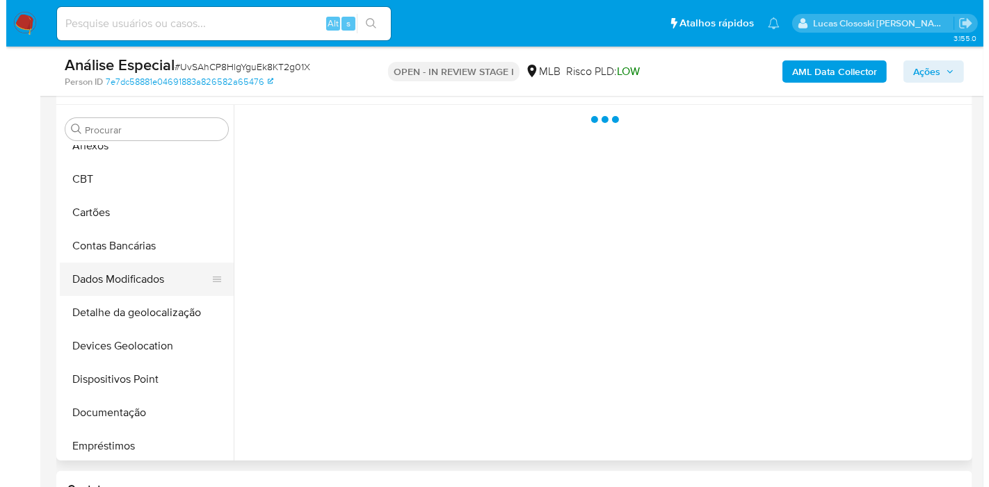
scroll to position [0, 0]
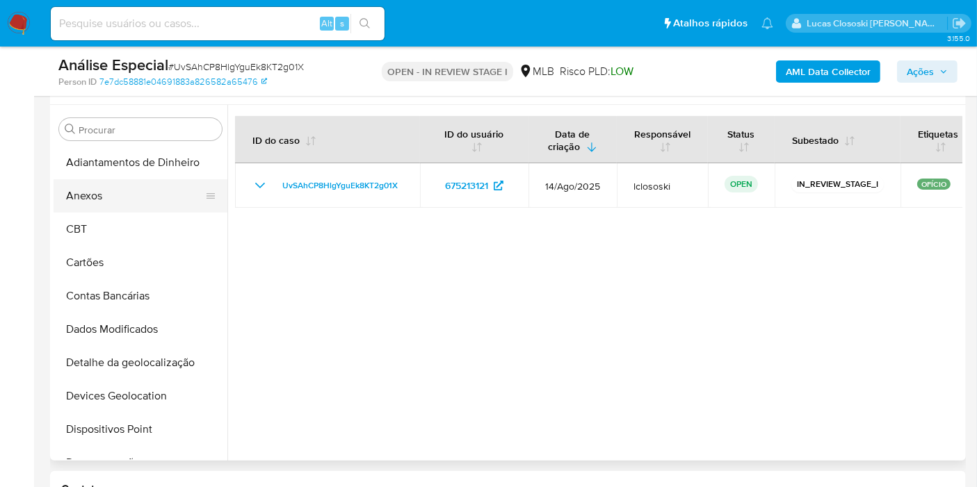
click at [135, 204] on button "Anexos" at bounding box center [135, 195] width 163 height 33
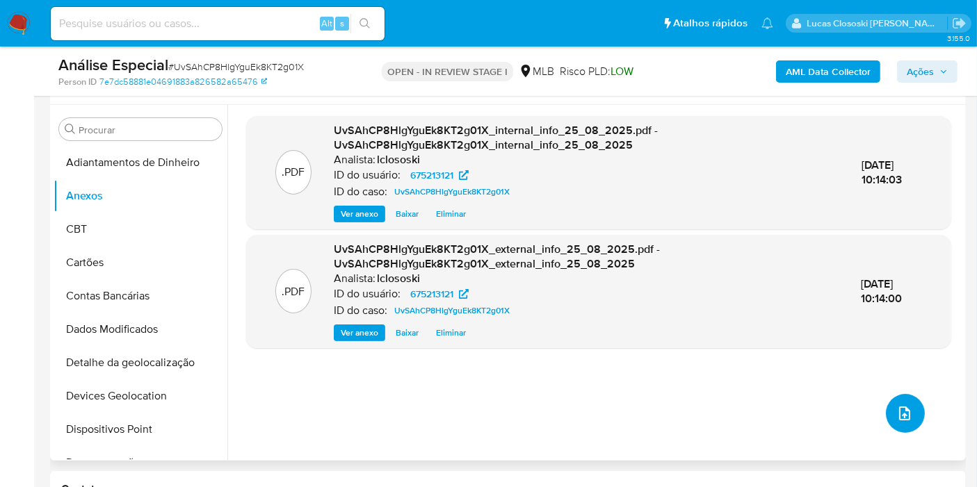
click at [898, 421] on span "upload-file" at bounding box center [904, 413] width 15 height 17
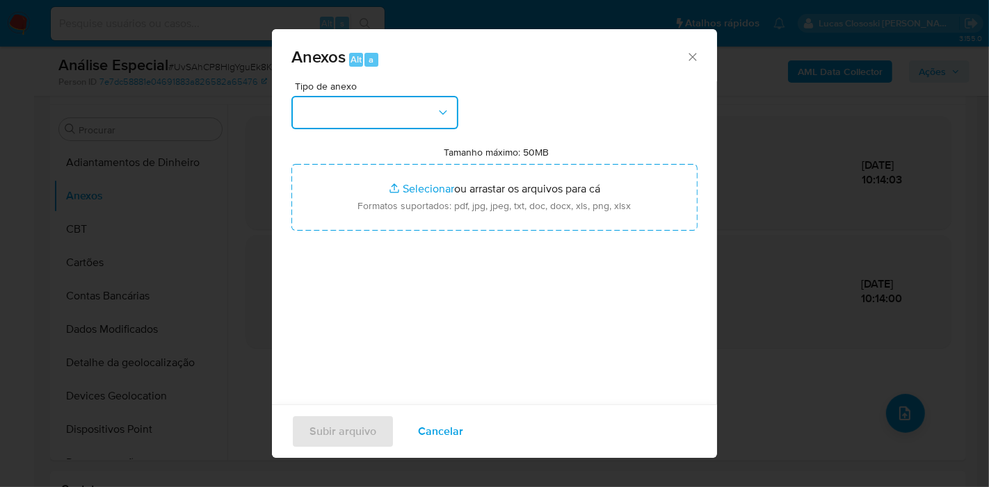
click at [425, 112] on button "button" at bounding box center [374, 112] width 167 height 33
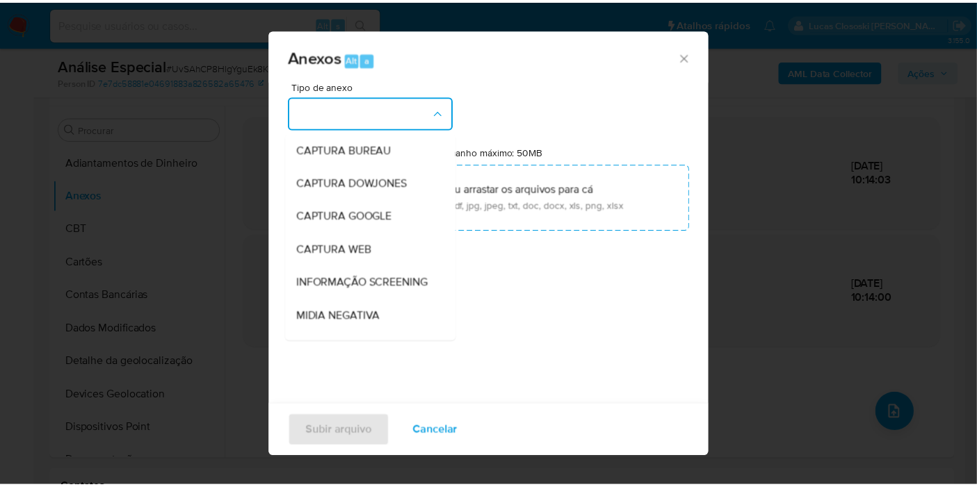
scroll to position [213, 0]
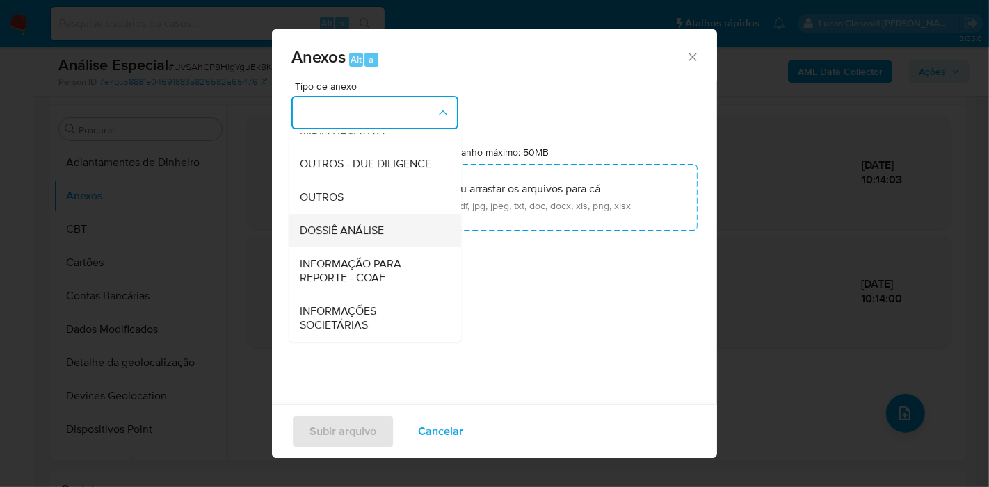
click at [405, 237] on div "DOSSIÊ ANÁLISE" at bounding box center [371, 230] width 142 height 33
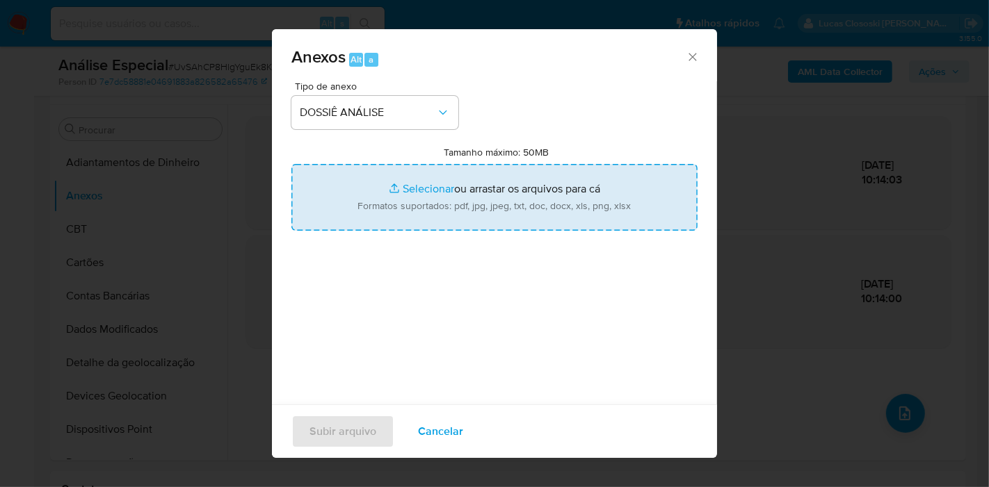
click at [415, 206] on input "Tamanho máximo: 50MB Selecionar arquivos" at bounding box center [494, 197] width 406 height 67
type input "C:\fakepath\SAR - XXXX - CPF 49773267091 - MERI MIRIA DA SILVA NOGUEIRA.pdf"
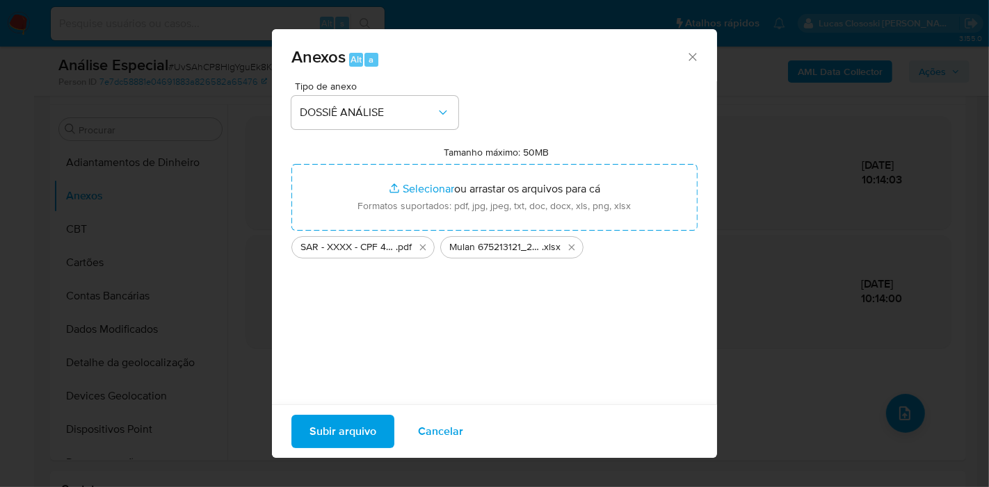
click at [321, 420] on span "Subir arquivo" at bounding box center [342, 431] width 67 height 31
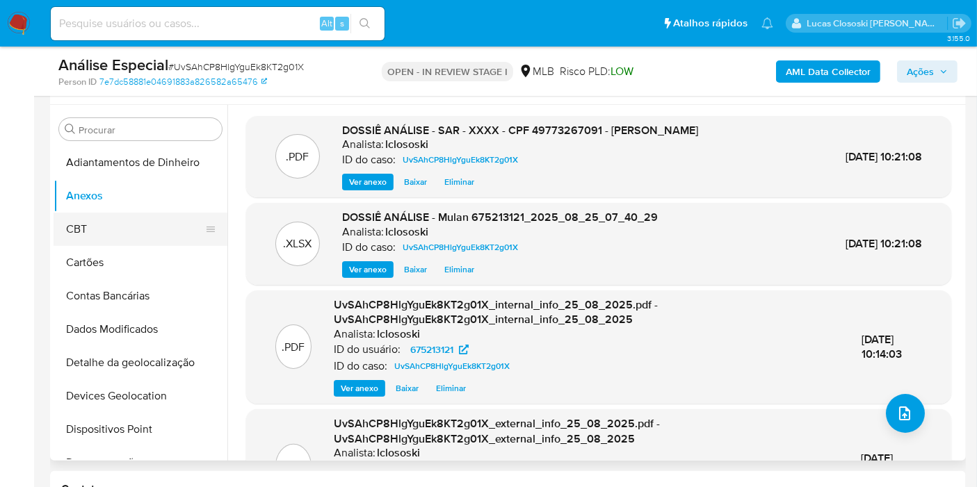
click at [72, 227] on button "CBT" at bounding box center [135, 229] width 163 height 33
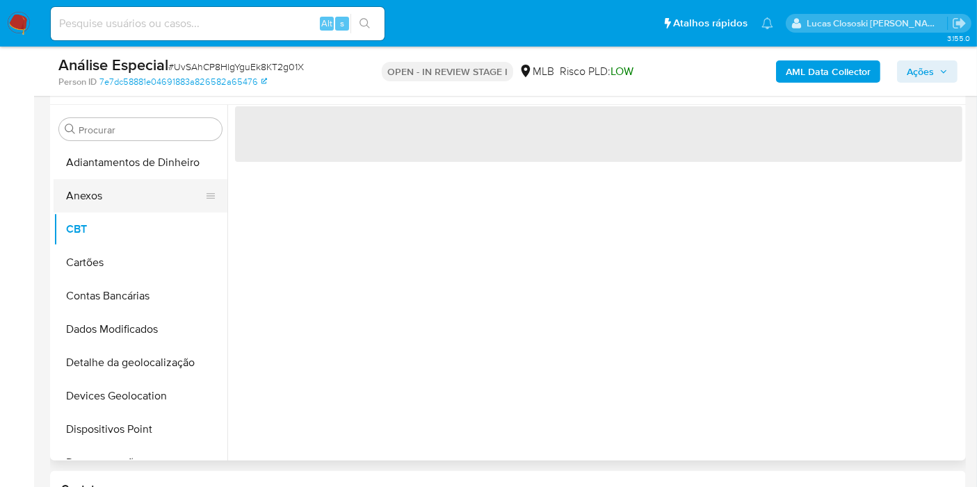
click at [84, 197] on button "Anexos" at bounding box center [135, 195] width 163 height 33
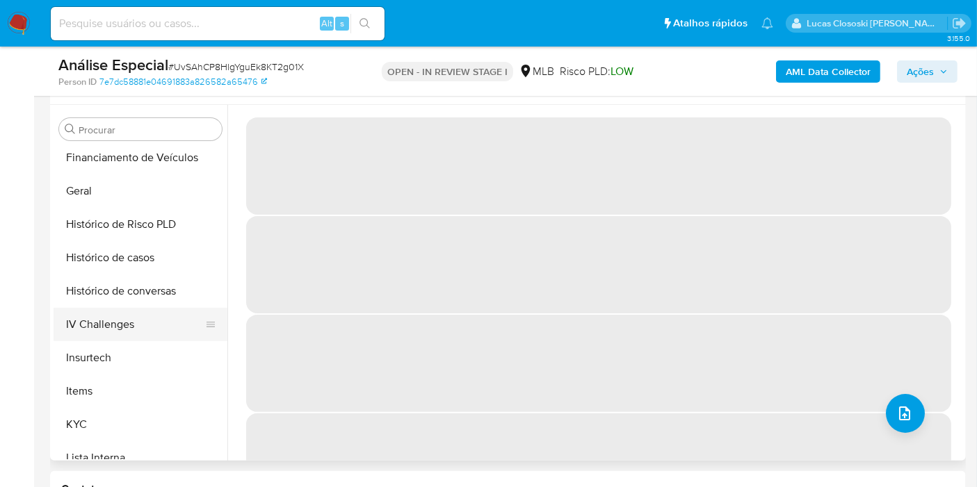
scroll to position [462, 0]
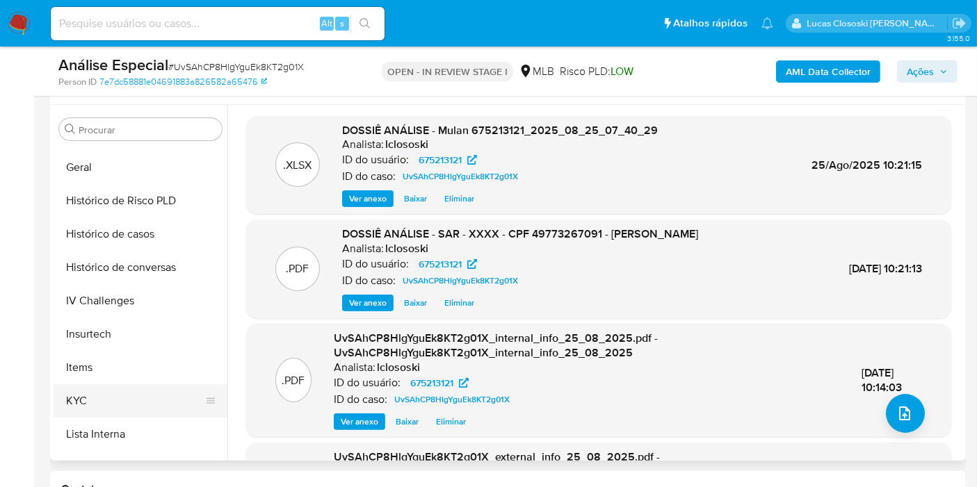
click at [135, 407] on button "KYC" at bounding box center [135, 400] width 163 height 33
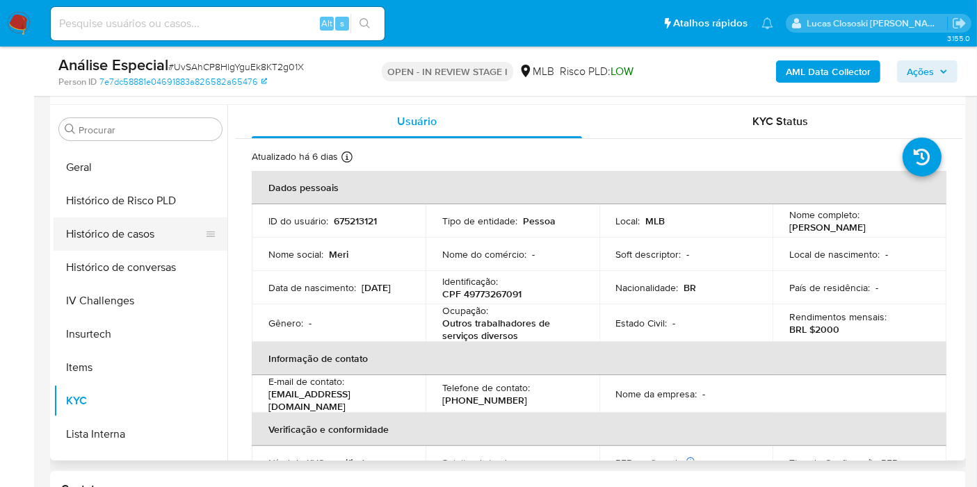
click at [87, 235] on button "Histórico de casos" at bounding box center [135, 234] width 163 height 33
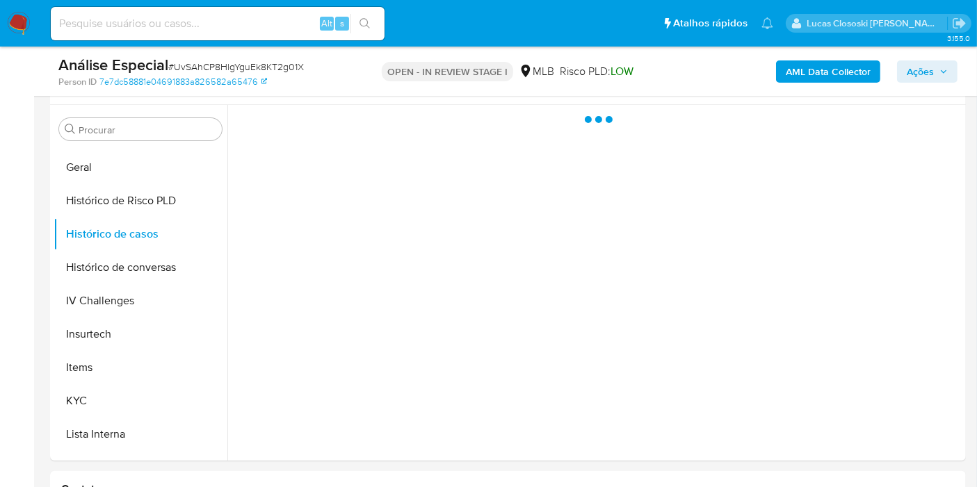
click at [913, 90] on div "Análise Especial # UvSAhCP8HlgYguEk8KT2g01X Person ID 7e7dc58881e04691883a82658…" at bounding box center [508, 71] width 916 height 49
click at [913, 72] on span "Ações" at bounding box center [920, 71] width 27 height 22
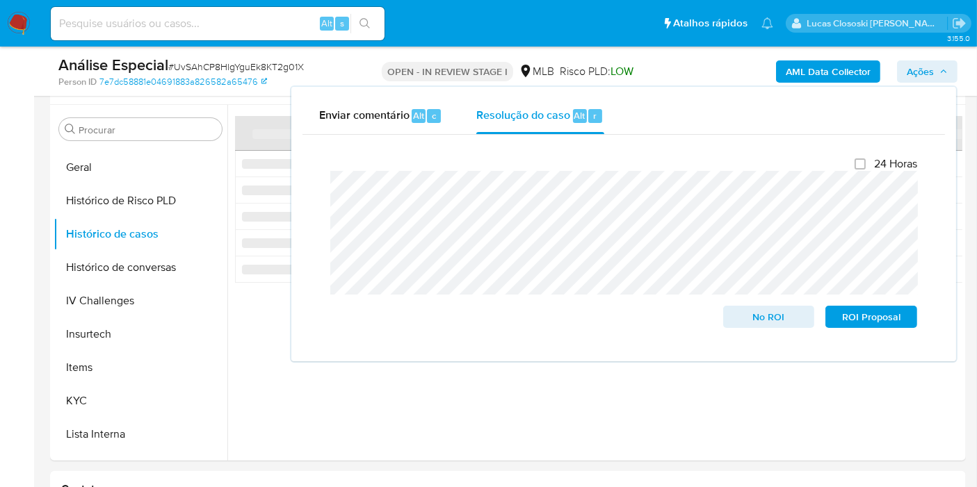
click at [913, 72] on span "Ações" at bounding box center [920, 71] width 27 height 22
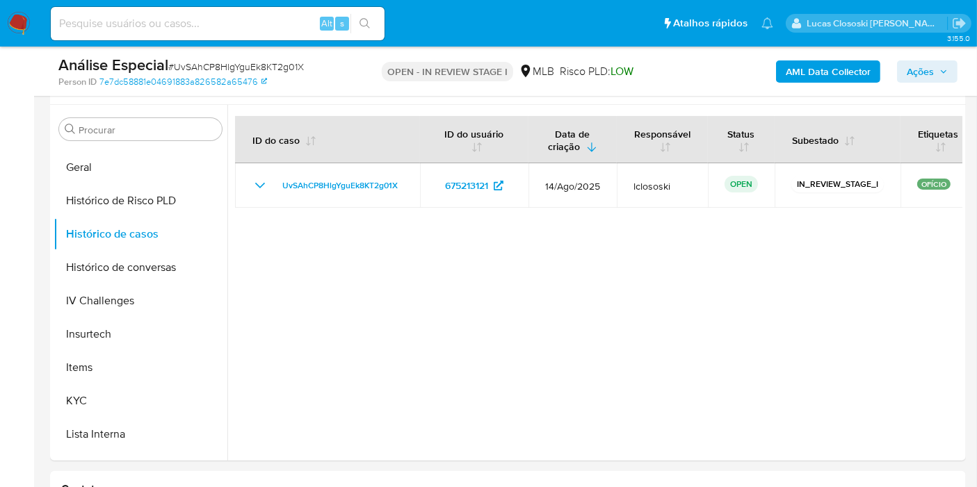
click at [913, 72] on span "Ações" at bounding box center [920, 71] width 27 height 22
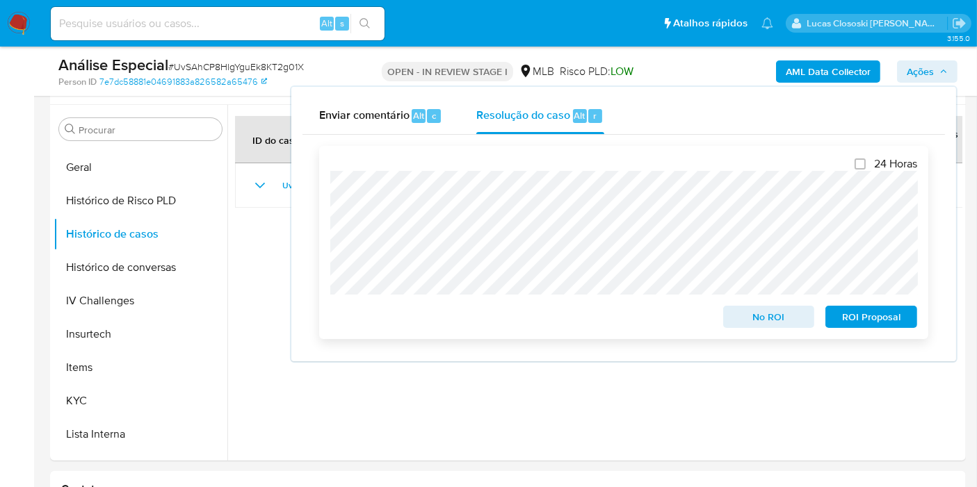
click at [863, 321] on span "ROI Proposal" at bounding box center [871, 316] width 72 height 19
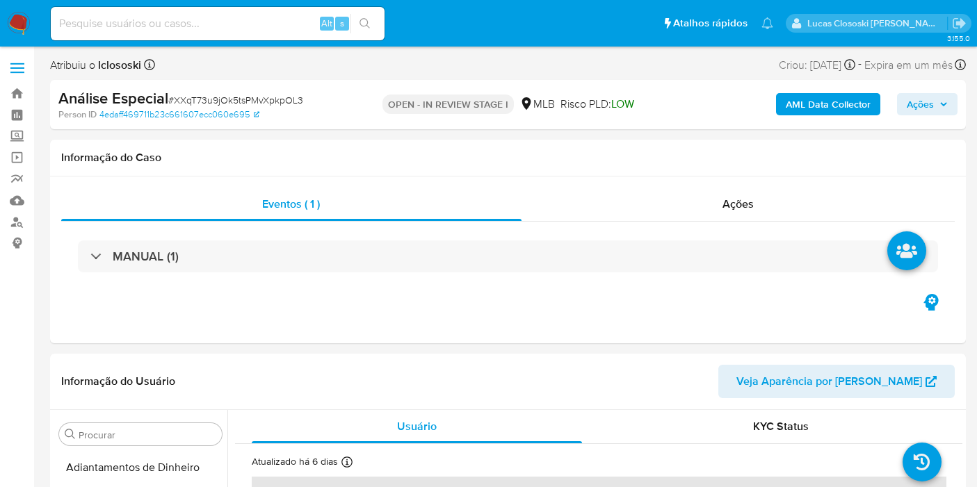
select select "10"
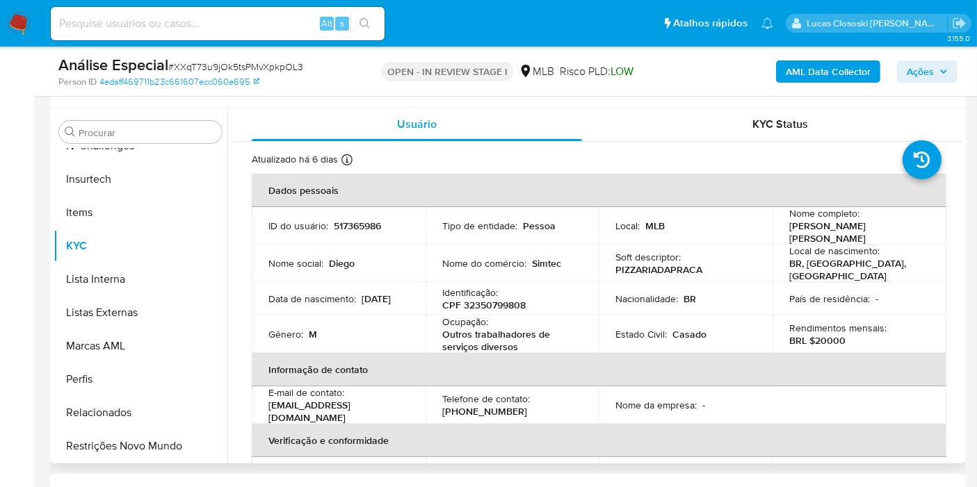
scroll to position [309, 0]
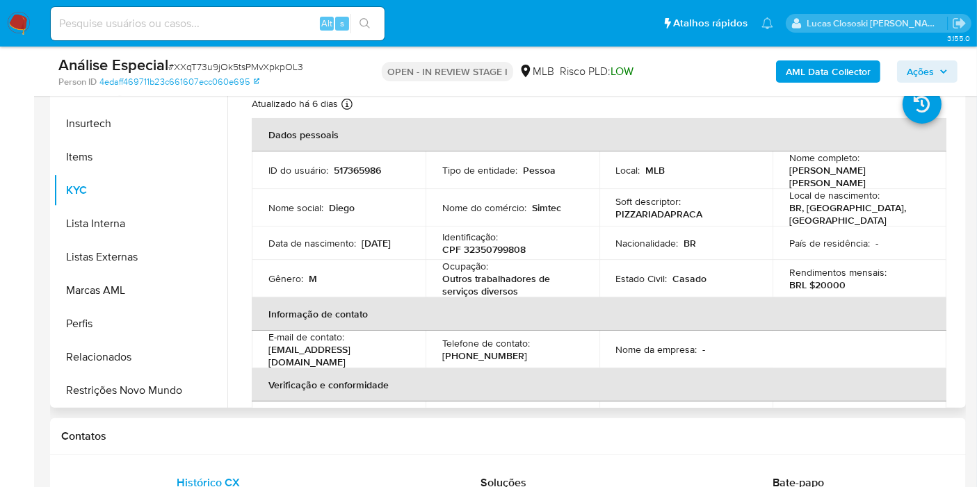
click at [488, 243] on p "CPF 32350799808" at bounding box center [483, 249] width 83 height 13
copy p "32350799808"
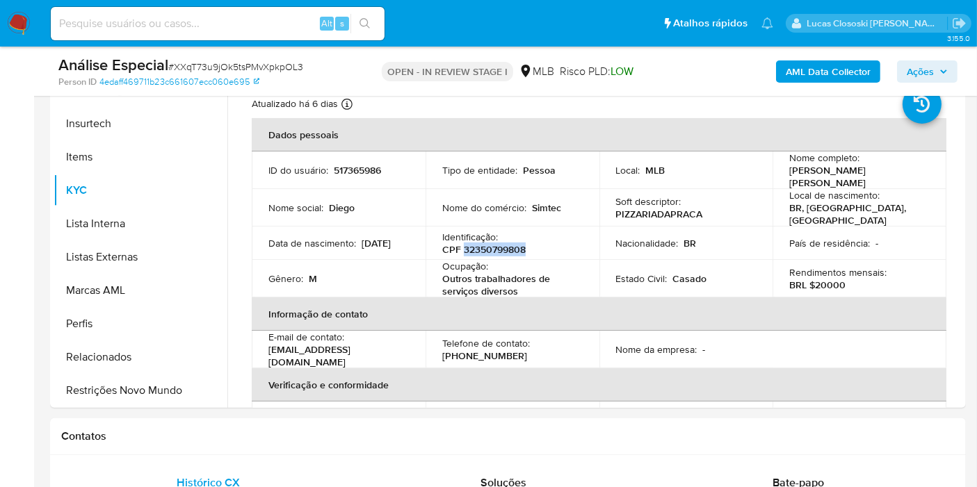
copy p "32350799808"
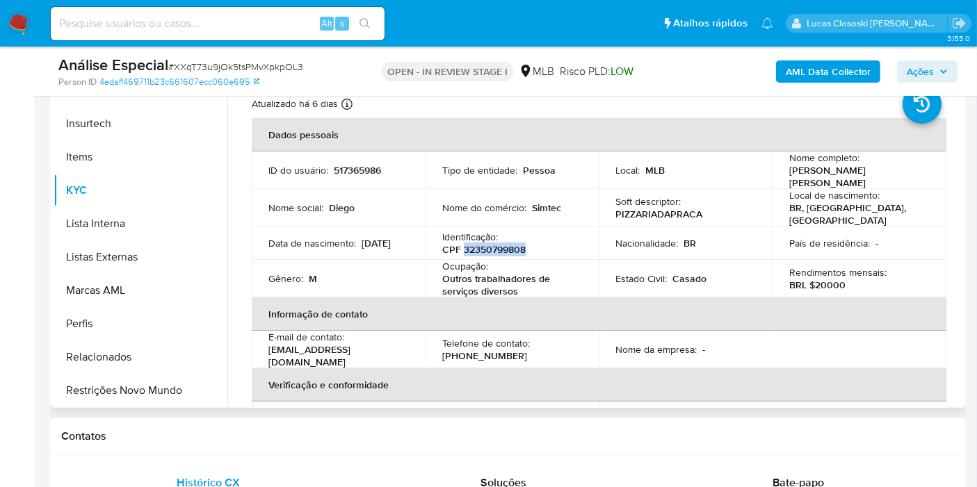
copy p "32350799808"
click at [514, 298] on th "Informação de contato" at bounding box center [599, 314] width 695 height 33
click at [498, 232] on div "Identificação : CPF 32350799808" at bounding box center [512, 243] width 140 height 25
click at [498, 243] on p "CPF 32350799808" at bounding box center [483, 249] width 83 height 13
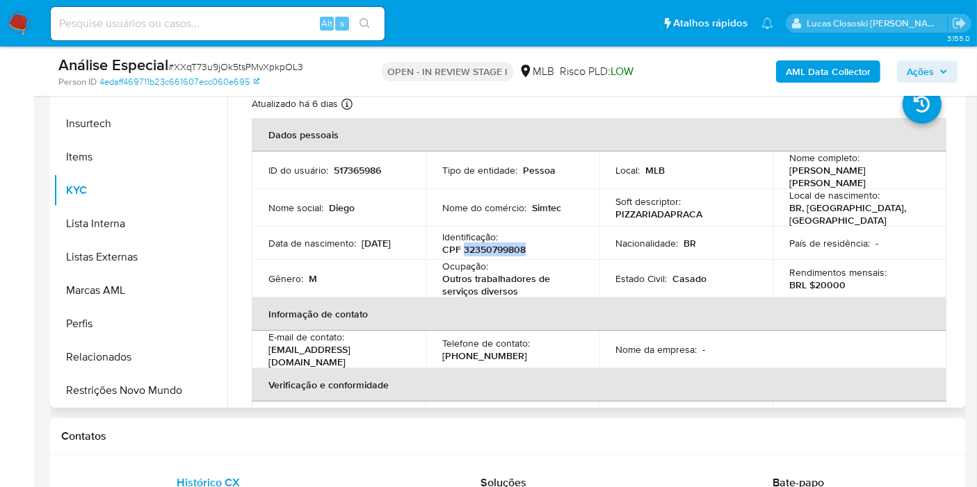
click at [498, 243] on p "CPF 32350799808" at bounding box center [483, 249] width 83 height 13
copy p "32350799808"
click at [462, 243] on p "CPF 32350799808" at bounding box center [483, 249] width 83 height 13
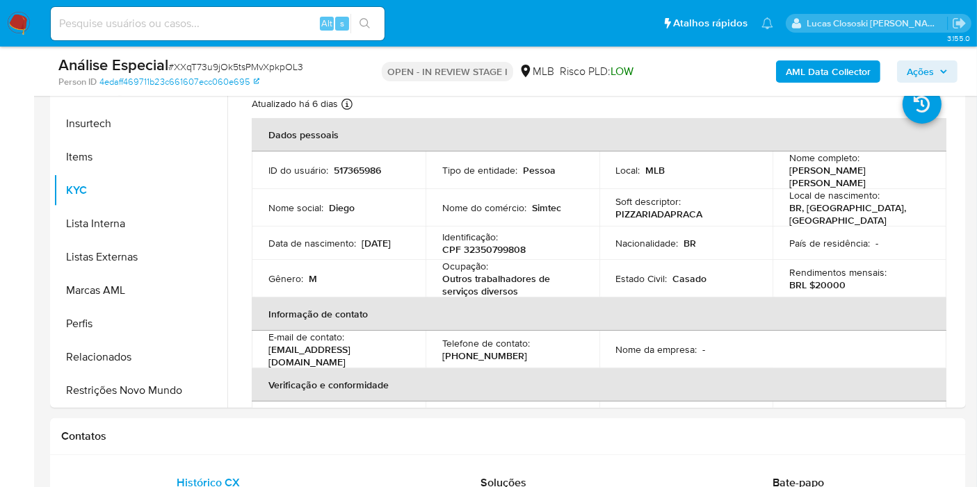
click at [845, 56] on div "AML Data Collector Ações" at bounding box center [809, 71] width 296 height 33
click at [841, 63] on b "AML Data Collector" at bounding box center [828, 71] width 85 height 22
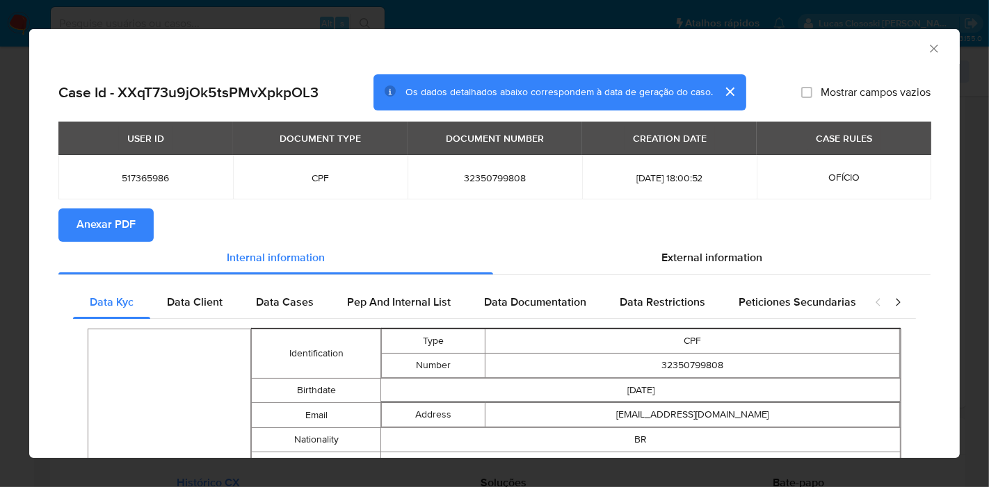
click at [715, 267] on div "External information" at bounding box center [711, 258] width 437 height 33
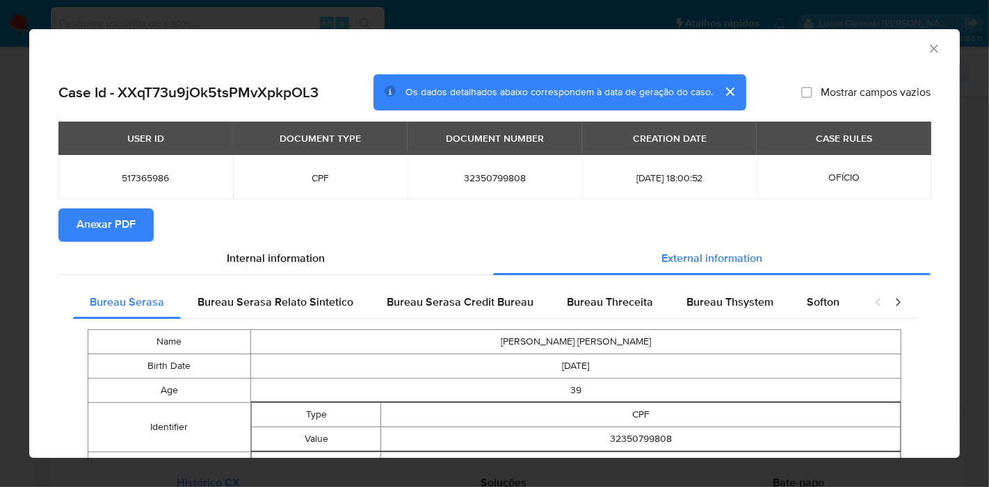
click at [157, 231] on section "Anexar PDF" at bounding box center [494, 225] width 872 height 33
click at [143, 229] on button "Anexar PDF" at bounding box center [105, 225] width 95 height 33
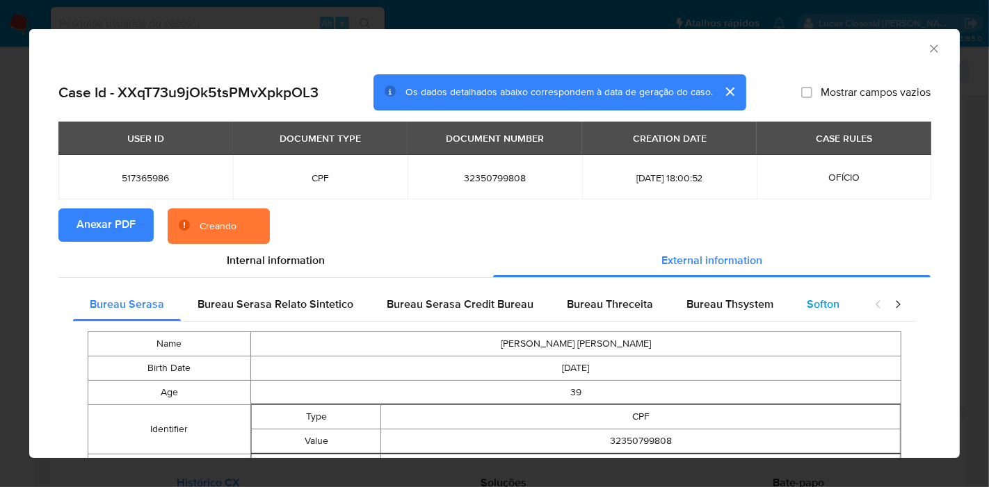
click at [824, 301] on span "Softon" at bounding box center [822, 304] width 33 height 16
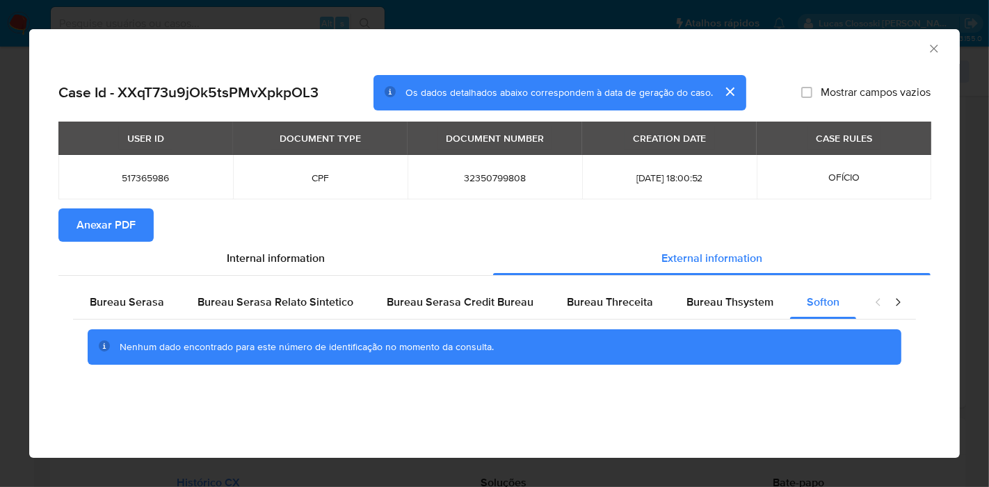
click at [923, 47] on div "AML Data Collector" at bounding box center [483, 46] width 888 height 15
click at [927, 47] on icon "Fechar a janela" at bounding box center [934, 49] width 14 height 14
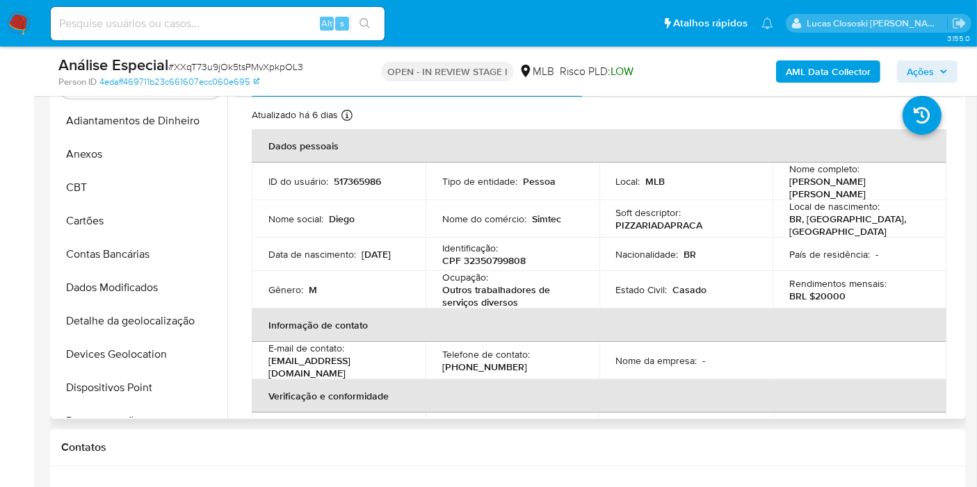
scroll to position [232, 0]
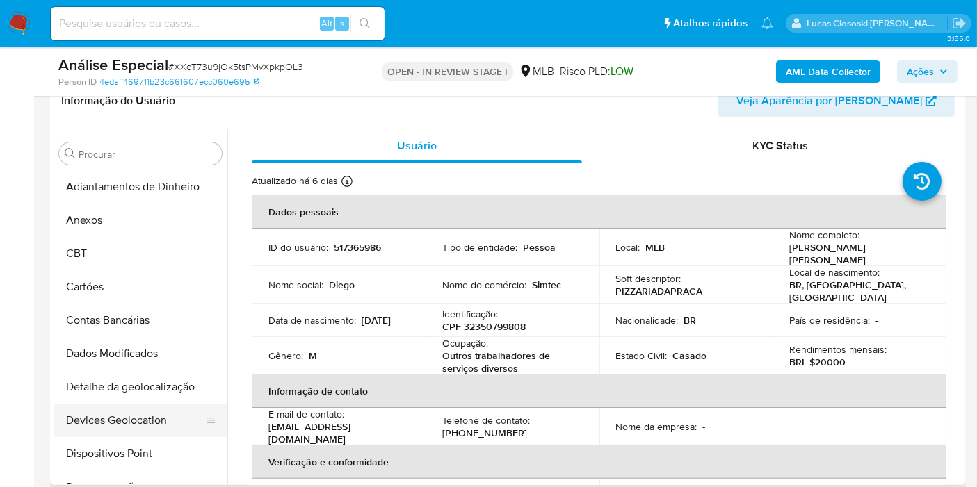
drag, startPoint x: 147, startPoint y: 425, endPoint x: 147, endPoint y: 417, distance: 8.3
click at [147, 424] on button "Devices Geolocation" at bounding box center [135, 420] width 163 height 33
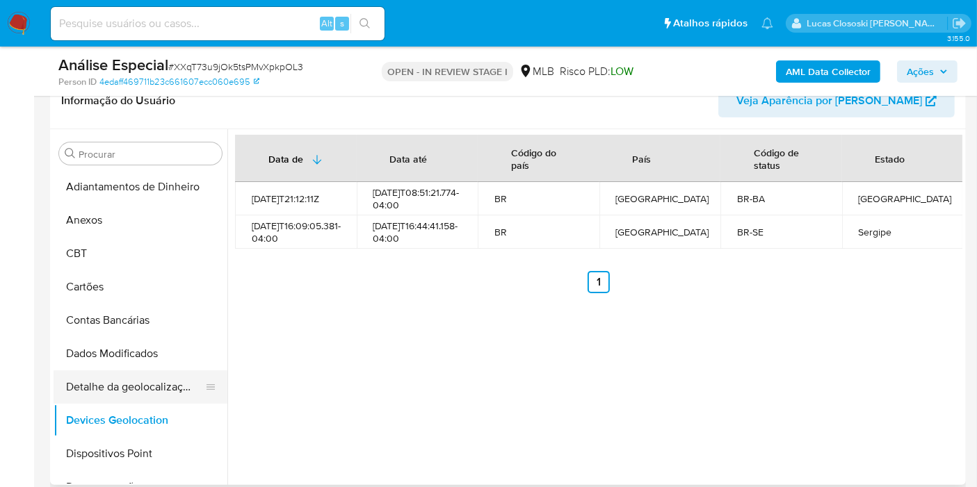
scroll to position [77, 0]
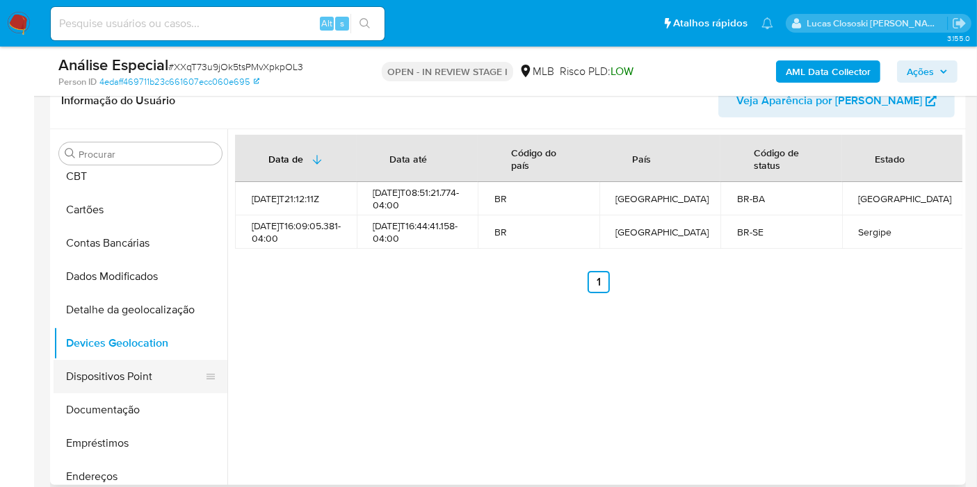
click at [134, 371] on button "Dispositivos Point" at bounding box center [135, 376] width 163 height 33
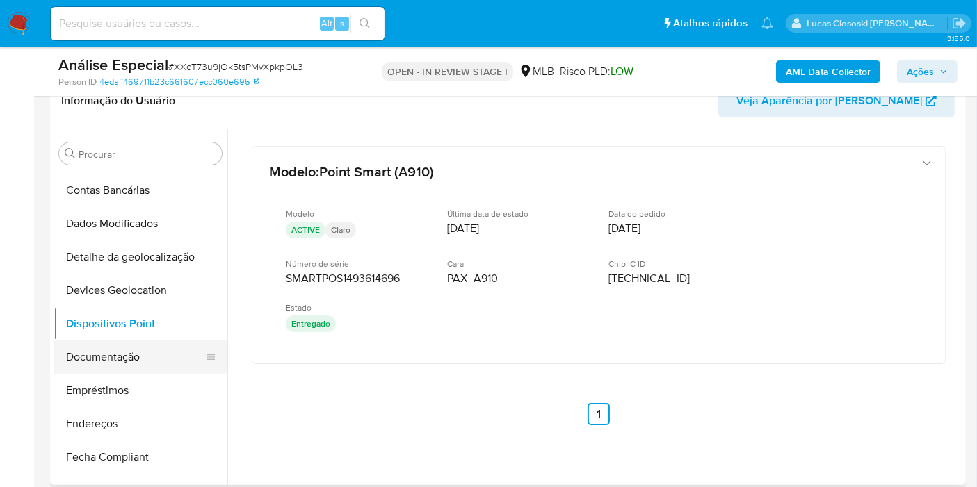
scroll to position [154, 0]
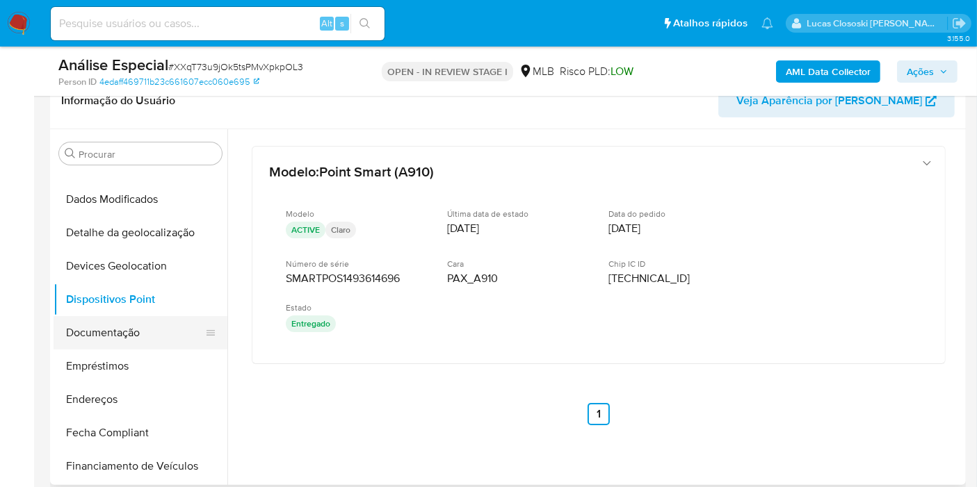
click at [79, 325] on button "Documentação" at bounding box center [135, 332] width 163 height 33
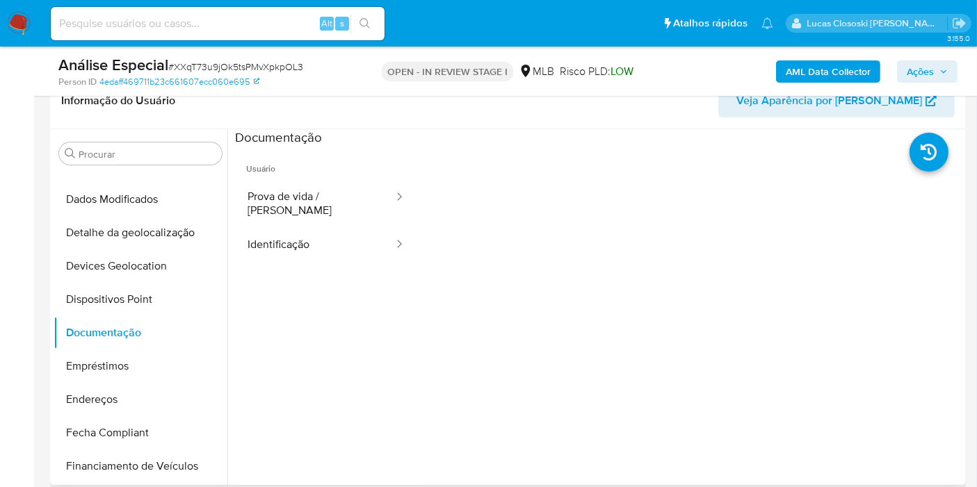
click at [110, 388] on button "Endereços" at bounding box center [141, 399] width 174 height 33
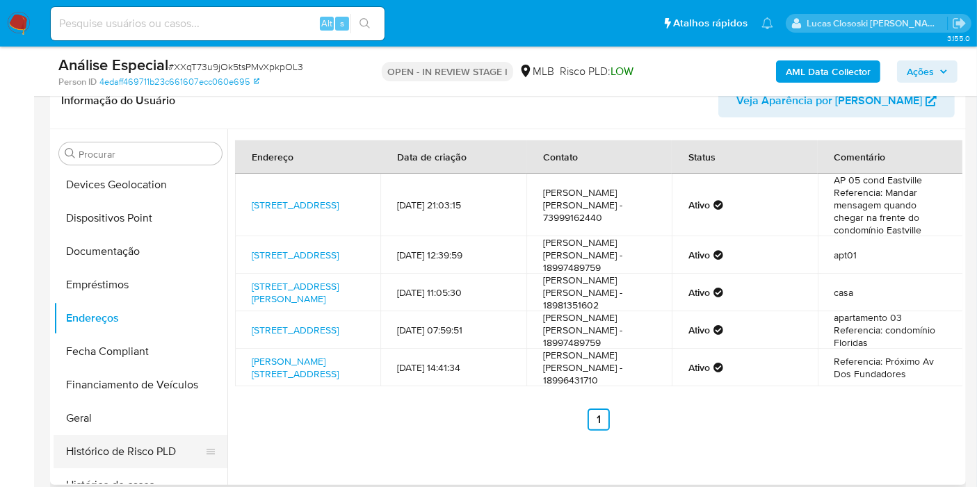
scroll to position [309, 0]
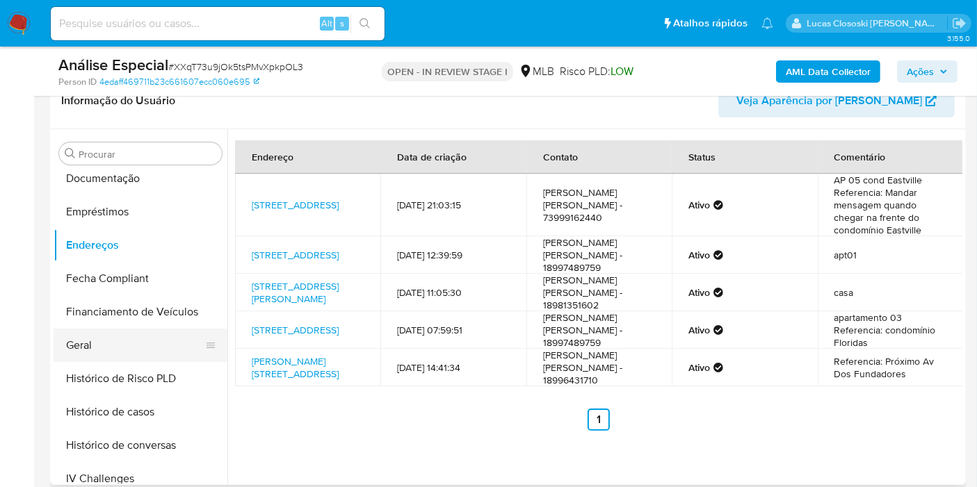
click at [101, 350] on button "Geral" at bounding box center [135, 345] width 163 height 33
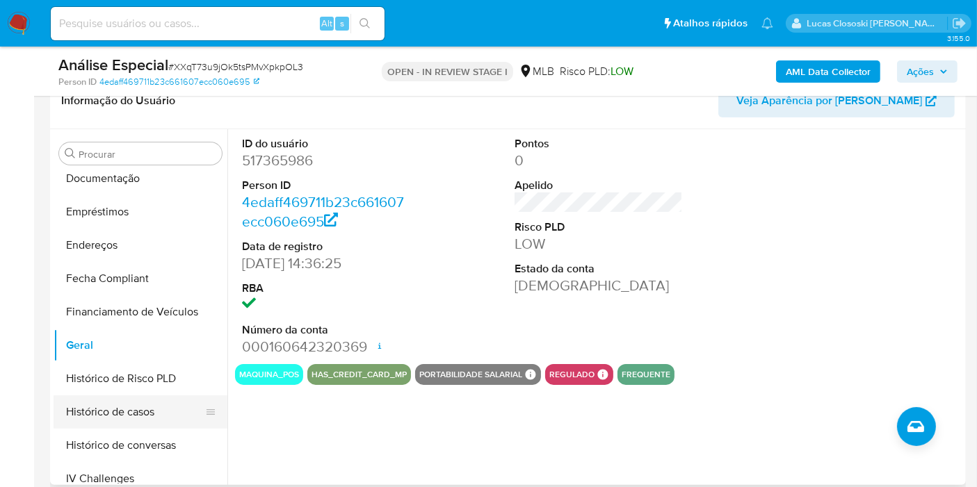
click at [143, 416] on button "Histórico de casos" at bounding box center [135, 412] width 163 height 33
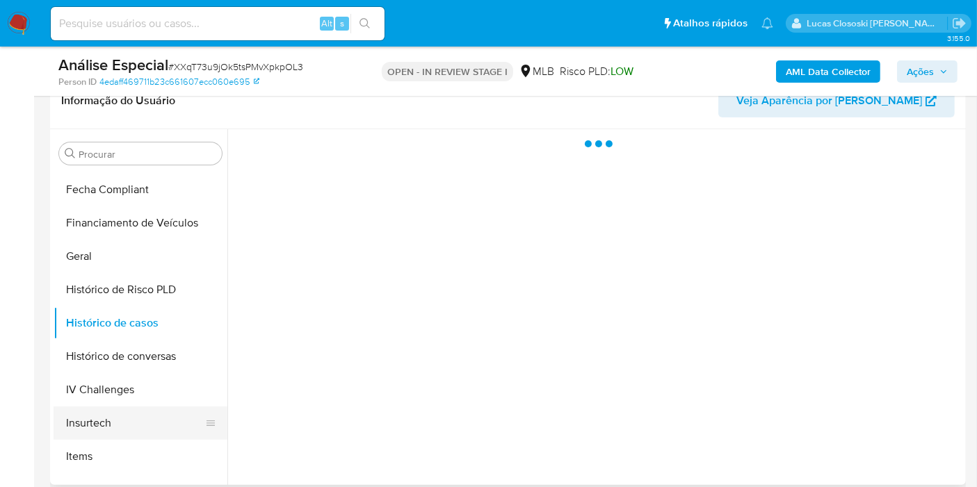
scroll to position [463, 0]
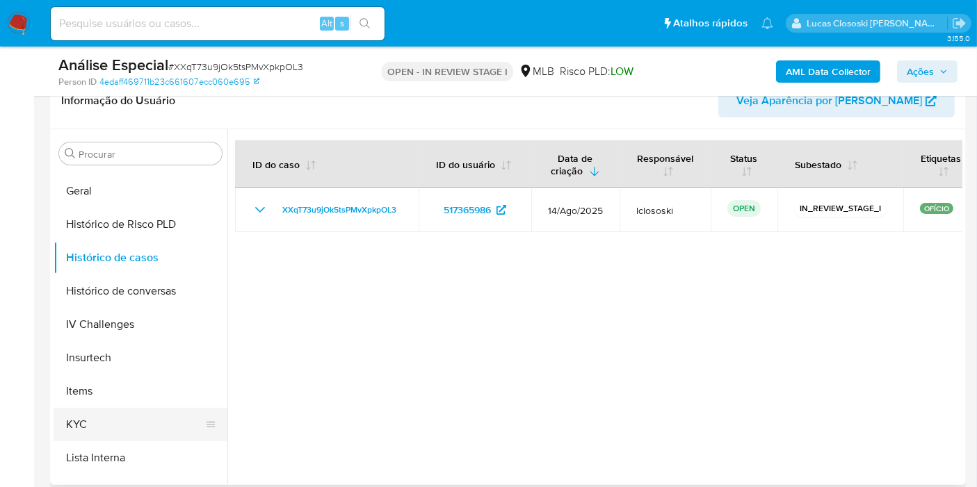
click at [105, 414] on button "KYC" at bounding box center [135, 424] width 163 height 33
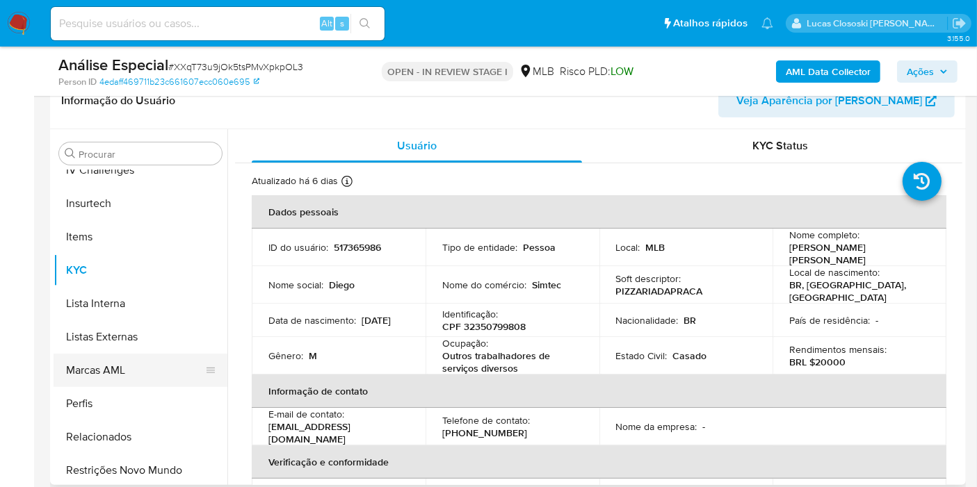
scroll to position [620, 0]
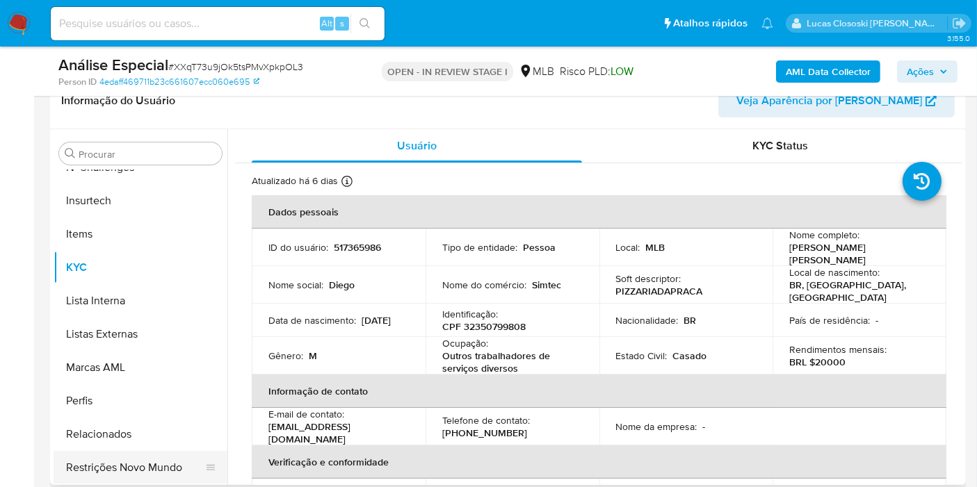
click at [162, 469] on button "Restrições Novo Mundo" at bounding box center [135, 467] width 163 height 33
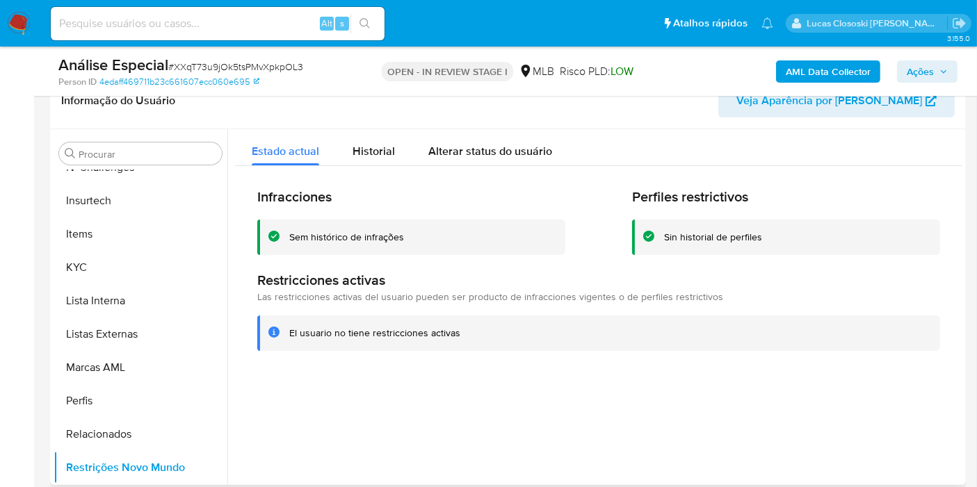
click at [501, 257] on div "Infracciones Sem histórico de infrações Perfiles restrictivos Sin historial de …" at bounding box center [598, 269] width 727 height 206
click at [71, 270] on button "KYC" at bounding box center [135, 267] width 163 height 33
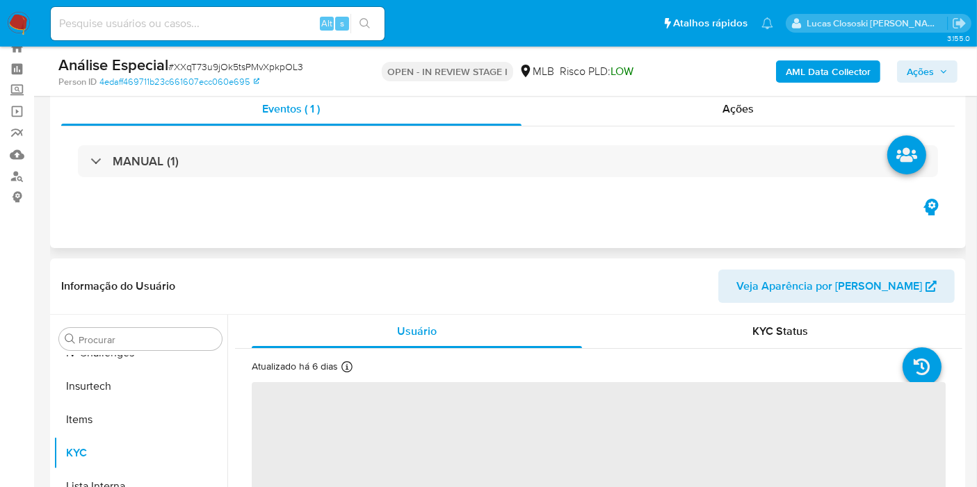
scroll to position [0, 0]
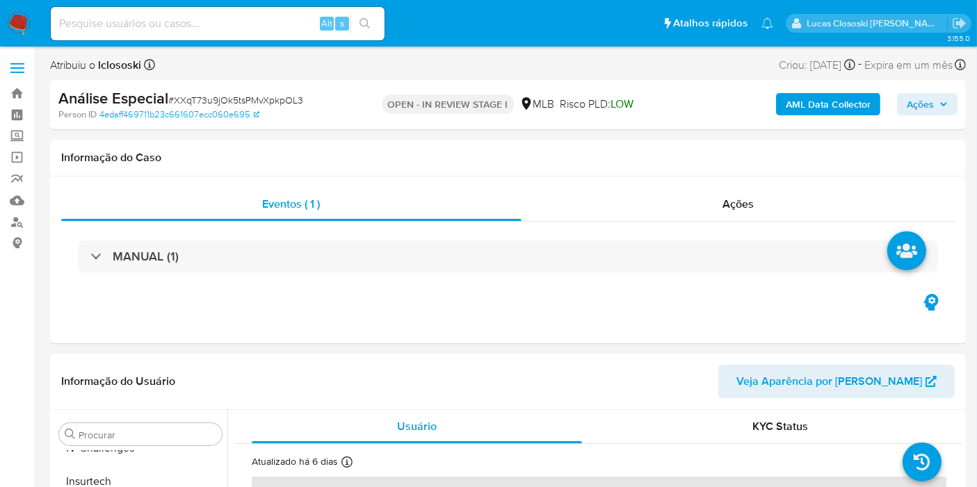
click at [222, 97] on span "# XXqT73u9jOk5tsPMvXpkpOL3" at bounding box center [235, 100] width 135 height 14
copy span "XXqT73u9jOk5tsPMvXpkpOL3"
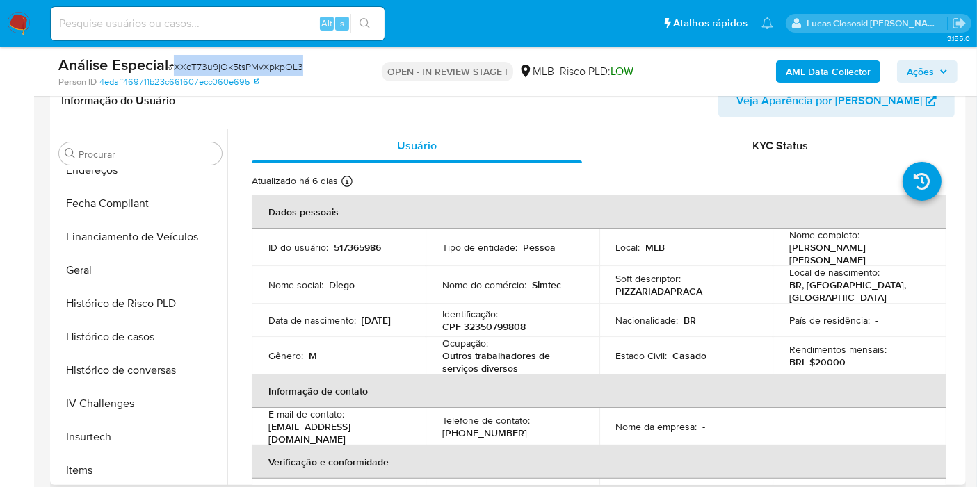
scroll to position [311, 0]
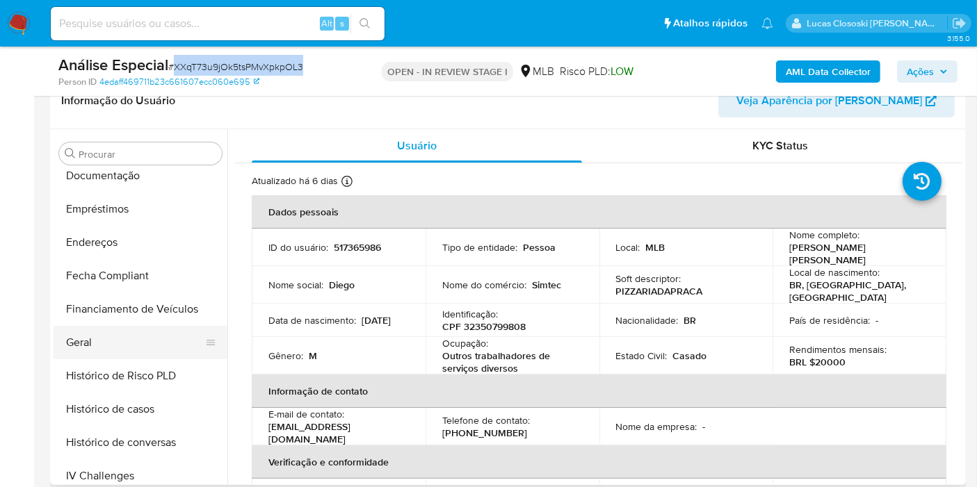
click at [93, 335] on button "Geral" at bounding box center [135, 342] width 163 height 33
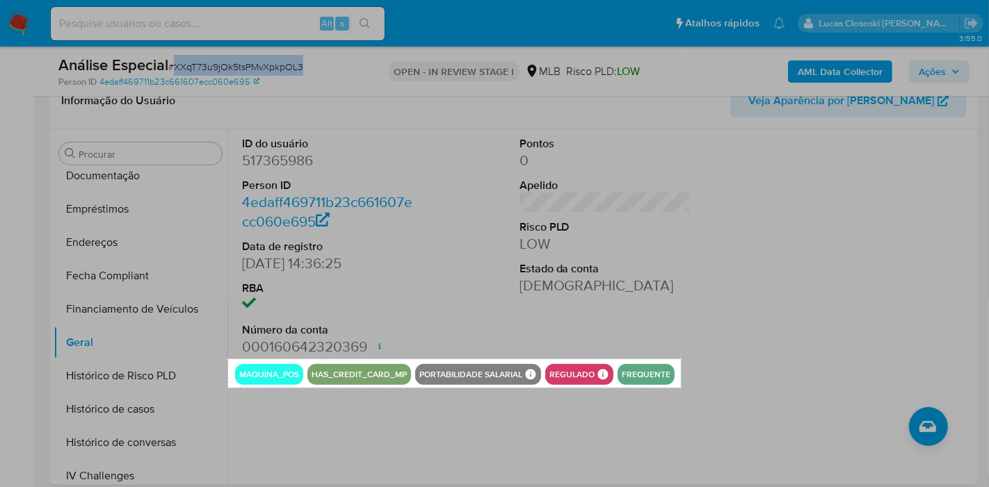
drag, startPoint x: 228, startPoint y: 359, endPoint x: 681, endPoint y: 388, distance: 453.5
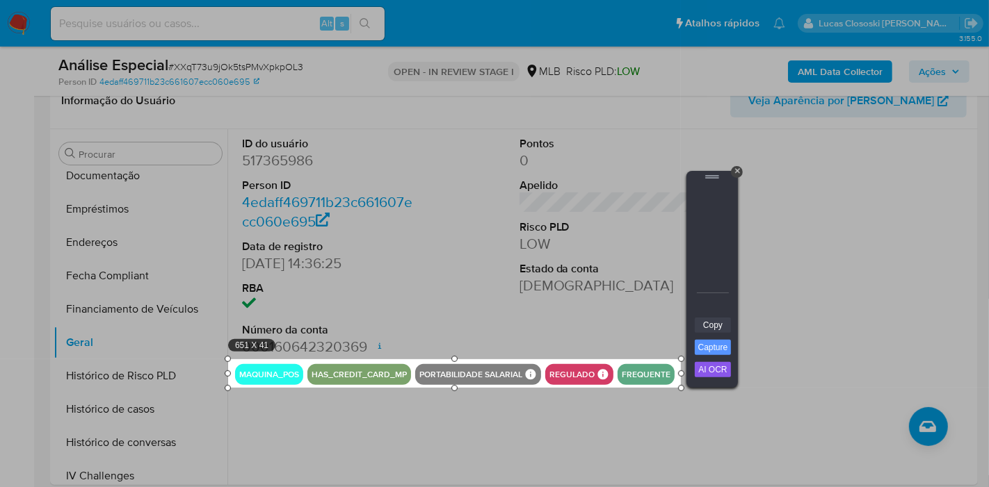
click at [703, 330] on link "Copy" at bounding box center [713, 325] width 36 height 15
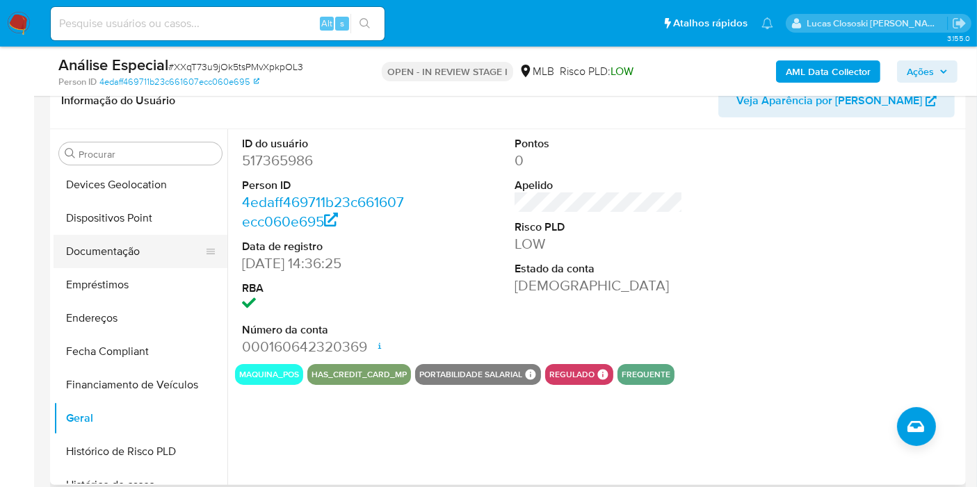
scroll to position [156, 0]
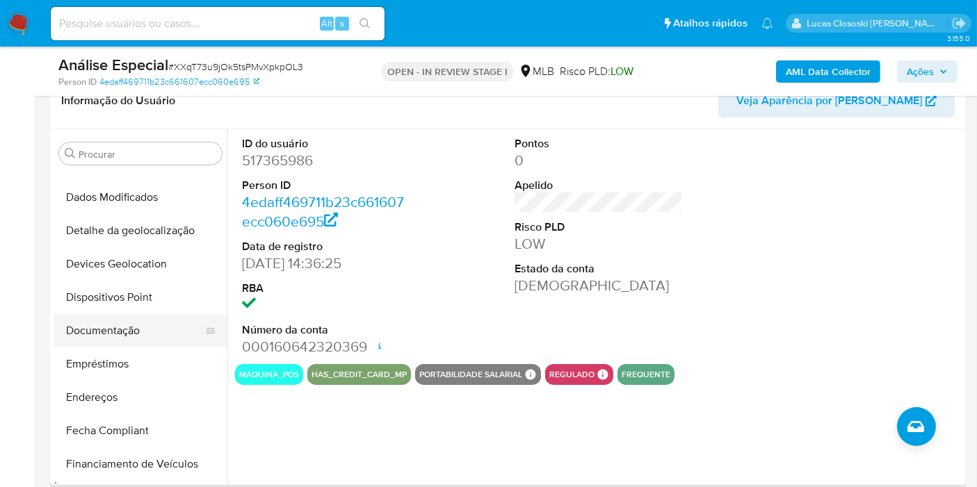
drag, startPoint x: 127, startPoint y: 335, endPoint x: 143, endPoint y: 314, distance: 26.7
click at [127, 335] on button "Documentação" at bounding box center [135, 330] width 163 height 33
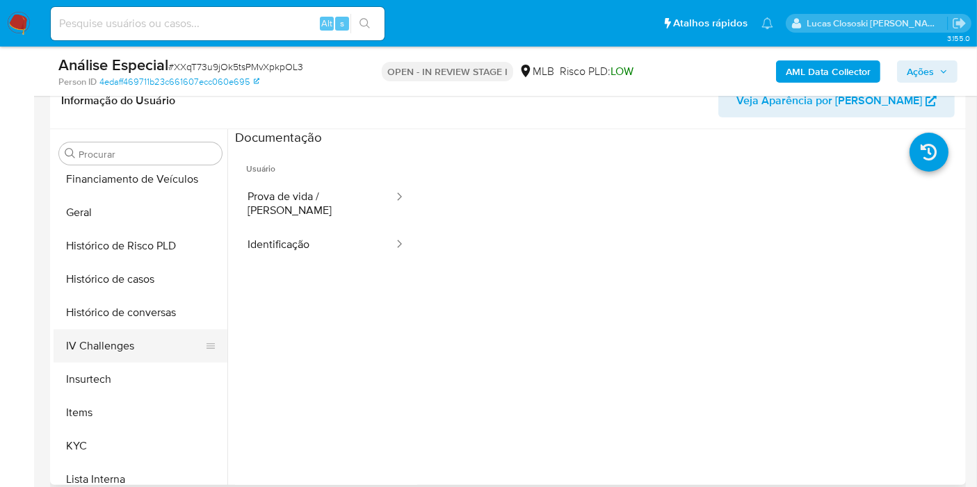
scroll to position [466, 0]
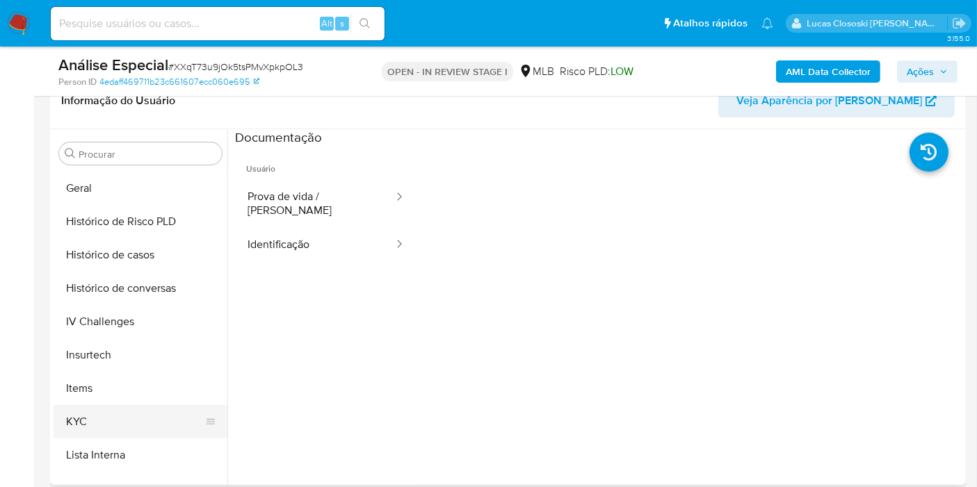
click at [83, 422] on button "KYC" at bounding box center [135, 421] width 163 height 33
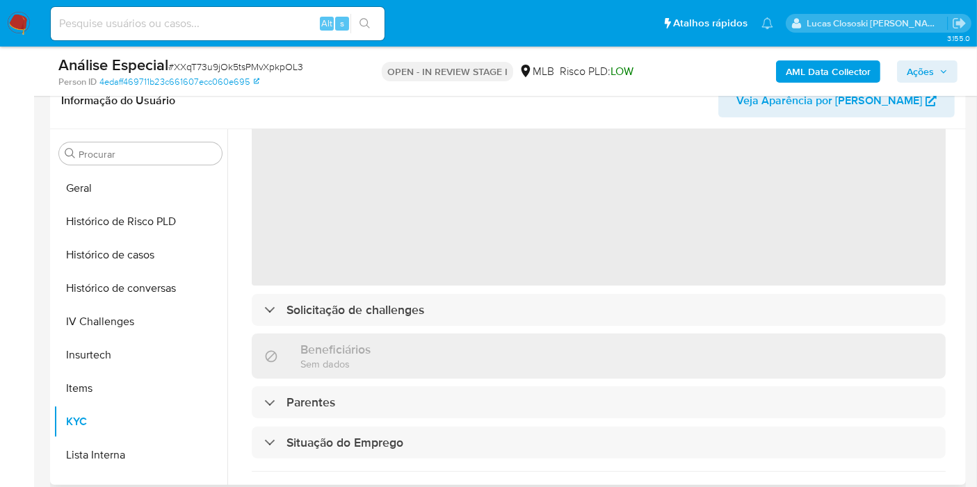
scroll to position [0, 0]
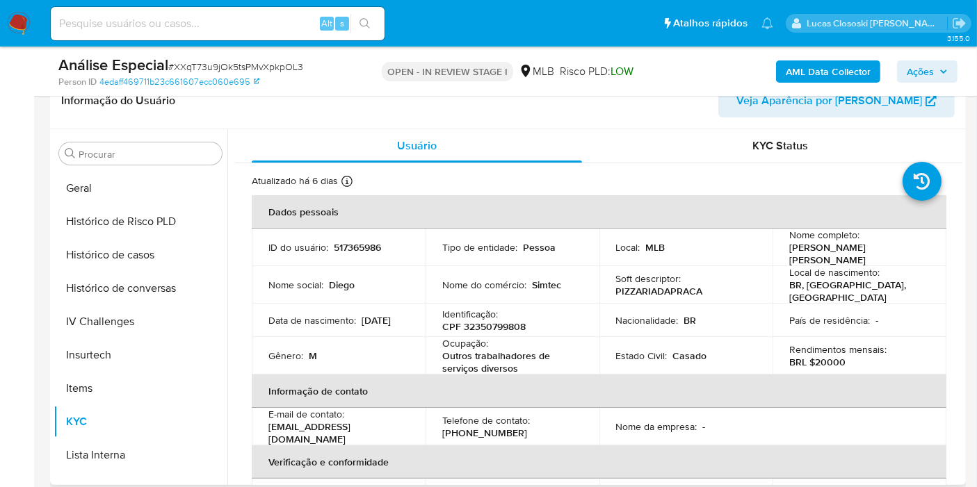
click at [922, 75] on span "Ações" at bounding box center [920, 71] width 27 height 22
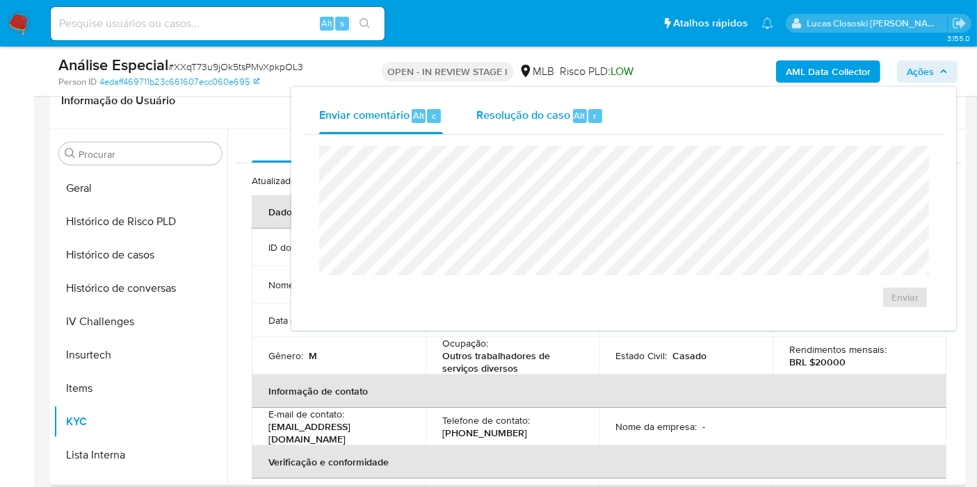
click at [556, 129] on div "Resolução do caso Alt r" at bounding box center [539, 116] width 127 height 36
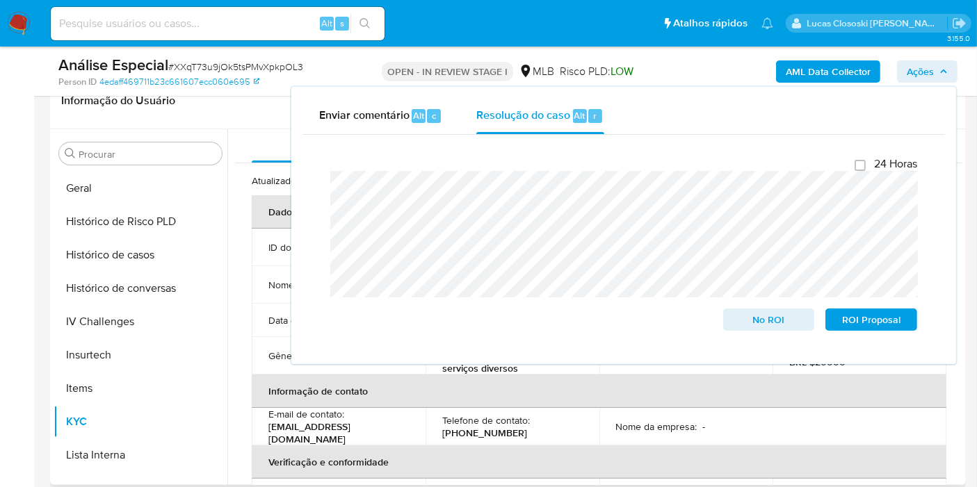
click at [920, 66] on span "Ações" at bounding box center [920, 71] width 27 height 22
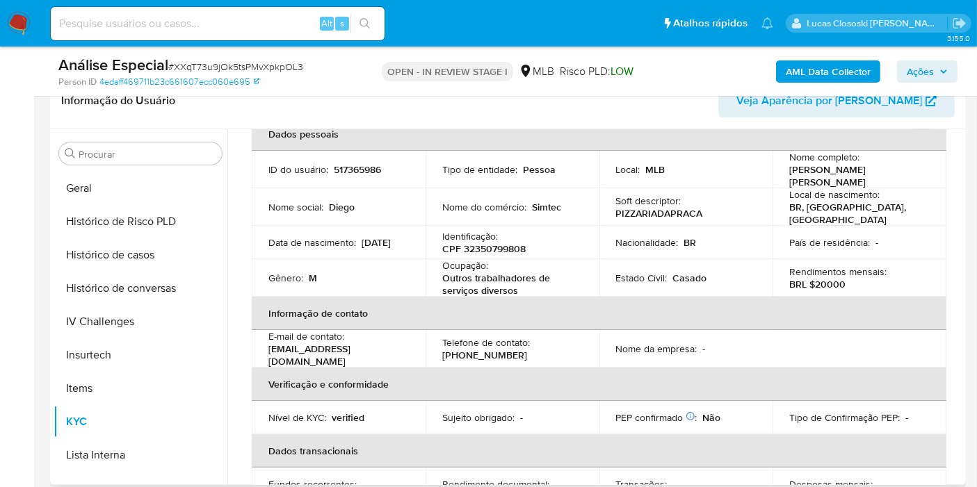
scroll to position [154, 0]
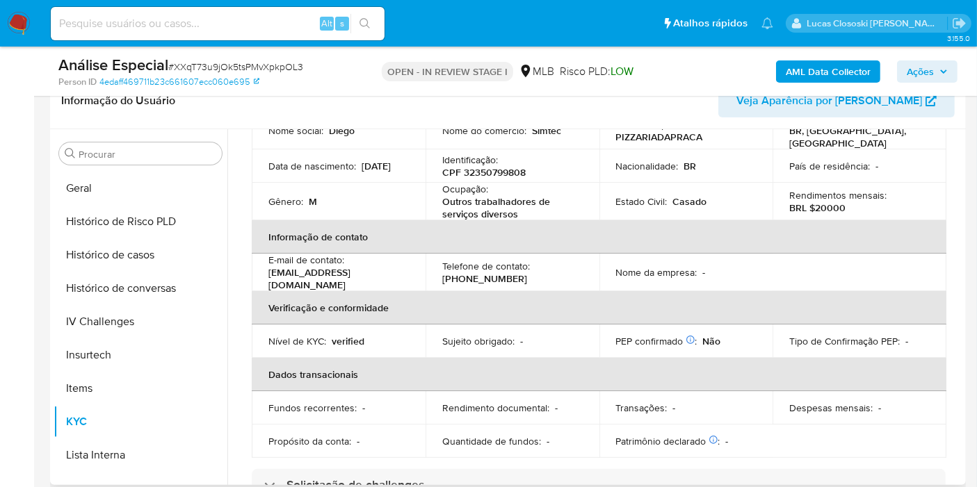
click at [452, 368] on th "Dados transacionais" at bounding box center [599, 374] width 695 height 33
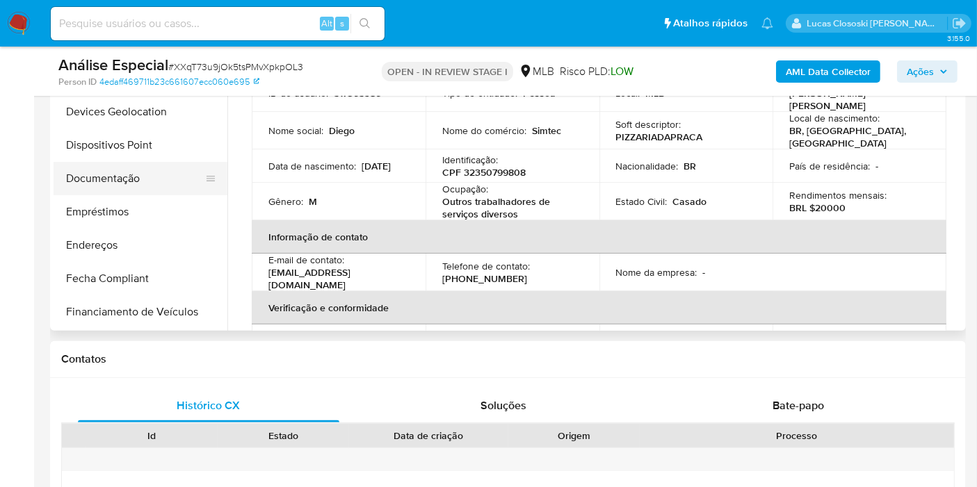
click at [100, 178] on button "Documentação" at bounding box center [135, 178] width 163 height 33
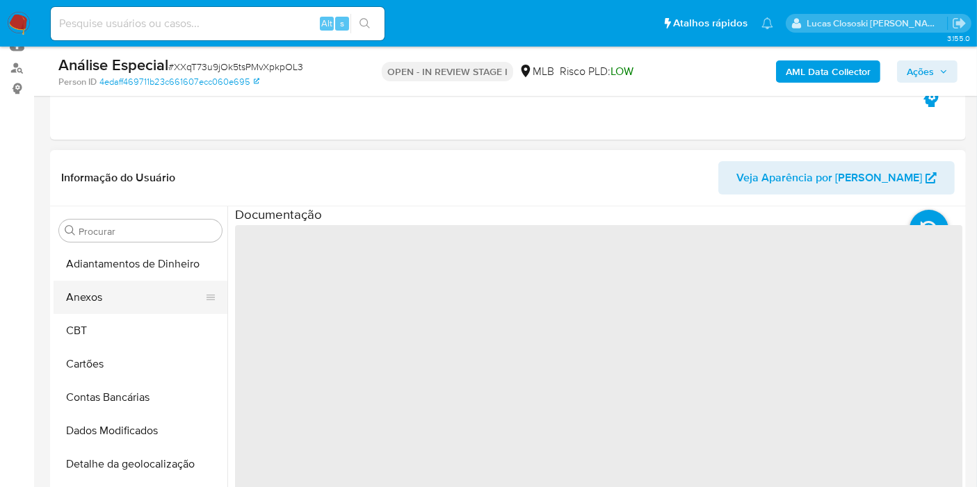
click at [146, 307] on button "Anexos" at bounding box center [135, 297] width 163 height 33
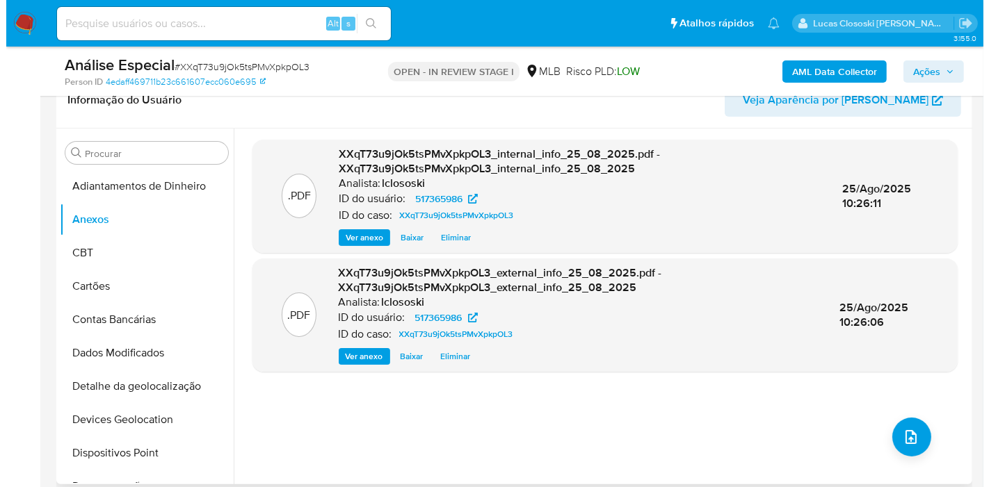
scroll to position [309, 0]
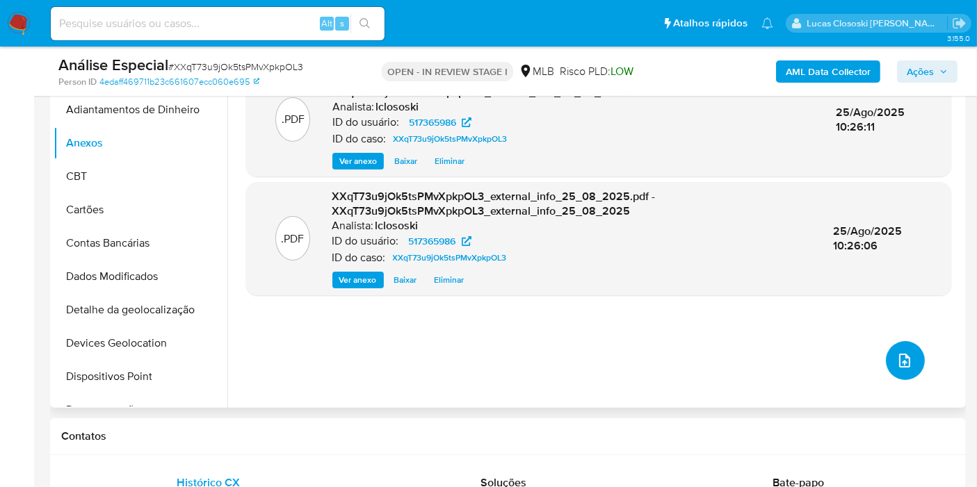
click at [897, 368] on span "upload-file" at bounding box center [904, 360] width 15 height 17
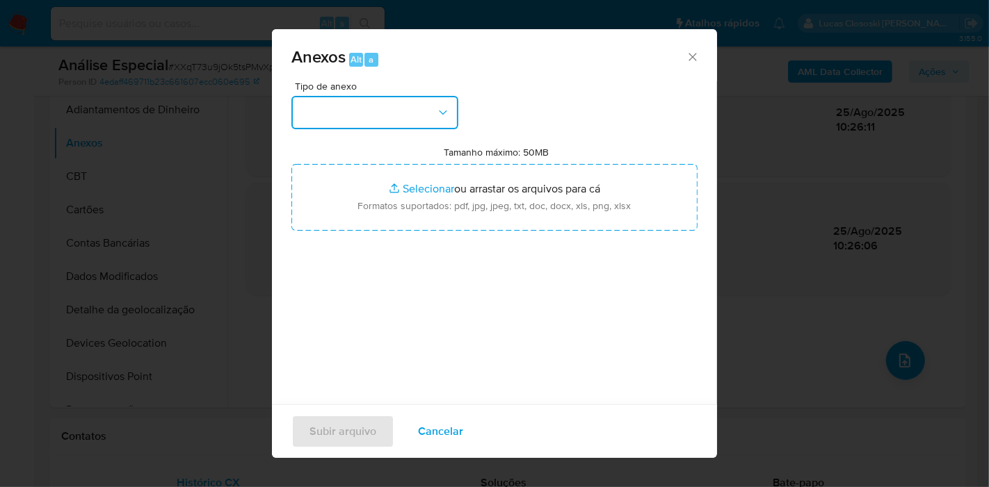
click at [426, 108] on button "button" at bounding box center [374, 112] width 167 height 33
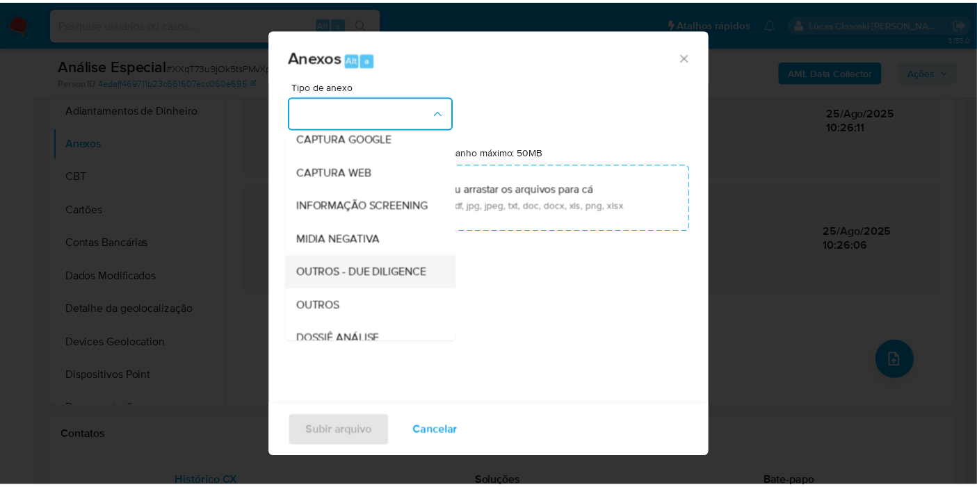
scroll to position [154, 0]
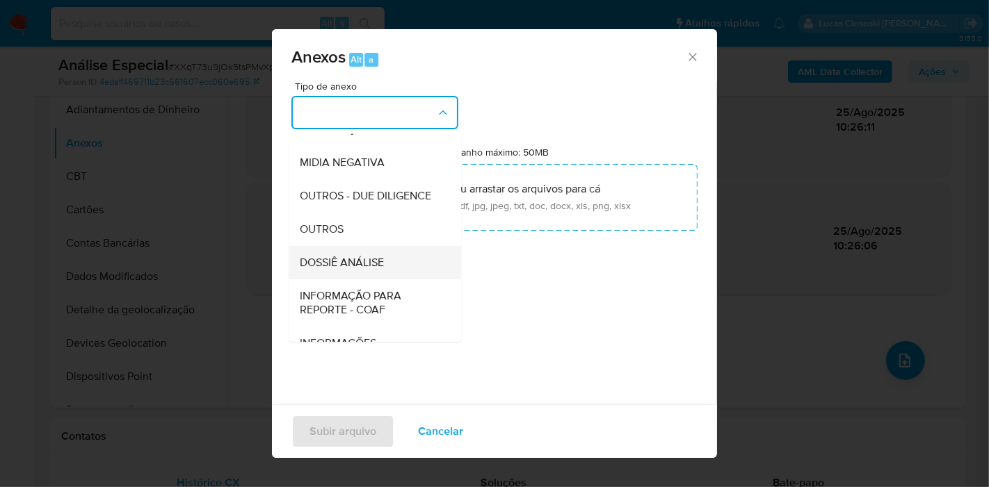
click at [355, 270] on span "DOSSIÊ ANÁLISE" at bounding box center [342, 263] width 84 height 14
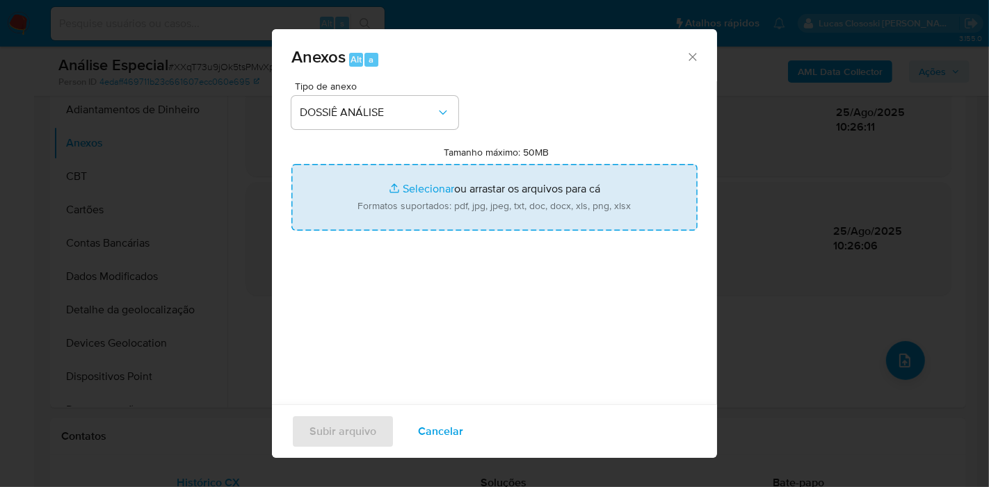
click at [362, 207] on input "Tamanho máximo: 50MB Selecionar arquivos" at bounding box center [494, 197] width 406 height 67
type input "C:\fakepath\SAR - XXXX - CPF 32350799808 - DIEGO DE SOUZA ALVES.pdf"
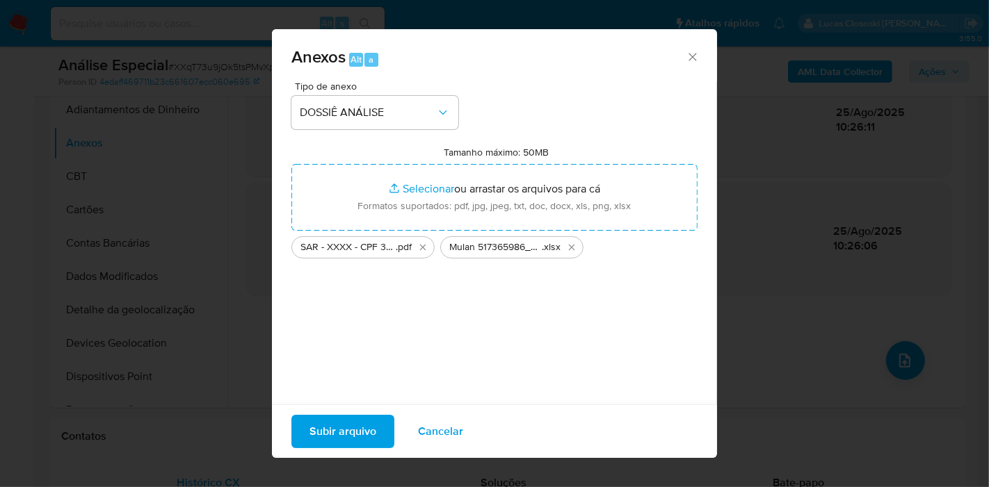
click at [331, 428] on span "Subir arquivo" at bounding box center [342, 431] width 67 height 31
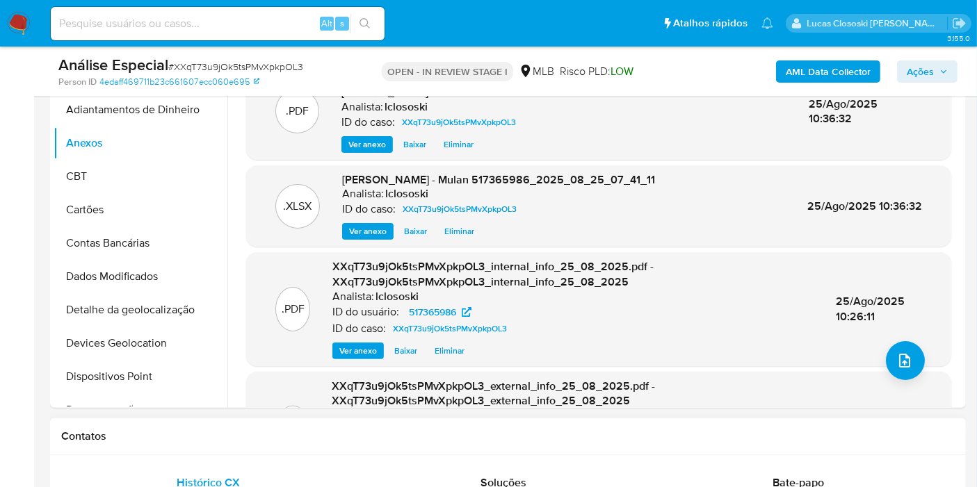
click at [325, 430] on h1 "Contatos" at bounding box center [507, 437] width 893 height 14
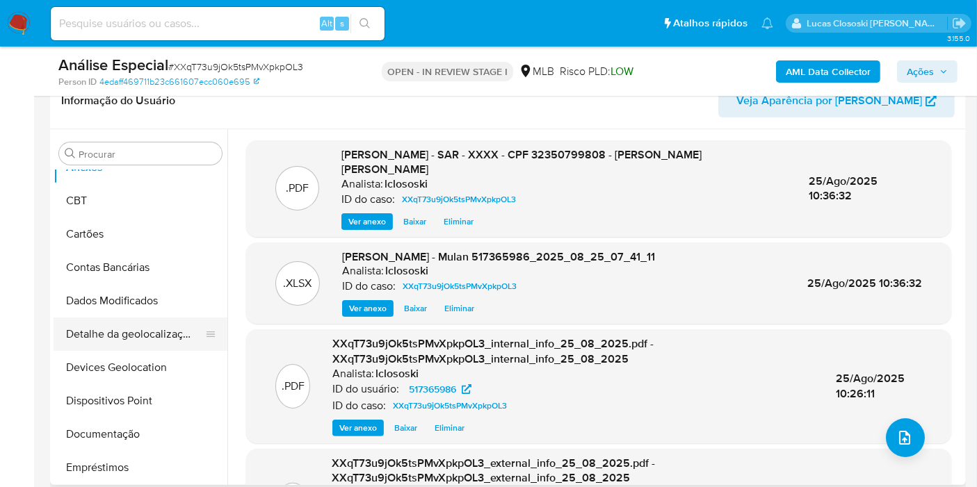
scroll to position [77, 0]
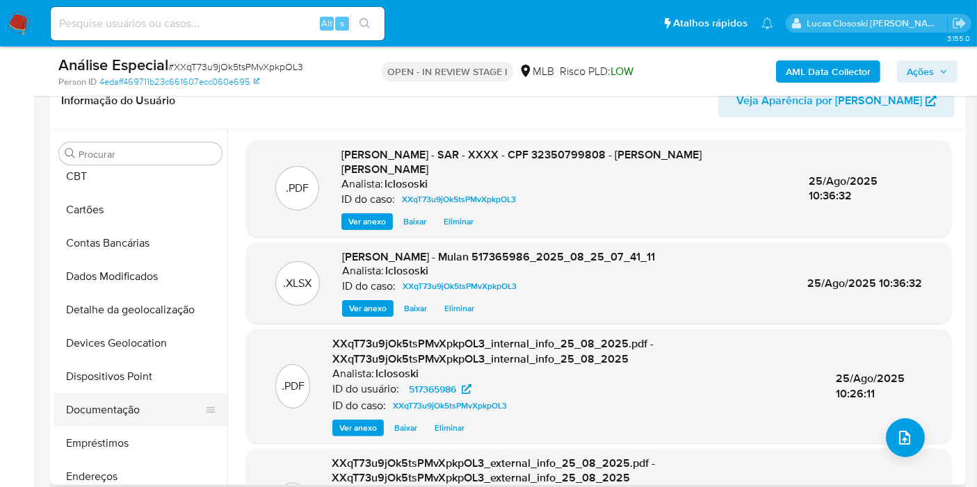
click at [133, 418] on button "Documentação" at bounding box center [135, 410] width 163 height 33
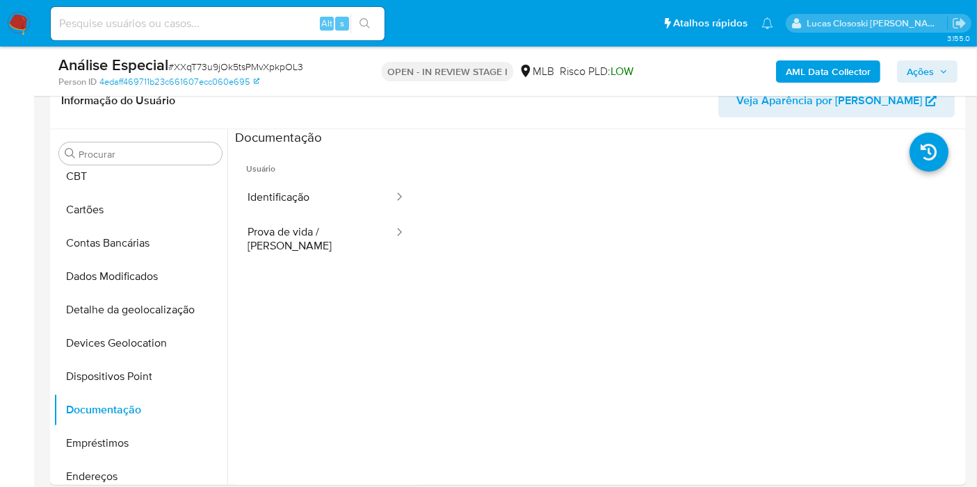
click at [924, 83] on div "AML Data Collector Ações" at bounding box center [809, 71] width 296 height 33
click at [922, 78] on span "Ações" at bounding box center [920, 71] width 27 height 22
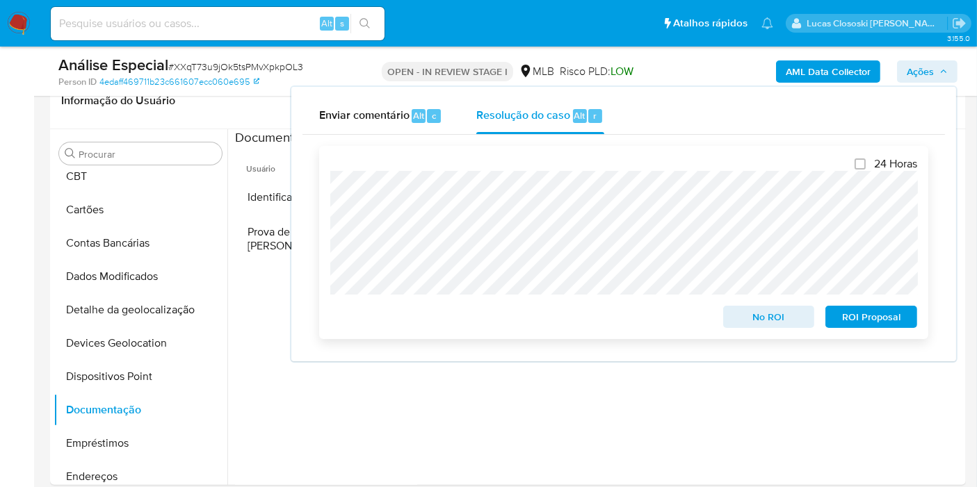
click at [752, 323] on span "No ROI" at bounding box center [769, 316] width 72 height 19
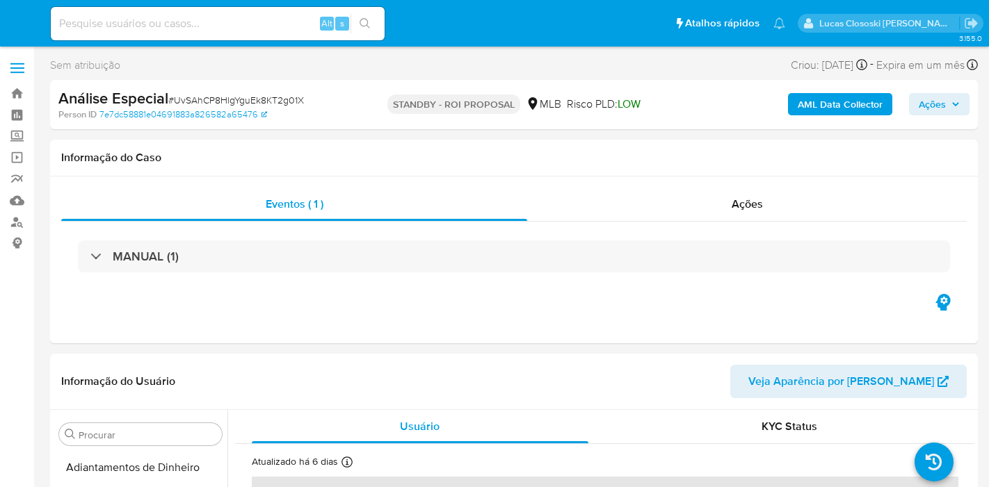
select select "10"
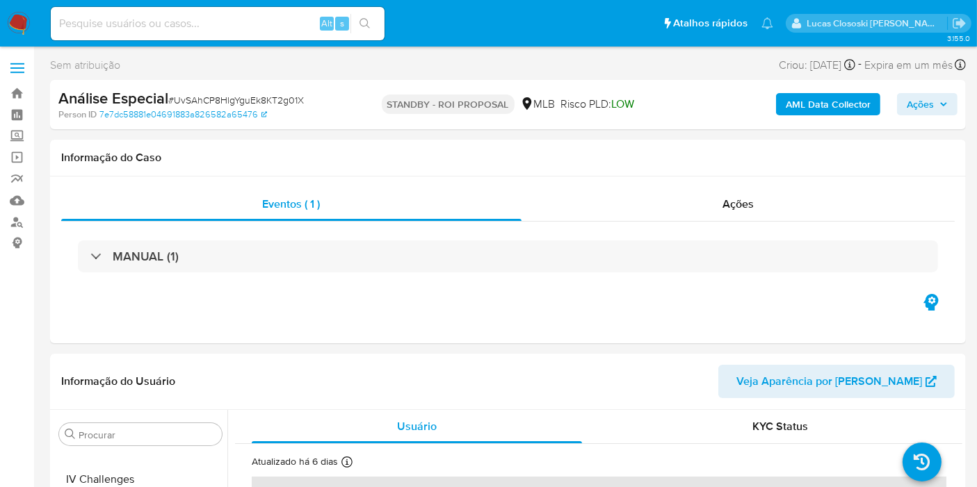
scroll to position [620, 0]
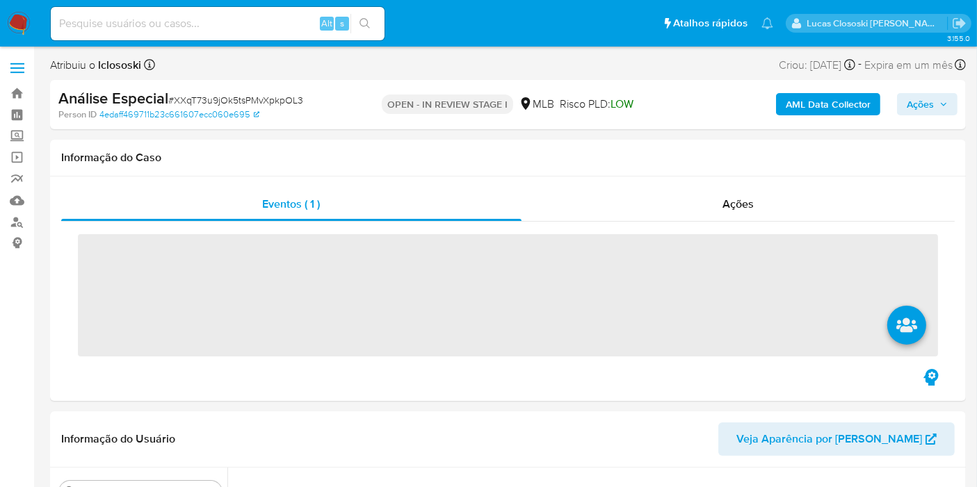
click at [21, 21] on img at bounding box center [19, 24] width 24 height 24
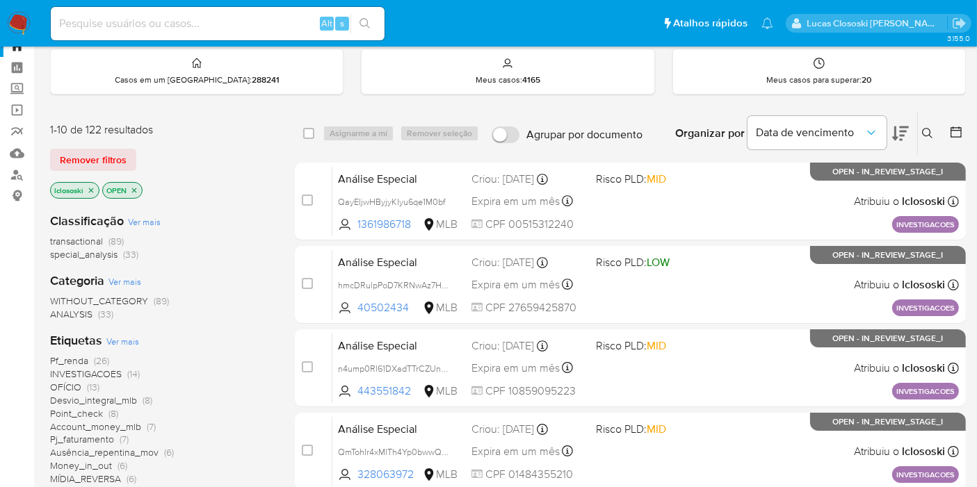
scroll to position [154, 0]
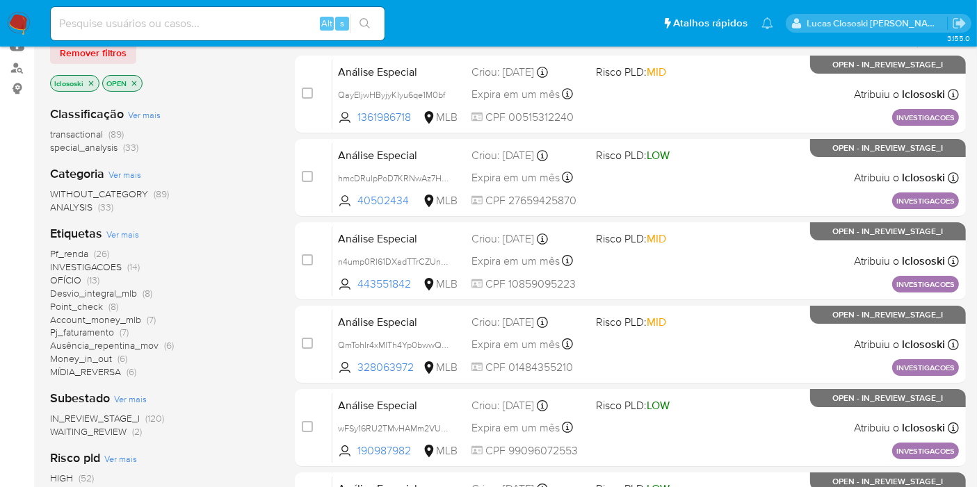
click at [73, 279] on span "OFÍCIO" at bounding box center [65, 280] width 31 height 14
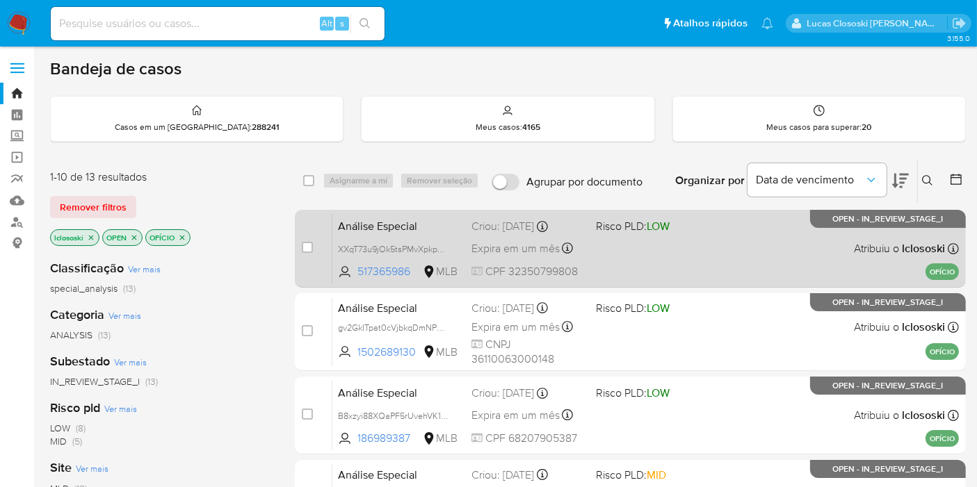
scroll to position [154, 0]
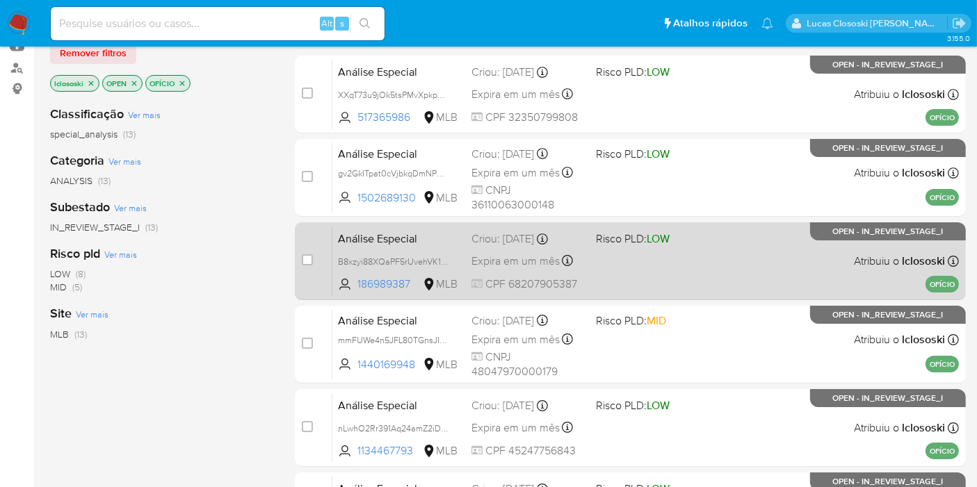
click at [663, 275] on div "Análise Especial B8xzyi88XQaPF5rUvehVK1KW 186989387 MLB Risco PLD: LOW Criou: […" at bounding box center [645, 261] width 626 height 70
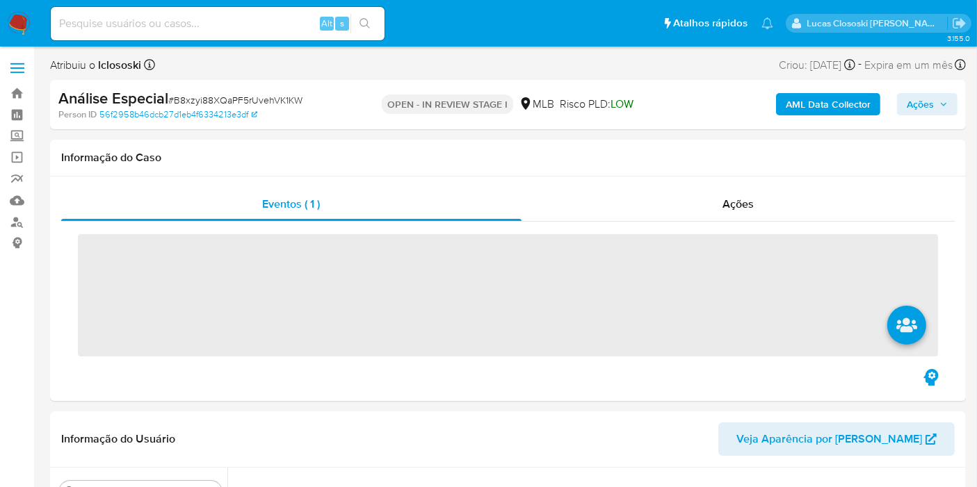
scroll to position [620, 0]
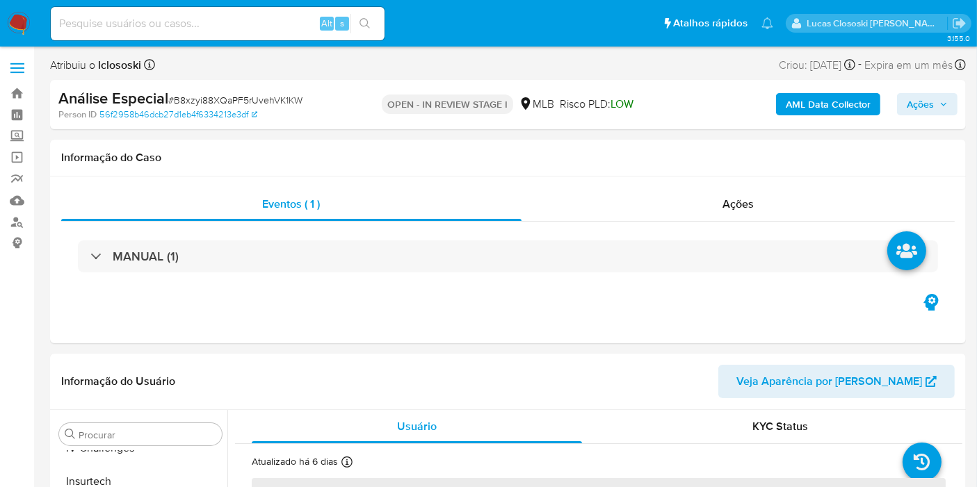
select select "10"
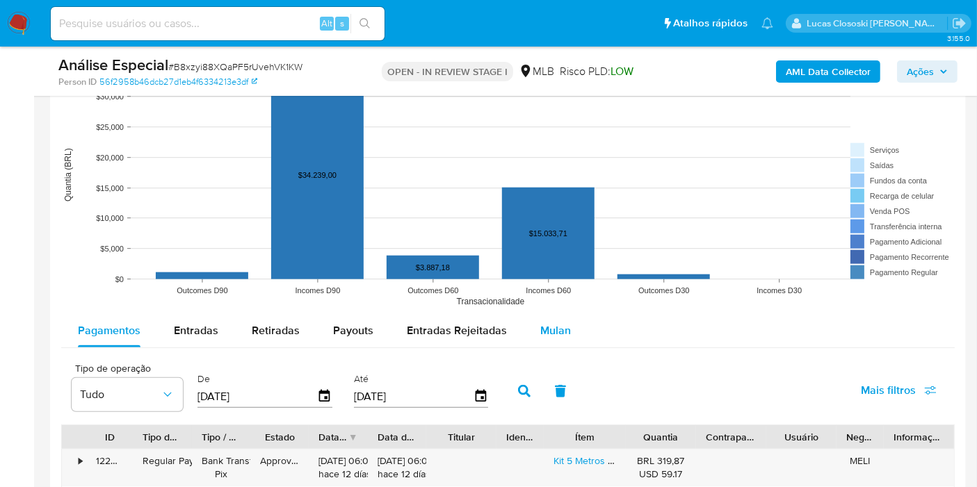
click at [556, 325] on span "Mulan" at bounding box center [555, 331] width 31 height 16
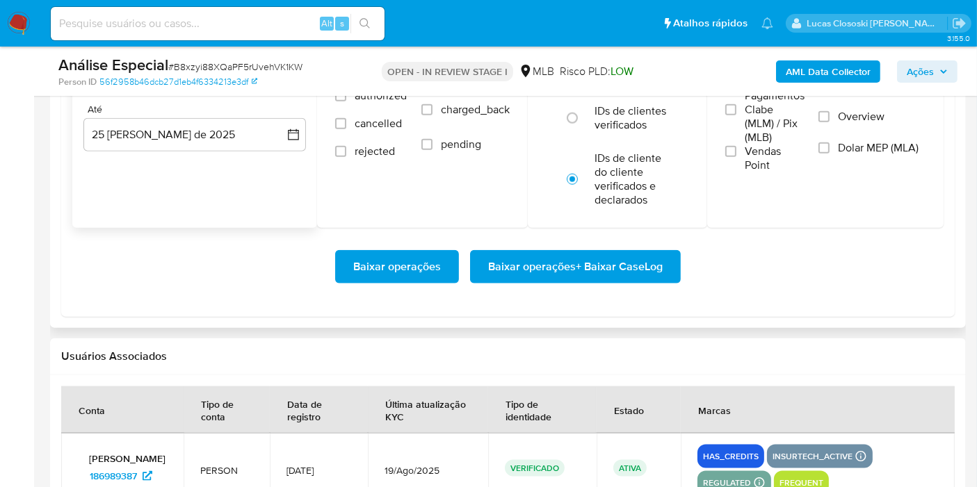
scroll to position [1390, 0]
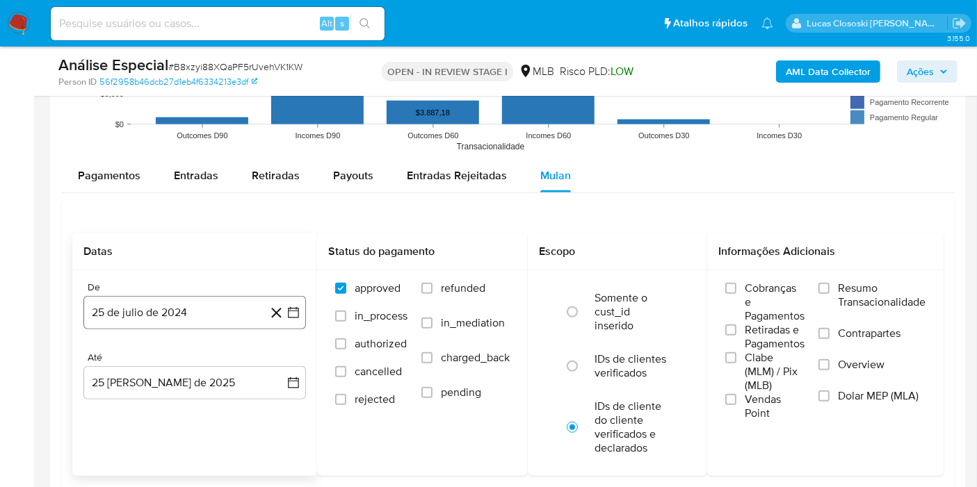
click at [298, 302] on button "25 de julio de 2024" at bounding box center [194, 312] width 222 height 33
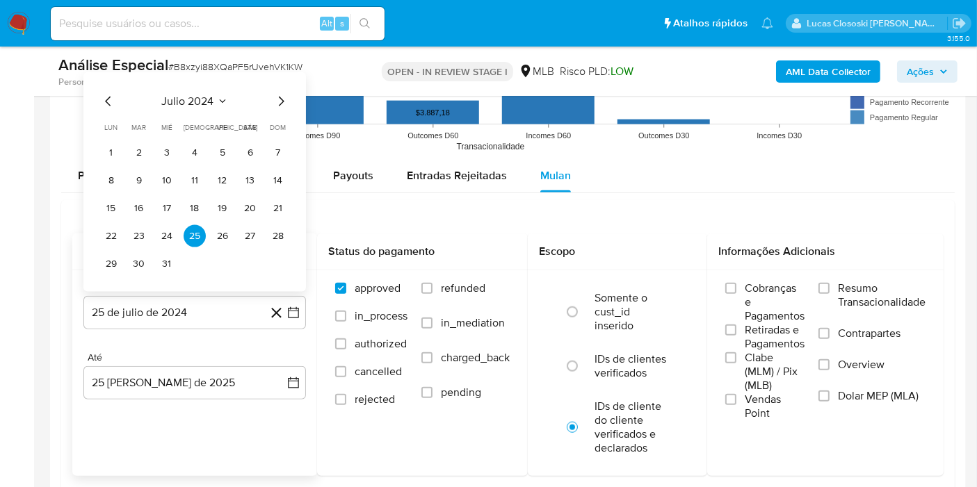
click at [188, 90] on div "julio 2024 julio 2024 lun lunes mar martes mié miércoles jue jueves vie viernes…" at bounding box center [194, 182] width 222 height 220
click at [193, 97] on span "julio 2024" at bounding box center [188, 102] width 52 height 14
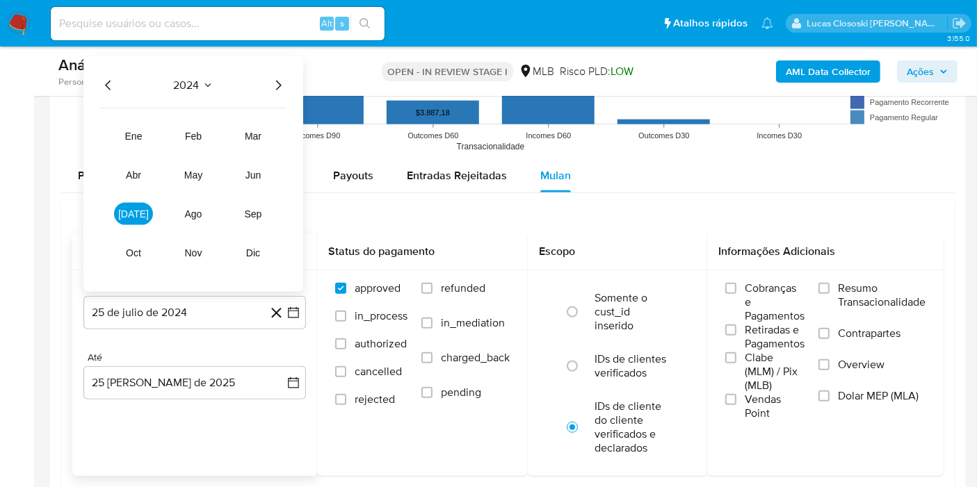
click at [286, 80] on icon "Año siguiente" at bounding box center [278, 85] width 17 height 17
click at [159, 133] on tr "ene feb mar abr may jun jul ago sep oct nov dic" at bounding box center [193, 194] width 159 height 139
click at [137, 139] on span "ene" at bounding box center [133, 136] width 17 height 11
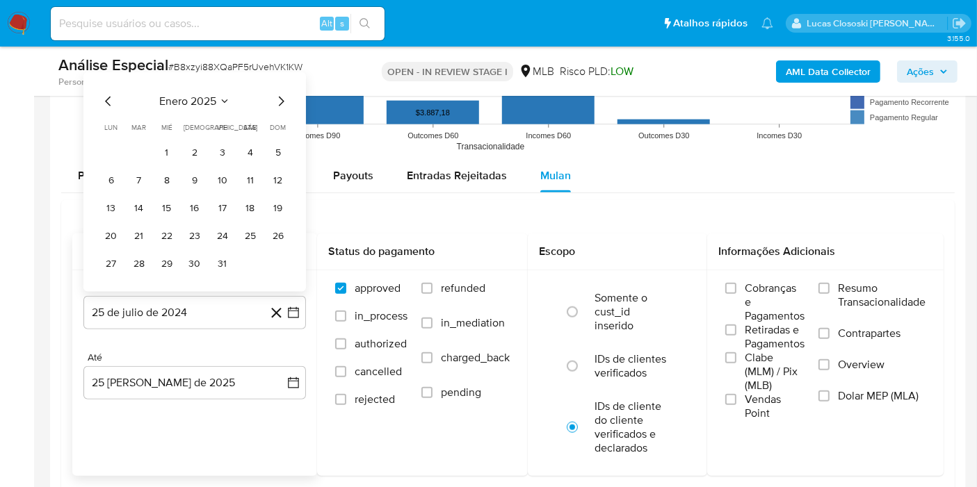
click at [153, 154] on tr "1 2 3 4 5" at bounding box center [194, 153] width 189 height 22
click at [163, 152] on button "1" at bounding box center [167, 153] width 22 height 22
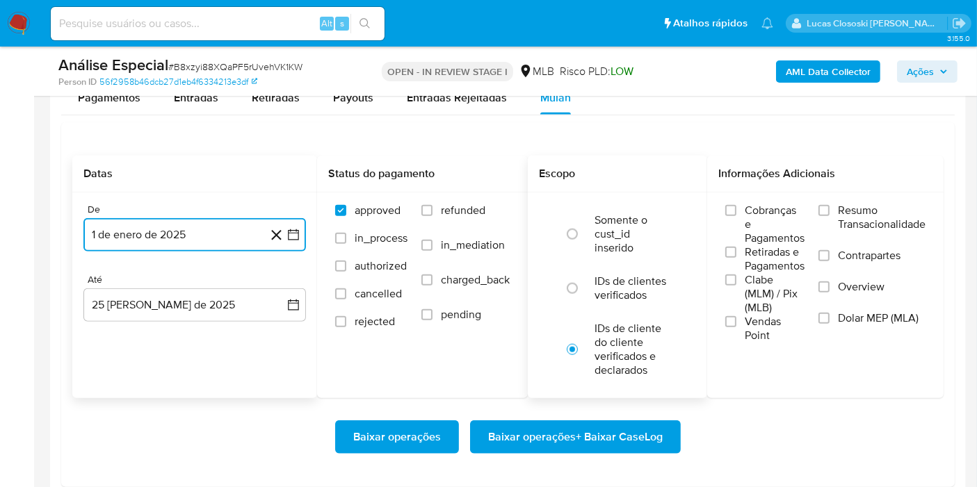
scroll to position [1545, 0]
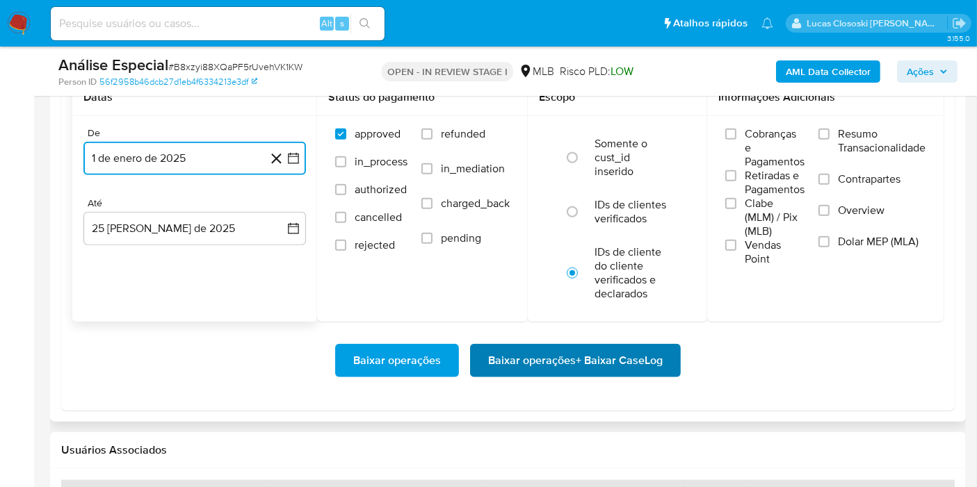
click at [584, 360] on span "Baixar operações + Baixar CaseLog" at bounding box center [575, 361] width 175 height 31
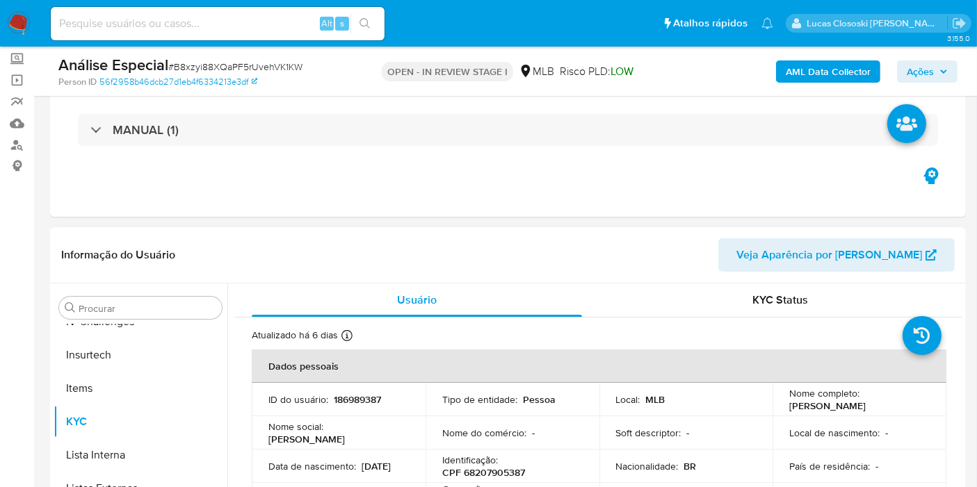
scroll to position [232, 0]
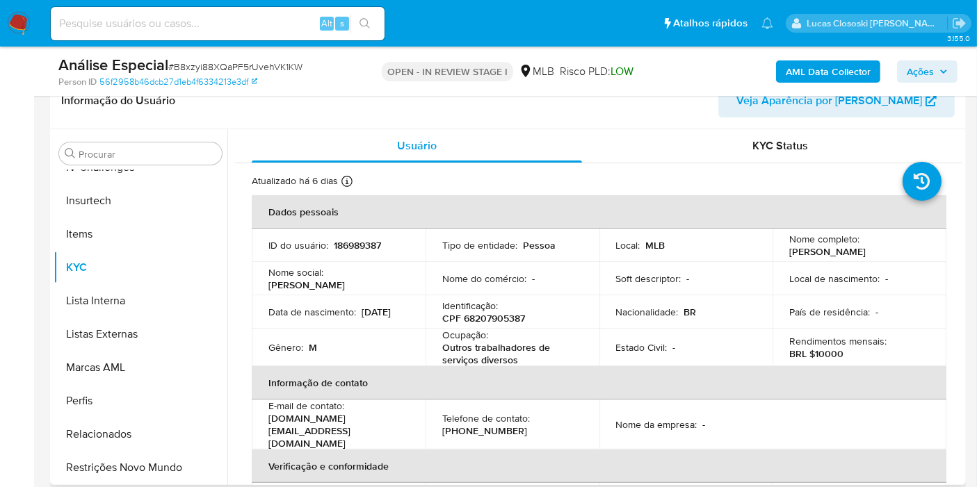
click at [490, 323] on p "CPF 68207905387" at bounding box center [483, 318] width 83 height 13
copy p "68207905387"
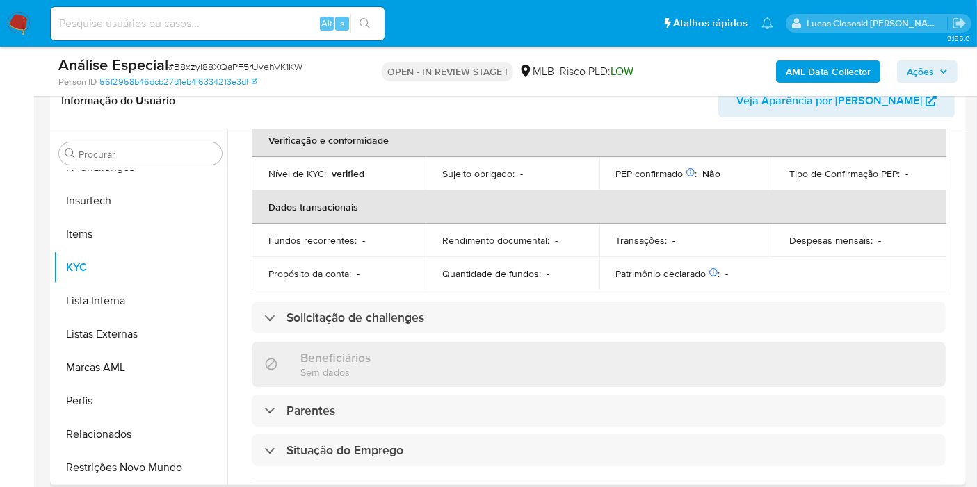
scroll to position [17, 0]
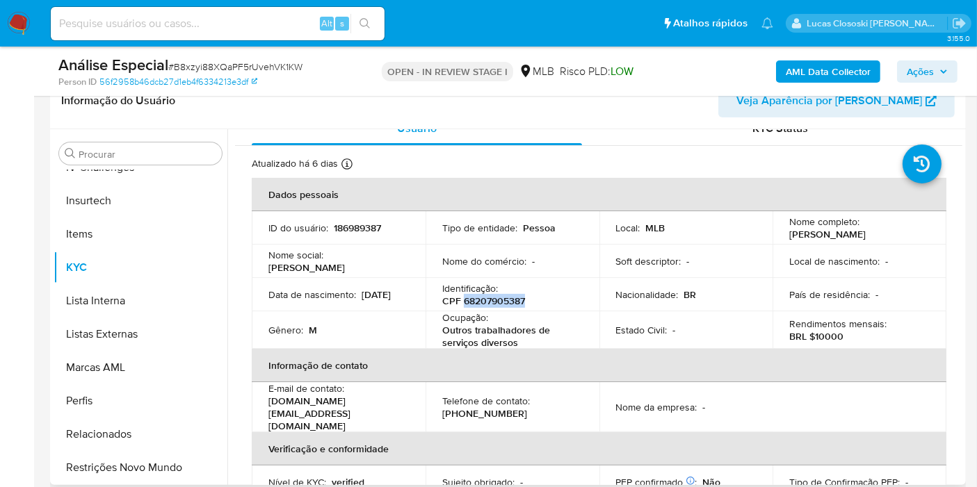
copy p "68207905387"
click at [476, 305] on p "CPF 68207905387" at bounding box center [483, 301] width 83 height 13
click at [512, 285] on div "Identificação : CPF 68207905387" at bounding box center [512, 294] width 140 height 25
click at [847, 74] on b "AML Data Collector" at bounding box center [828, 71] width 85 height 22
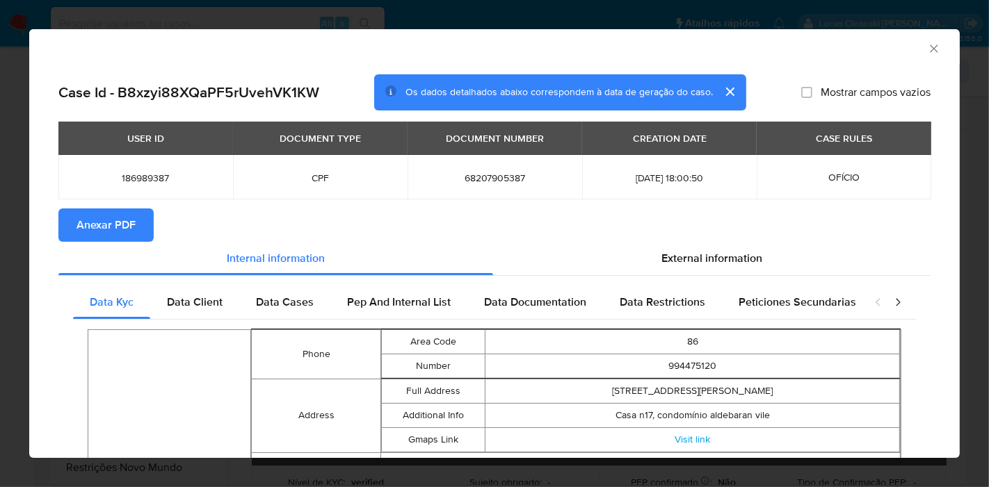
click at [115, 210] on span "Anexar PDF" at bounding box center [105, 225] width 59 height 31
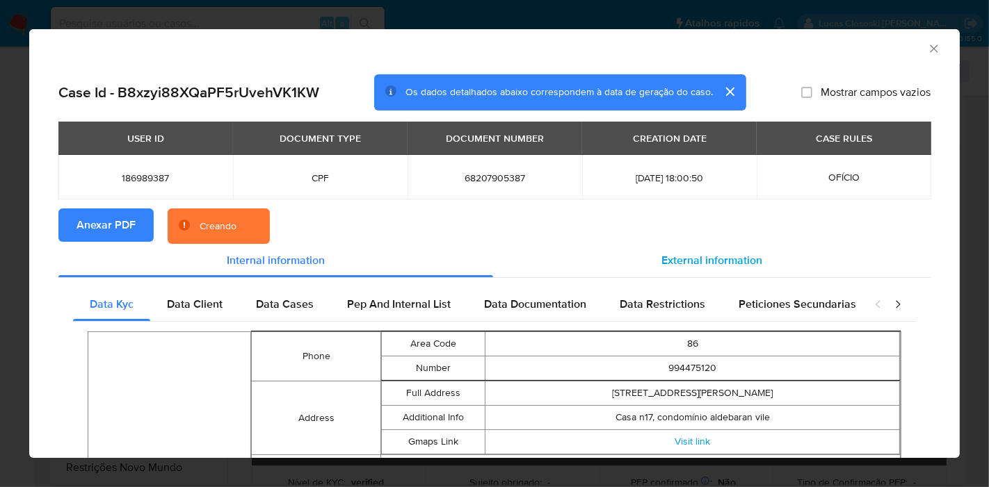
click at [712, 251] on div "External information" at bounding box center [711, 260] width 437 height 33
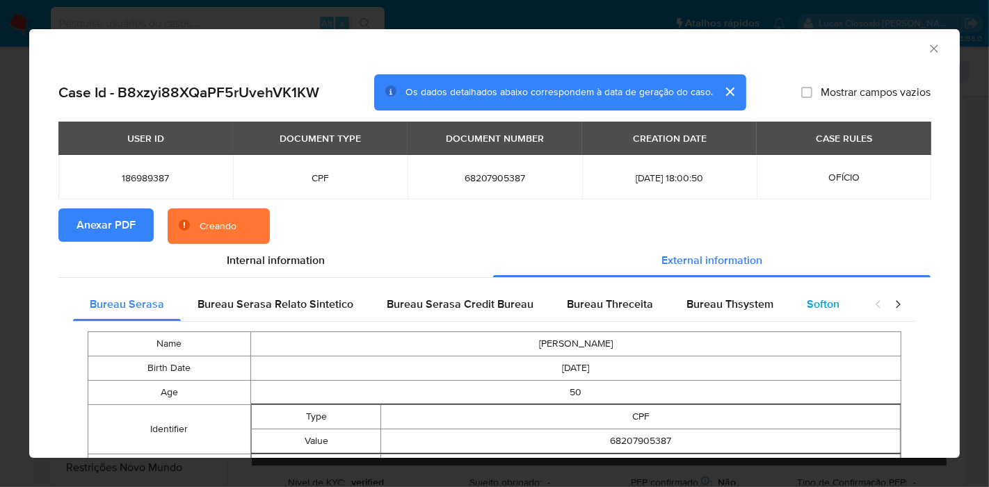
click at [834, 314] on div "Softon" at bounding box center [823, 304] width 66 height 33
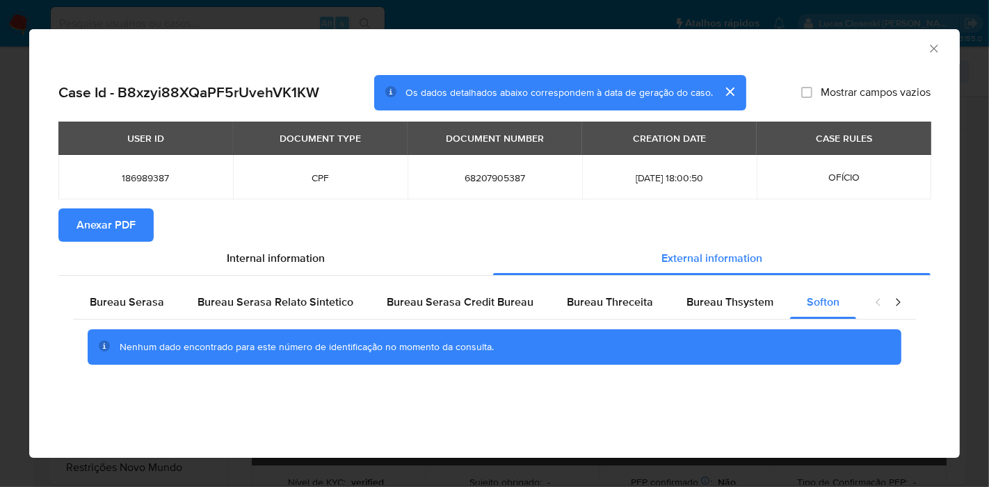
click at [879, 50] on icon "Fechar a janela" at bounding box center [934, 49] width 14 height 14
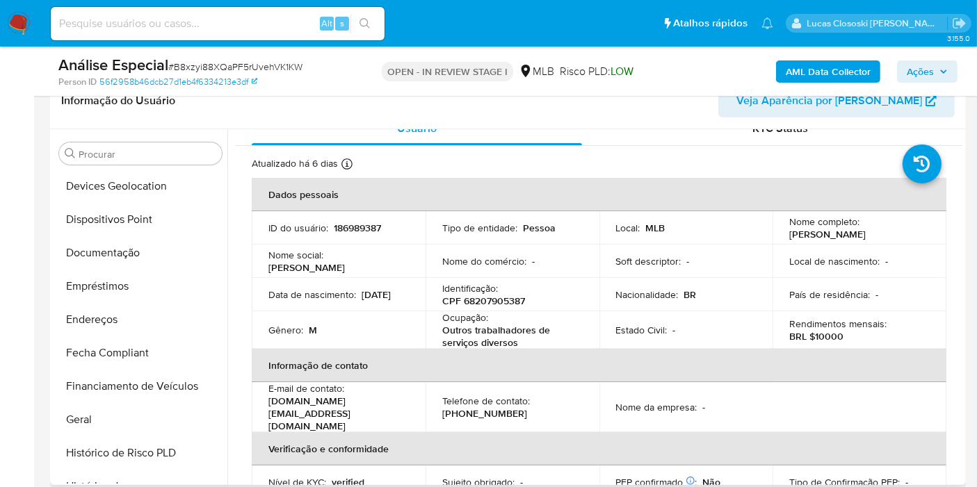
scroll to position [0, 0]
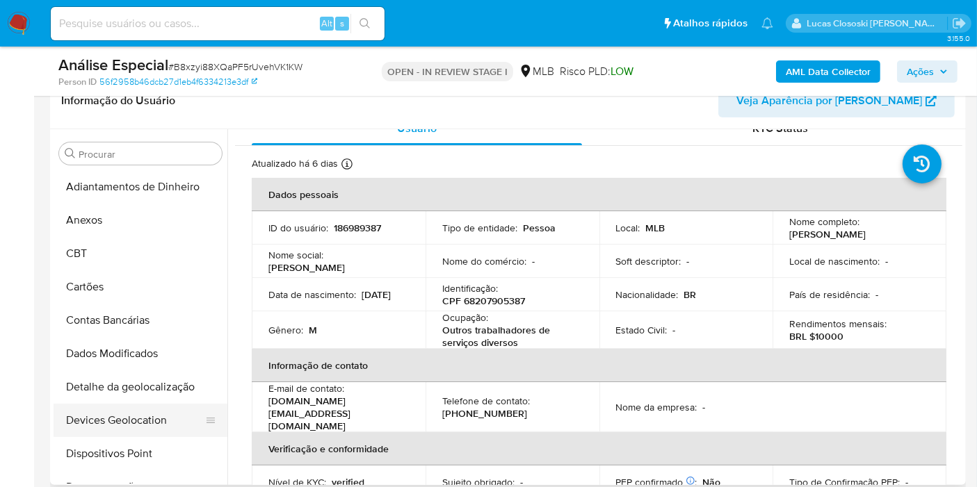
click at [152, 410] on button "Devices Geolocation" at bounding box center [135, 420] width 163 height 33
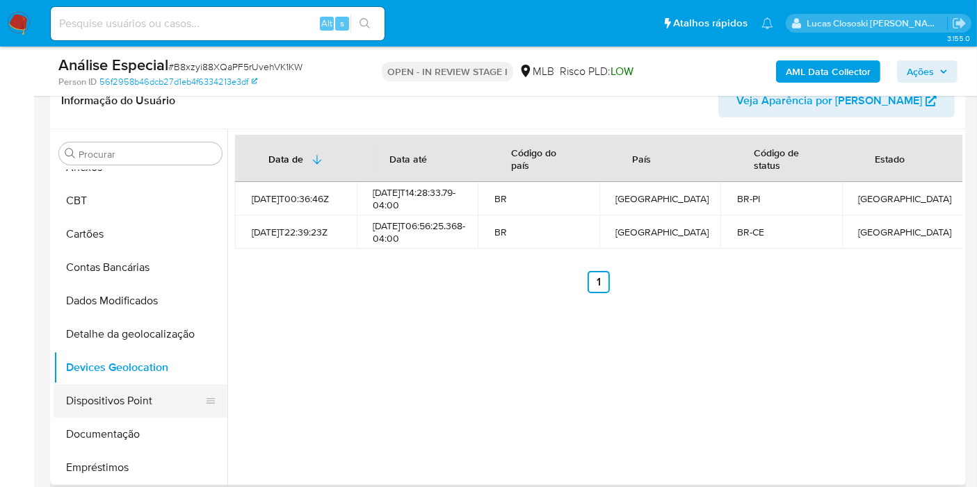
scroll to position [77, 0]
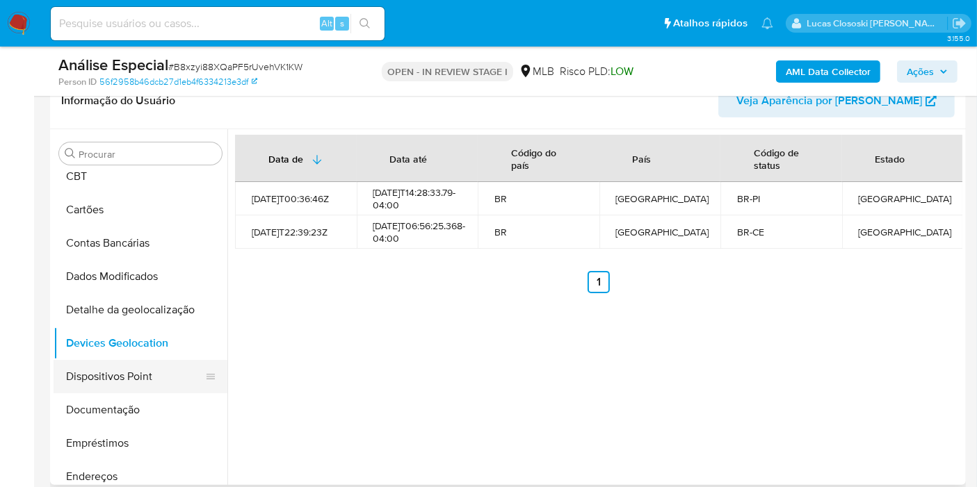
drag, startPoint x: 115, startPoint y: 376, endPoint x: 622, endPoint y: 4, distance: 628.1
click at [116, 376] on button "Dispositivos Point" at bounding box center [141, 376] width 174 height 33
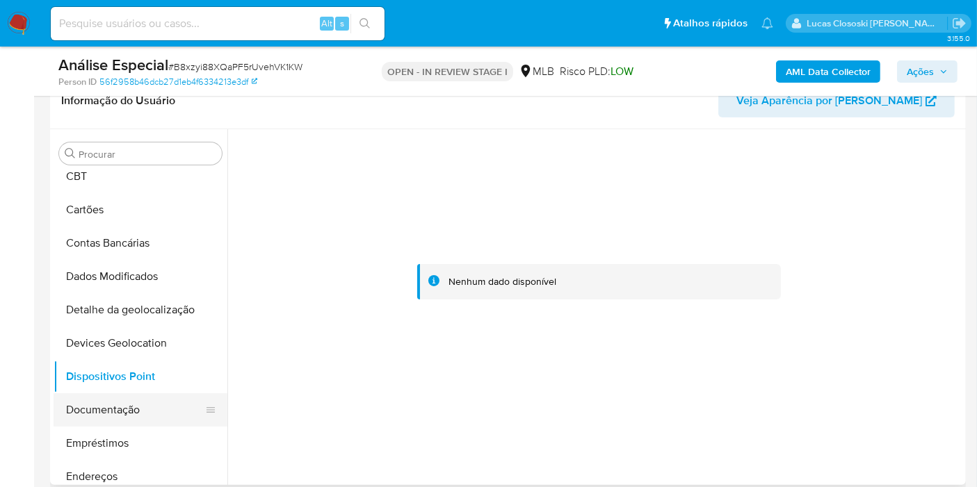
click at [105, 416] on button "Documentação" at bounding box center [135, 410] width 163 height 33
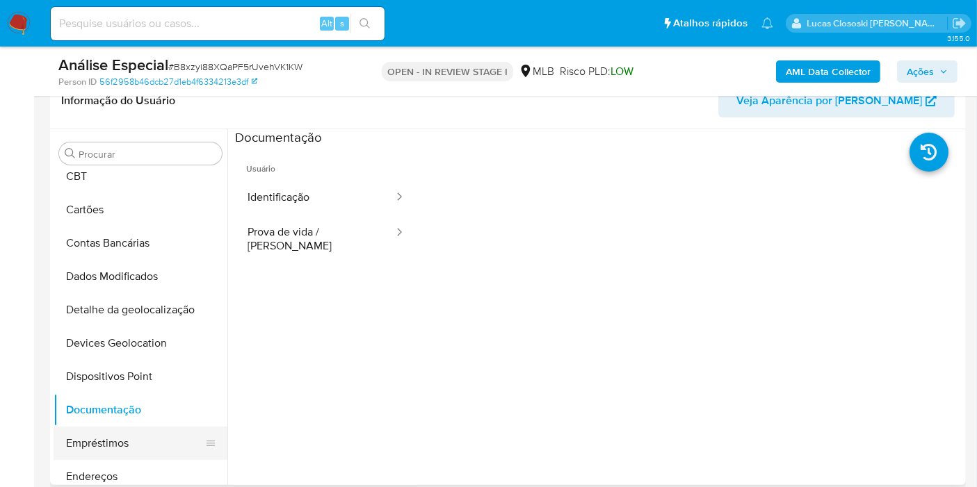
scroll to position [154, 0]
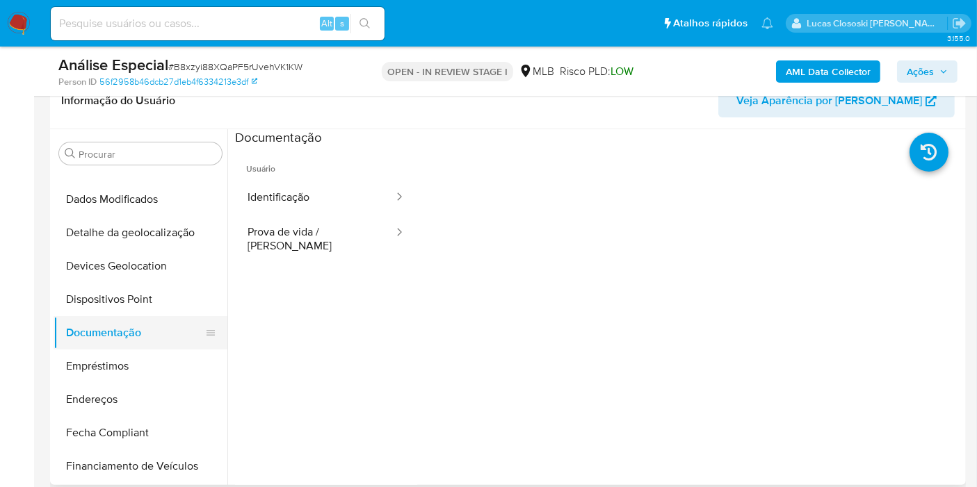
drag, startPoint x: 131, startPoint y: 407, endPoint x: 177, endPoint y: 332, distance: 88.6
click at [131, 406] on button "Endereços" at bounding box center [141, 399] width 174 height 33
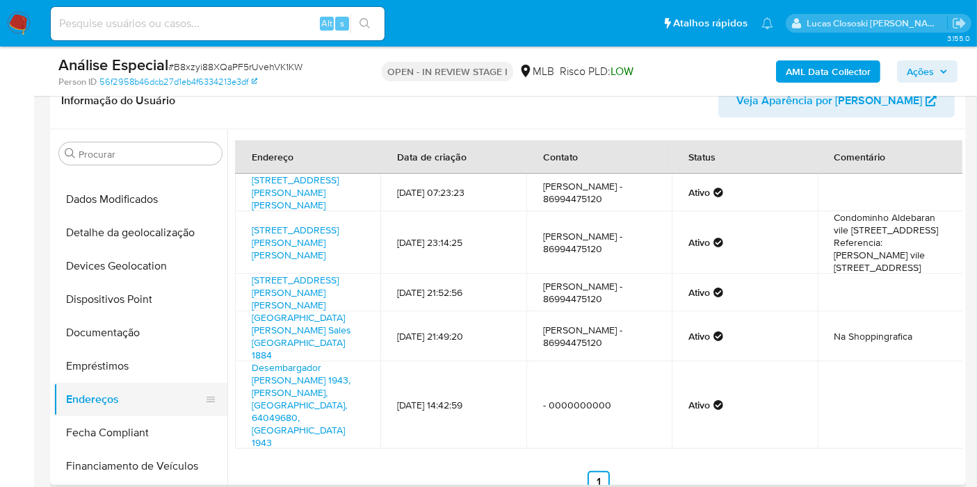
scroll to position [309, 0]
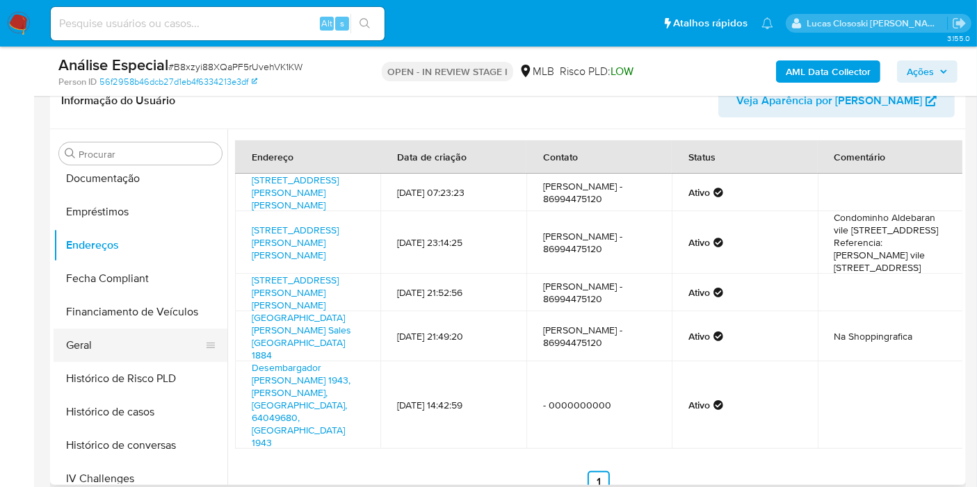
click at [99, 348] on button "Geral" at bounding box center [135, 345] width 163 height 33
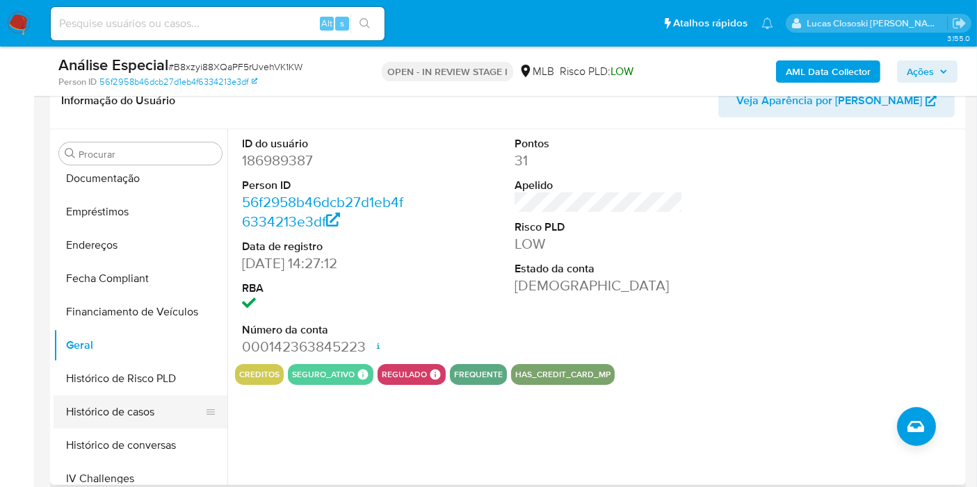
click at [131, 407] on button "Histórico de casos" at bounding box center [135, 412] width 163 height 33
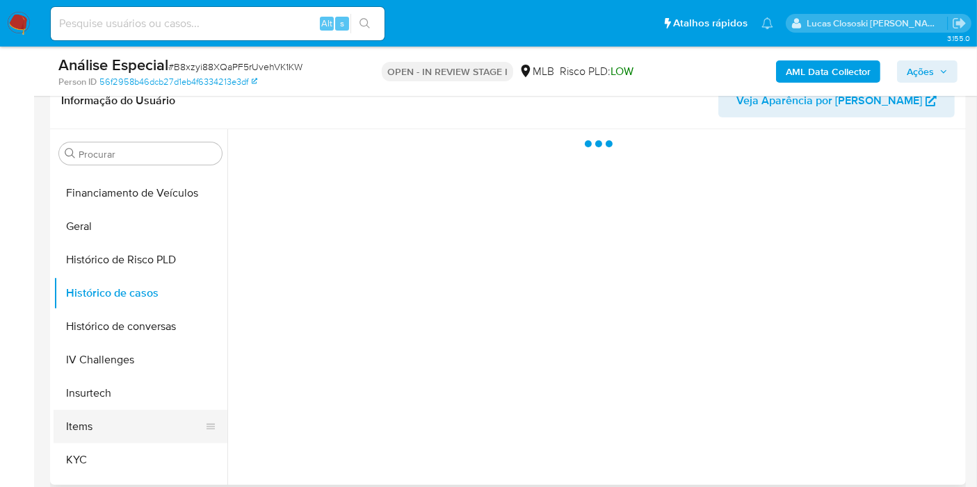
scroll to position [463, 0]
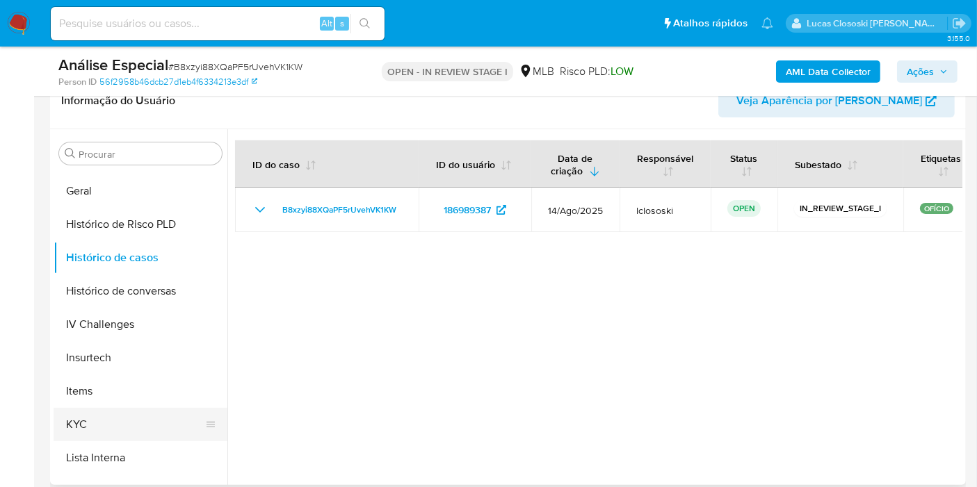
click at [125, 432] on button "KYC" at bounding box center [135, 424] width 163 height 33
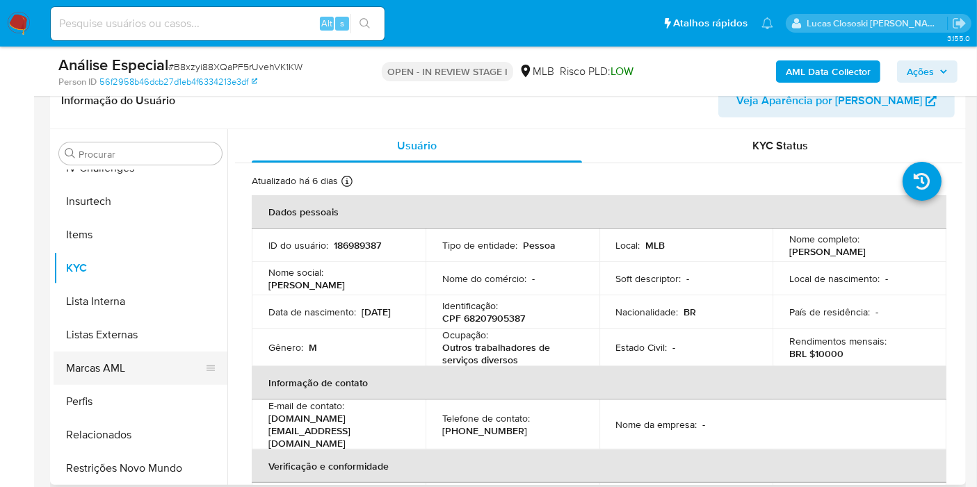
scroll to position [620, 0]
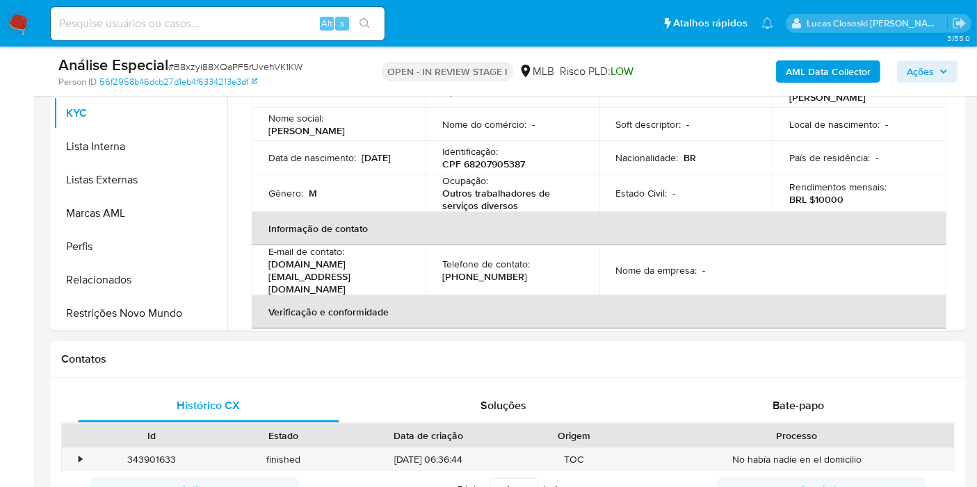
drag, startPoint x: 132, startPoint y: 325, endPoint x: 182, endPoint y: 347, distance: 54.5
click at [132, 325] on button "Restrições Novo Mundo" at bounding box center [141, 313] width 174 height 33
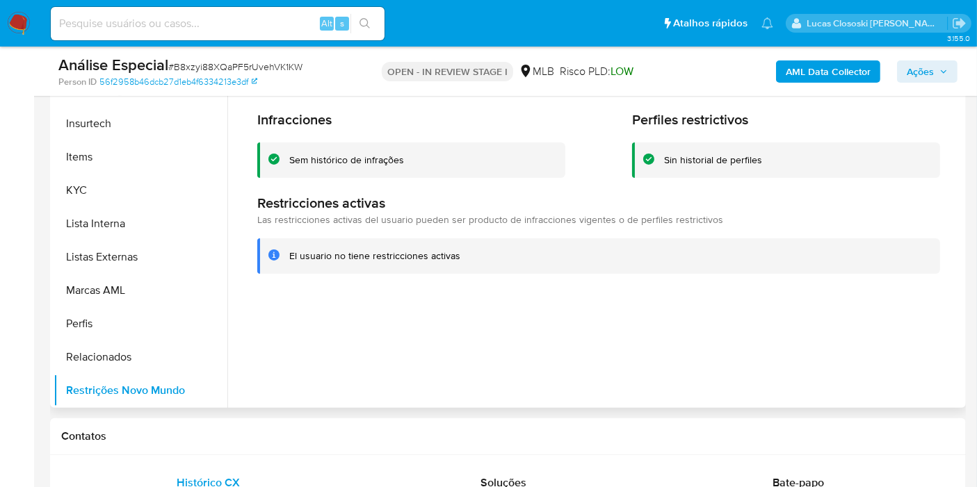
scroll to position [232, 0]
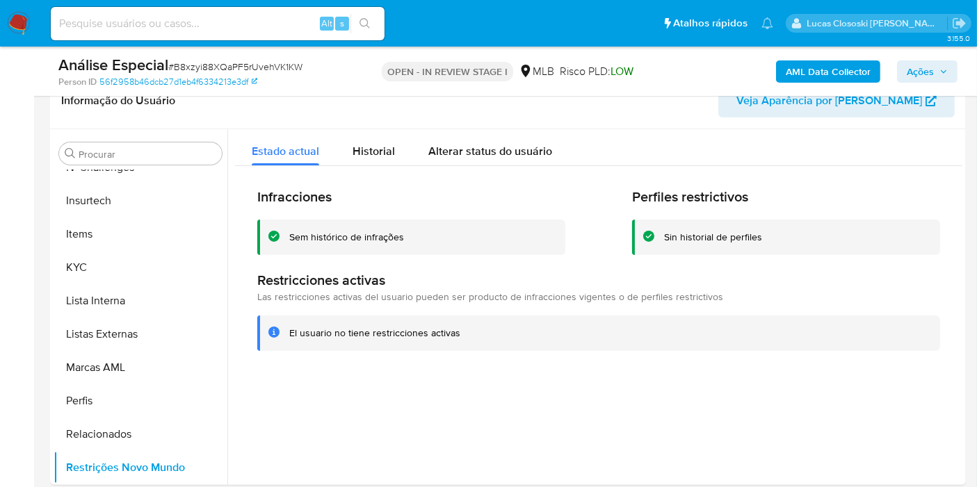
click at [190, 64] on span "# B8xzyi88XQaPF5rUvehVK1KW" at bounding box center [235, 67] width 134 height 14
copy span "B8xzyi88XQaPF5rUvehVK1KW"
click at [320, 92] on div "Análise Especial # B8xzyi88XQaPF5rUvehVK1KW Person ID 56f2958b46dcb27d1eb4f6334…" at bounding box center [508, 71] width 916 height 49
click at [248, 60] on span "# B8xzyi88XQaPF5rUvehVK1KW" at bounding box center [235, 67] width 134 height 14
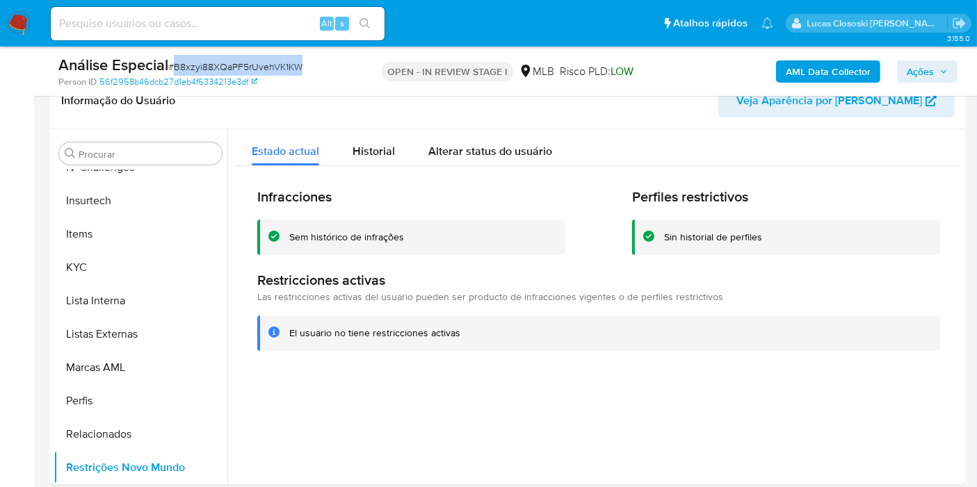
click at [248, 60] on span "# B8xzyi88XQaPF5rUvehVK1KW" at bounding box center [235, 67] width 134 height 14
copy span "B8xzyi88XQaPF5rUvehVK1KW"
click at [93, 265] on button "KYC" at bounding box center [135, 267] width 163 height 33
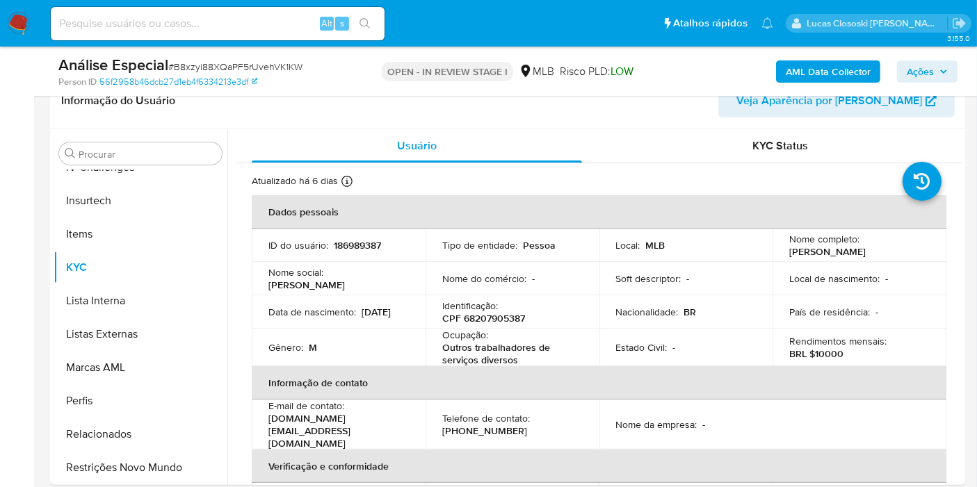
click at [340, 86] on div "Person ID 56f2958b46dcb27d1eb4f6334213e3df" at bounding box center [206, 82] width 296 height 13
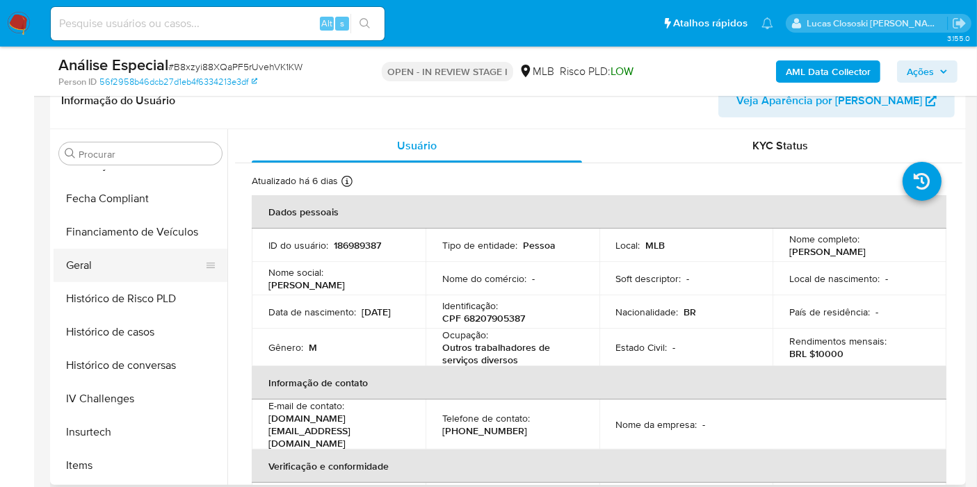
click at [100, 260] on button "Geral" at bounding box center [135, 265] width 163 height 33
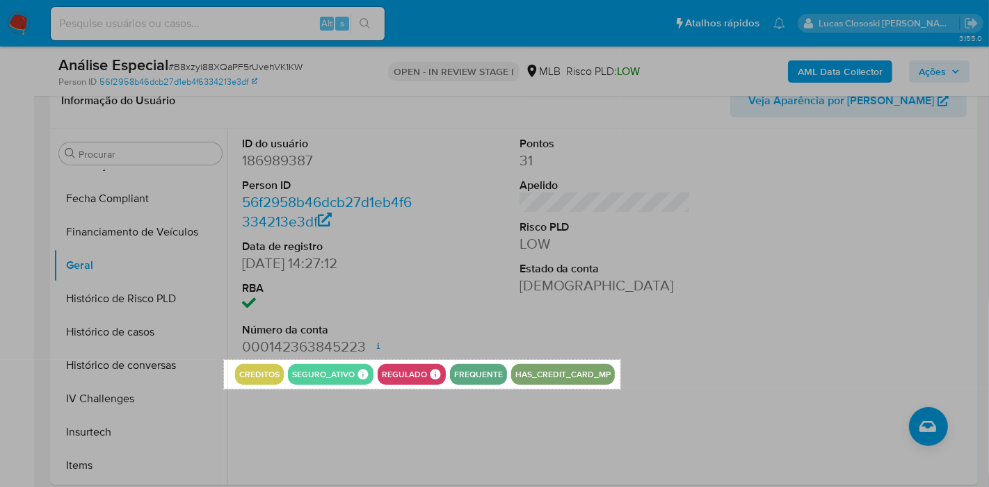
drag, startPoint x: 224, startPoint y: 360, endPoint x: 620, endPoint y: 389, distance: 397.4
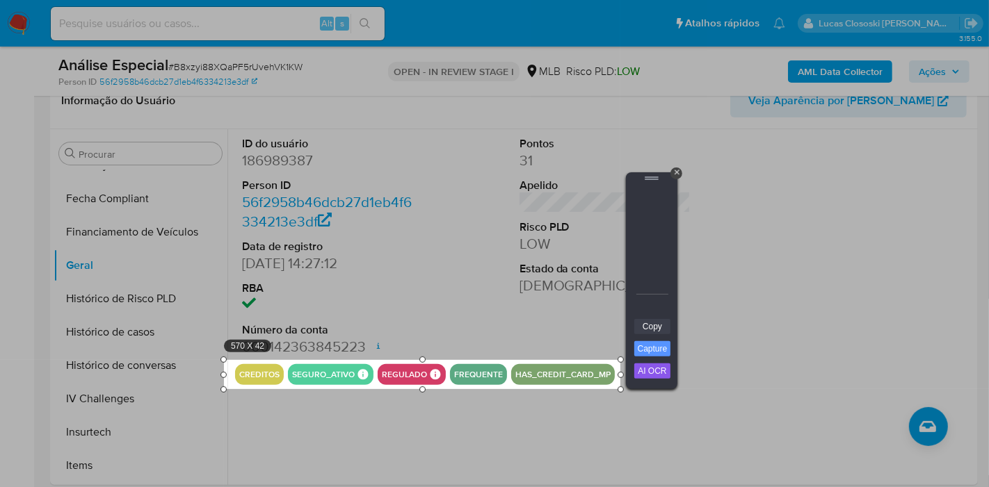
click at [644, 320] on link "Copy" at bounding box center [652, 326] width 36 height 15
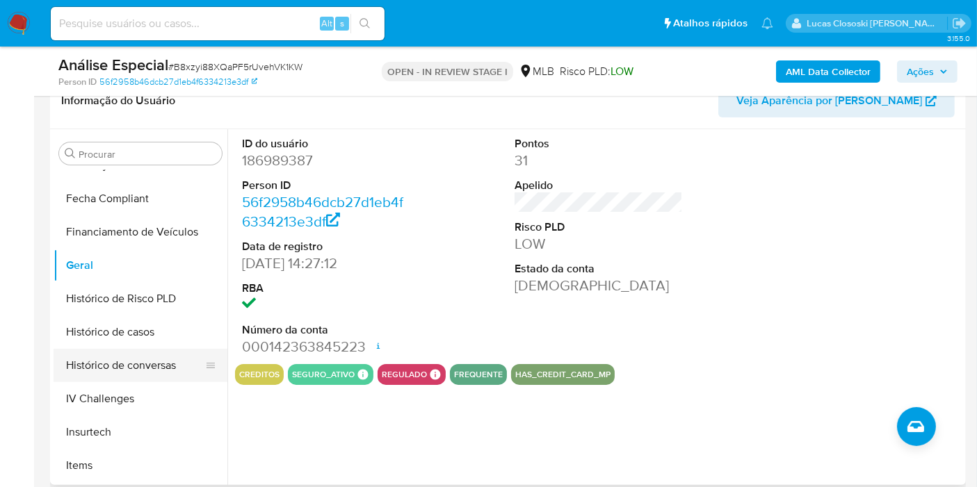
scroll to position [543, 0]
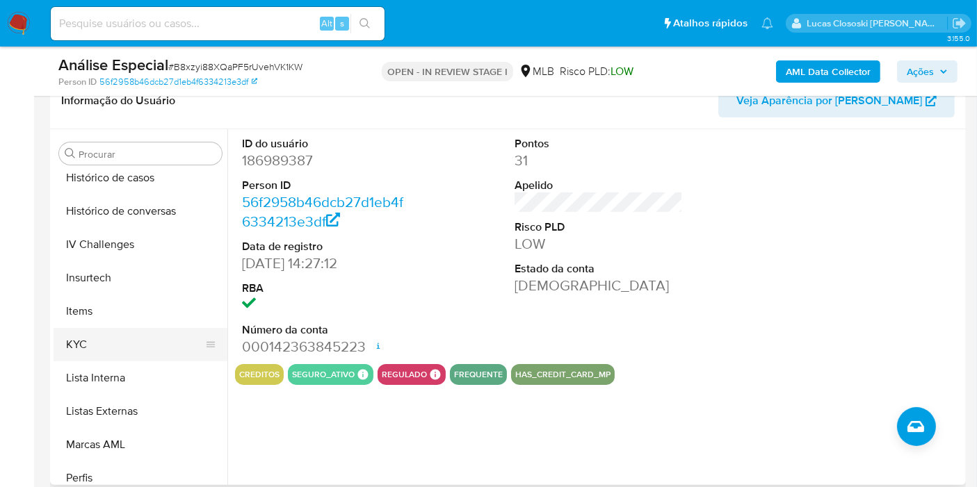
click at [70, 357] on button "KYC" at bounding box center [135, 344] width 163 height 33
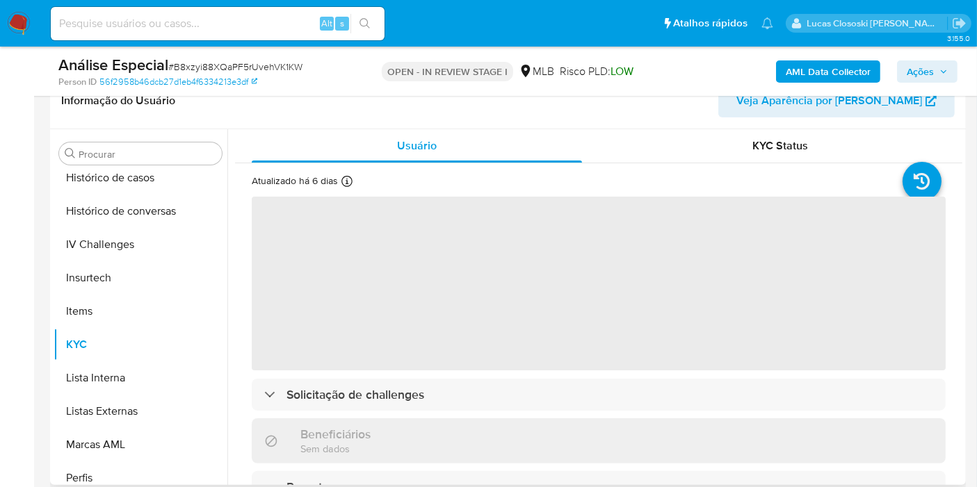
click at [546, 120] on div "Informação do Usuário Veja Aparência por Pessoa" at bounding box center [508, 101] width 916 height 56
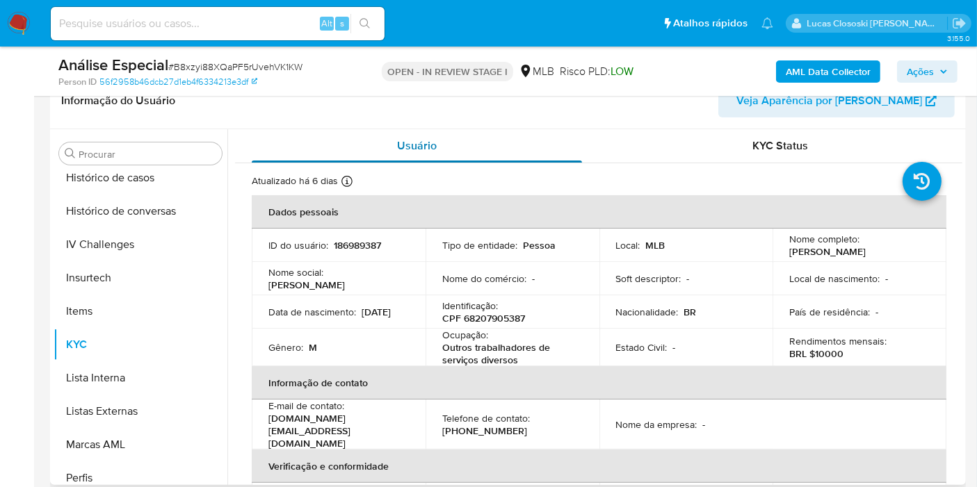
scroll to position [309, 0]
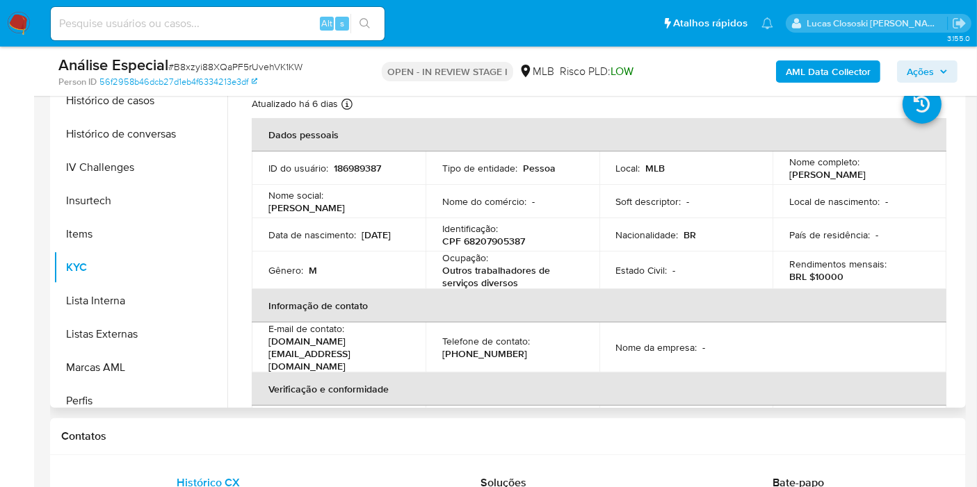
click at [502, 237] on p "CPF 68207905387" at bounding box center [483, 241] width 83 height 13
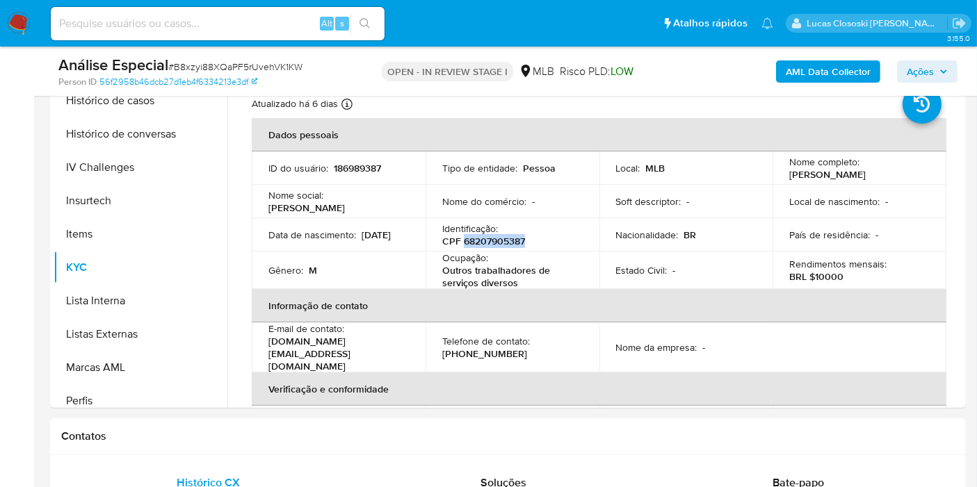
copy p "68207905387"
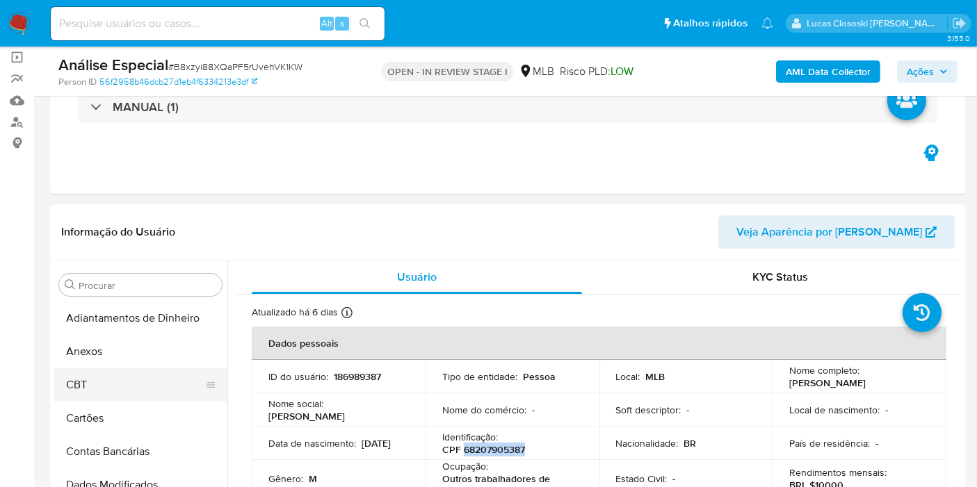
scroll to position [154, 0]
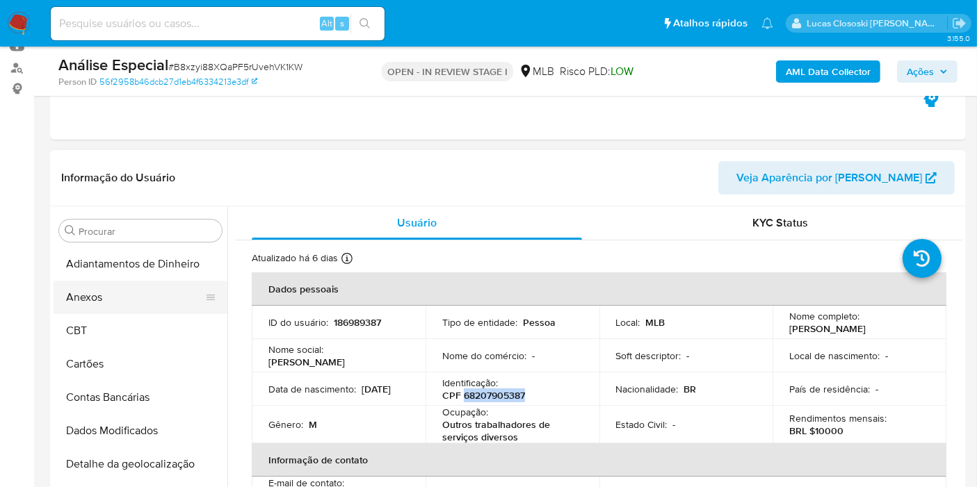
click at [101, 307] on button "Anexos" at bounding box center [135, 297] width 163 height 33
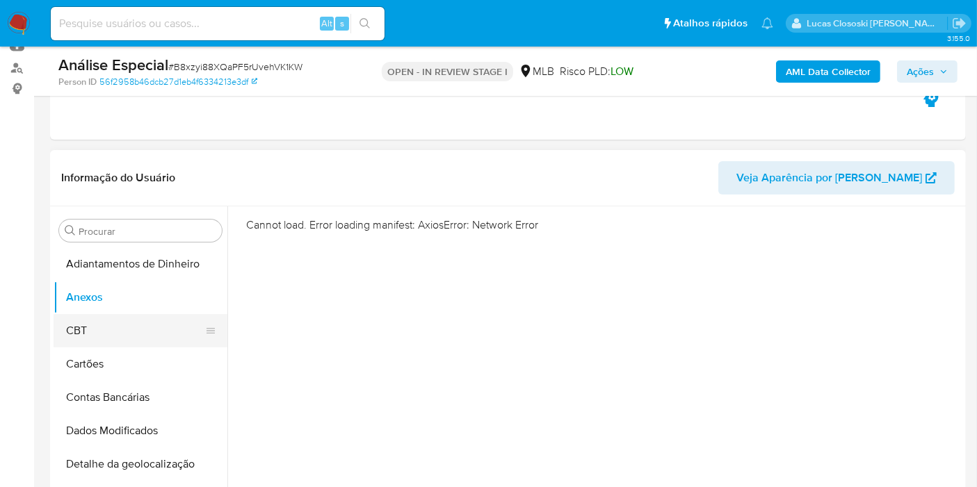
click at [75, 332] on button "CBT" at bounding box center [135, 330] width 163 height 33
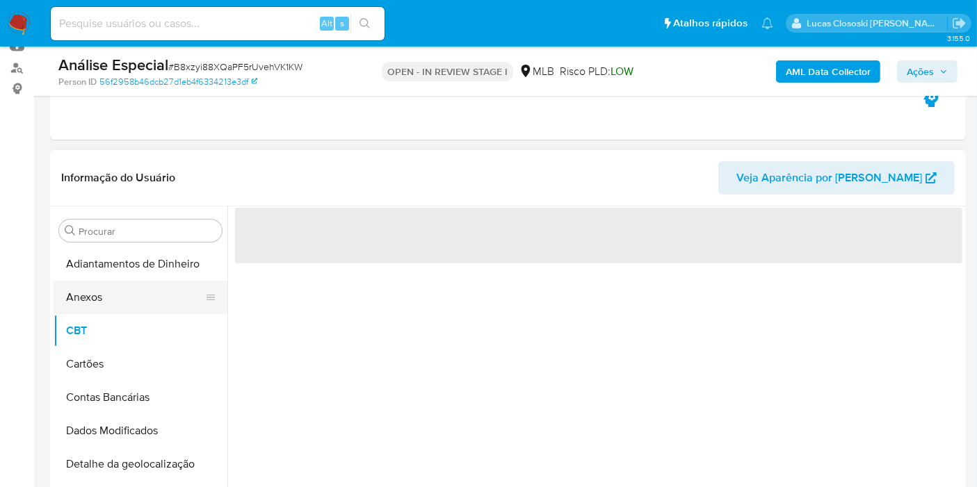
click at [95, 310] on button "Anexos" at bounding box center [135, 297] width 163 height 33
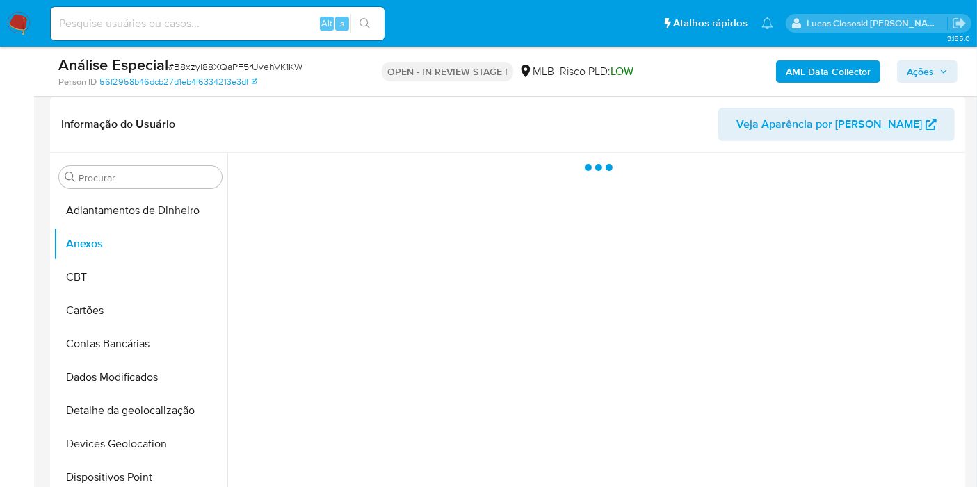
scroll to position [232, 0]
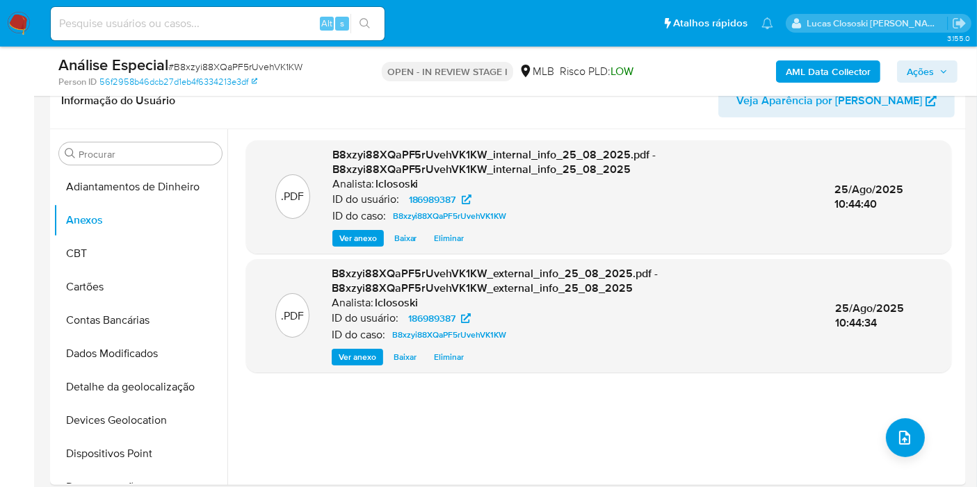
click at [879, 81] on button "Ações" at bounding box center [927, 71] width 60 height 22
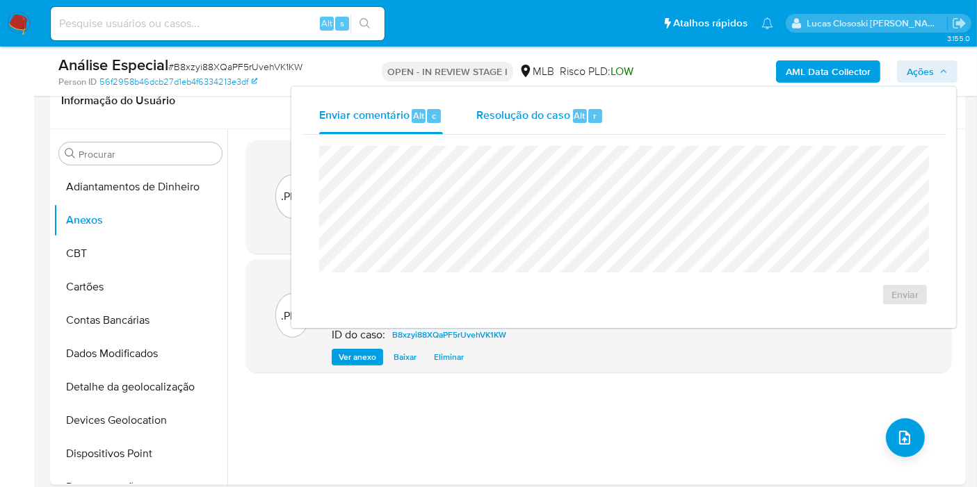
click at [551, 112] on span "Resolução do caso" at bounding box center [523, 115] width 94 height 16
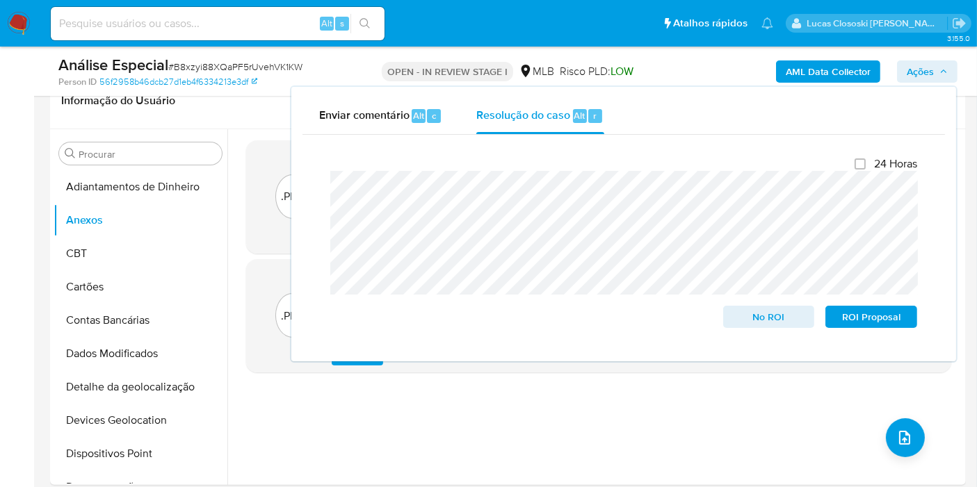
click at [879, 76] on span "Ações" at bounding box center [927, 71] width 41 height 19
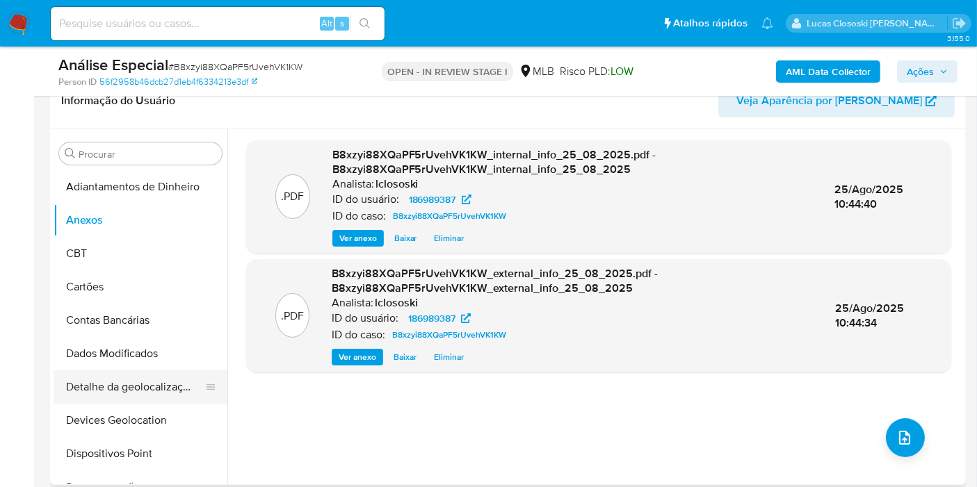
scroll to position [77, 0]
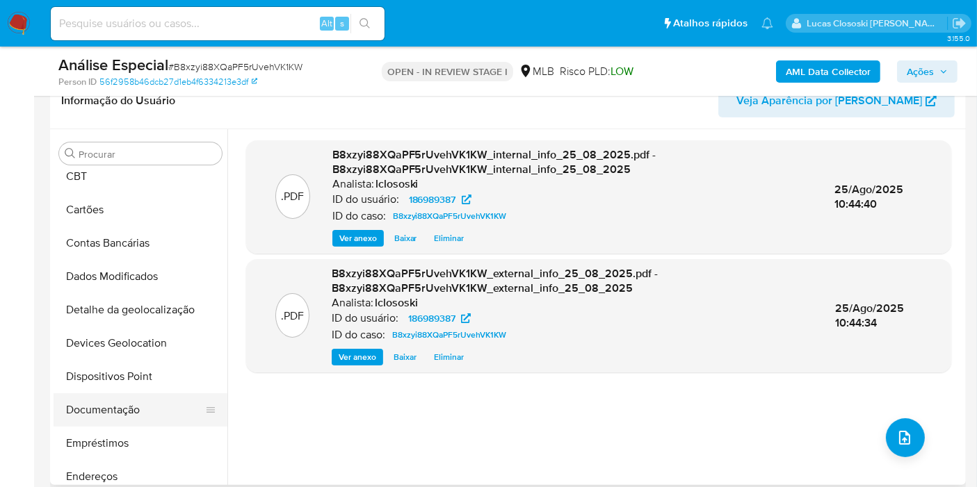
click at [115, 405] on button "Documentação" at bounding box center [135, 410] width 163 height 33
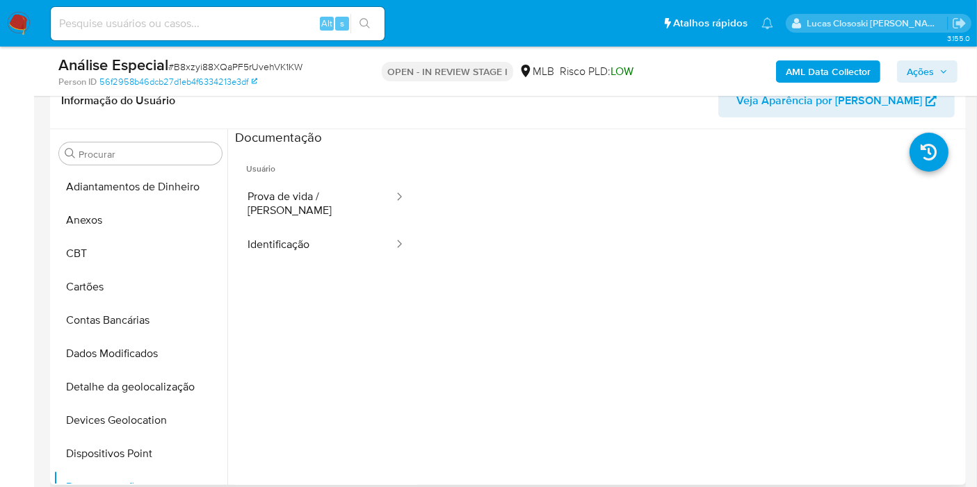
scroll to position [386, 0]
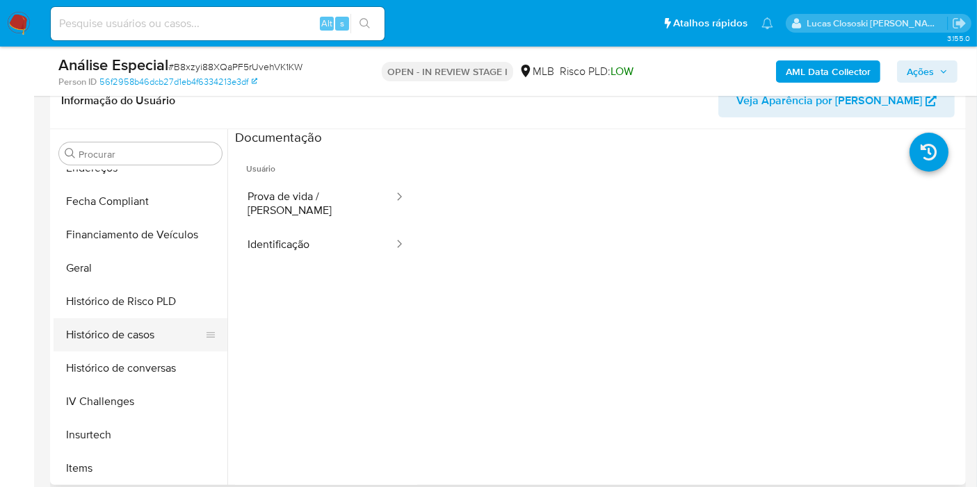
click at [105, 335] on button "Histórico de casos" at bounding box center [135, 334] width 163 height 33
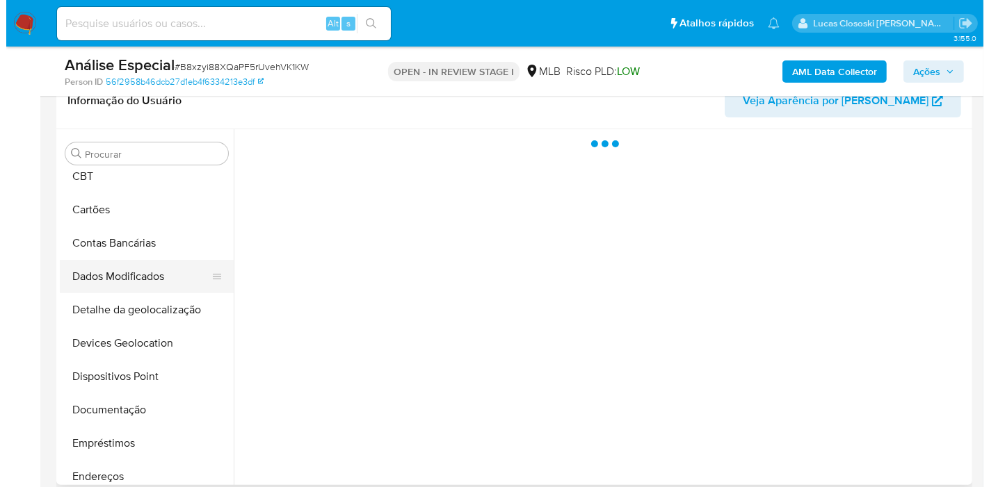
scroll to position [0, 0]
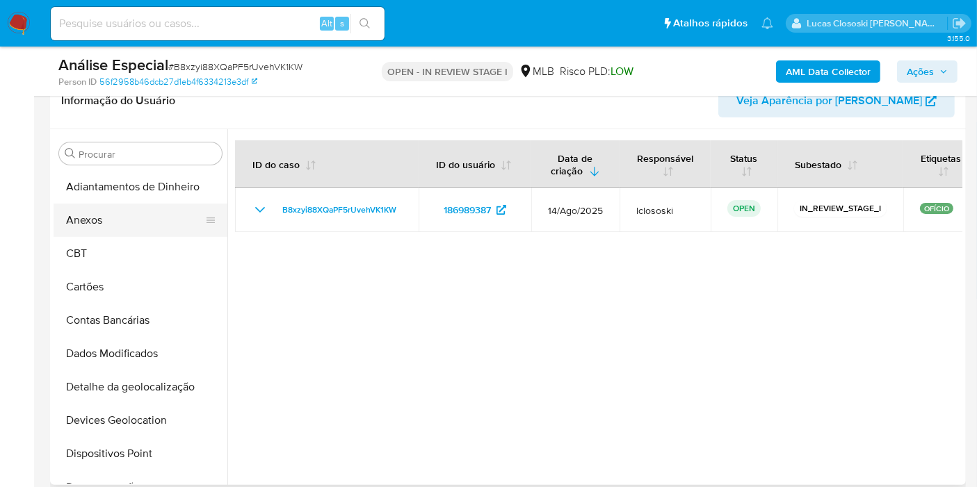
click at [111, 213] on button "Anexos" at bounding box center [135, 220] width 163 height 33
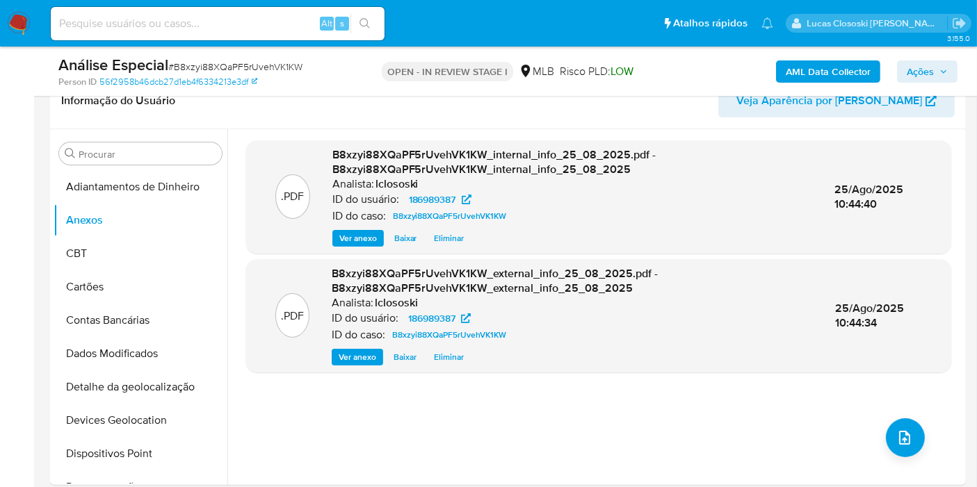
click at [879, 82] on span "Ações" at bounding box center [920, 71] width 27 height 22
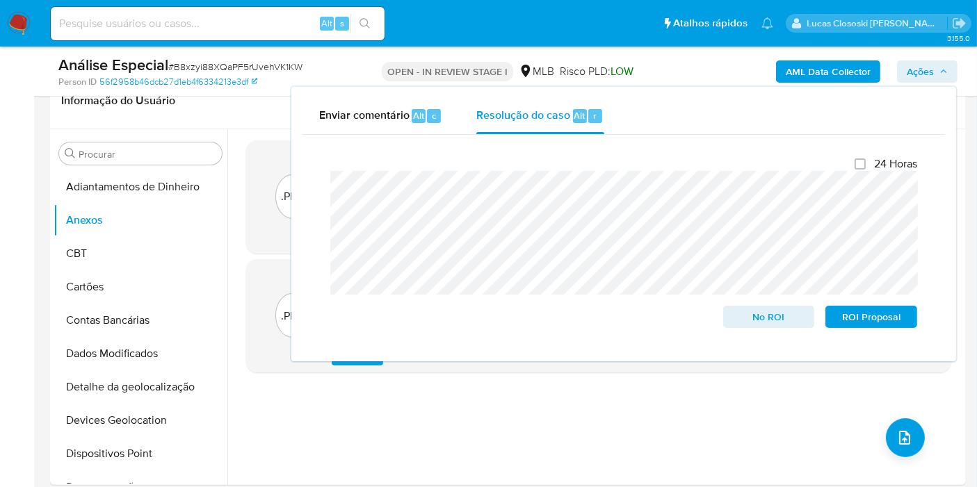
click at [879, 68] on button "Ações" at bounding box center [927, 71] width 60 height 22
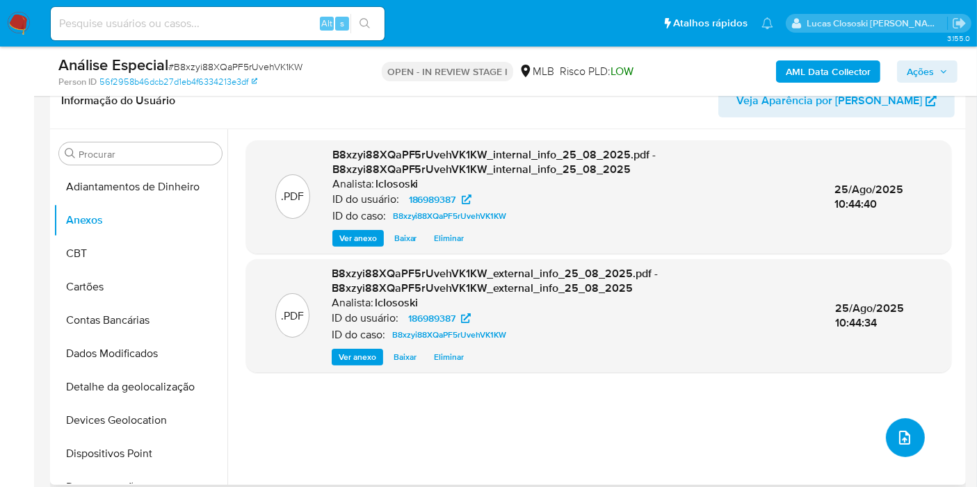
click at [879, 438] on icon "upload-file" at bounding box center [904, 438] width 17 height 17
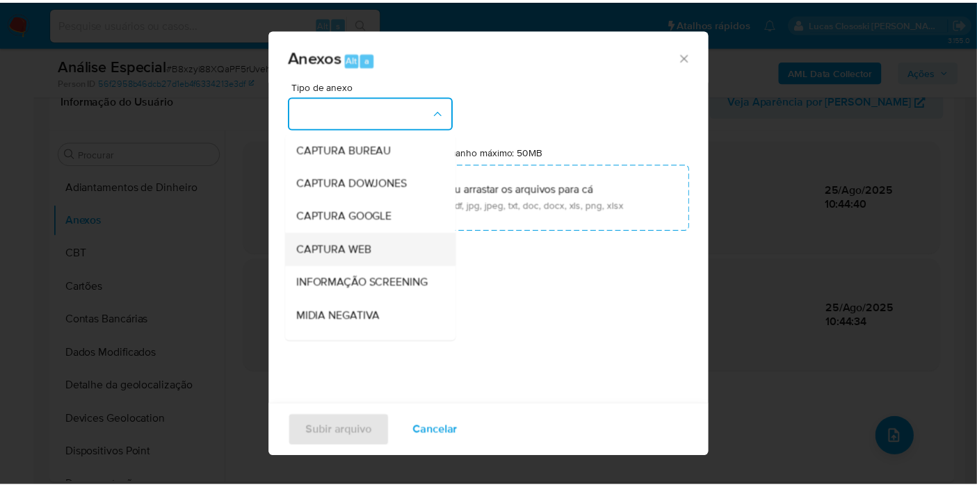
scroll to position [154, 0]
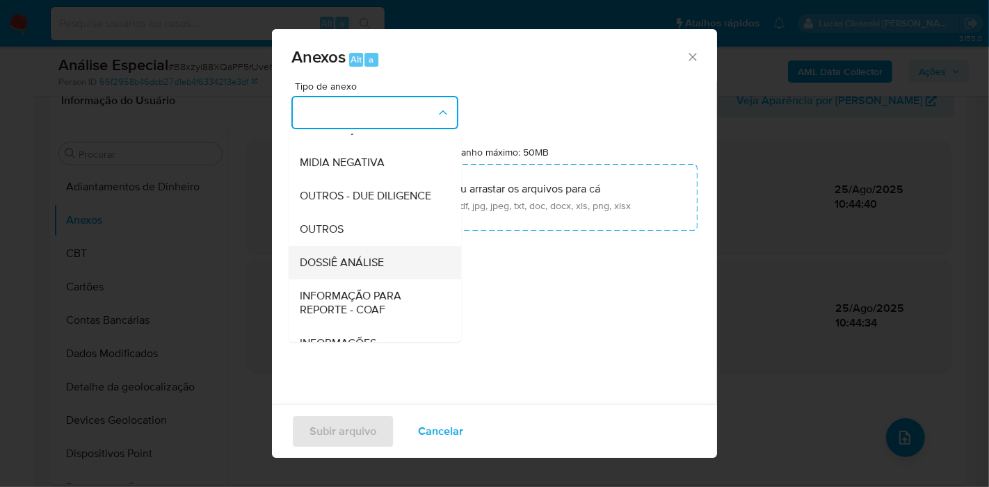
click at [384, 270] on span "DOSSIÊ ANÁLISE" at bounding box center [342, 263] width 84 height 14
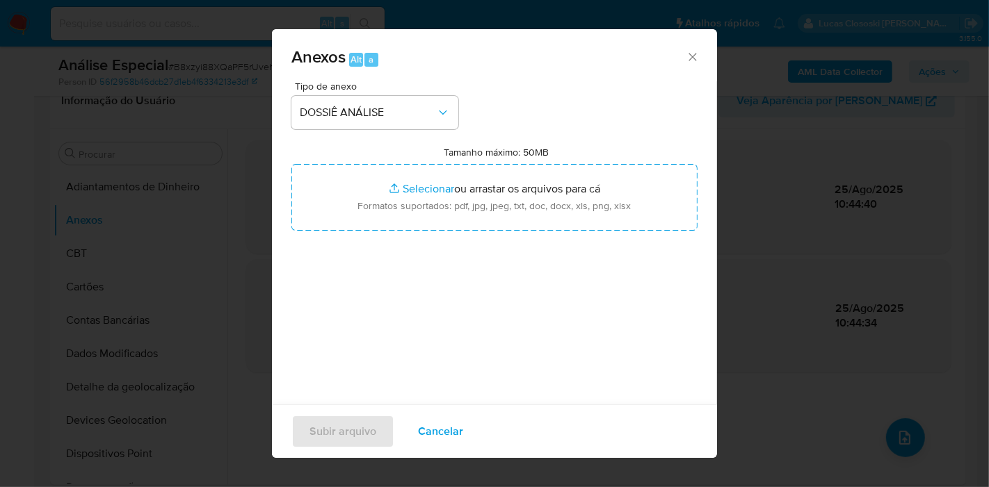
click at [393, 236] on div "Tipo de anexo DOSSIÊ ANÁLISE Tamanho máximo: 50MB Selecionar arquivos Seleciona…" at bounding box center [494, 245] width 406 height 328
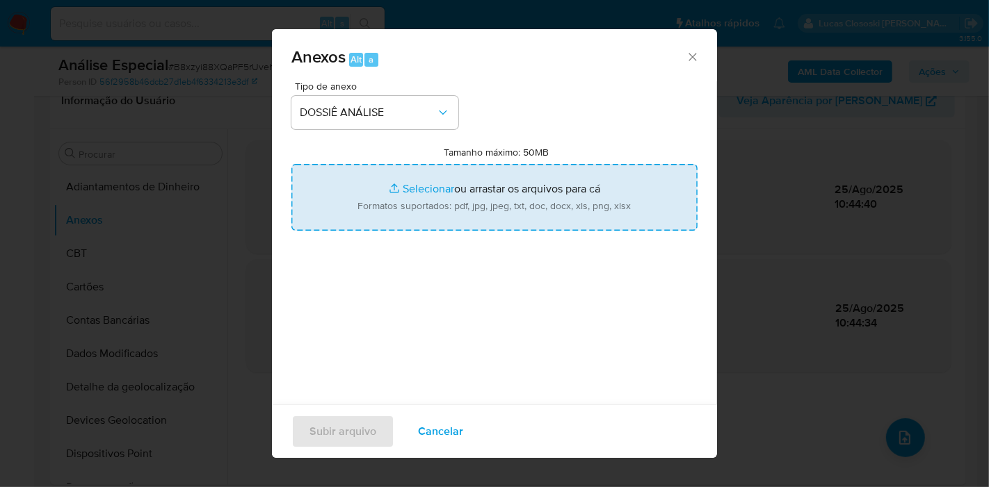
click at [392, 192] on input "Tamanho máximo: 50MB Selecionar arquivos" at bounding box center [494, 197] width 406 height 67
type input "C:\fakepath\SAR - XXXX - CPF 68207905387 - ALEX OLIVEIRA GONCALVES.pdf"
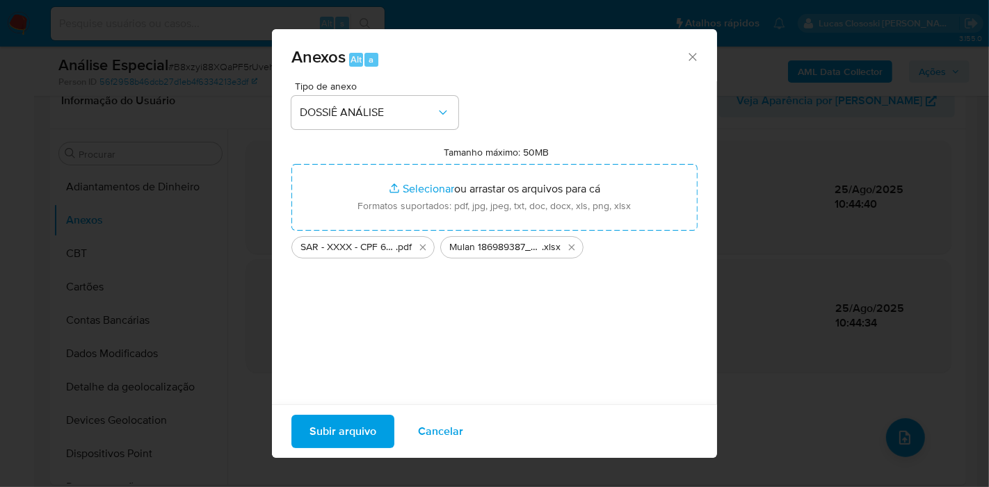
click at [340, 434] on span "Subir arquivo" at bounding box center [342, 431] width 67 height 31
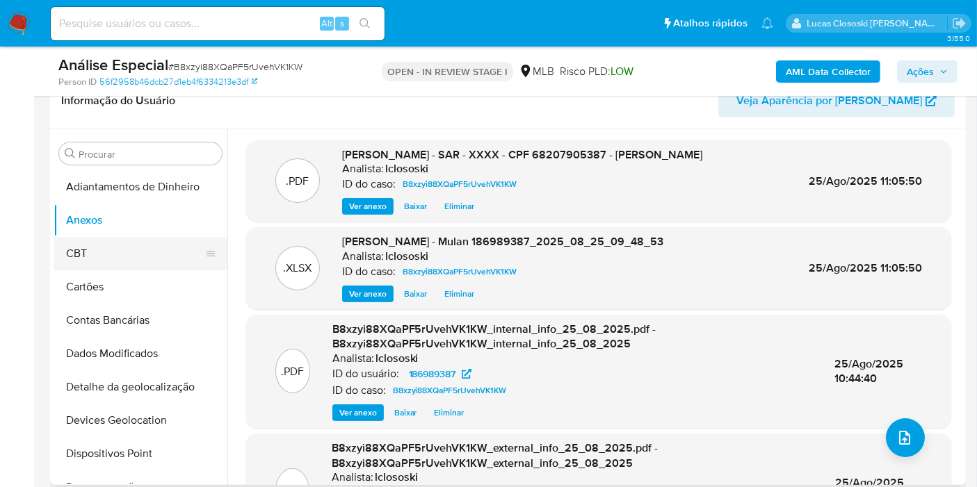
drag, startPoint x: 79, startPoint y: 268, endPoint x: 72, endPoint y: 245, distance: 23.3
click at [79, 268] on button "CBT" at bounding box center [135, 253] width 163 height 33
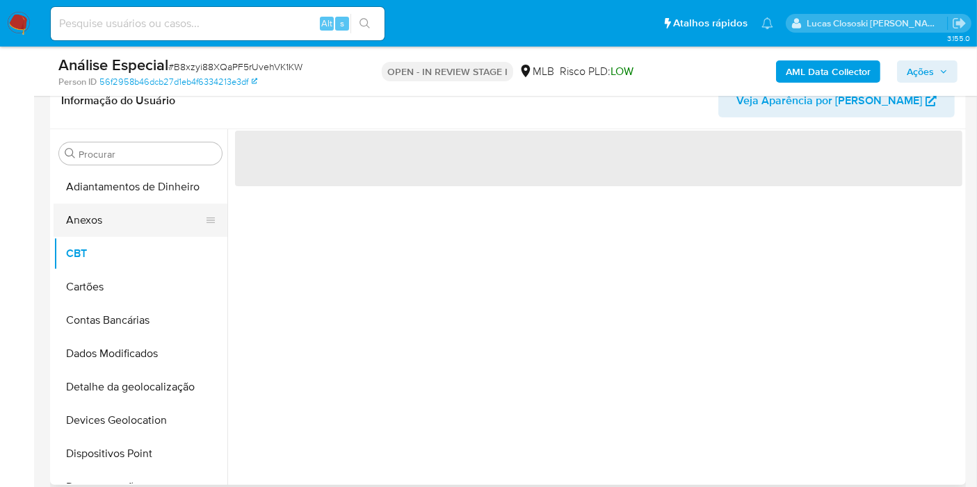
click at [76, 209] on button "Anexos" at bounding box center [135, 220] width 163 height 33
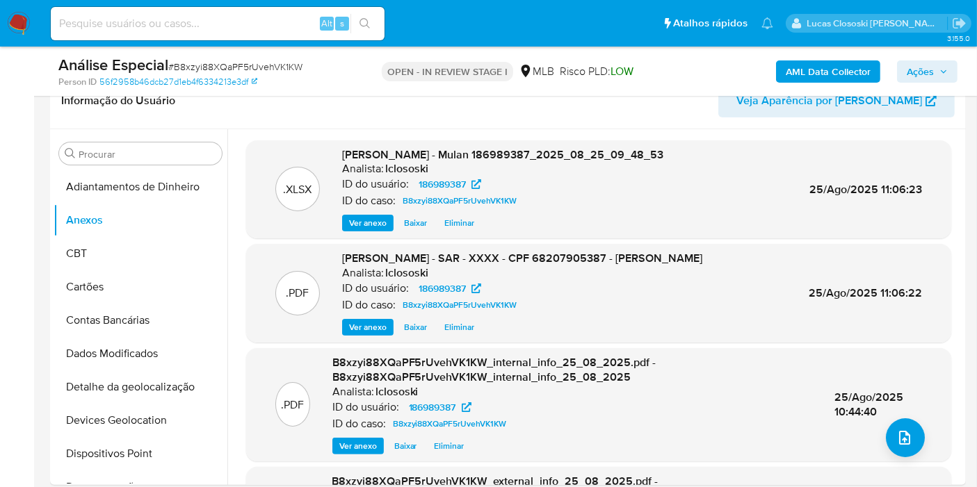
scroll to position [0, 0]
click at [879, 65] on button "Ações" at bounding box center [927, 71] width 60 height 22
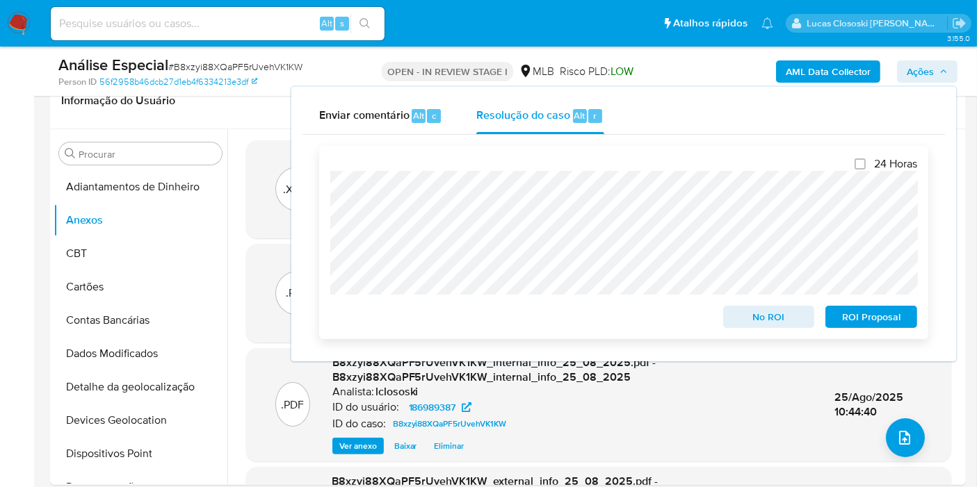
click at [738, 317] on span "No ROI" at bounding box center [769, 316] width 72 height 19
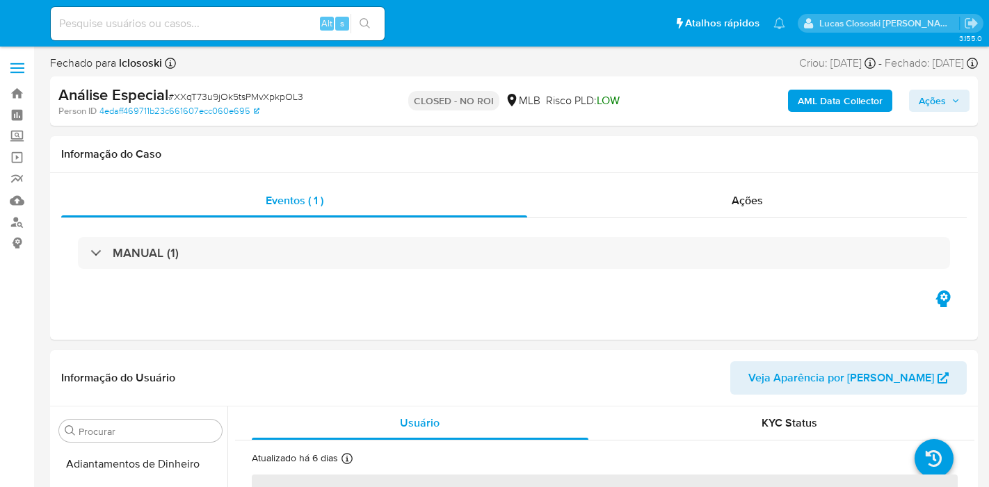
select select "10"
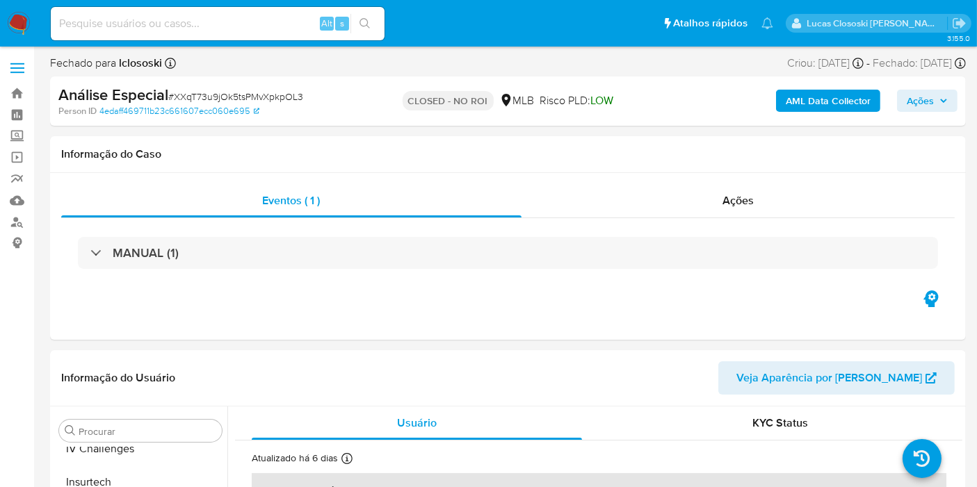
scroll to position [620, 0]
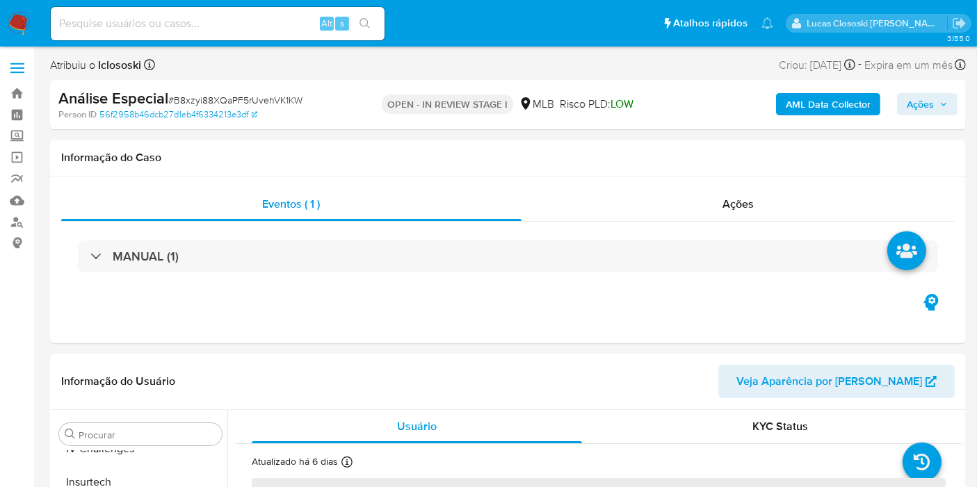
scroll to position [620, 0]
click at [15, 22] on img at bounding box center [19, 24] width 24 height 24
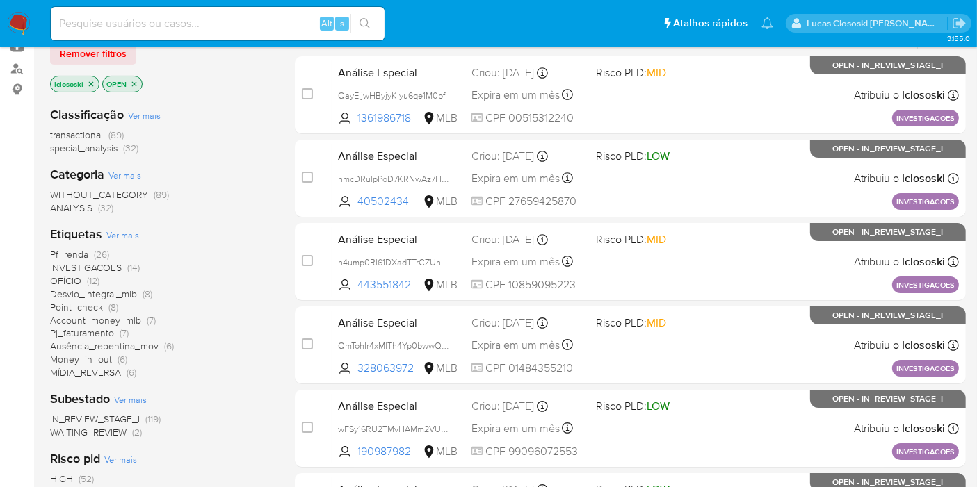
scroll to position [154, 0]
click at [83, 275] on span "OFÍCIO (12)" at bounding box center [74, 280] width 49 height 13
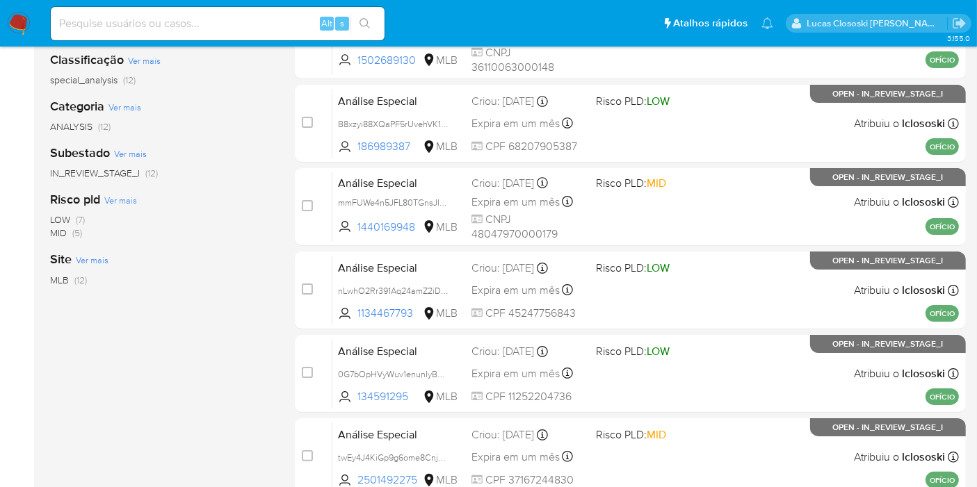
scroll to position [309, 0]
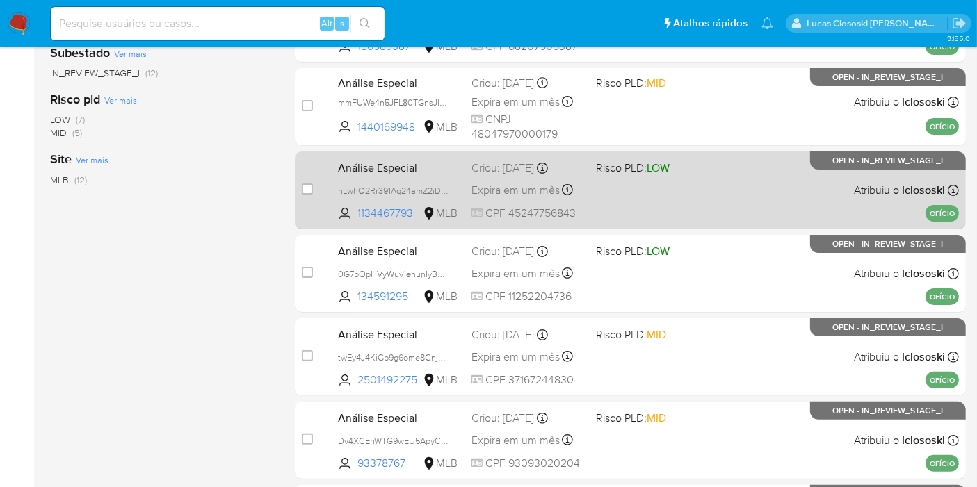
click at [667, 196] on div "Análise Especial nLwhO2Rr391Aq24amZ2iDz84 1134467793 MLB Risco PLD: LOW Criou: …" at bounding box center [645, 190] width 626 height 70
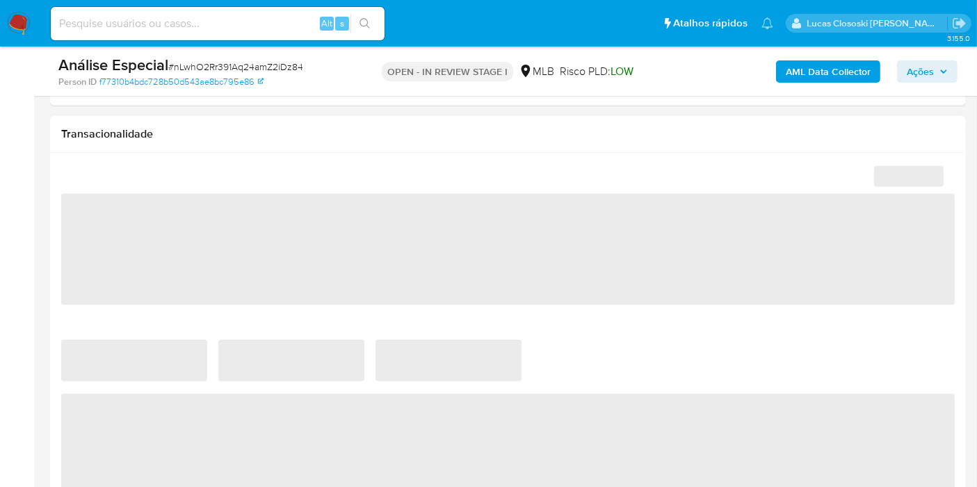
scroll to position [635, 0]
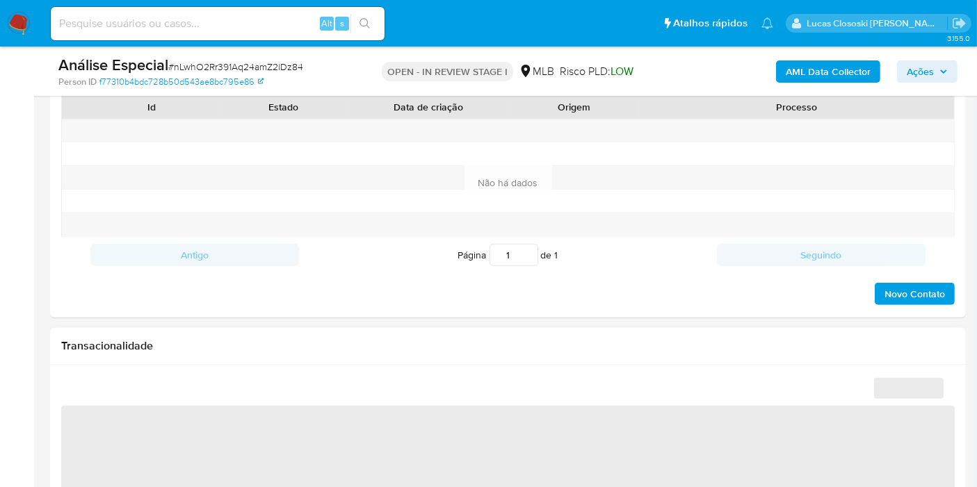
select select "10"
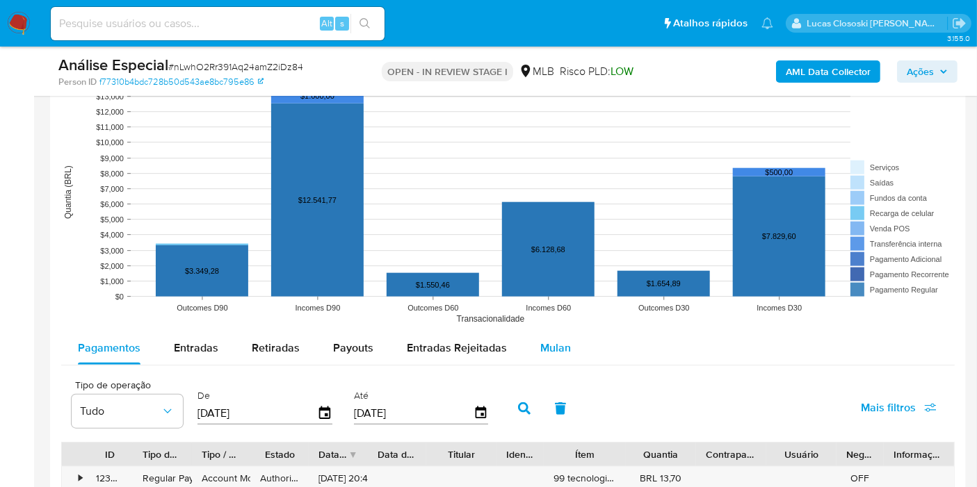
click at [557, 334] on div "Mulan" at bounding box center [555, 348] width 31 height 33
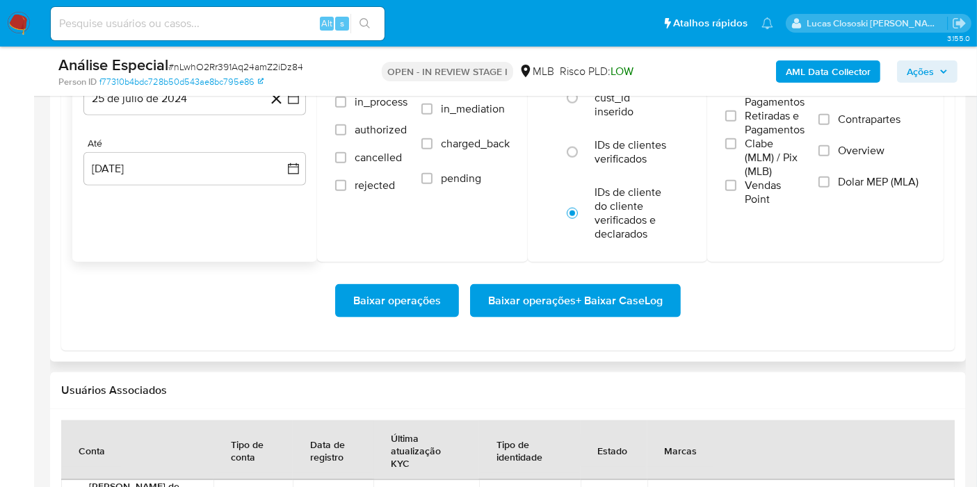
scroll to position [1622, 0]
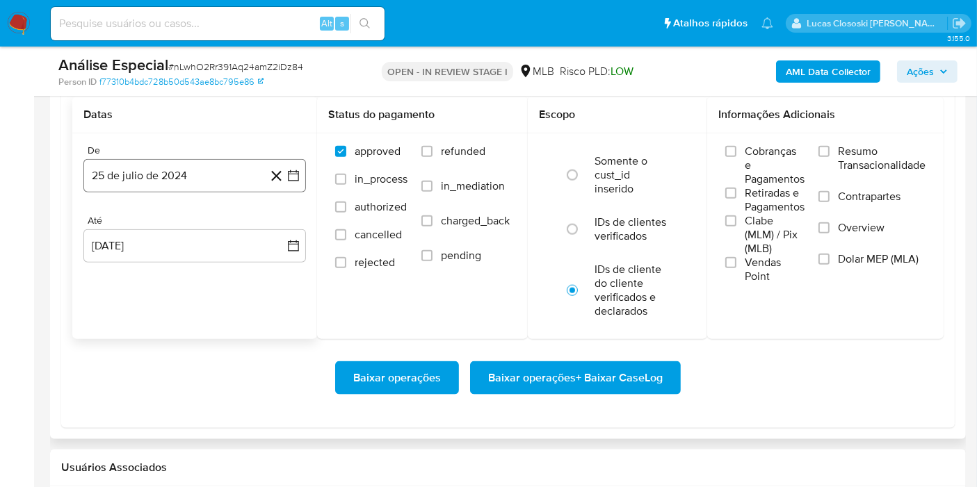
click at [298, 188] on button "25 de julio de 2024" at bounding box center [194, 175] width 222 height 33
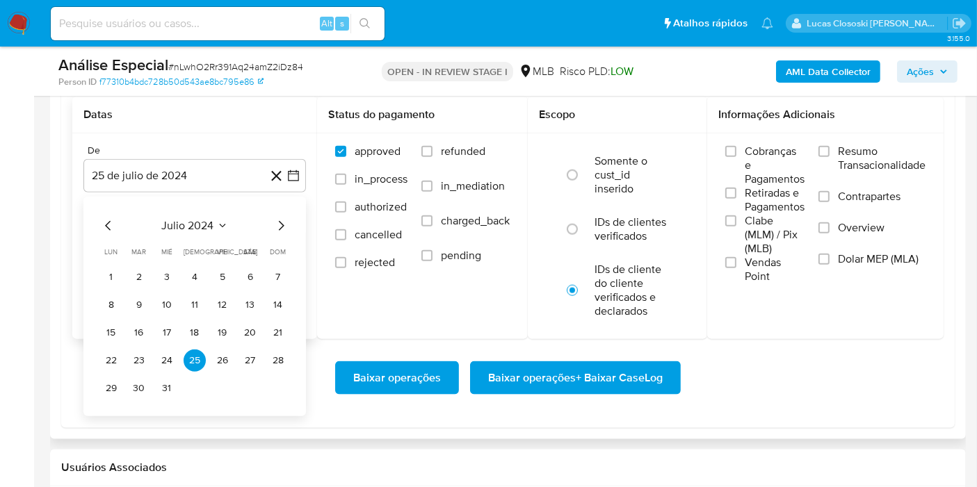
click at [214, 235] on div "julio 2024 julio 2024 lun lunes mar martes mié miércoles jue jueves vie viernes…" at bounding box center [194, 309] width 189 height 182
click at [203, 228] on span "julio 2024" at bounding box center [188, 226] width 52 height 14
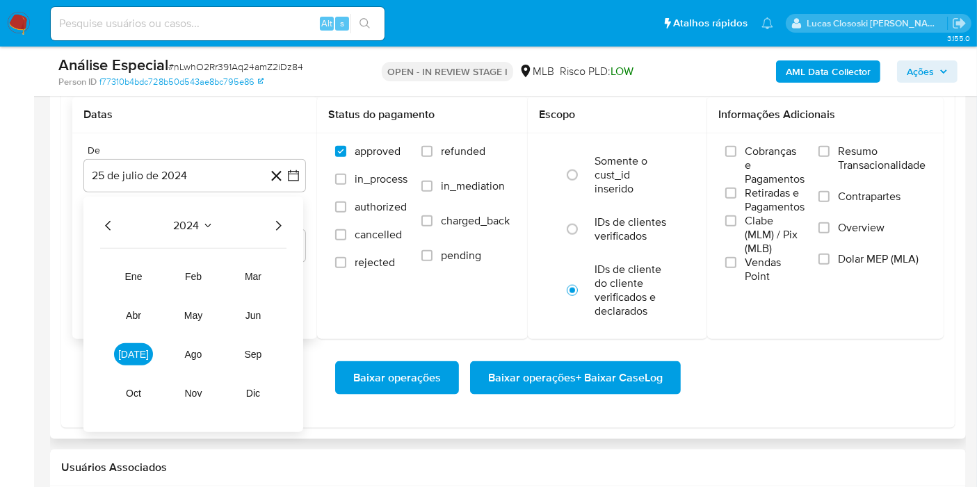
click at [264, 227] on div "2024" at bounding box center [193, 226] width 186 height 17
click at [286, 227] on icon "Año siguiente" at bounding box center [278, 226] width 17 height 17
click at [145, 279] on button "ene" at bounding box center [133, 277] width 39 height 22
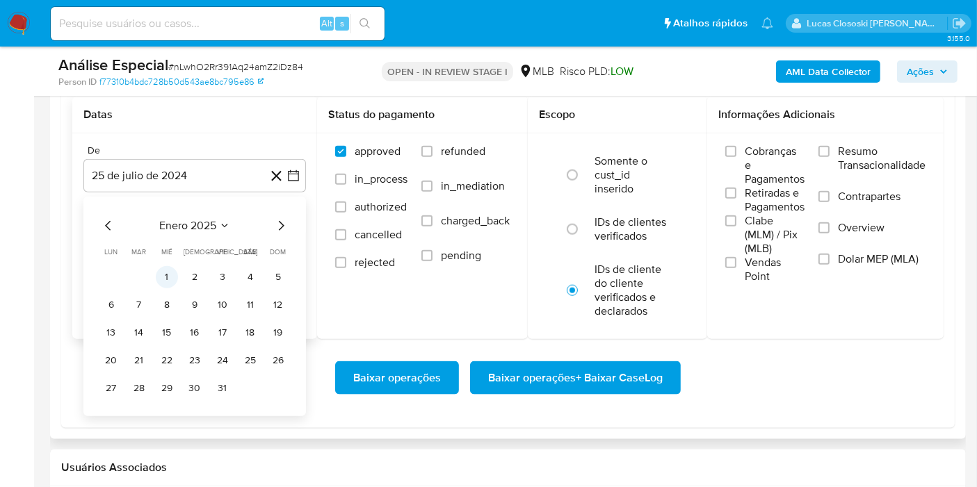
click at [166, 273] on button "1" at bounding box center [167, 277] width 22 height 22
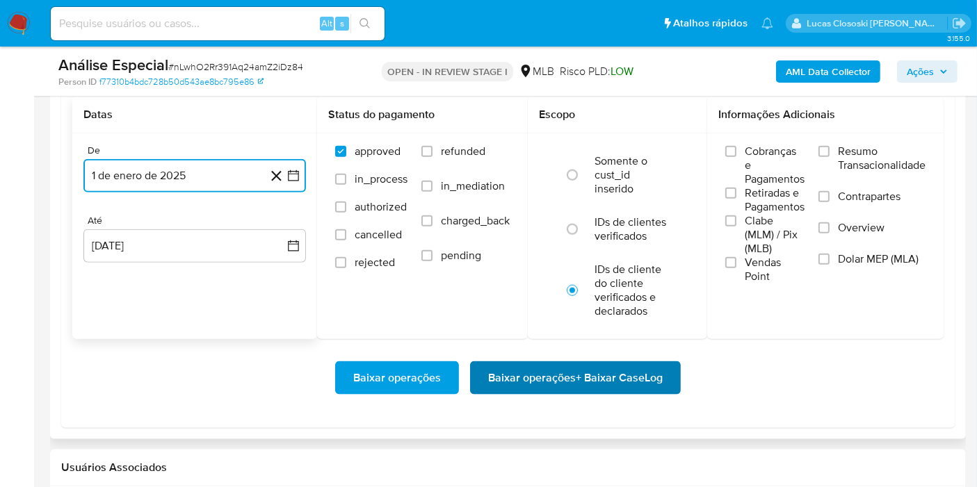
click at [649, 368] on span "Baixar operações + Baixar CaseLog" at bounding box center [575, 378] width 175 height 31
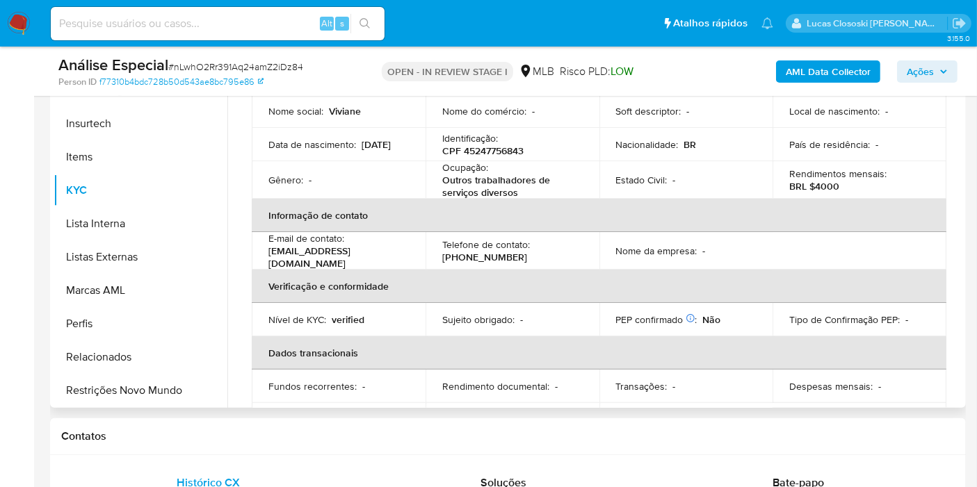
scroll to position [0, 0]
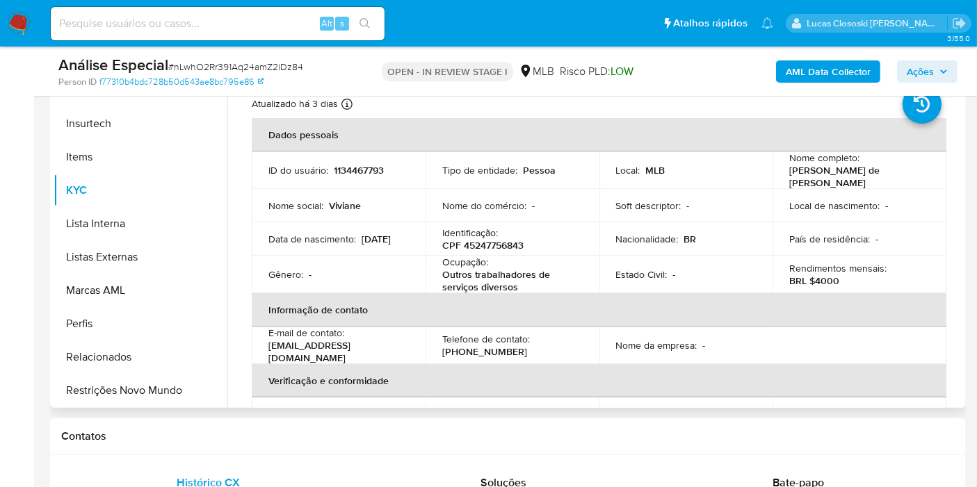
click at [498, 245] on p "CPF 45247756843" at bounding box center [482, 245] width 81 height 13
copy p "45247756843"
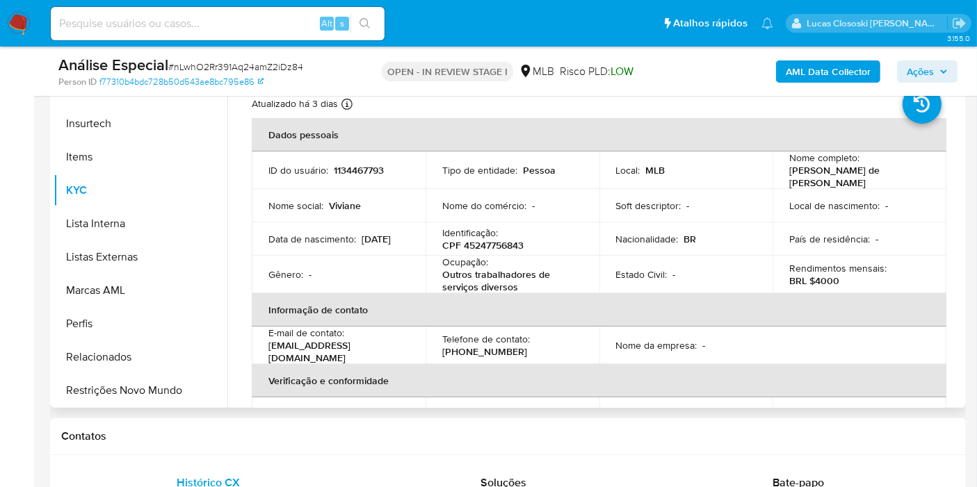
click at [575, 382] on th "Verificação e conformidade" at bounding box center [599, 380] width 695 height 33
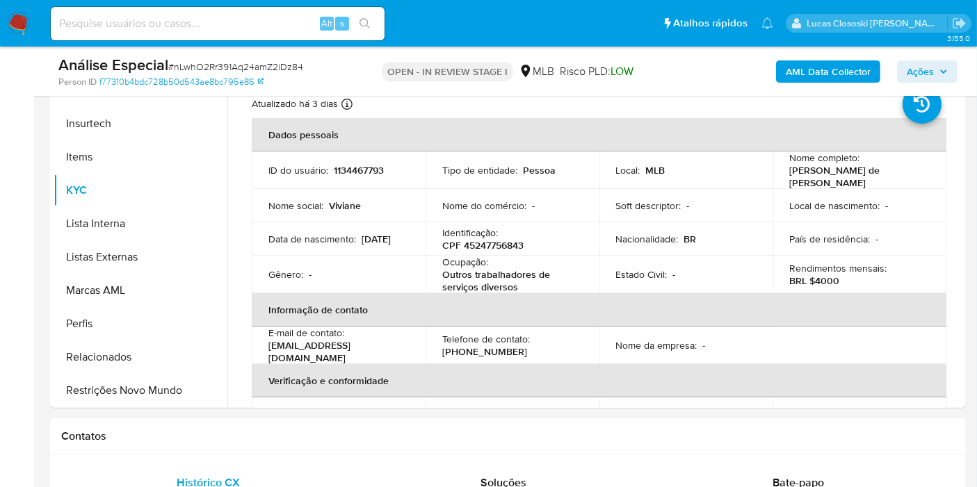
click at [826, 66] on b "AML Data Collector" at bounding box center [828, 71] width 85 height 22
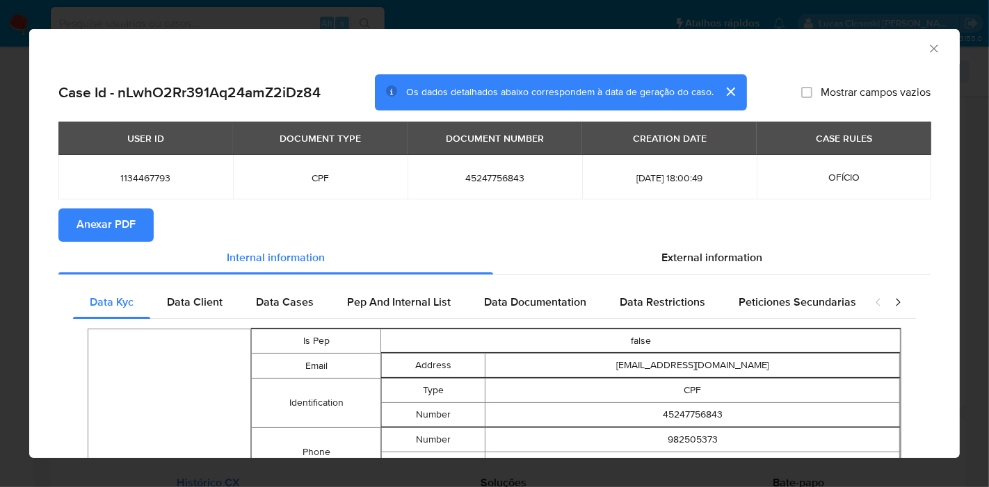
click at [144, 219] on button "Anexar PDF" at bounding box center [105, 225] width 95 height 33
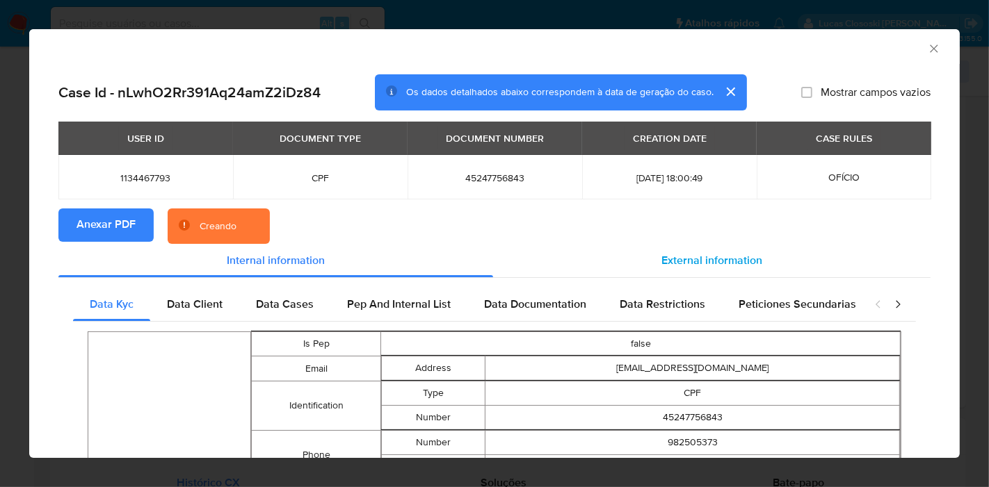
click at [740, 270] on div "External information" at bounding box center [711, 260] width 437 height 33
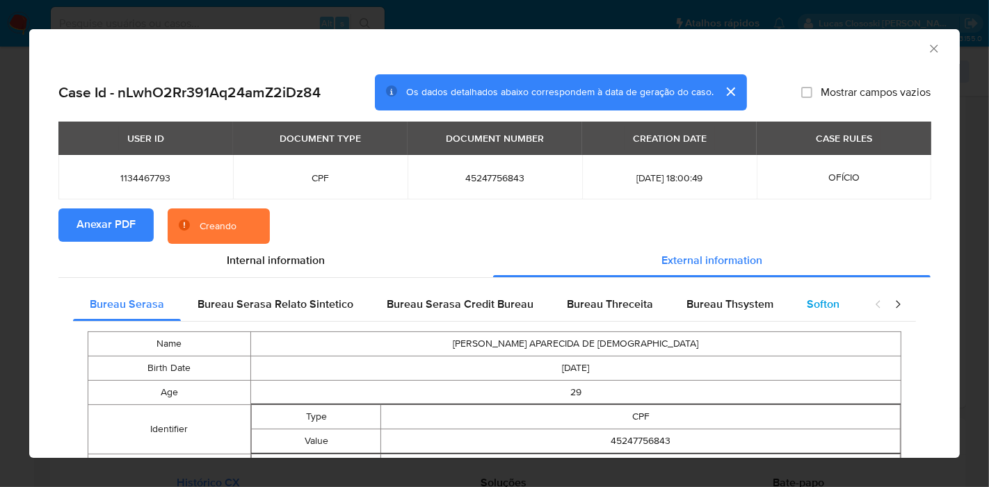
click at [806, 304] on span "Softon" at bounding box center [822, 304] width 33 height 16
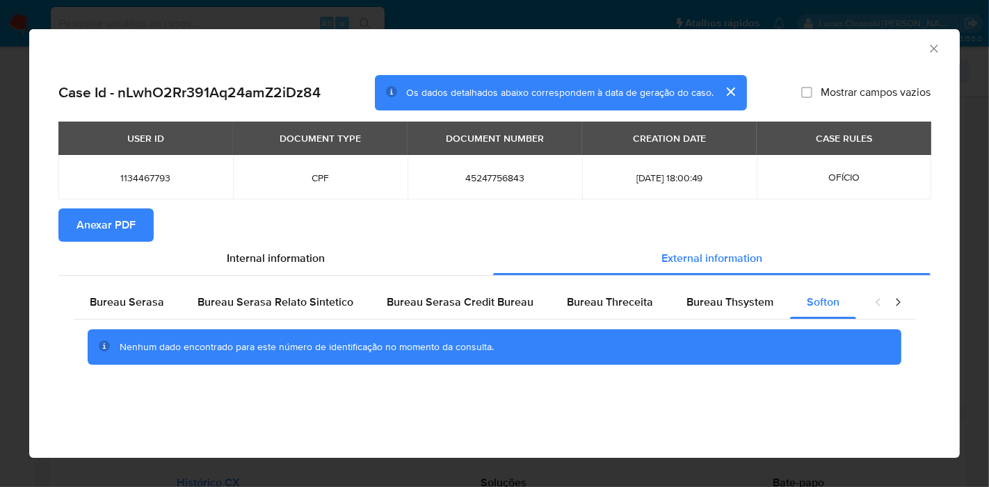
click at [934, 47] on icon "Fechar a janela" at bounding box center [934, 49] width 14 height 14
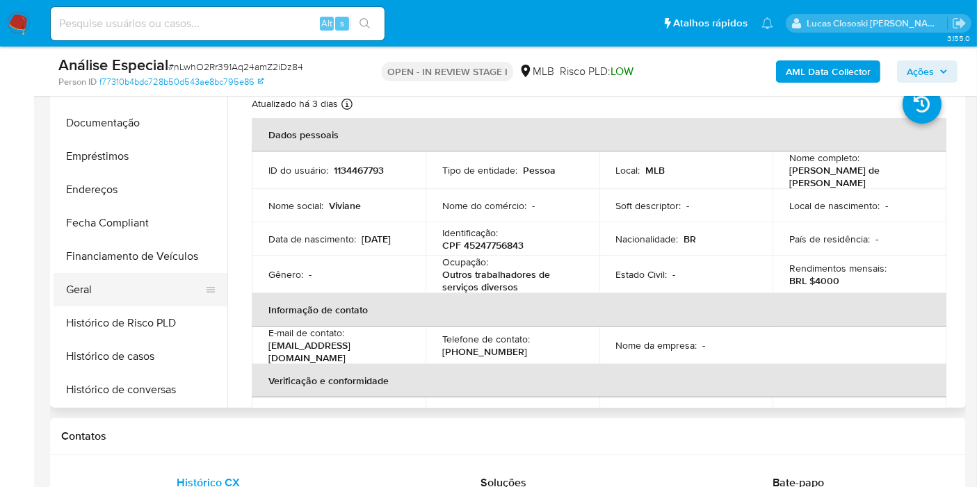
scroll to position [156, 0]
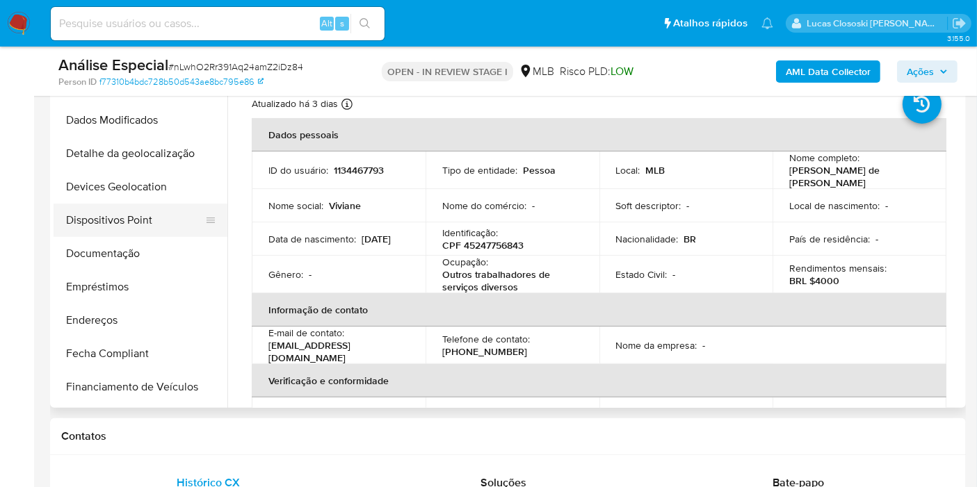
drag, startPoint x: 129, startPoint y: 231, endPoint x: 138, endPoint y: 216, distance: 17.2
click at [129, 231] on button "Dispositivos Point" at bounding box center [135, 220] width 163 height 33
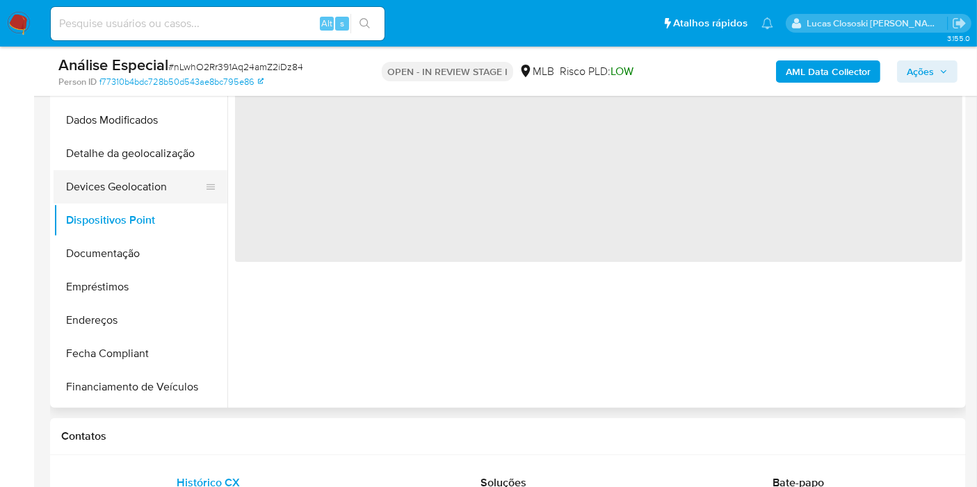
click at [159, 195] on button "Devices Geolocation" at bounding box center [135, 186] width 163 height 33
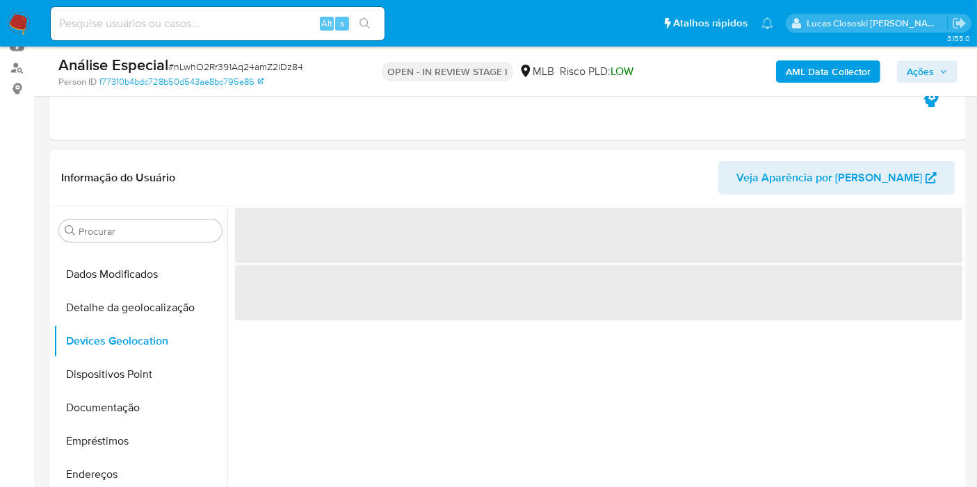
scroll to position [212, 0]
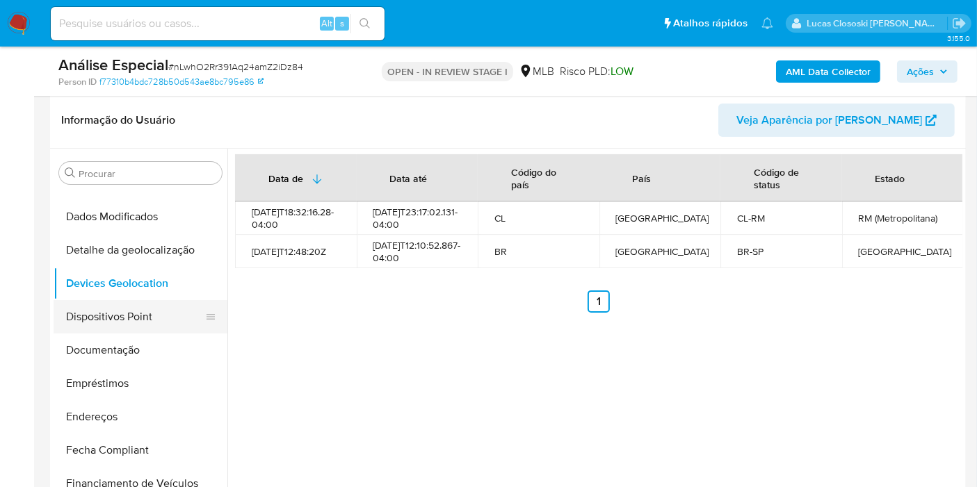
click at [104, 328] on button "Dispositivos Point" at bounding box center [135, 316] width 163 height 33
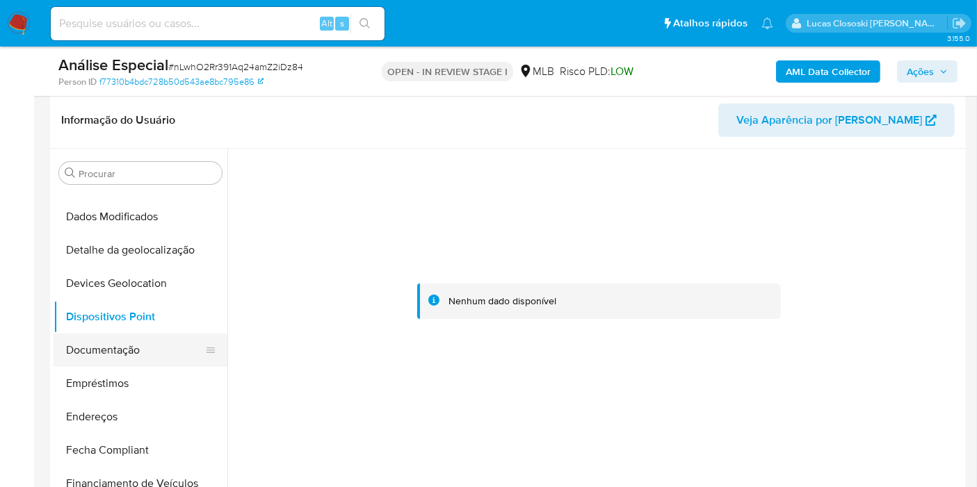
click at [107, 339] on button "Documentação" at bounding box center [135, 350] width 163 height 33
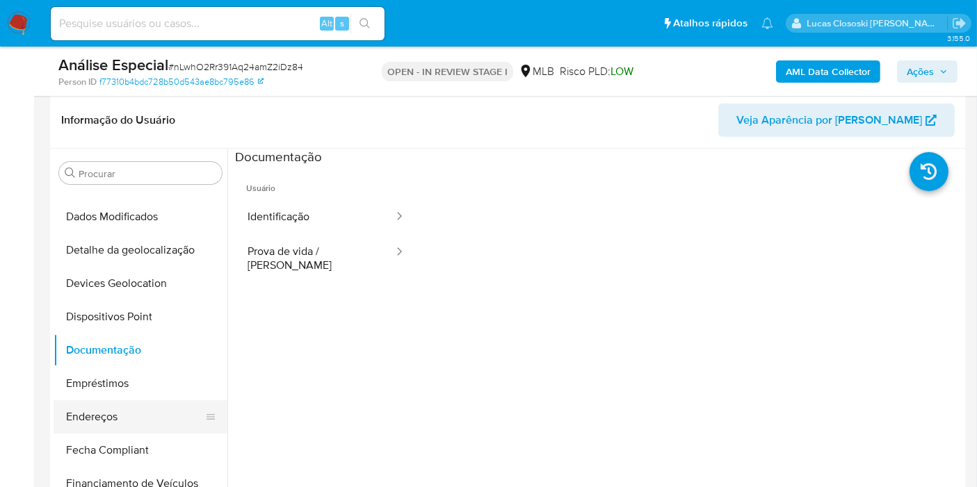
click at [113, 402] on button "Endereços" at bounding box center [135, 416] width 163 height 33
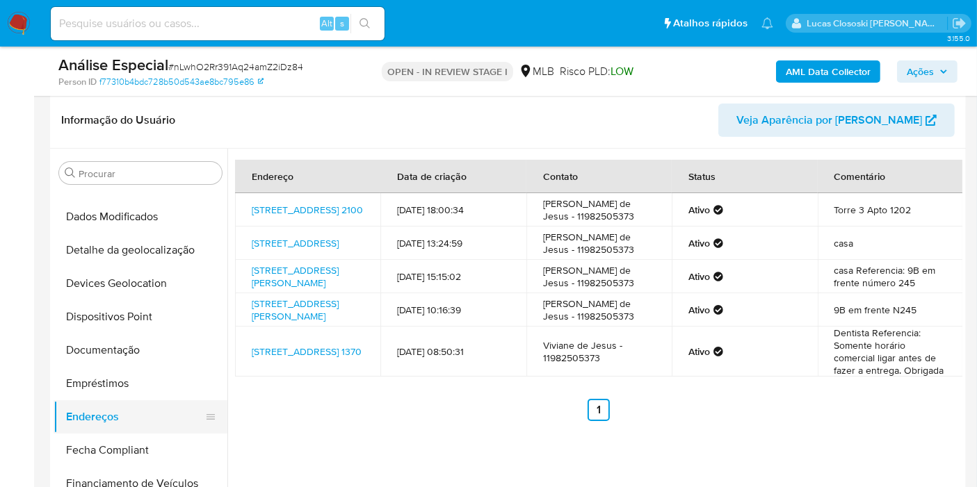
scroll to position [234, 0]
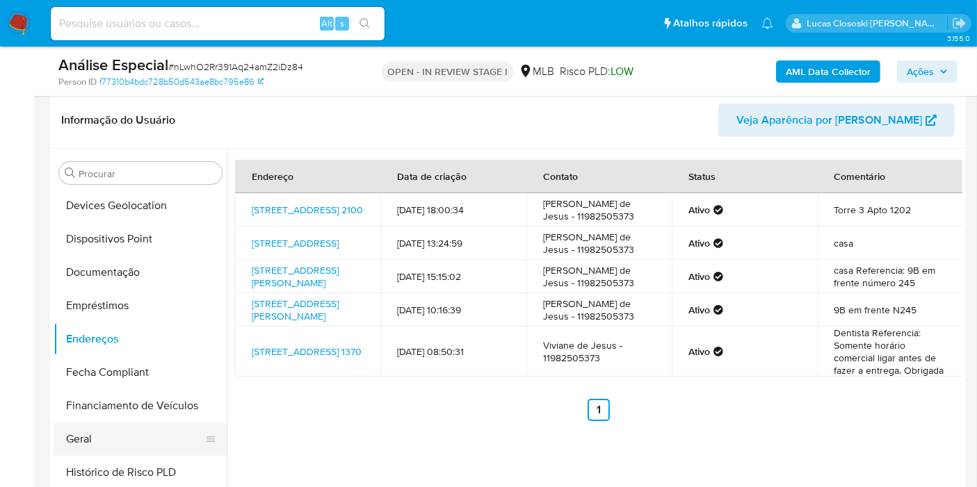
click at [94, 449] on button "Geral" at bounding box center [135, 439] width 163 height 33
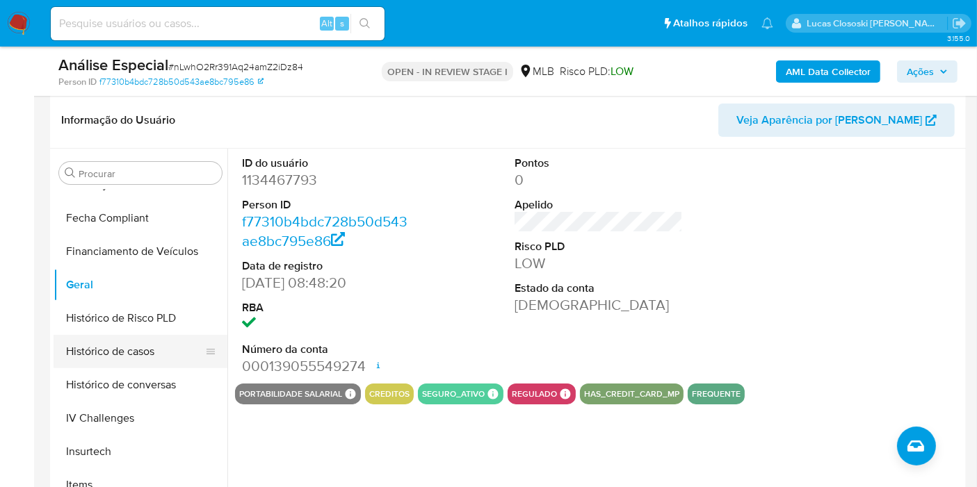
click at [143, 359] on button "Histórico de casos" at bounding box center [135, 351] width 163 height 33
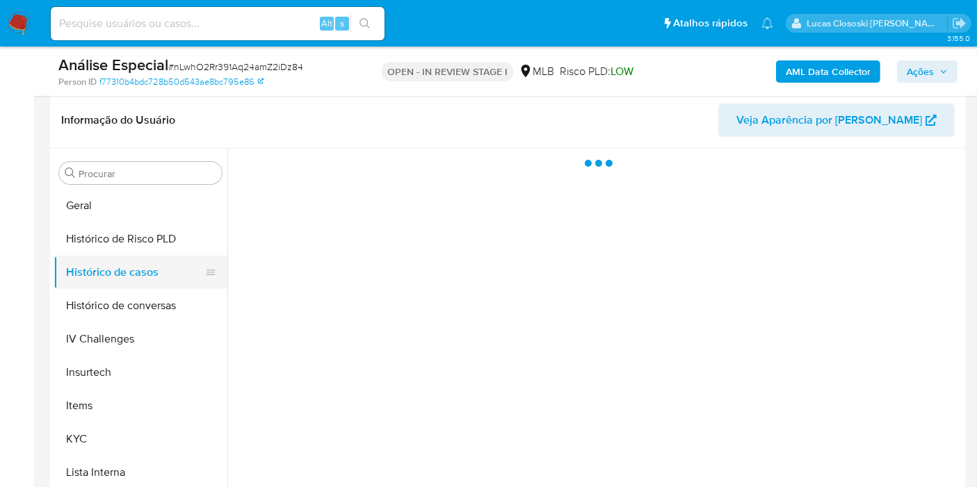
scroll to position [543, 0]
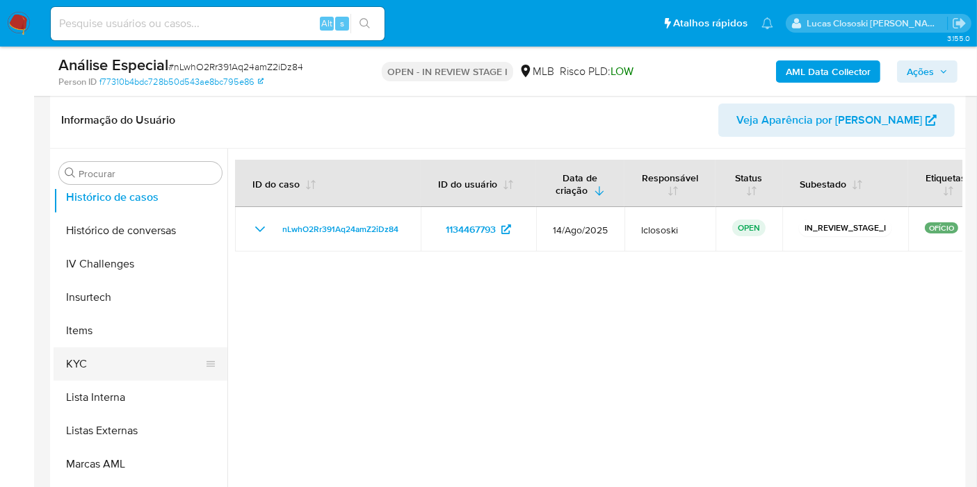
click at [134, 359] on button "KYC" at bounding box center [135, 364] width 163 height 33
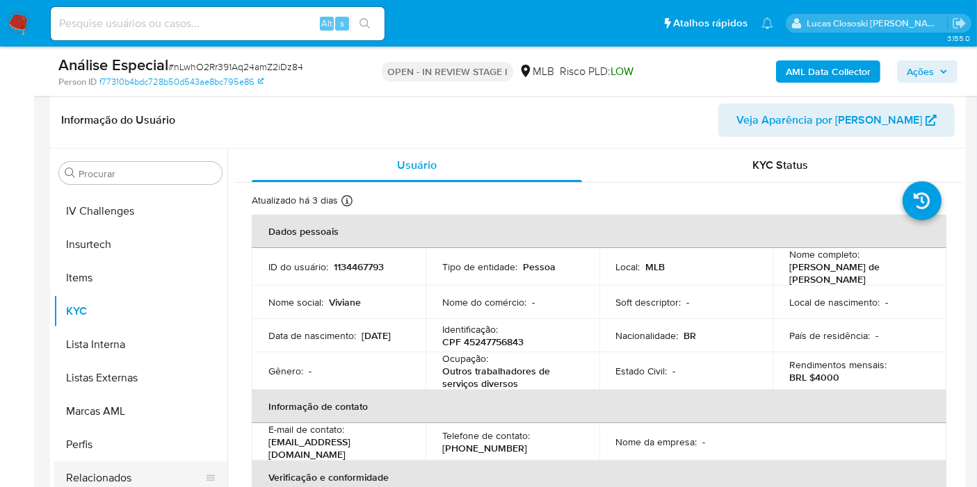
scroll to position [620, 0]
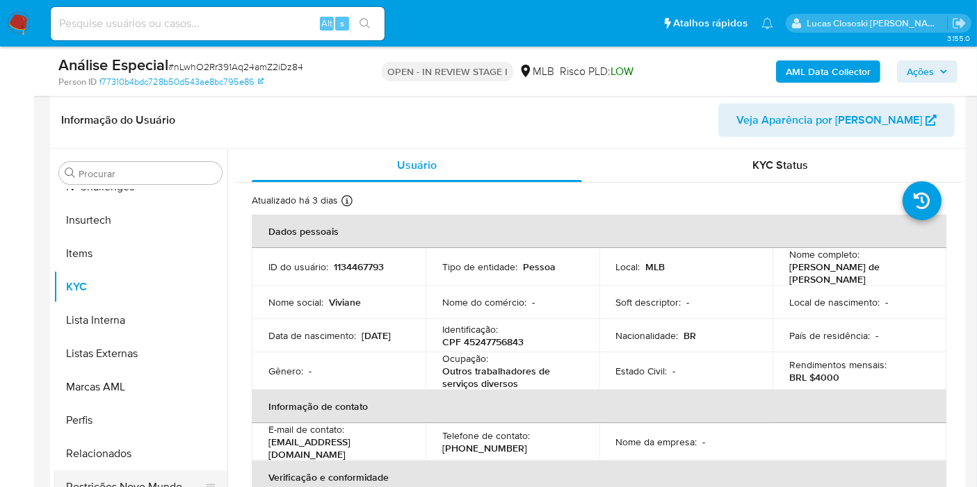
click at [161, 487] on button "Restrições Novo Mundo" at bounding box center [135, 487] width 163 height 33
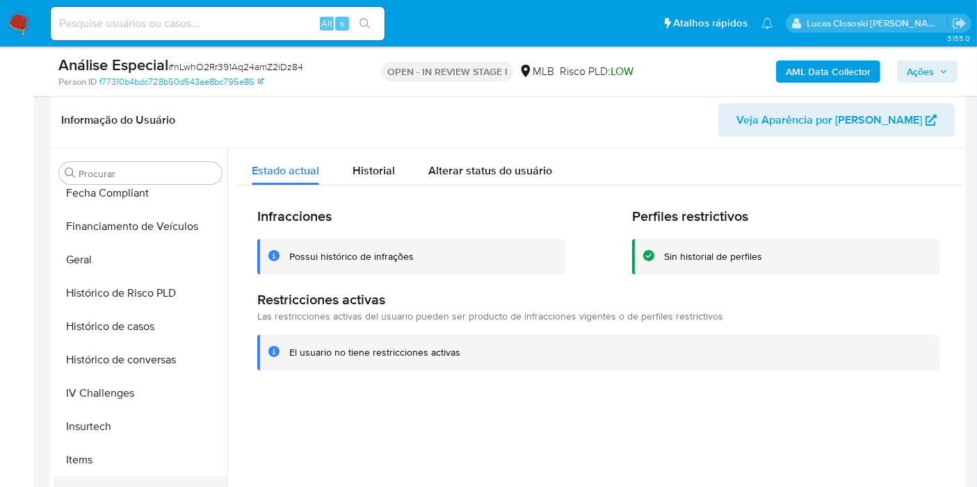
scroll to position [389, 0]
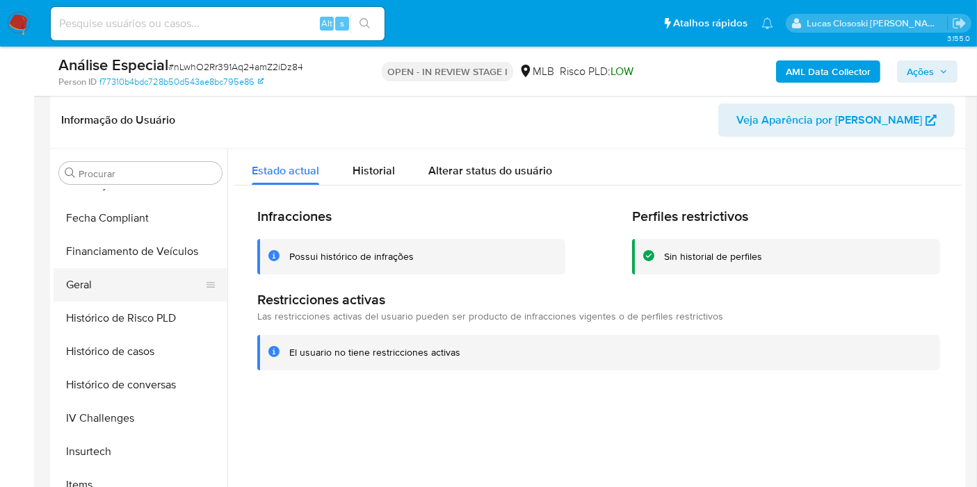
click at [115, 277] on button "Geral" at bounding box center [135, 284] width 163 height 33
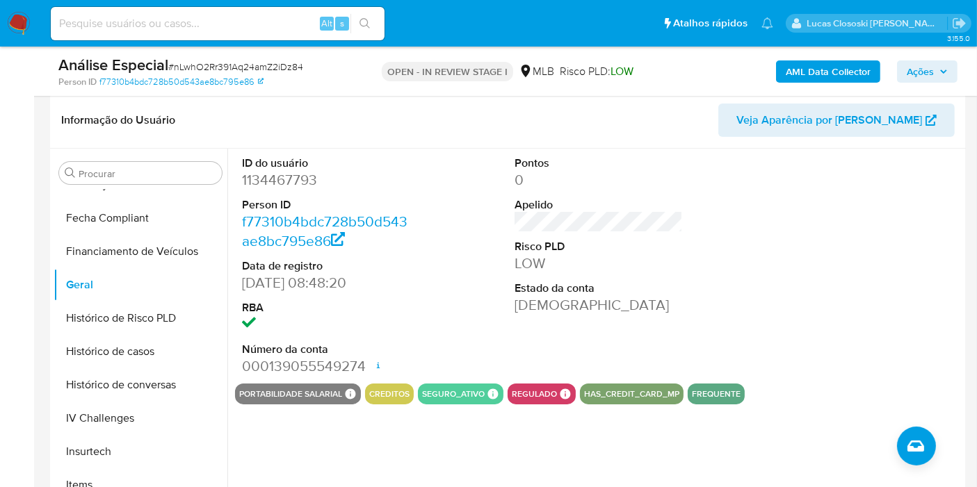
click at [220, 68] on span "# nLwhO2Rr391Aq24amZ2iDz84" at bounding box center [235, 67] width 135 height 14
copy span "nLwhO2Rr391Aq24amZ2iDz84"
click at [419, 286] on div "ID do usuário 1134467793 Person ID f77310b4bdc728b50d543ae8bc795e86 Data de reg…" at bounding box center [598, 266] width 727 height 235
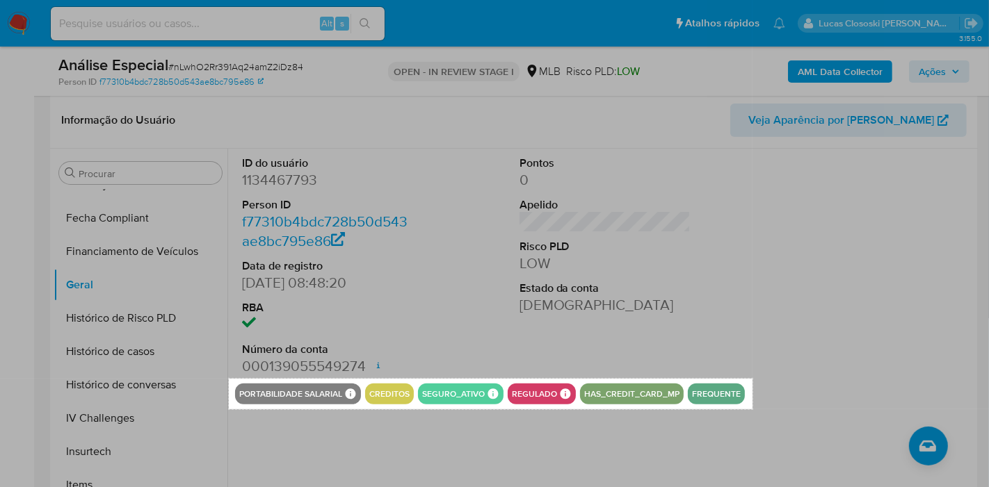
drag, startPoint x: 229, startPoint y: 378, endPoint x: 752, endPoint y: 409, distance: 524.4
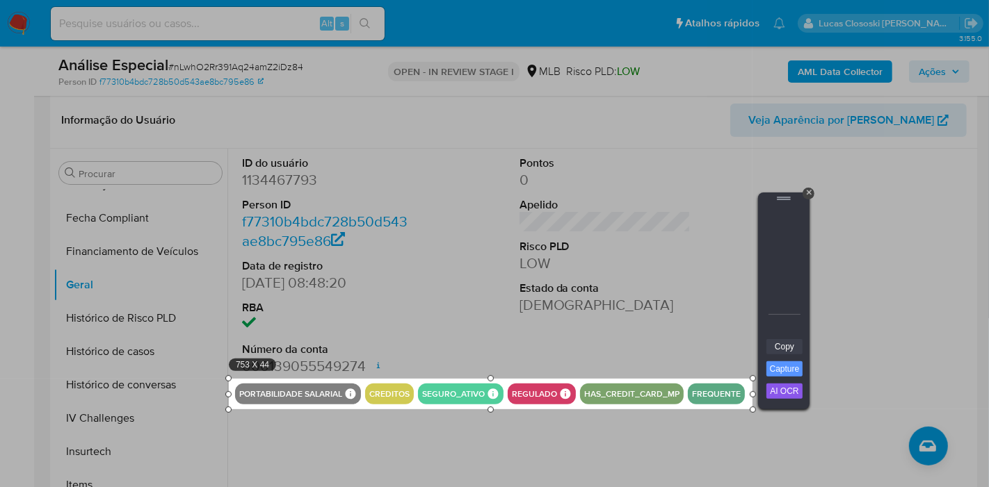
click at [783, 351] on link "Copy" at bounding box center [784, 346] width 36 height 15
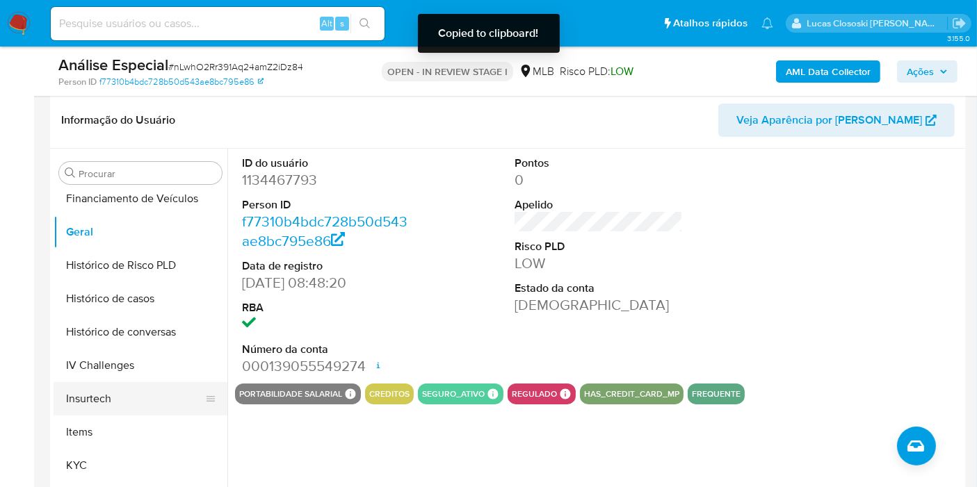
scroll to position [466, 0]
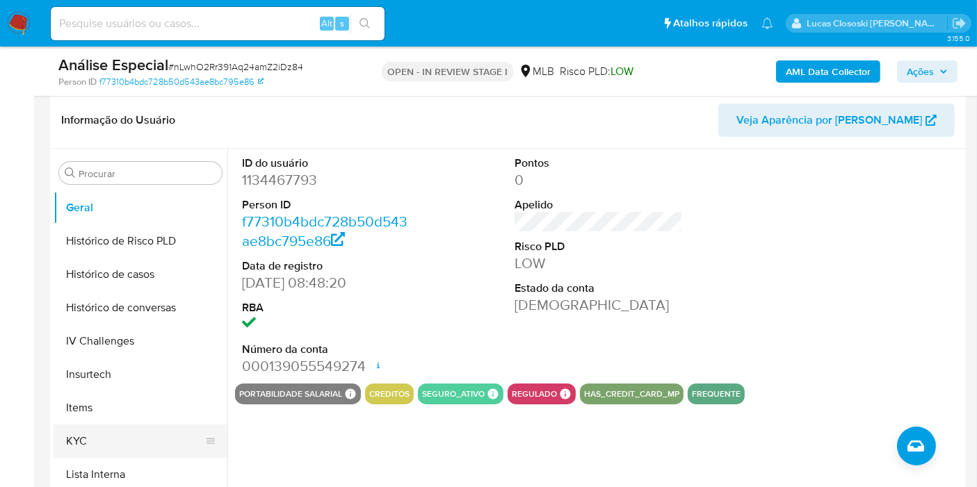
click at [104, 425] on button "KYC" at bounding box center [135, 441] width 163 height 33
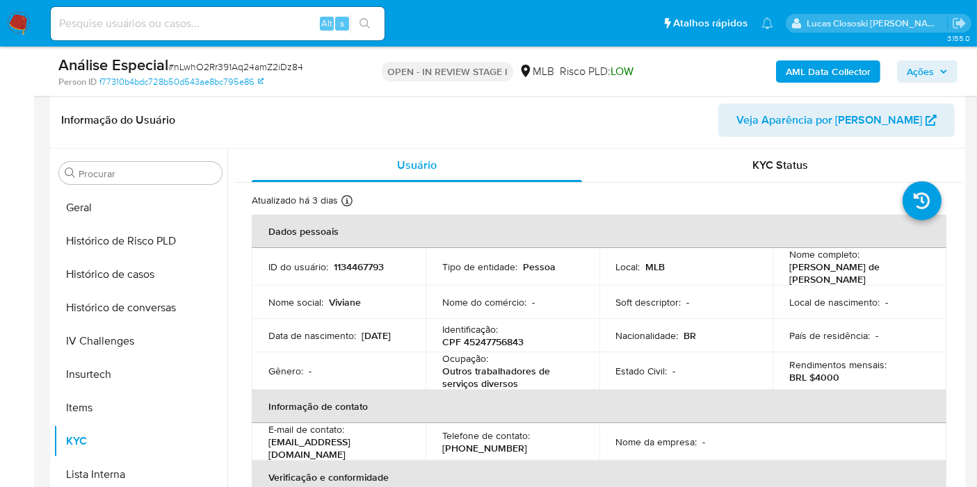
click at [925, 49] on div "Análise Especial # nLwhO2Rr391Aq24amZ2iDz84 Person ID f77310b4bdc728b50d543ae8b…" at bounding box center [508, 71] width 916 height 49
drag, startPoint x: 925, startPoint y: 53, endPoint x: 923, endPoint y: 65, distance: 12.6
click at [925, 58] on div "Análise Especial # nLwhO2Rr391Aq24amZ2iDz84 Person ID f77310b4bdc728b50d543ae8b…" at bounding box center [508, 71] width 916 height 49
click at [923, 66] on span "Ações" at bounding box center [920, 71] width 27 height 22
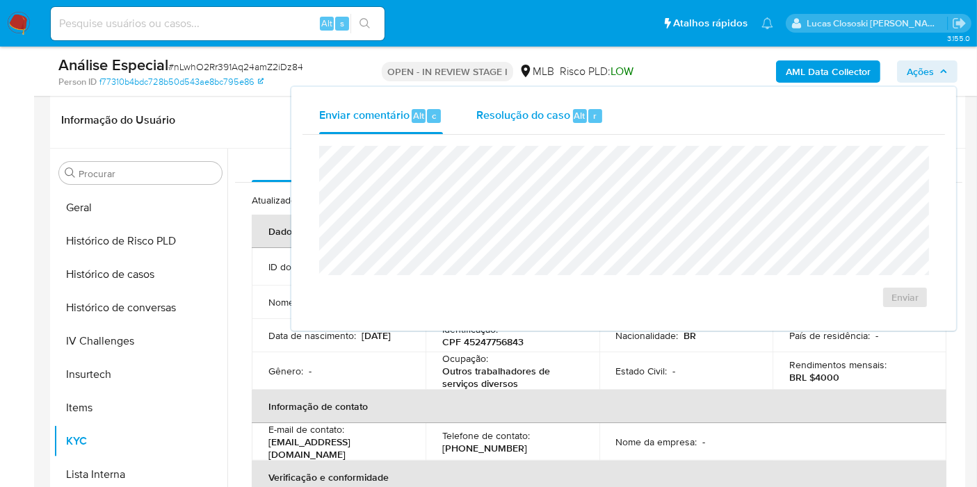
click at [510, 110] on span "Resolução do caso" at bounding box center [523, 115] width 94 height 16
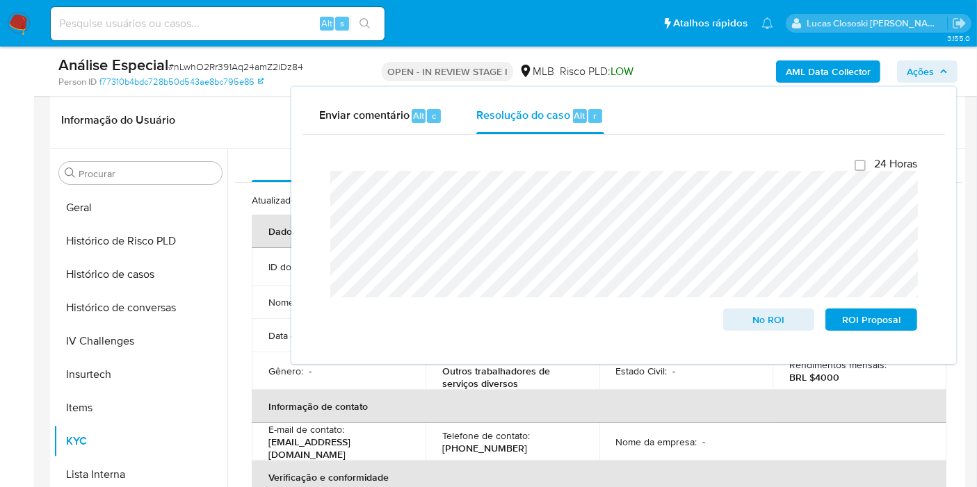
click at [917, 78] on span "Ações" at bounding box center [920, 71] width 27 height 22
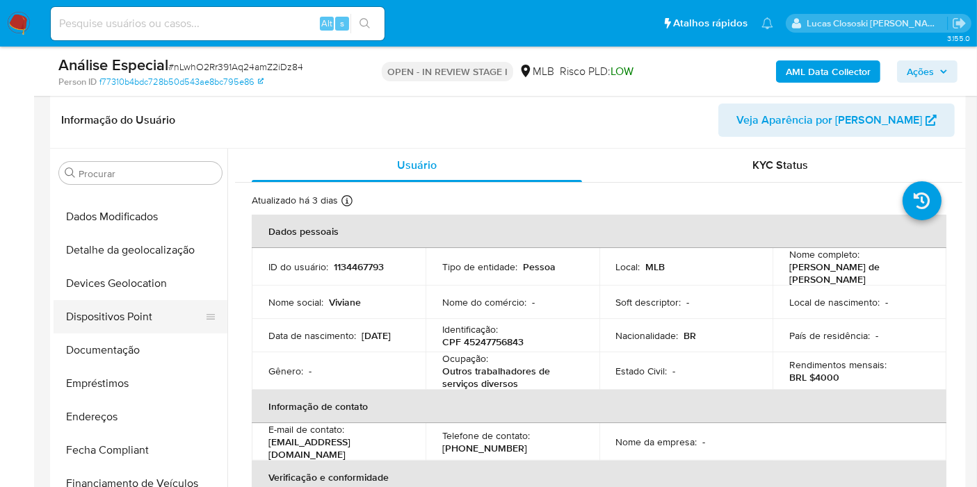
scroll to position [0, 0]
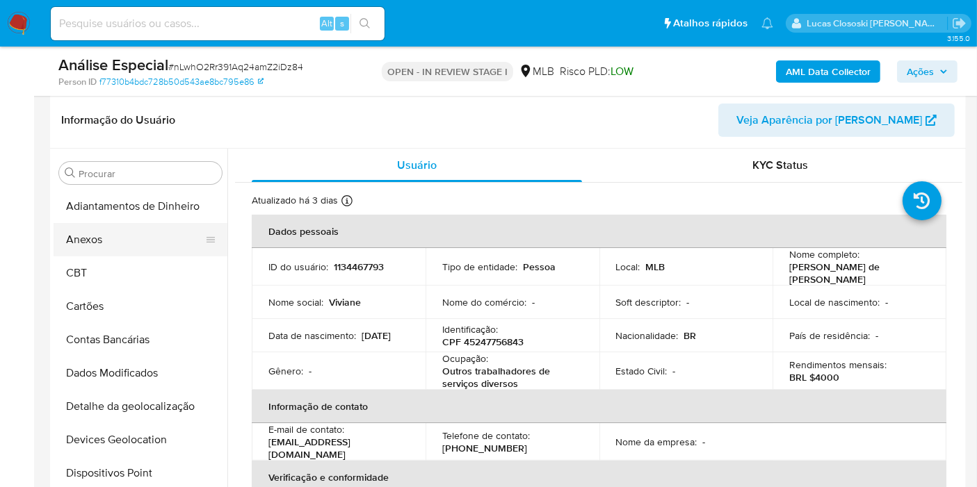
click at [121, 246] on button "Anexos" at bounding box center [135, 239] width 163 height 33
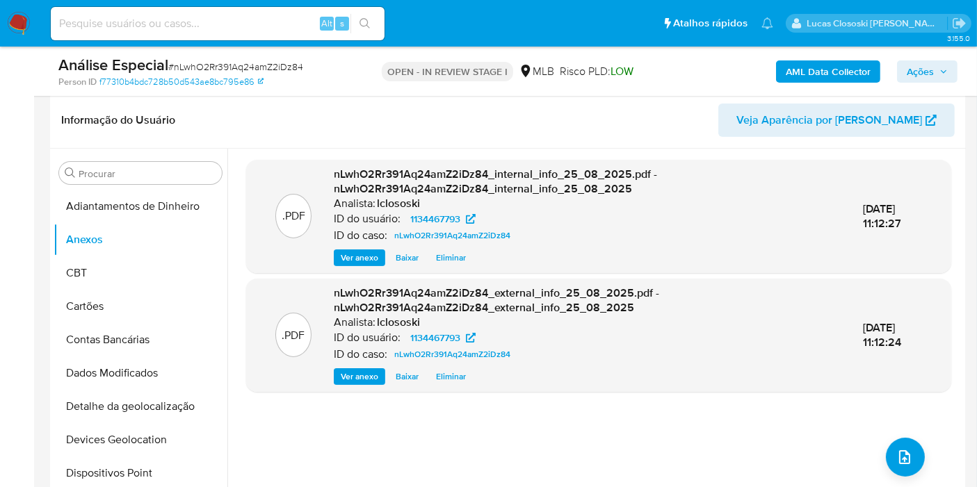
click at [957, 72] on div "Análise Especial # nLwhO2Rr391Aq24amZ2iDz84 Person ID f77310b4bdc728b50d543ae8b…" at bounding box center [508, 71] width 916 height 49
click at [957, 65] on button "Ações" at bounding box center [927, 71] width 60 height 22
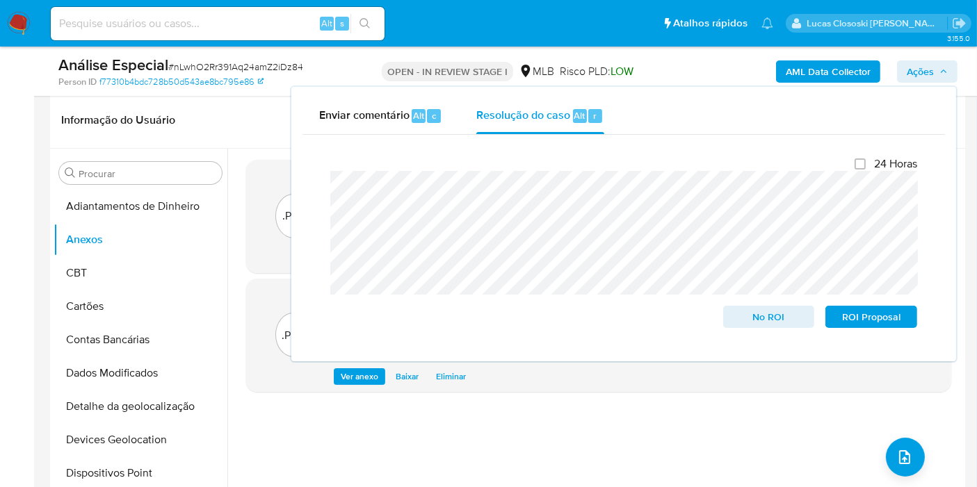
click at [934, 70] on span "Ações" at bounding box center [920, 71] width 27 height 22
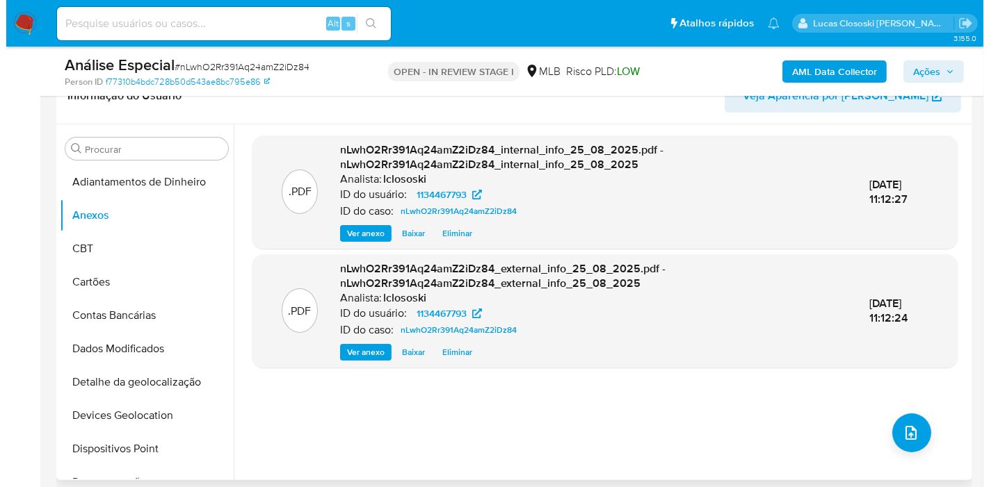
scroll to position [212, 0]
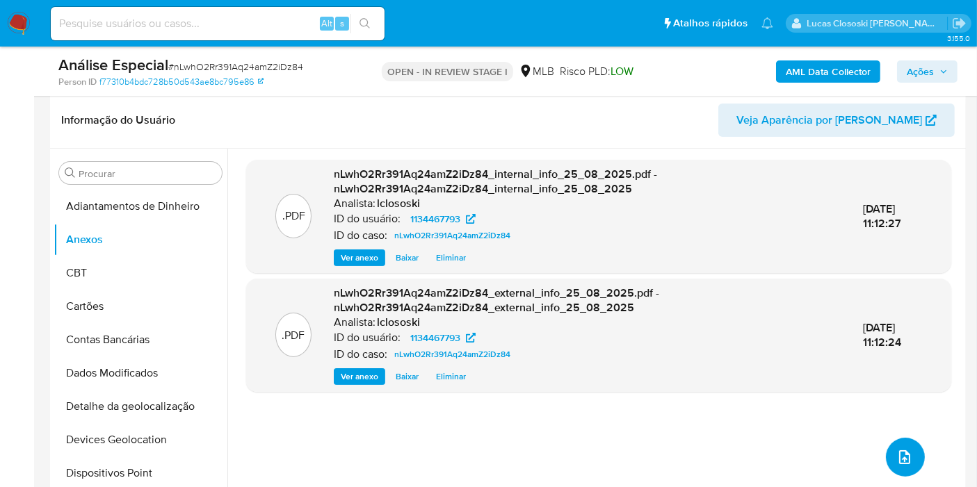
click at [900, 444] on button "upload-file" at bounding box center [905, 457] width 39 height 39
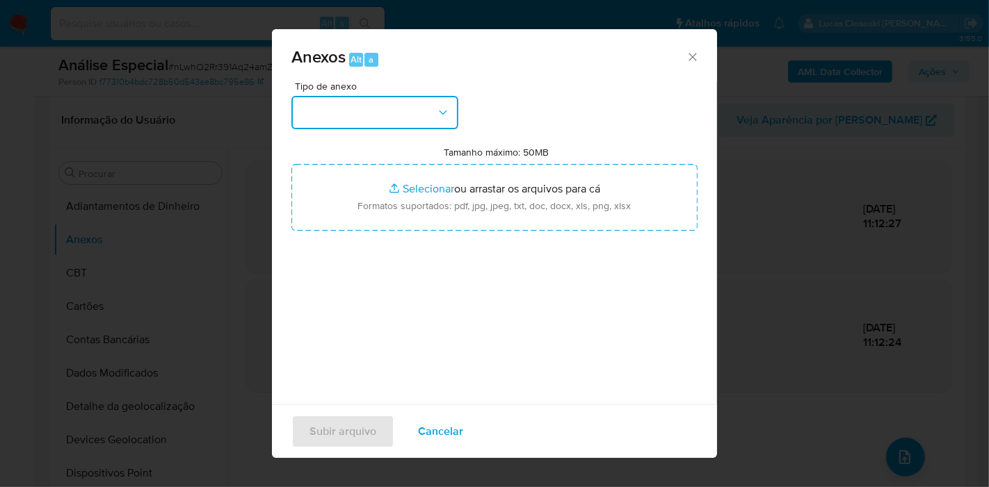
drag, startPoint x: 434, startPoint y: 96, endPoint x: 431, endPoint y: 107, distance: 11.5
click at [434, 96] on button "button" at bounding box center [374, 112] width 167 height 33
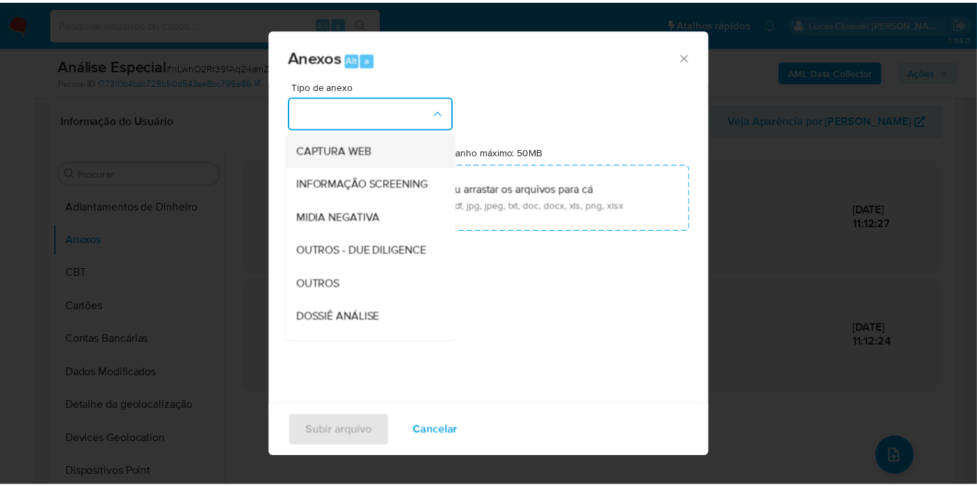
scroll to position [213, 0]
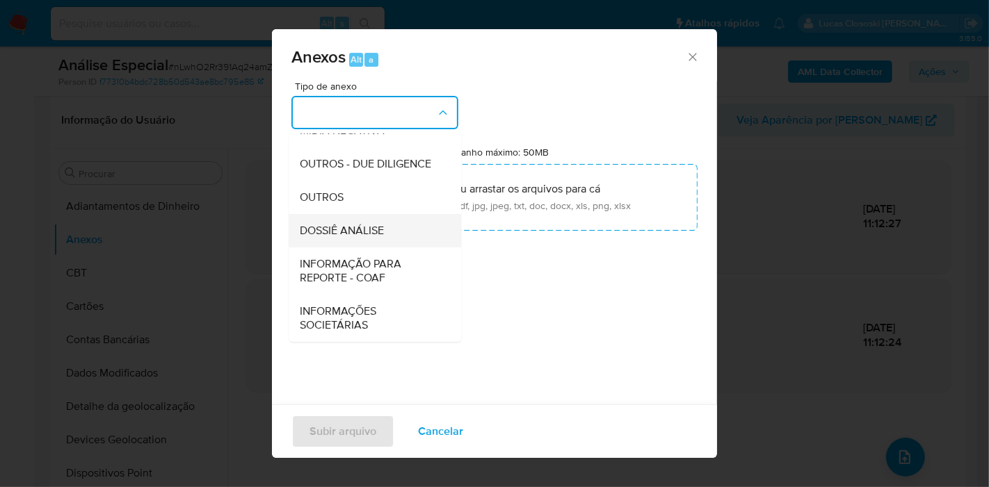
click at [405, 234] on div "DOSSIÊ ANÁLISE" at bounding box center [371, 230] width 142 height 33
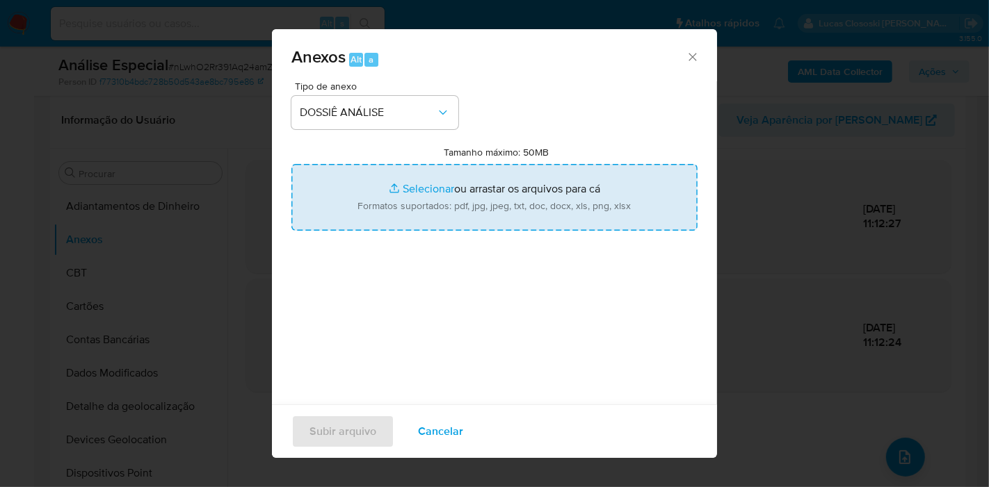
click at [366, 206] on input "Tamanho máximo: 50MB Selecionar arquivos" at bounding box center [494, 197] width 406 height 67
type input "C:\fakepath\SAR - XXXX - CPF 45247756843 - VIVIANE APARECIDA DE JESUS.pdf"
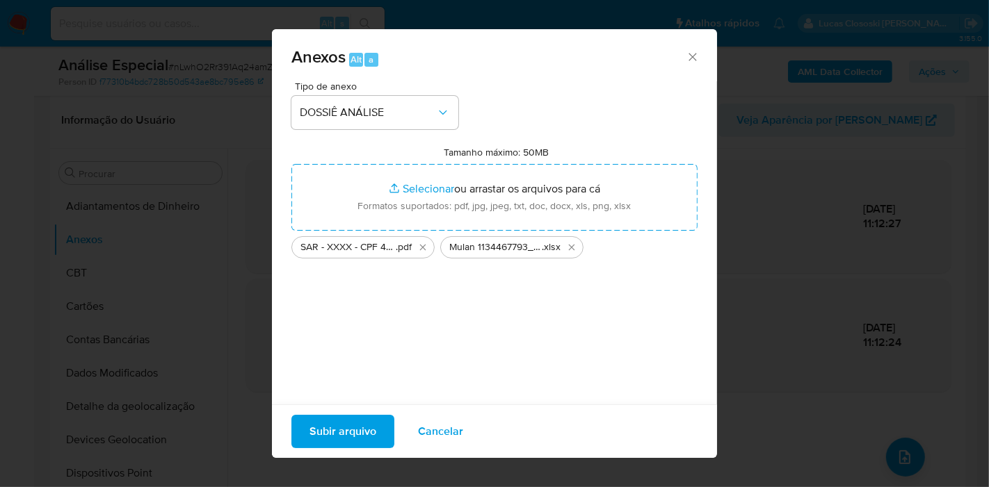
click at [361, 434] on span "Subir arquivo" at bounding box center [342, 431] width 67 height 31
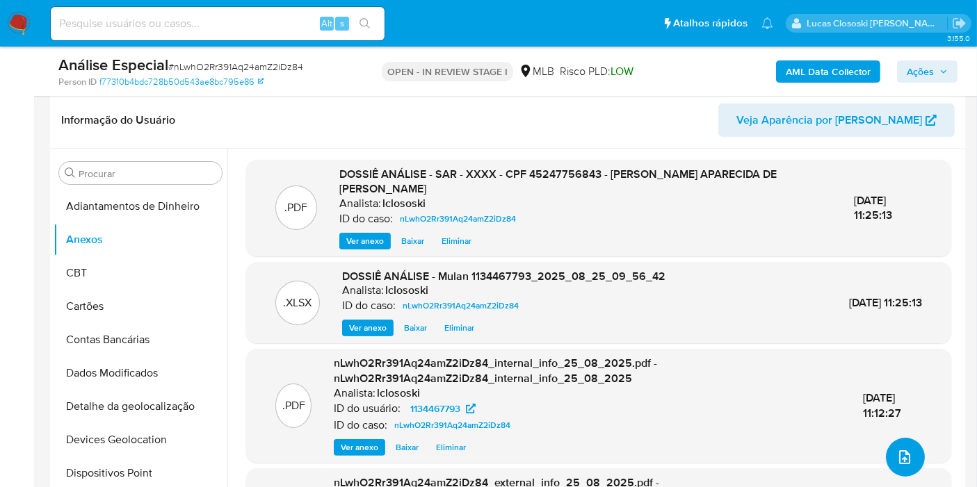
scroll to position [74, 0]
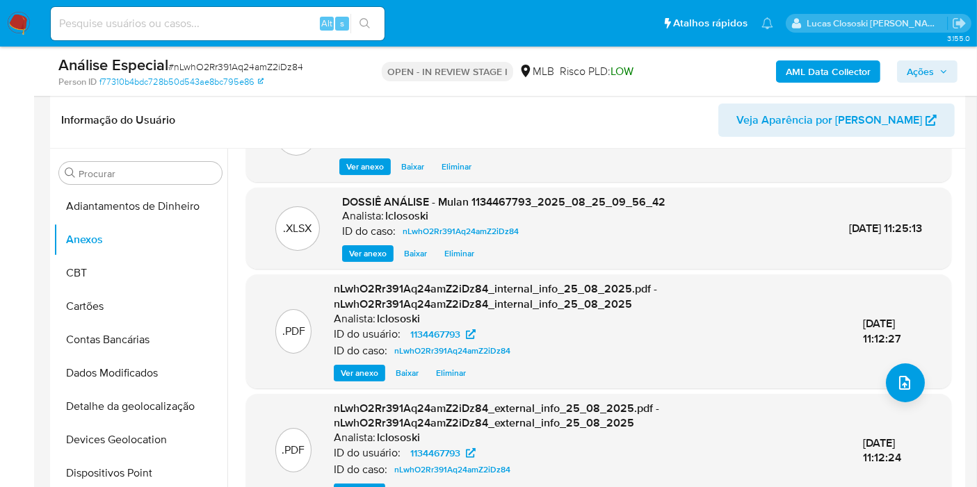
click at [905, 66] on button "Ações" at bounding box center [927, 71] width 60 height 22
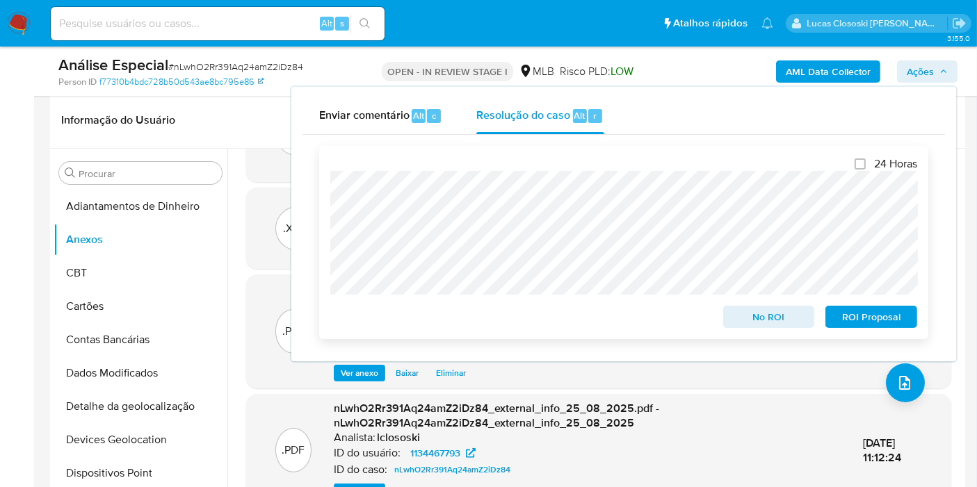
click at [907, 325] on span "ROI Proposal" at bounding box center [871, 316] width 72 height 19
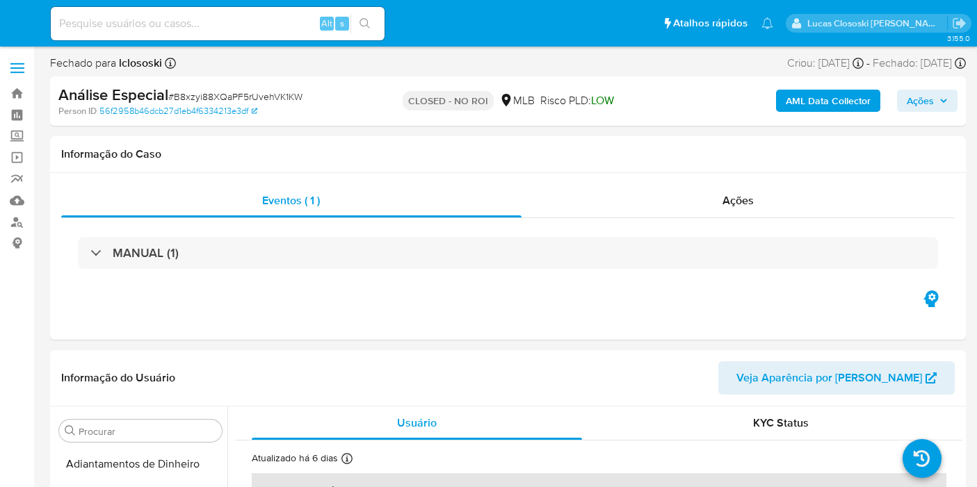
select select "10"
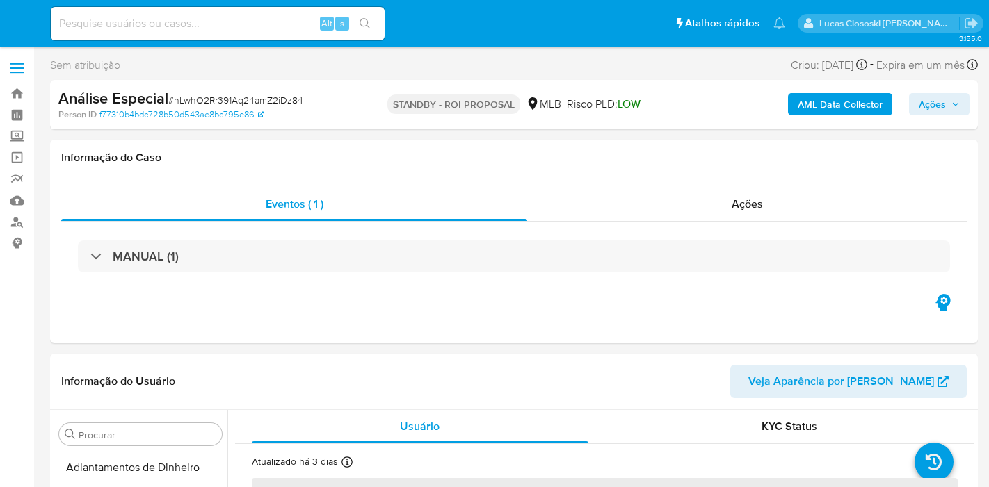
select select "10"
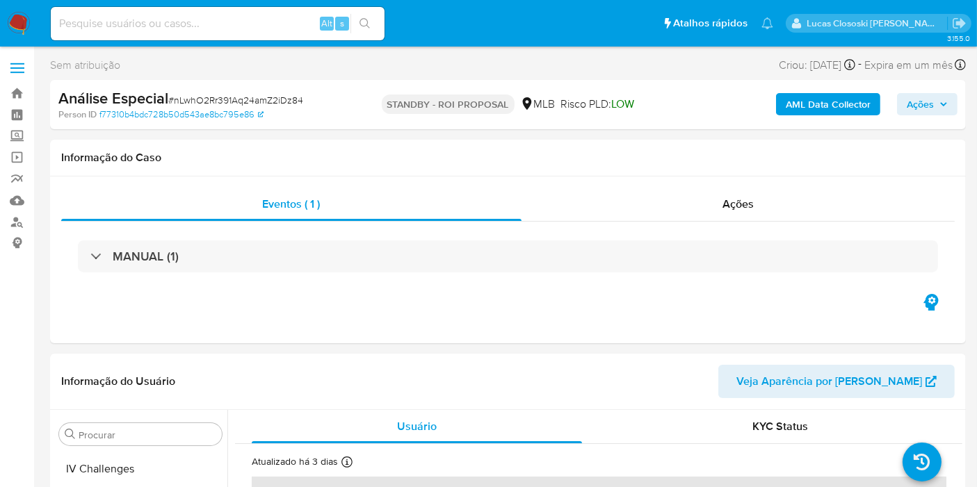
scroll to position [620, 0]
click at [18, 8] on nav "Pausado Ver notificaciones Alt s Atalhos rápidos Presiona las siguientes teclas…" at bounding box center [488, 23] width 977 height 47
click at [19, 24] on img at bounding box center [19, 24] width 24 height 24
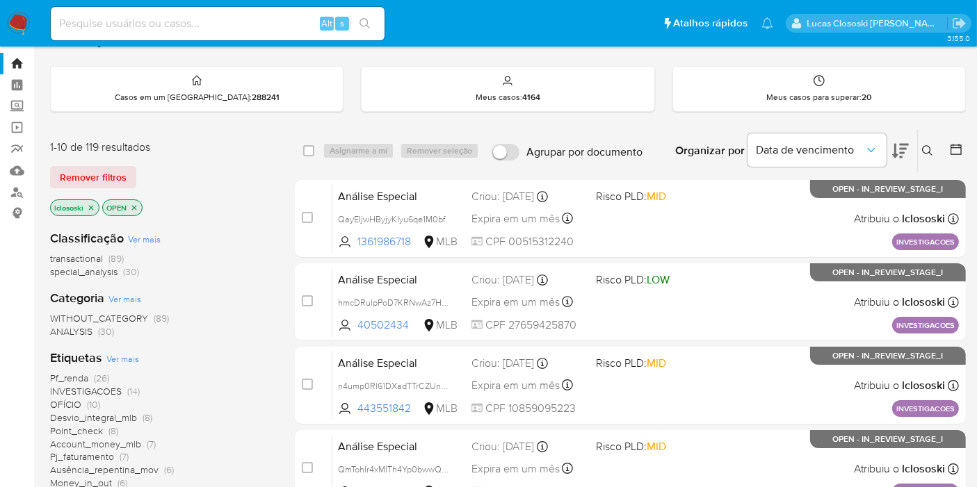
scroll to position [77, 0]
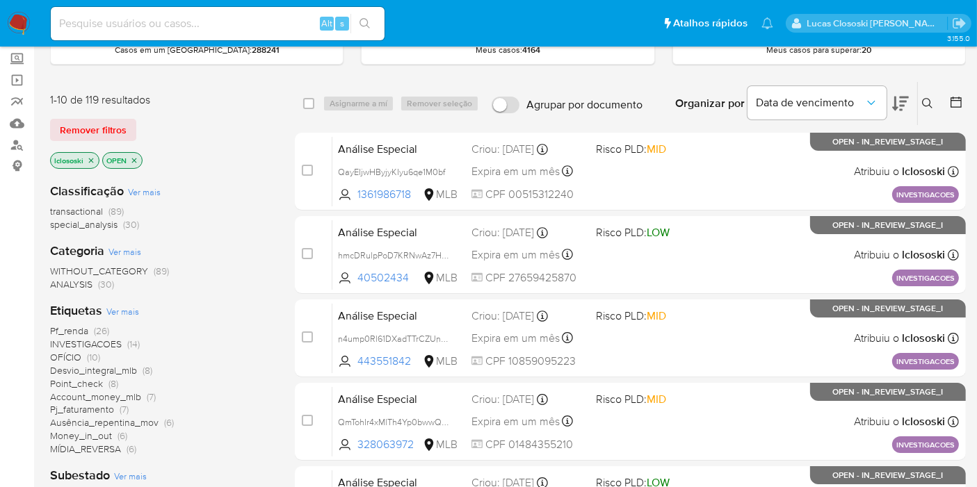
click at [70, 352] on span "OFÍCIO" at bounding box center [65, 357] width 31 height 14
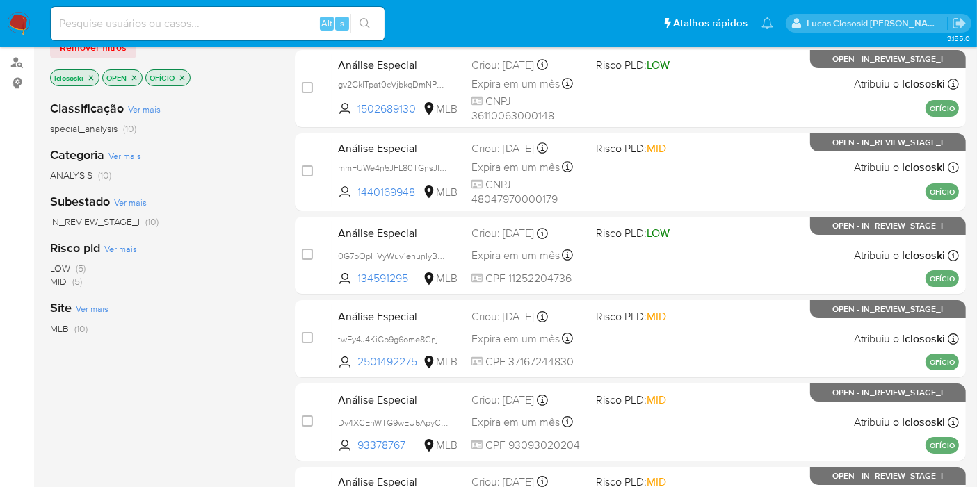
scroll to position [179, 0]
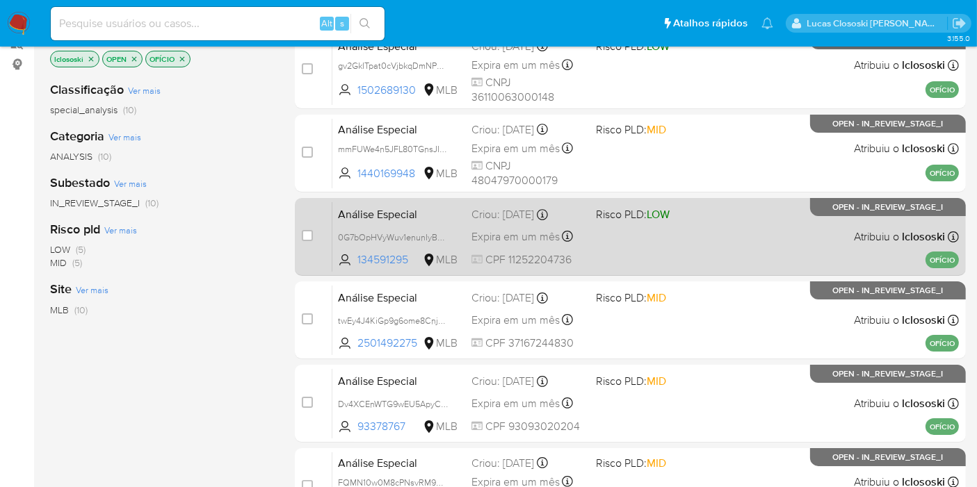
click at [754, 252] on div "Análise Especial 0G7bOpHVyWuv1enunIyBPeqK 134591295 MLB Risco PLD: LOW Criou: […" at bounding box center [645, 237] width 626 height 70
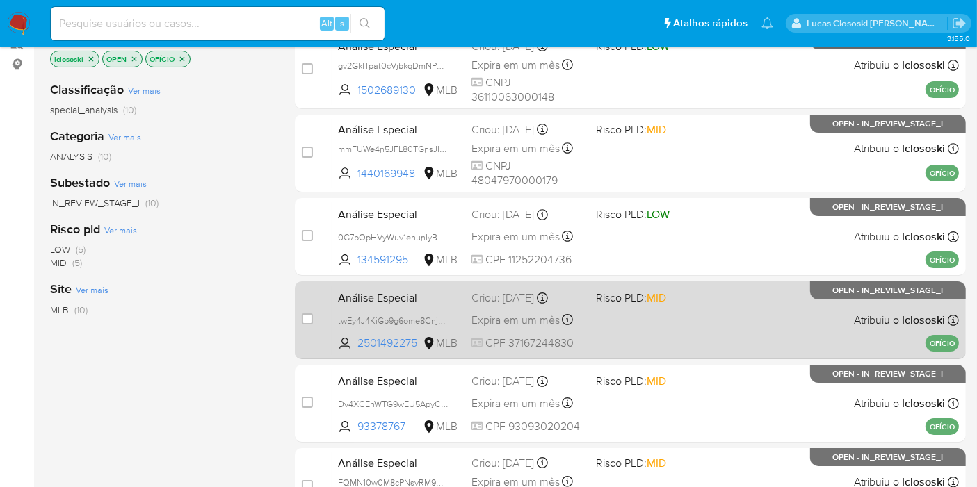
click at [651, 306] on div "Análise Especial twEy4J4KiGp9g6ome8CnjBWc 2501492275 MLB Risco PLD: MID Criou: …" at bounding box center [645, 320] width 626 height 70
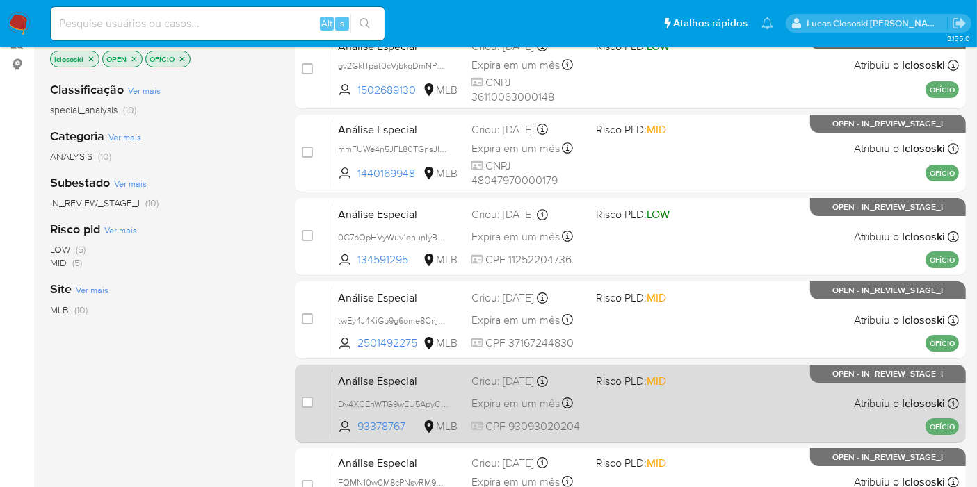
click at [695, 398] on div "Análise Especial Dv4XCEnWTG9wEU5ApyCDPS8A 93378767 MLB Risco PLD: MID Criou: 14…" at bounding box center [645, 403] width 626 height 70
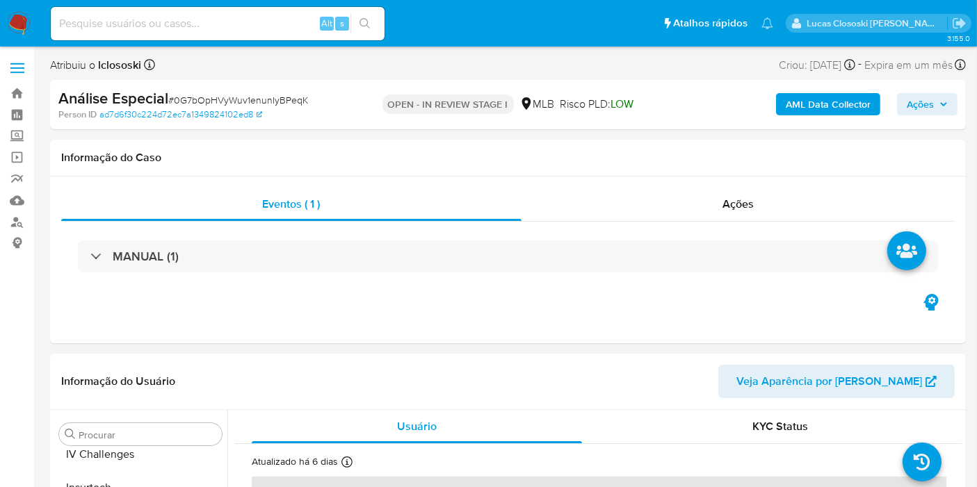
scroll to position [620, 0]
select select "10"
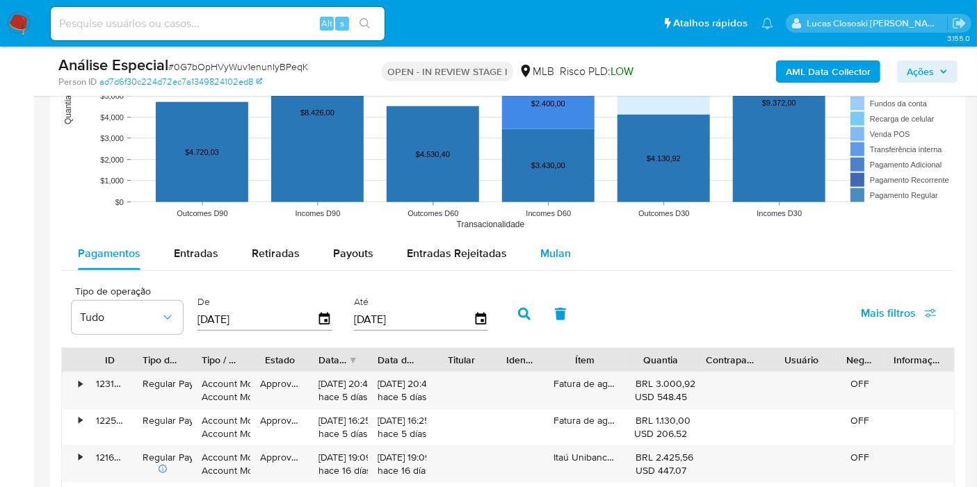
click at [558, 263] on div "Mulan" at bounding box center [555, 253] width 31 height 33
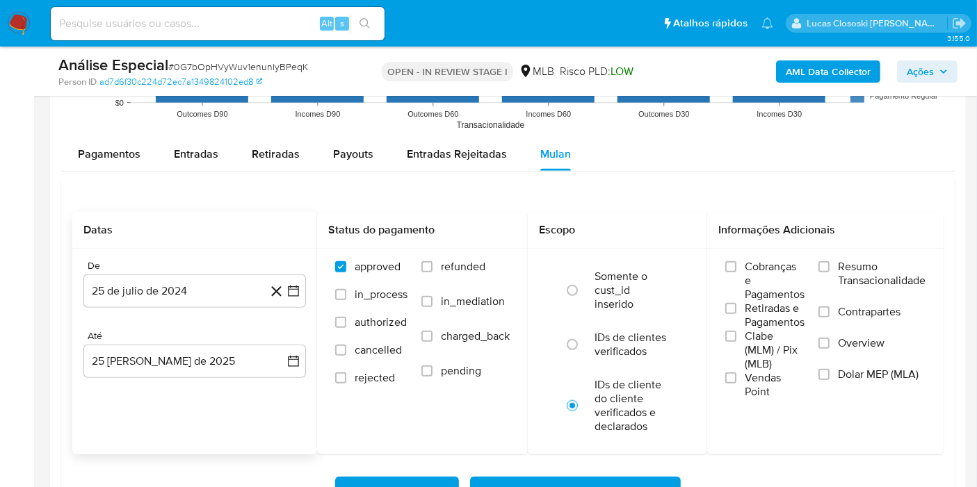
scroll to position [1468, 0]
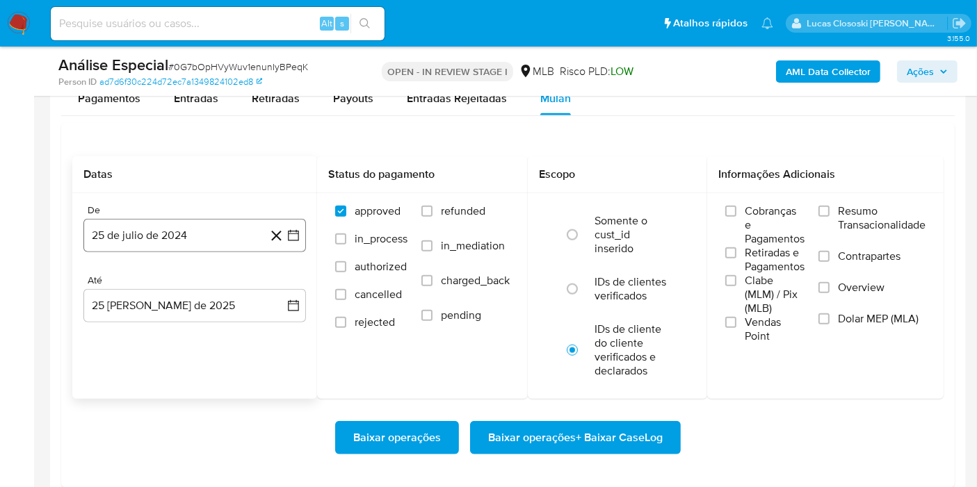
click at [289, 232] on icon "button" at bounding box center [293, 235] width 11 height 11
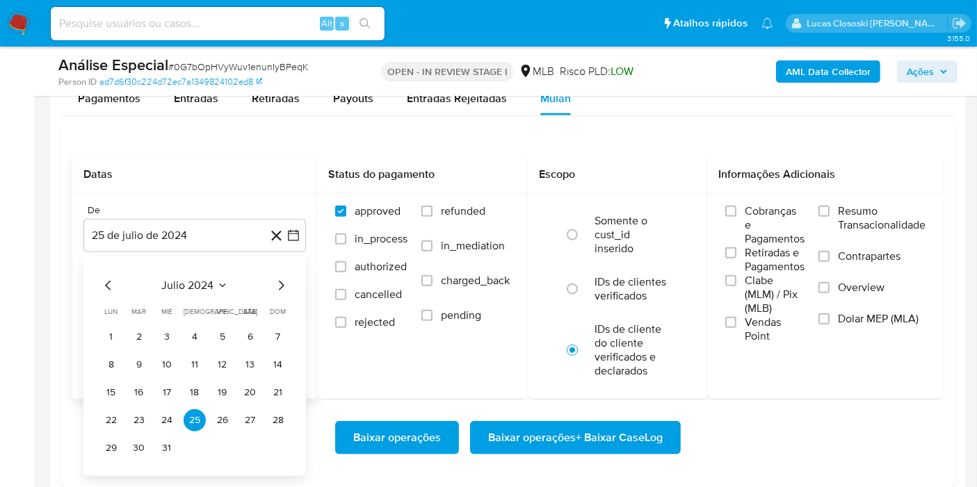
click at [212, 286] on span "julio 2024" at bounding box center [188, 286] width 52 height 14
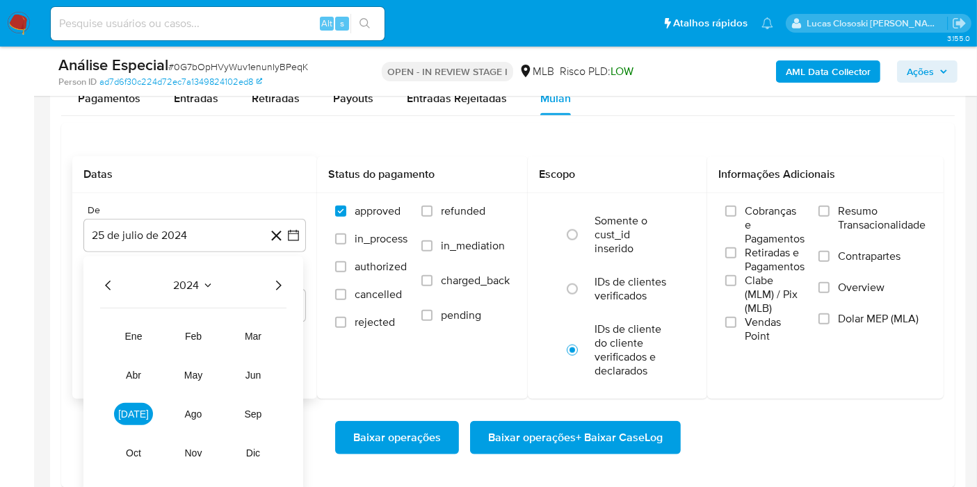
click at [275, 275] on div "2024 2024 ene feb mar abr may jun jul ago sep oct nov dic" at bounding box center [193, 375] width 220 height 236
click at [273, 286] on icon "Año siguiente" at bounding box center [278, 285] width 17 height 17
click at [129, 313] on tbody "ene feb mar abr may jun jul ago sep oct nov dic" at bounding box center [193, 387] width 186 height 156
click at [127, 336] on span "ene" at bounding box center [133, 336] width 17 height 11
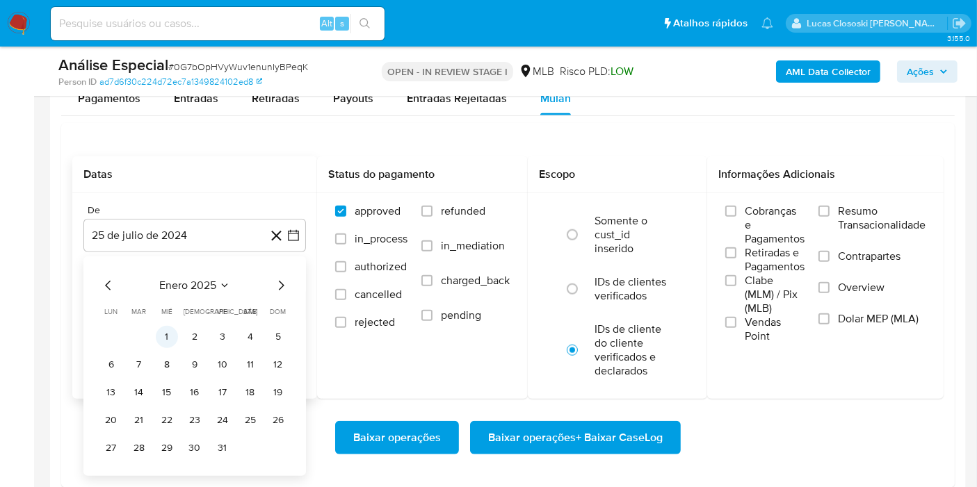
click at [163, 326] on button "1" at bounding box center [167, 337] width 22 height 22
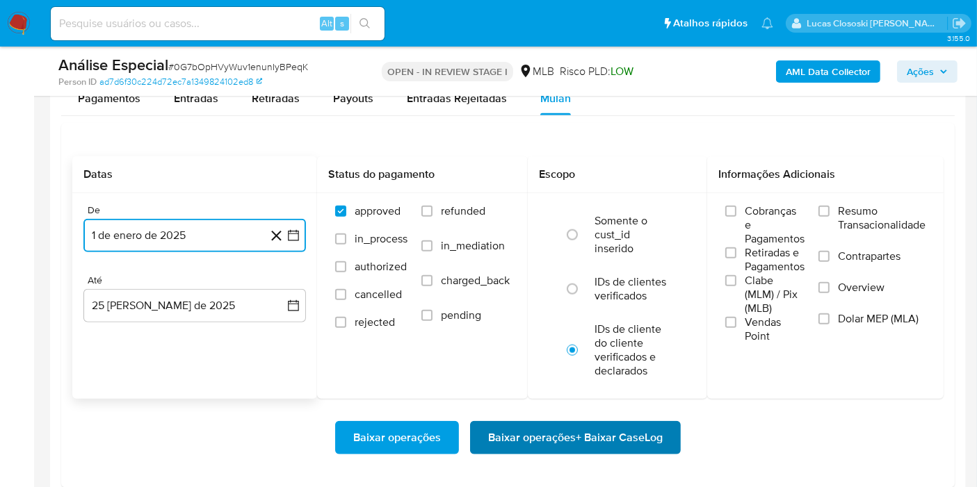
click at [670, 432] on button "Baixar operações + Baixar CaseLog" at bounding box center [575, 437] width 211 height 33
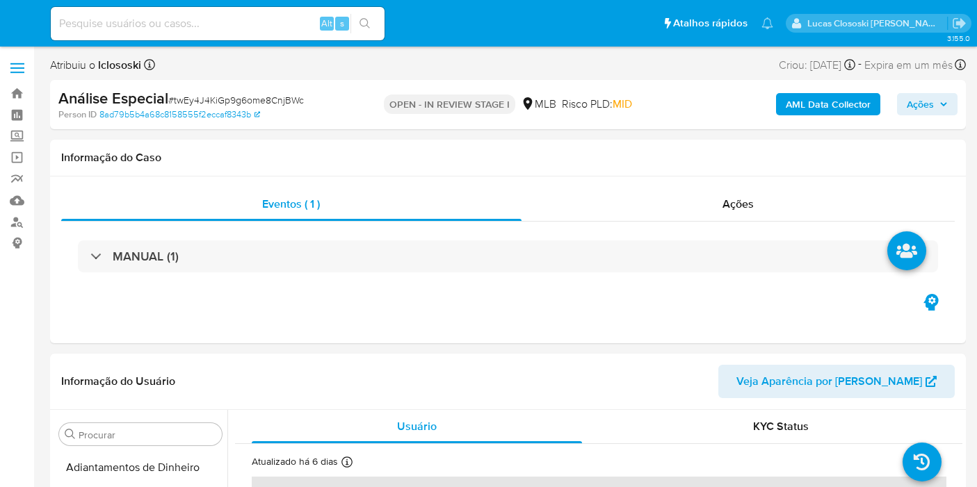
select select "10"
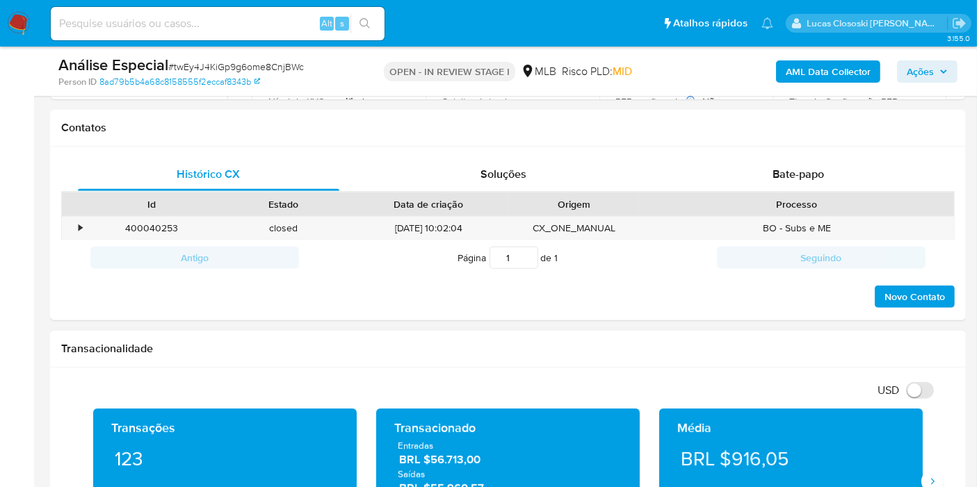
scroll to position [620, 0]
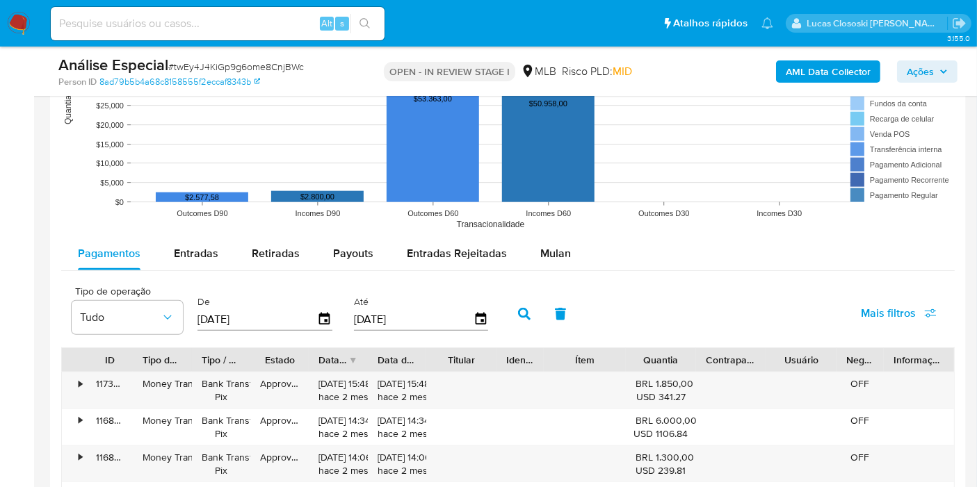
click at [558, 234] on rect at bounding box center [507, 98] width 893 height 278
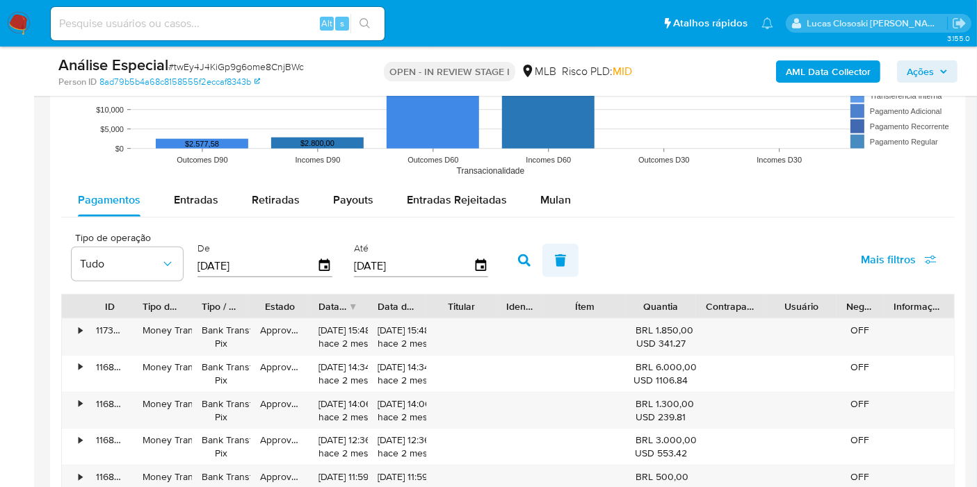
scroll to position [1390, 0]
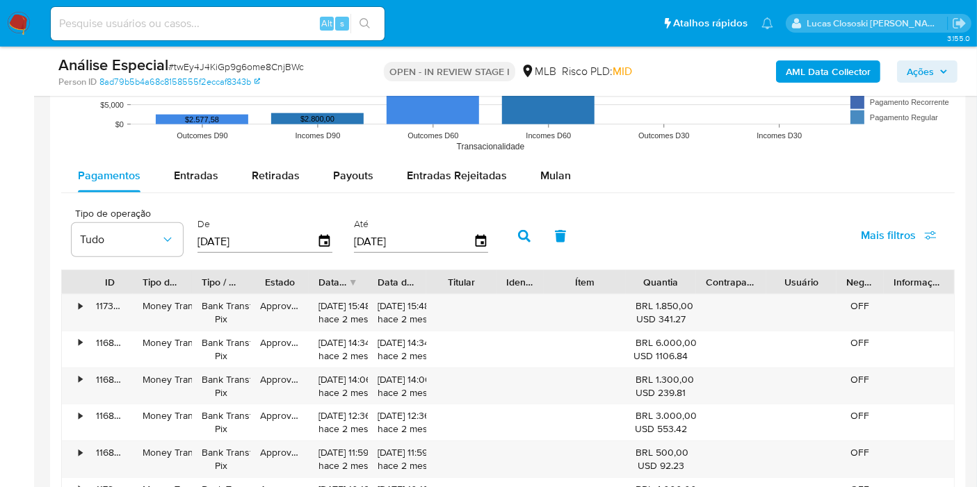
click at [551, 191] on div "Pagamentos Entradas Retiradas Payouts Entradas Rejeitadas Mulan" at bounding box center [507, 176] width 893 height 34
click at [555, 165] on div "Mulan" at bounding box center [555, 175] width 31 height 33
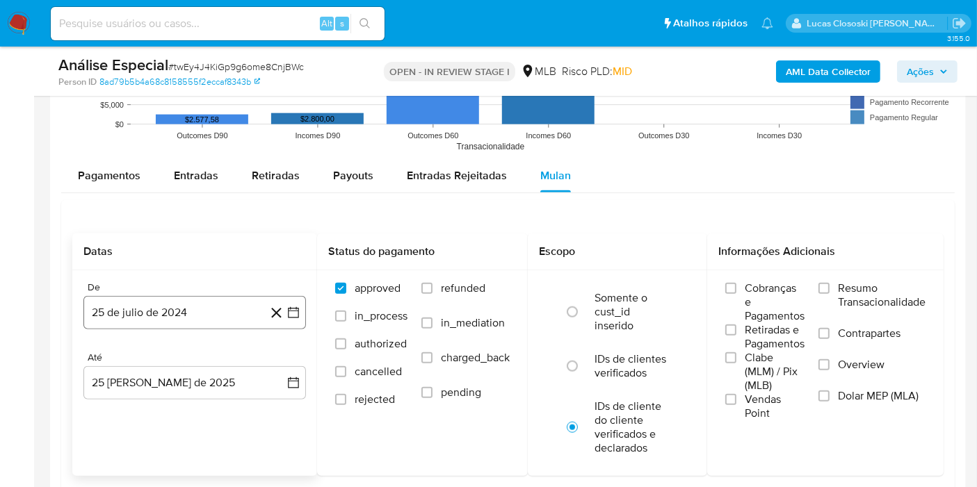
click at [298, 321] on button "25 de julio de 2024" at bounding box center [194, 312] width 222 height 33
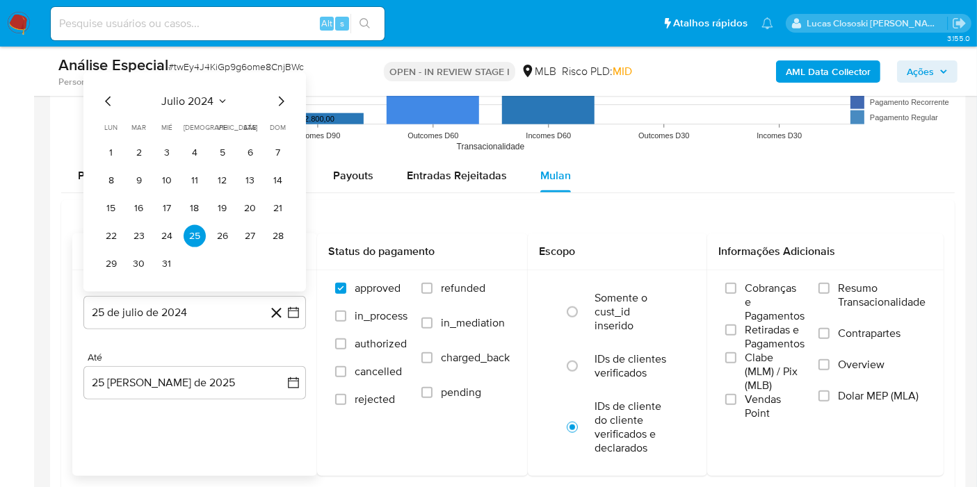
click at [184, 88] on div "julio 2024 julio 2024 lun lunes mar martes mié miércoles jue jueves vie viernes…" at bounding box center [194, 182] width 222 height 220
click at [186, 98] on span "julio 2024" at bounding box center [188, 102] width 52 height 14
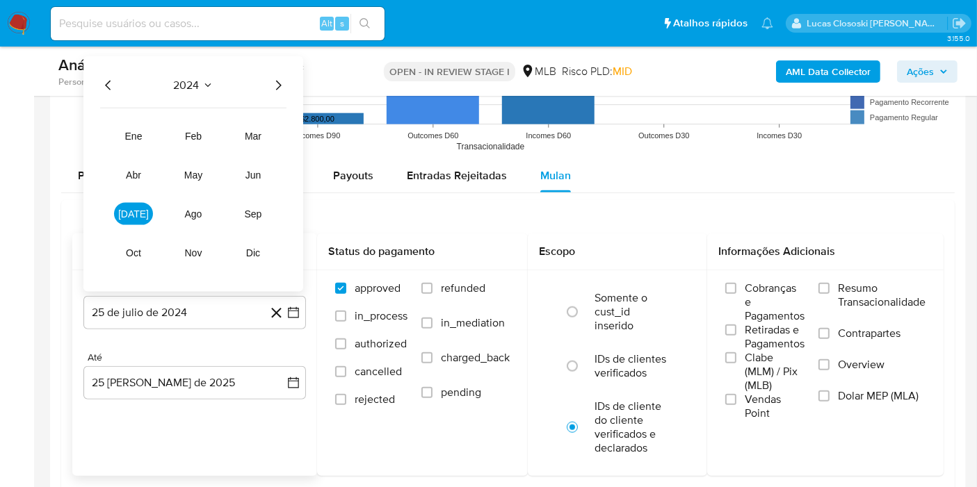
click at [283, 87] on icon "Año siguiente" at bounding box center [278, 85] width 17 height 17
click at [140, 144] on button "ene" at bounding box center [133, 136] width 39 height 22
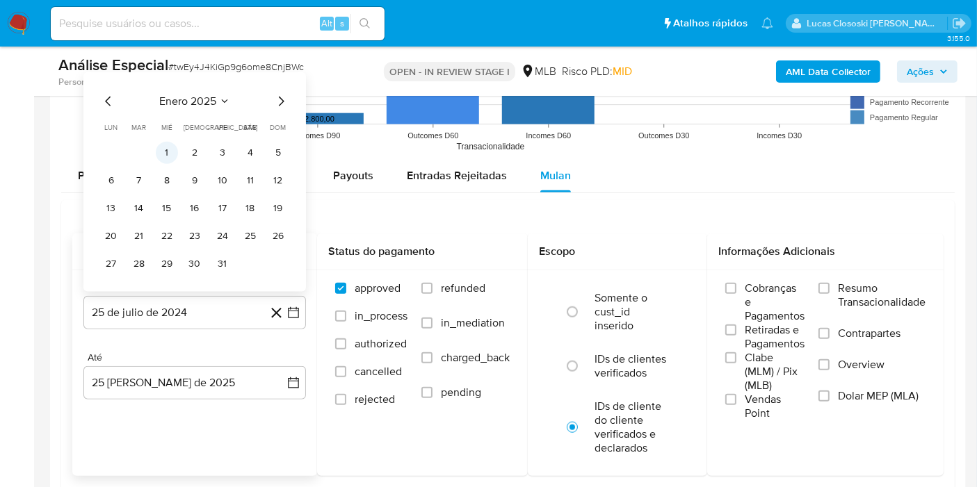
click at [161, 149] on button "1" at bounding box center [167, 153] width 22 height 22
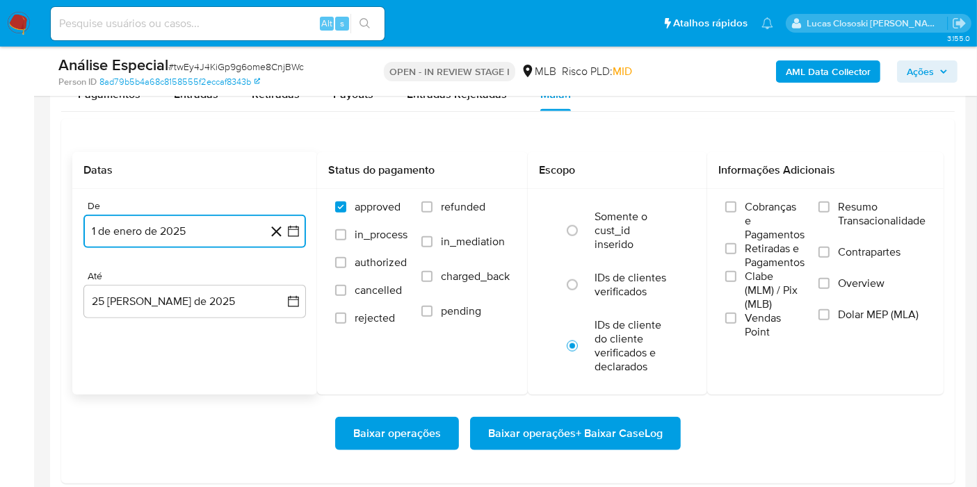
scroll to position [1622, 0]
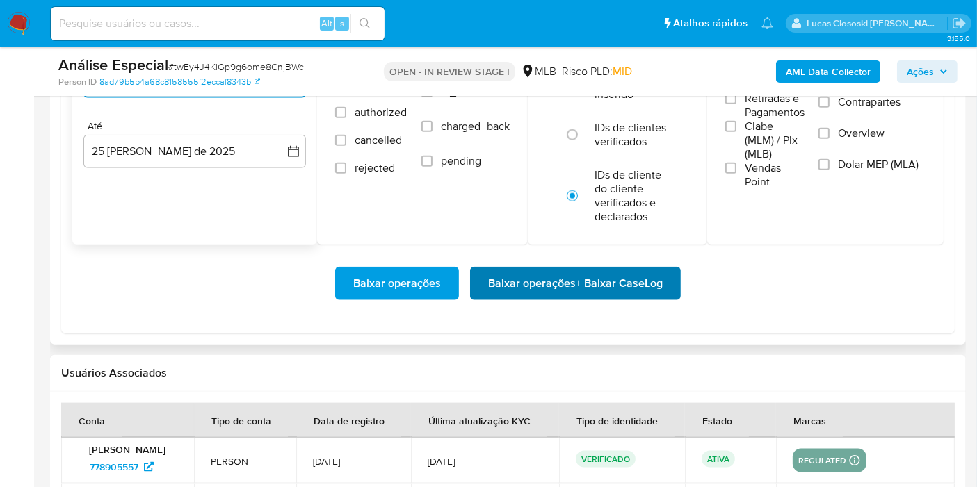
click at [574, 269] on span "Baixar operações + Baixar CaseLog" at bounding box center [575, 283] width 175 height 31
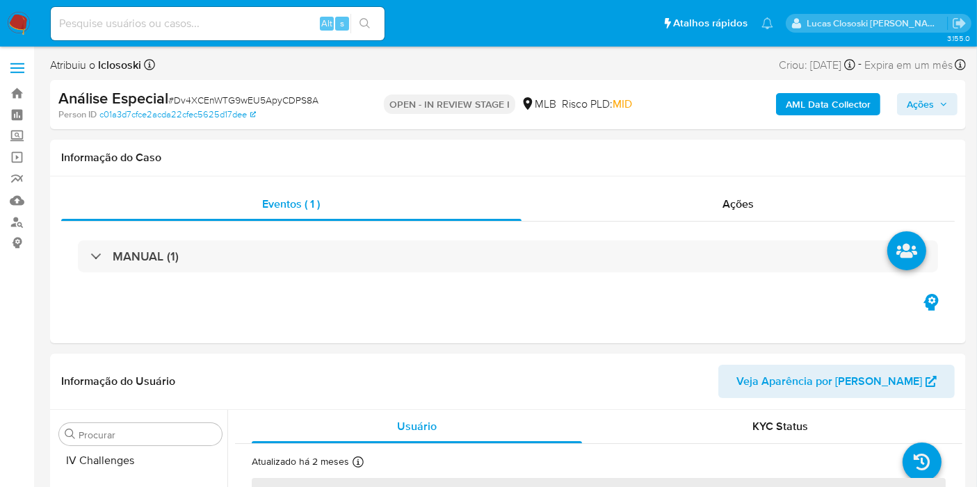
scroll to position [620, 0]
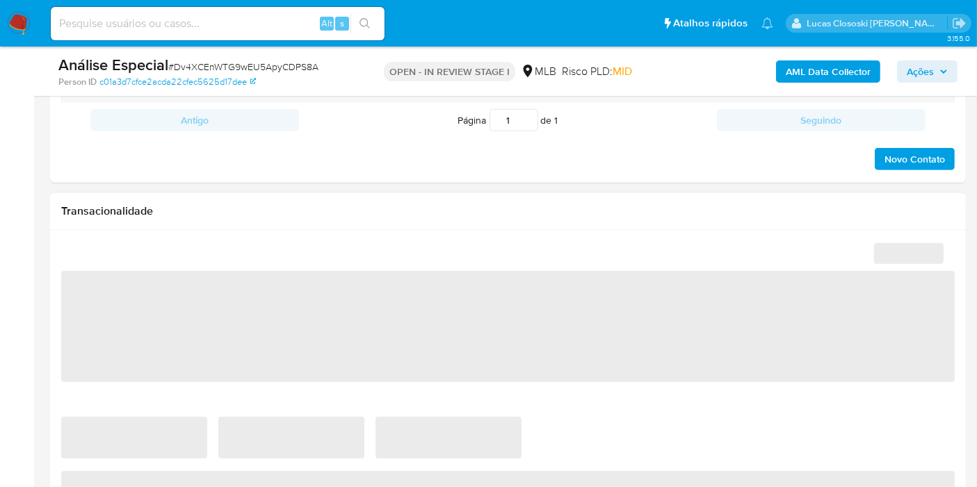
select select "10"
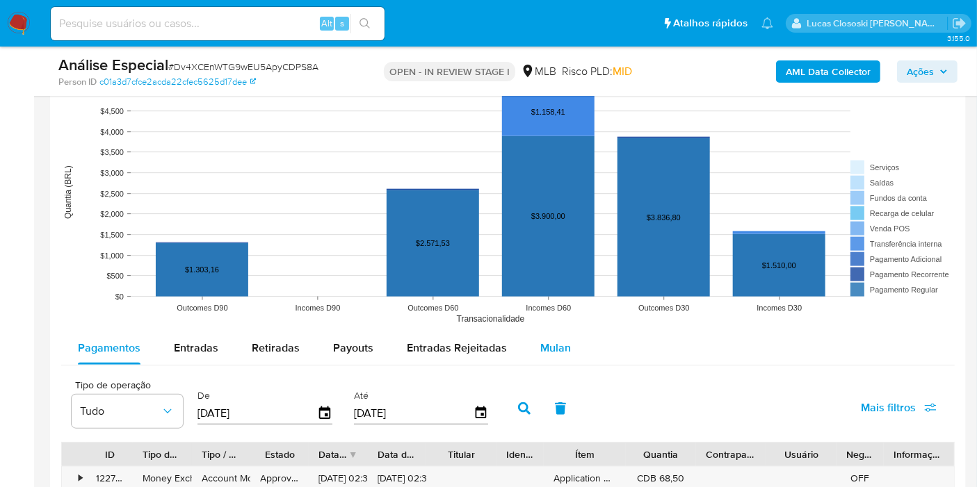
click at [542, 356] on div "Mulan" at bounding box center [555, 348] width 31 height 33
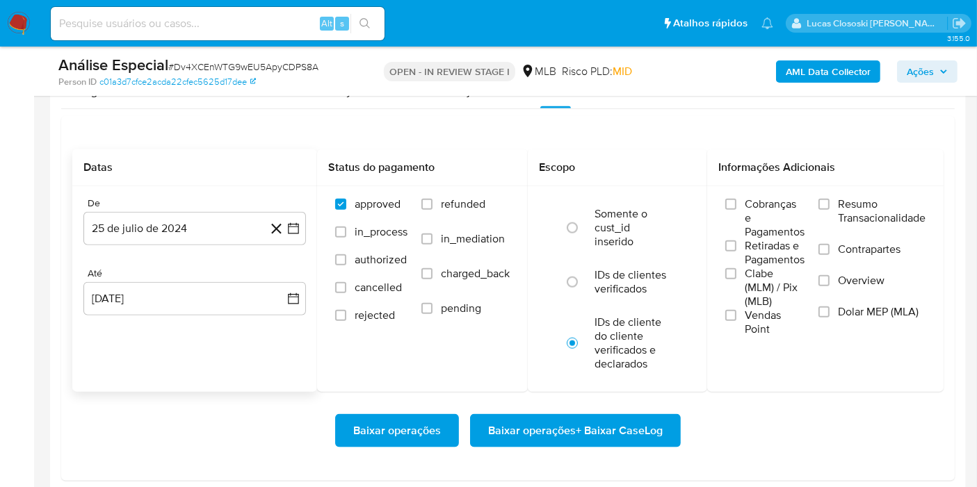
scroll to position [1622, 0]
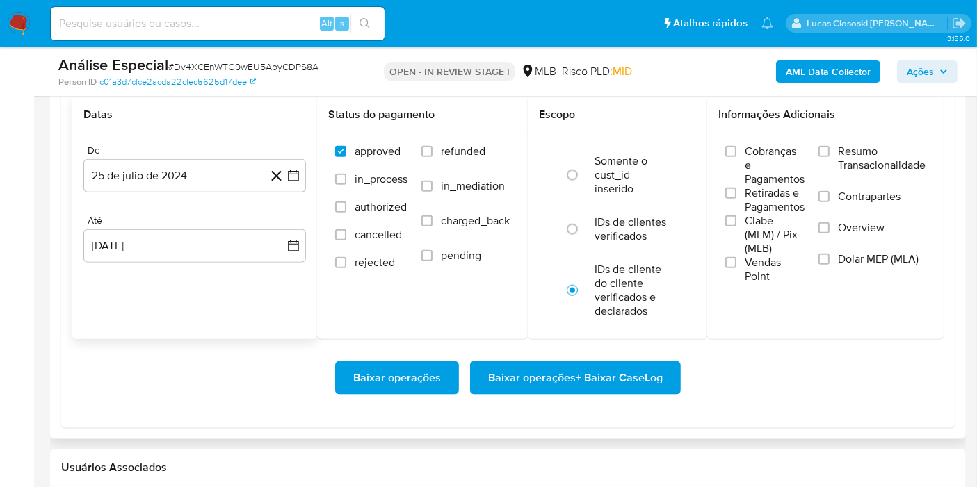
click at [305, 154] on div "De 25 de julio de 2024 [DATE]" at bounding box center [194, 169] width 222 height 48
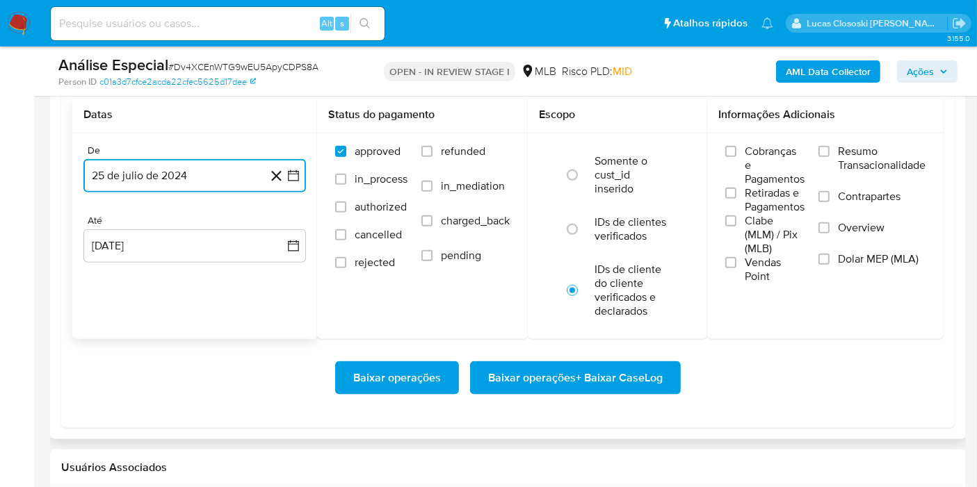
click at [302, 170] on button "25 de julio de 2024" at bounding box center [194, 175] width 222 height 33
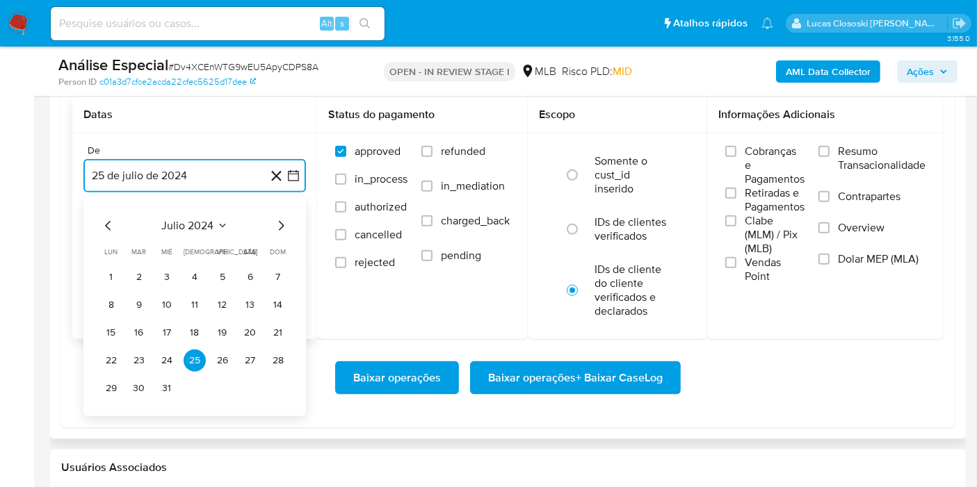
click at [182, 219] on span "julio 2024" at bounding box center [188, 226] width 52 height 14
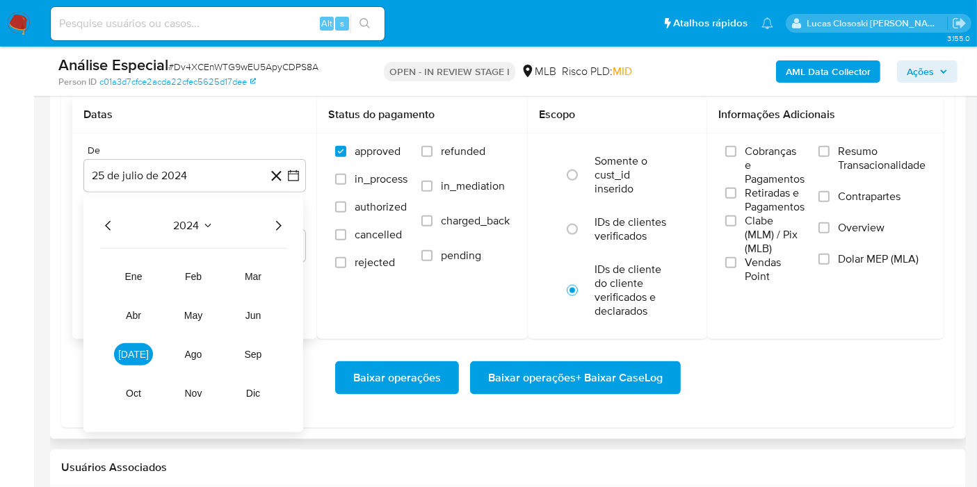
click at [280, 220] on icon "Año siguiente" at bounding box center [278, 226] width 17 height 17
click at [147, 266] on button "ene" at bounding box center [133, 277] width 39 height 22
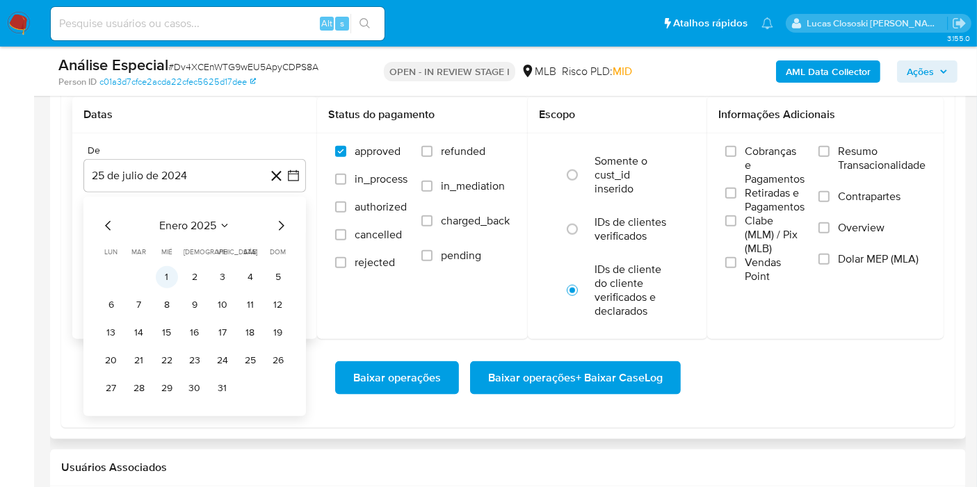
click at [169, 275] on button "1" at bounding box center [167, 277] width 22 height 22
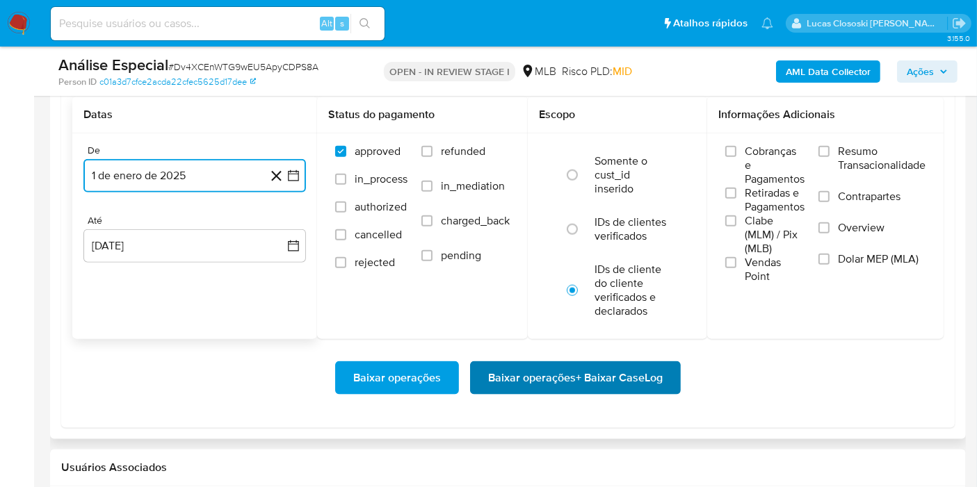
click at [626, 383] on span "Baixar operações + Baixar CaseLog" at bounding box center [575, 378] width 175 height 31
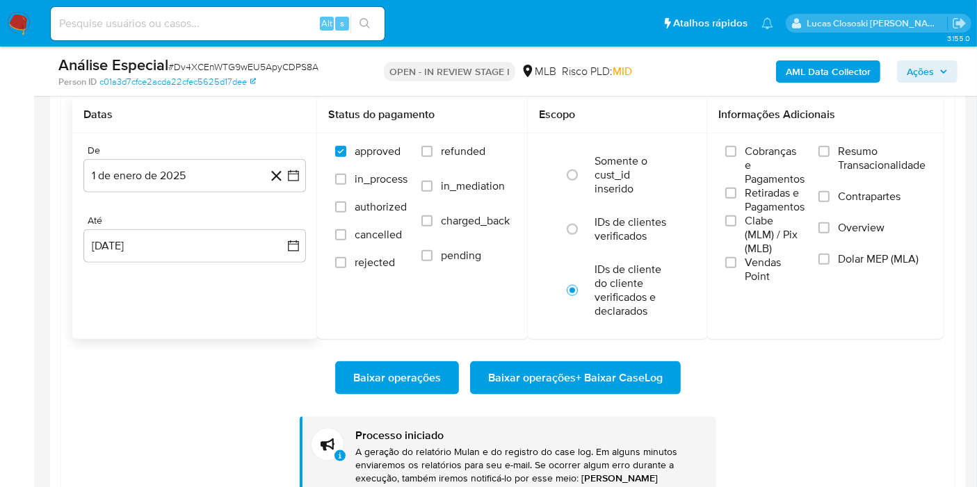
click at [85, 430] on div "Baixar operações Baixar operações + Baixar CaseLog Processo iniciado A geração …" at bounding box center [507, 424] width 871 height 170
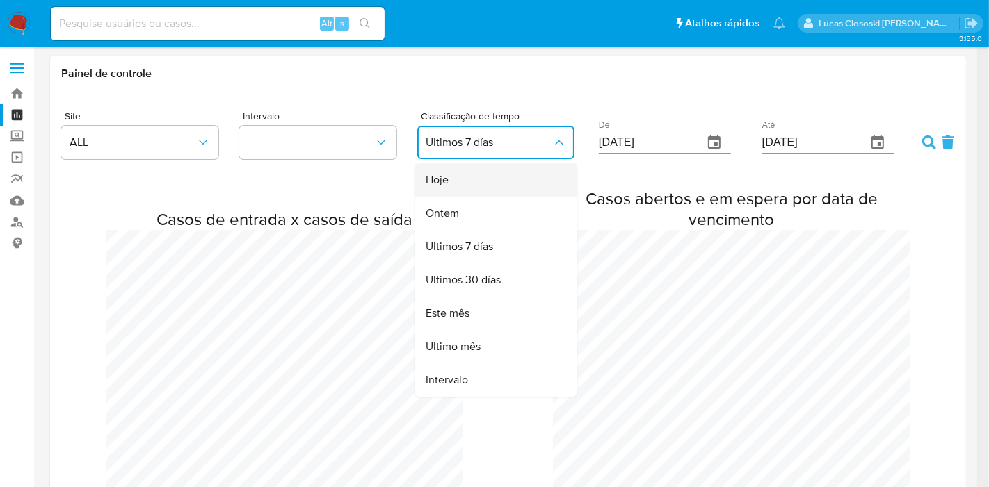
click at [451, 186] on div "Hoje" at bounding box center [491, 179] width 132 height 33
type input "[DATE]"
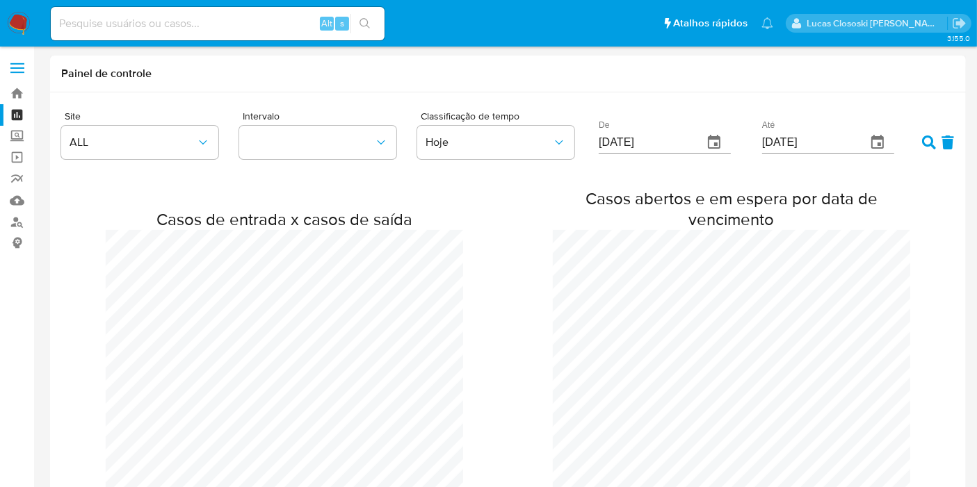
click at [928, 136] on icon at bounding box center [929, 143] width 14 height 14
click at [22, 200] on link "Mulan" at bounding box center [82, 201] width 165 height 22
